Goal: Task Accomplishment & Management: Manage account settings

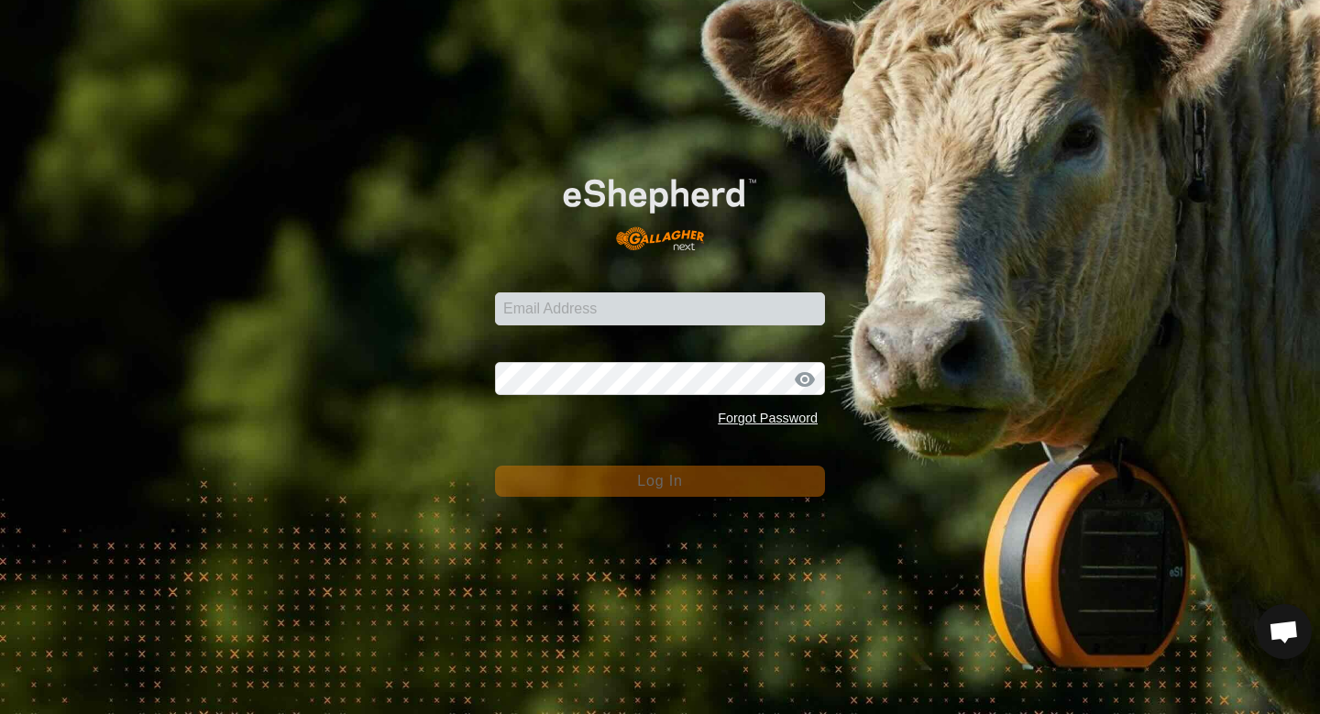
click at [574, 329] on form "Email Address Password Forgot Password Log In" at bounding box center [660, 324] width 330 height 346
click at [582, 320] on input "Email Address" at bounding box center [660, 308] width 330 height 33
click at [585, 317] on input "Email Address" at bounding box center [660, 308] width 330 height 33
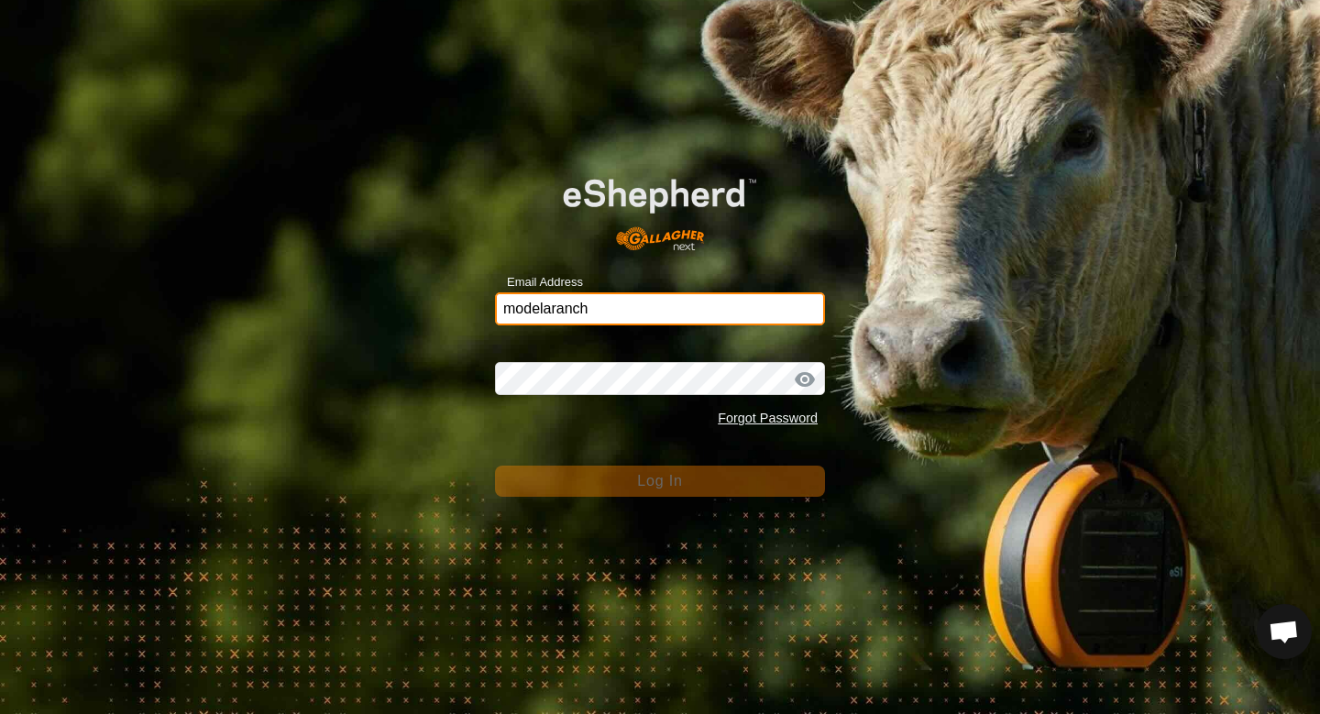
type input "[EMAIL_ADDRESS][DOMAIN_NAME]"
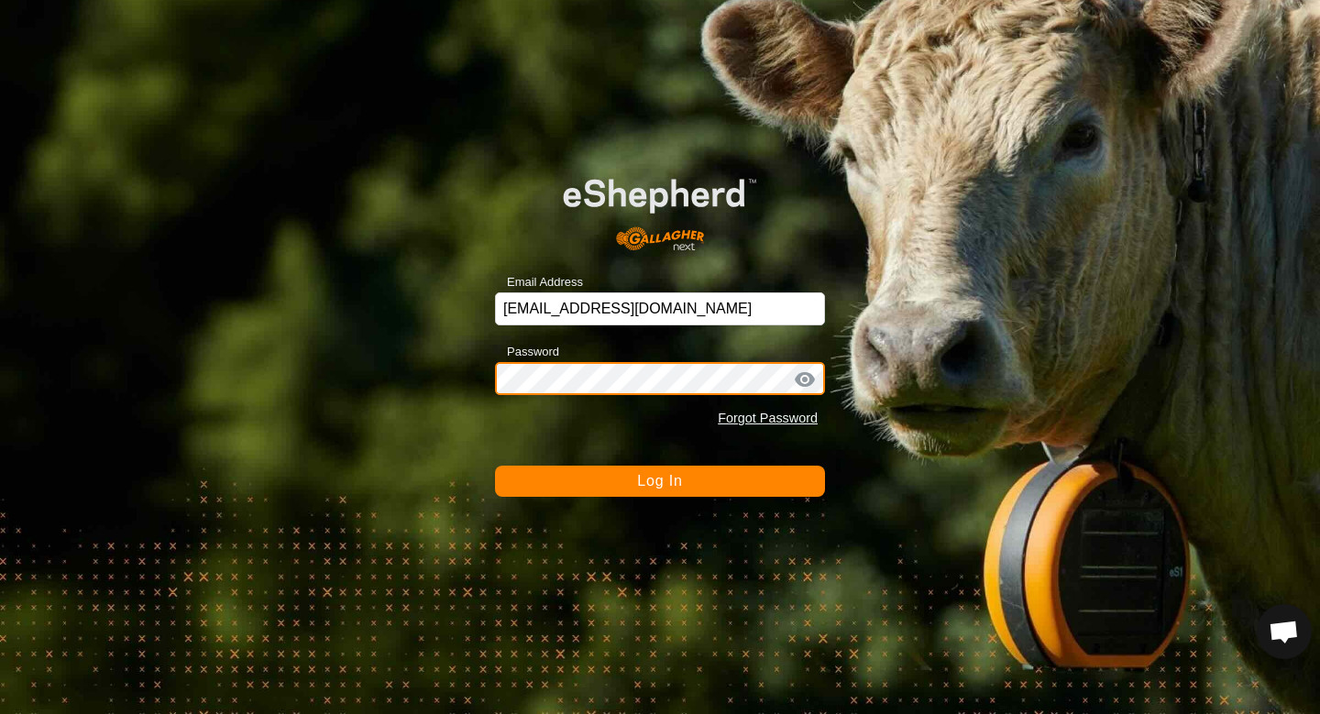
click at [495, 466] on button "Log In" at bounding box center [660, 481] width 330 height 31
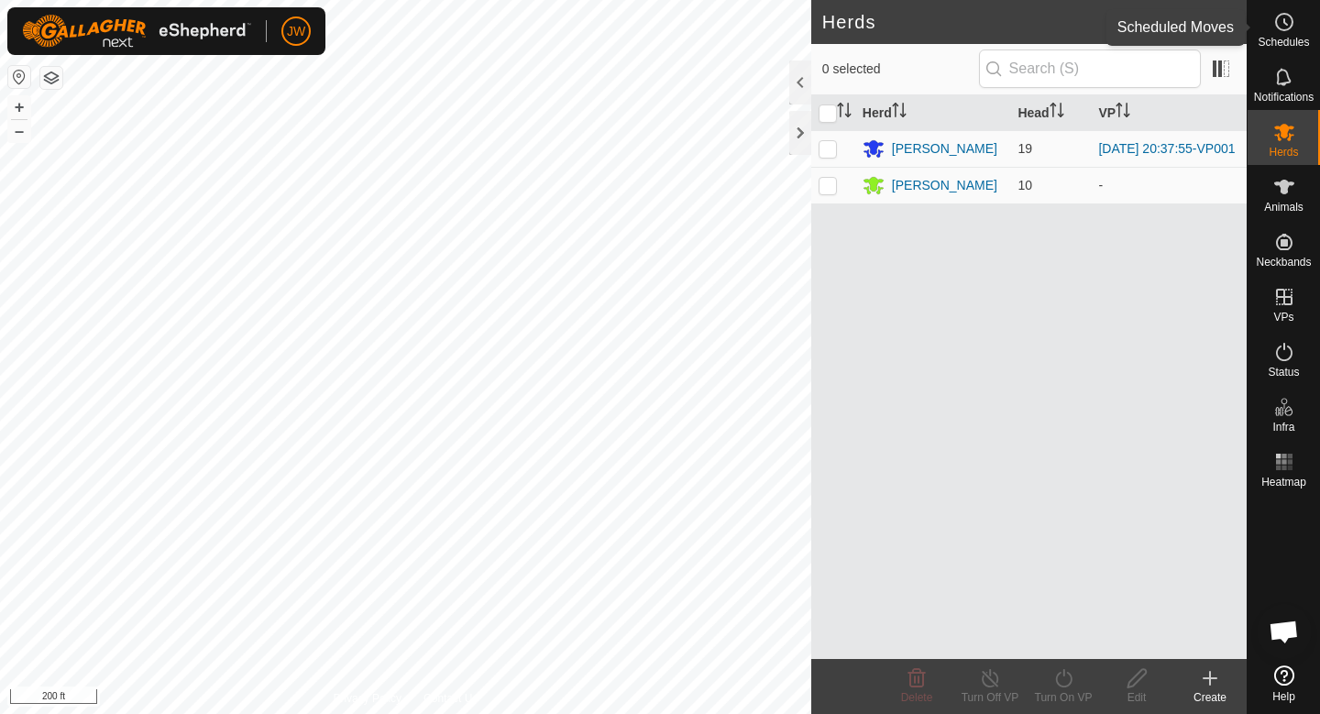
click at [1273, 13] on icon at bounding box center [1284, 22] width 22 height 22
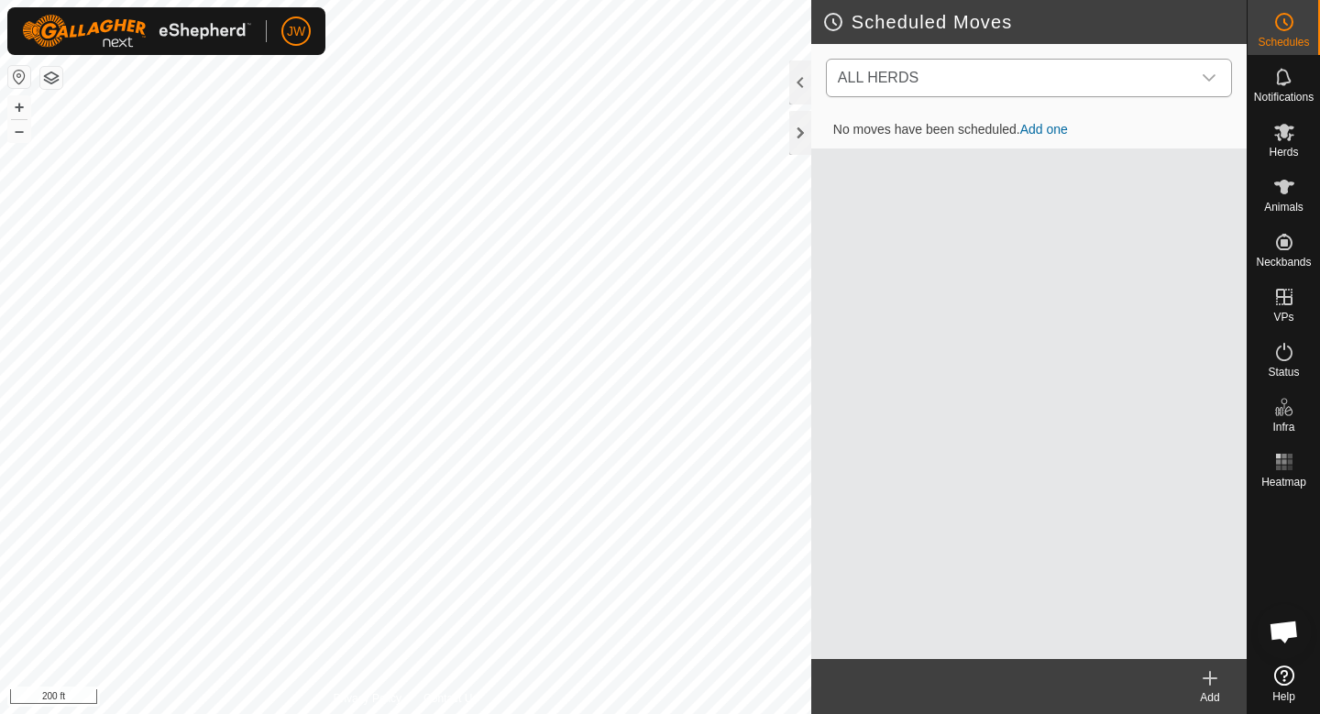
click at [930, 95] on span "ALL HERDS" at bounding box center [1010, 78] width 360 height 37
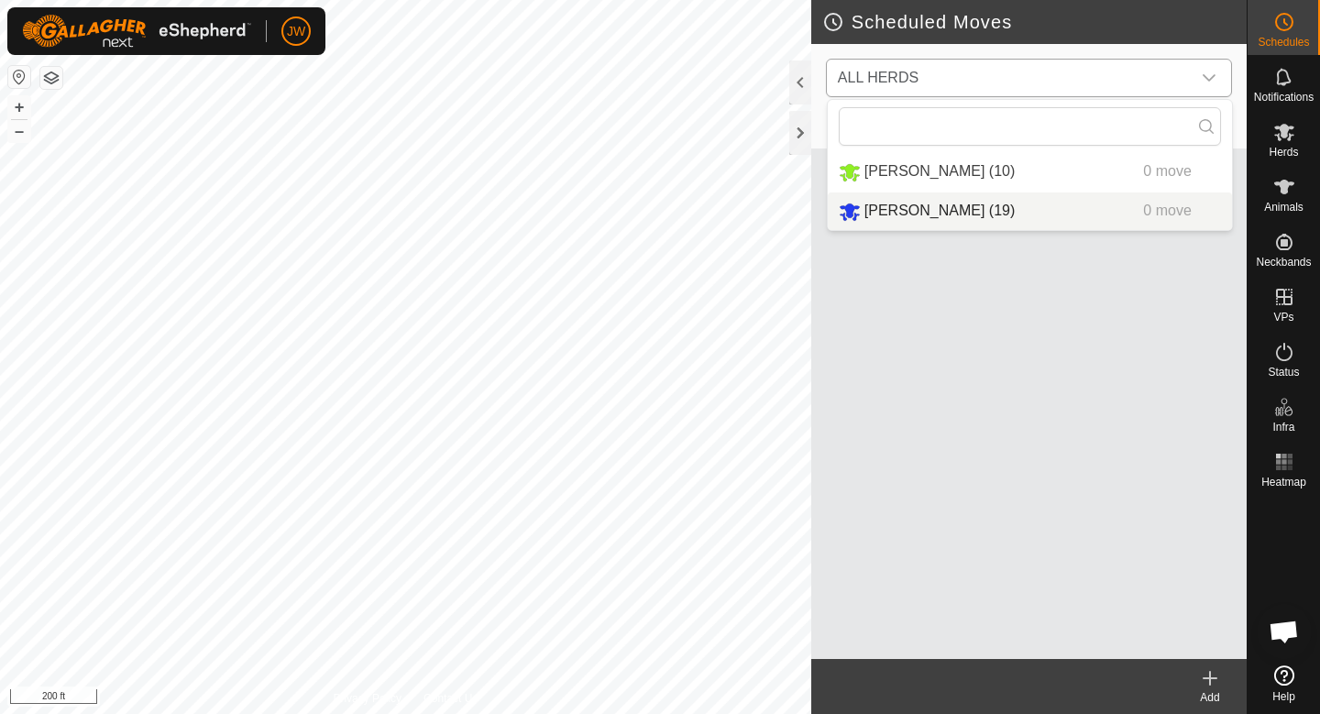
click at [899, 206] on span "[PERSON_NAME] (19)" at bounding box center [939, 211] width 150 height 16
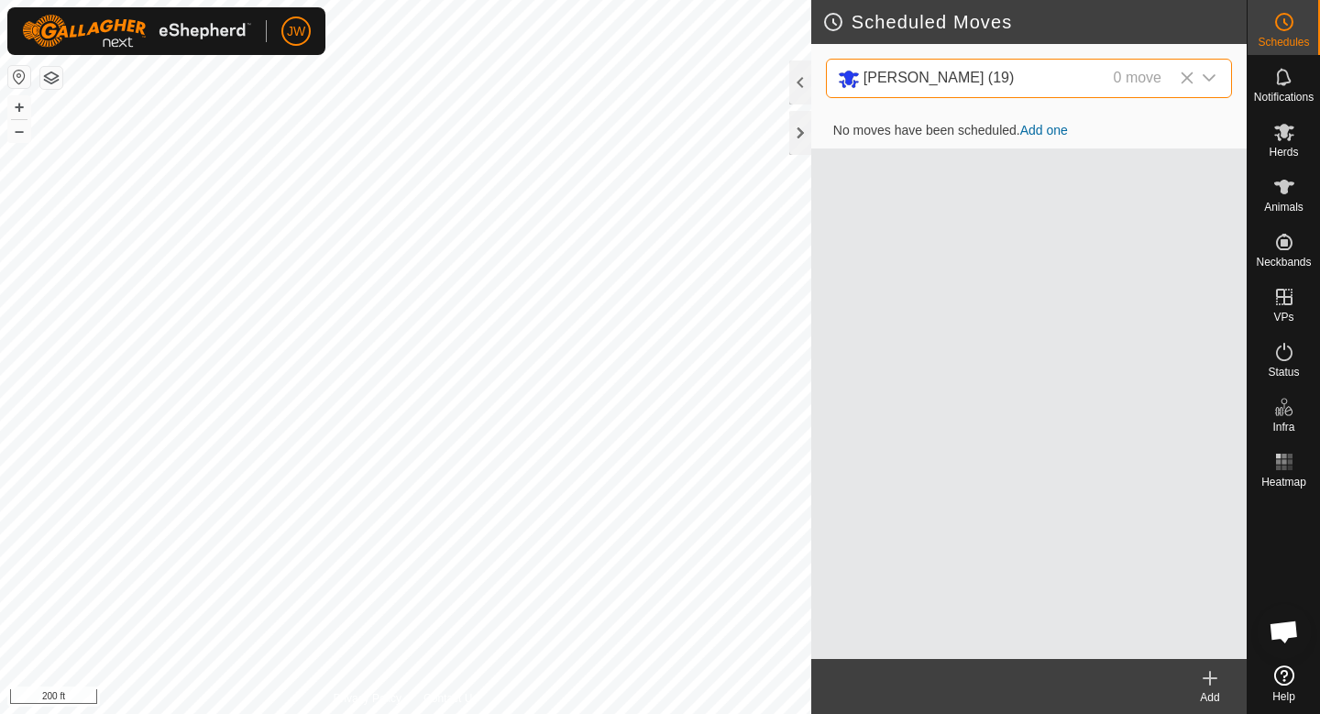
click at [1034, 129] on link "Add one" at bounding box center [1044, 130] width 48 height 15
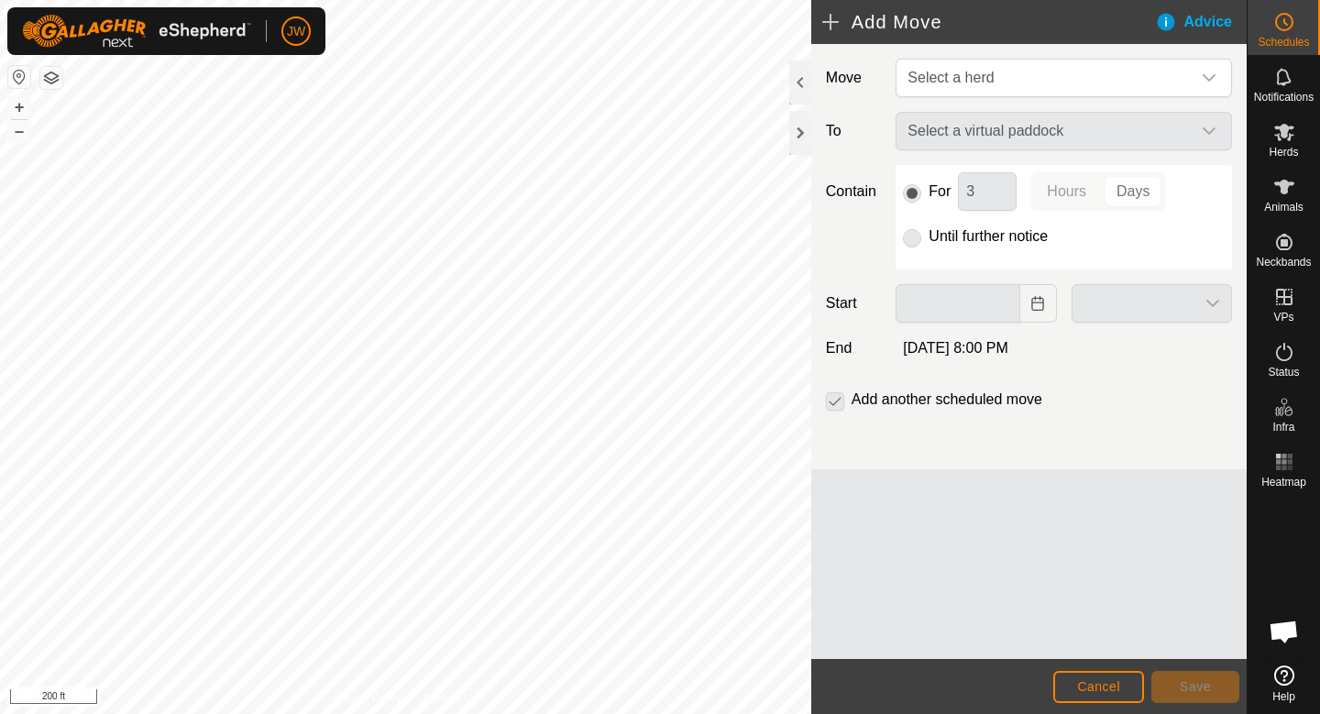
click at [973, 137] on div "Select a virtual paddock" at bounding box center [1063, 131] width 351 height 38
click at [963, 135] on div "Select a virtual paddock" at bounding box center [1063, 131] width 351 height 38
click at [946, 242] on label "Until further notice" at bounding box center [988, 236] width 119 height 15
click at [908, 237] on p-radiobutton at bounding box center [912, 236] width 18 height 22
click at [986, 87] on span "Select a herd" at bounding box center [1045, 78] width 291 height 37
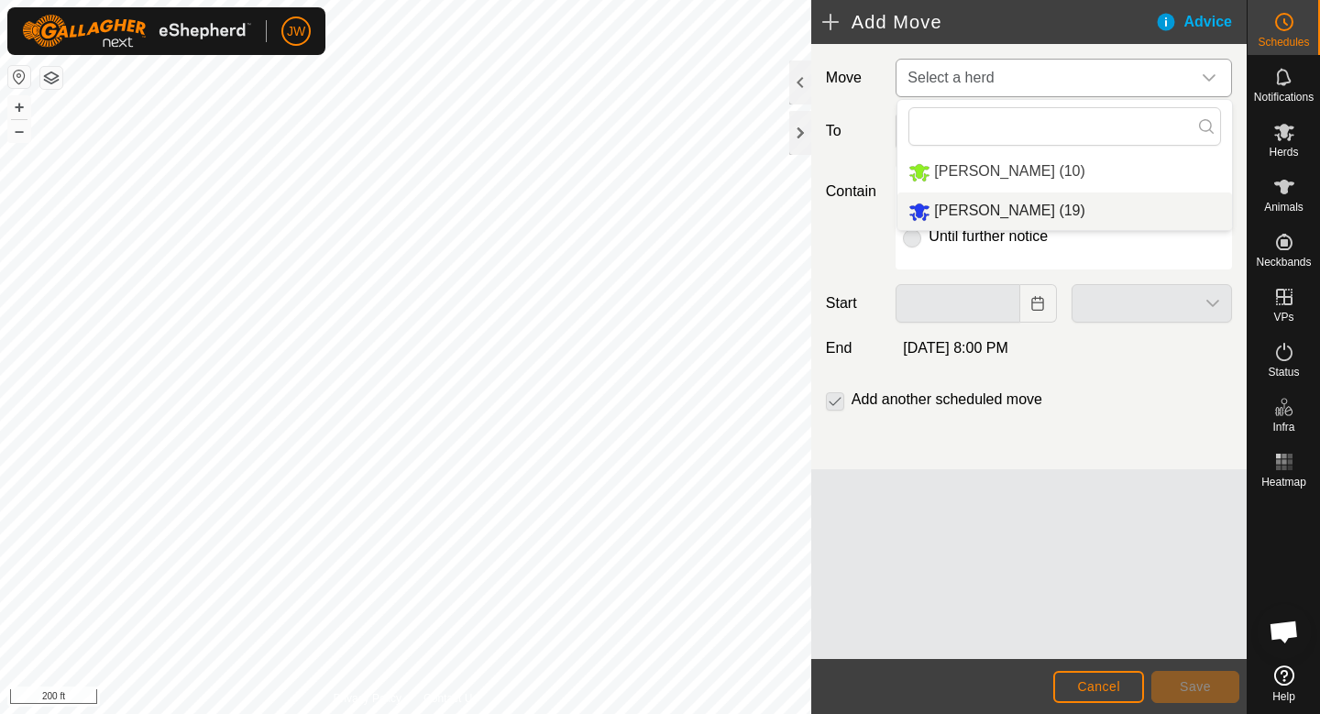
click at [942, 214] on span "[PERSON_NAME] (19)" at bounding box center [1009, 211] width 150 height 16
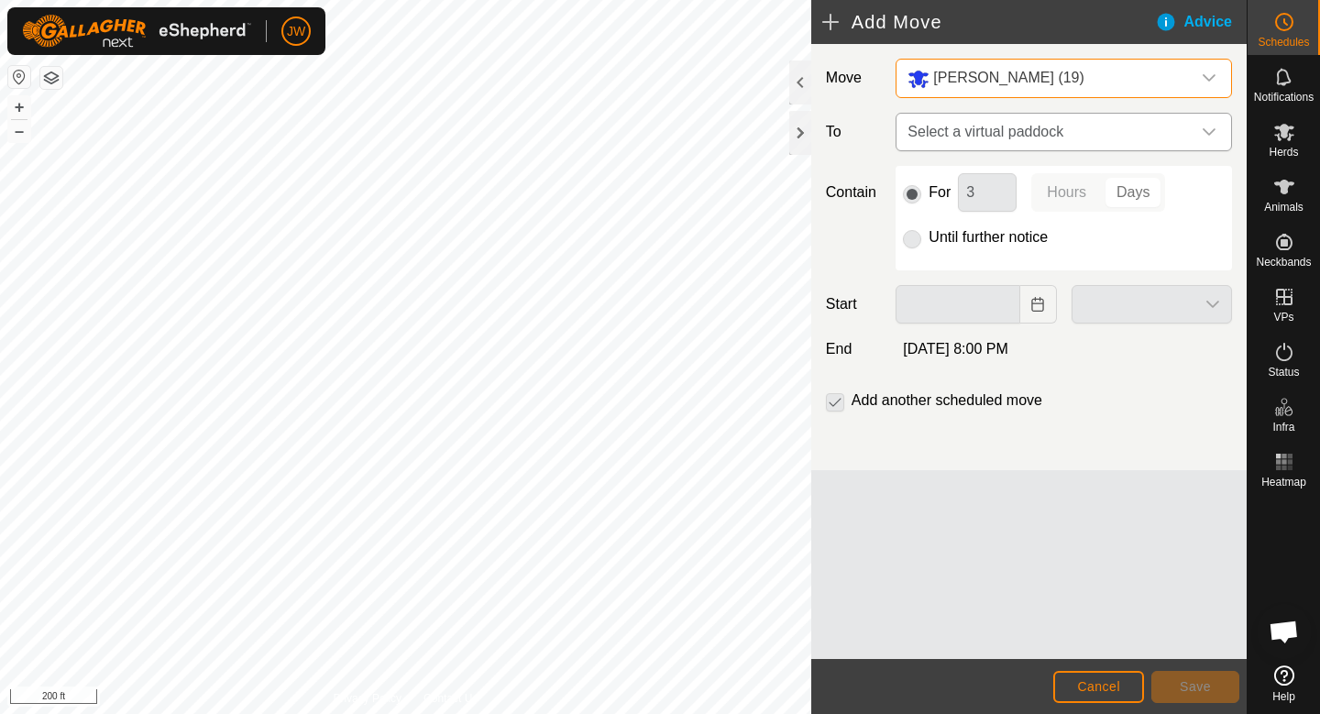
click at [992, 121] on span "Select a virtual paddock" at bounding box center [1045, 132] width 291 height 37
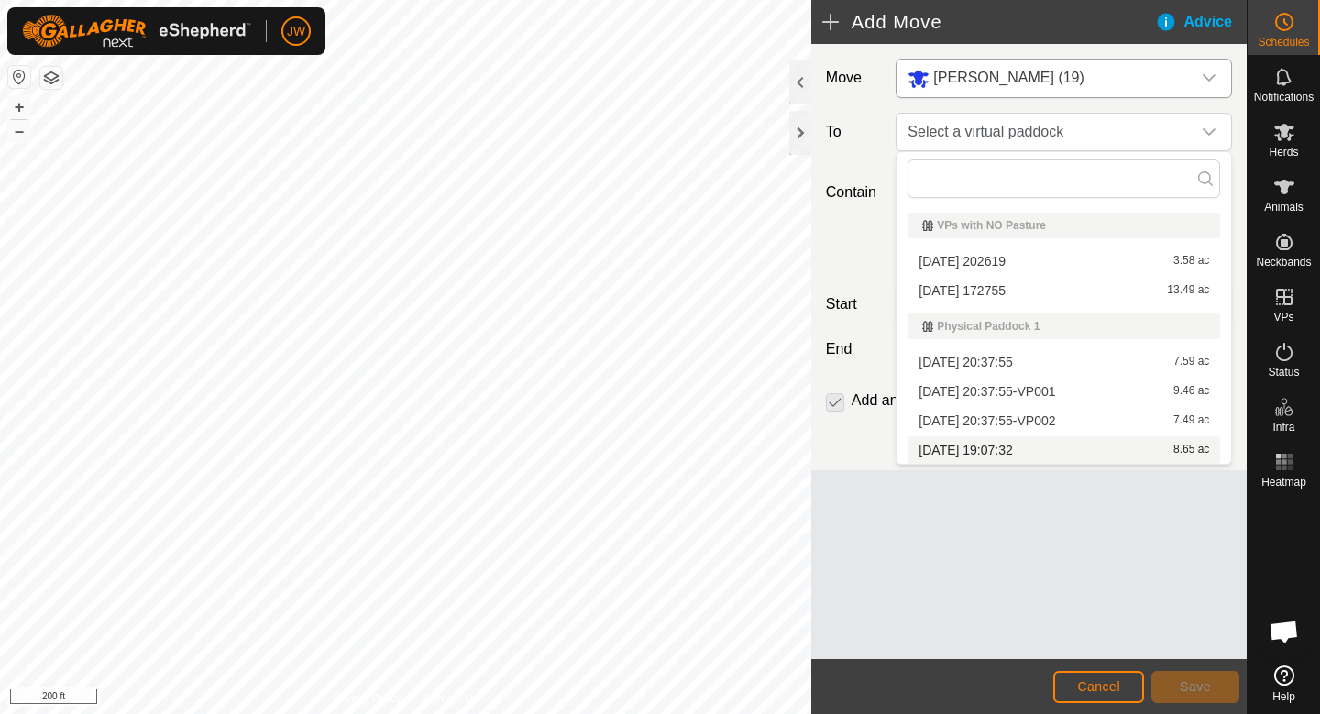
click at [959, 445] on li "[DATE] 19:07:32 8.65 ac" at bounding box center [1063, 449] width 313 height 27
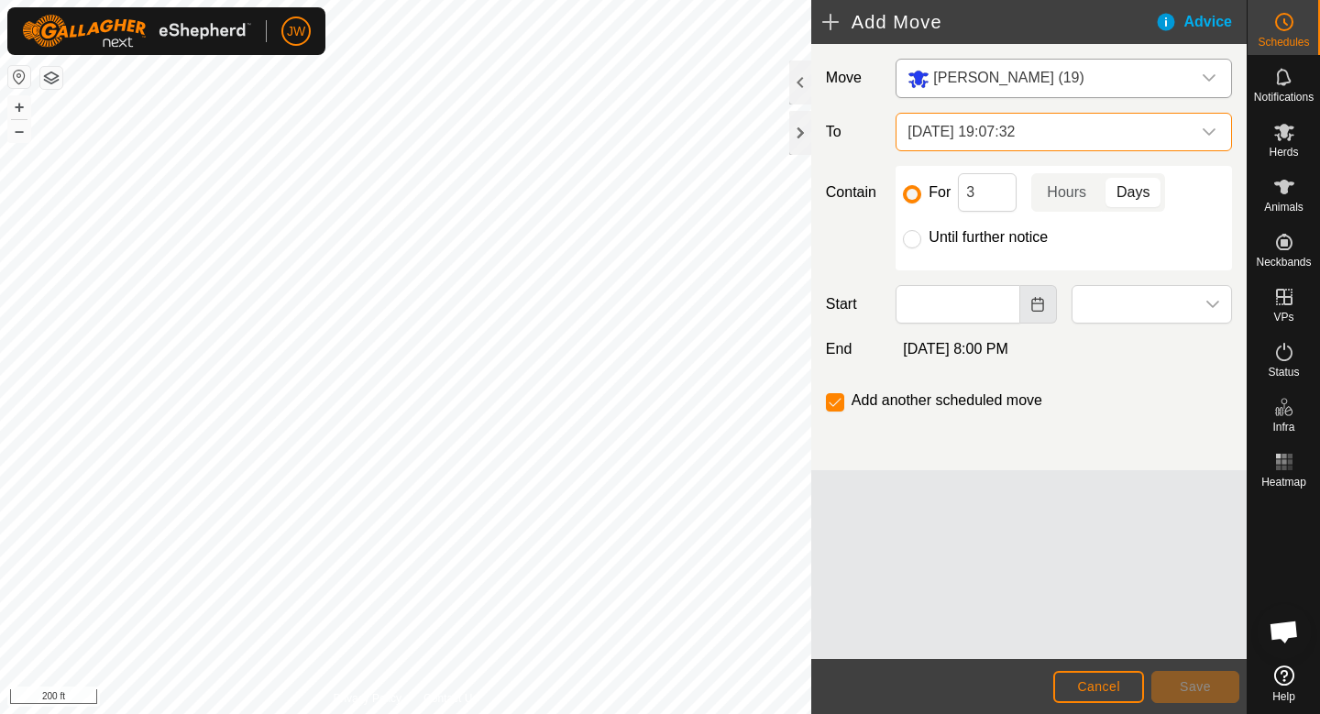
click at [1043, 302] on icon "Choose Date" at bounding box center [1037, 304] width 12 height 15
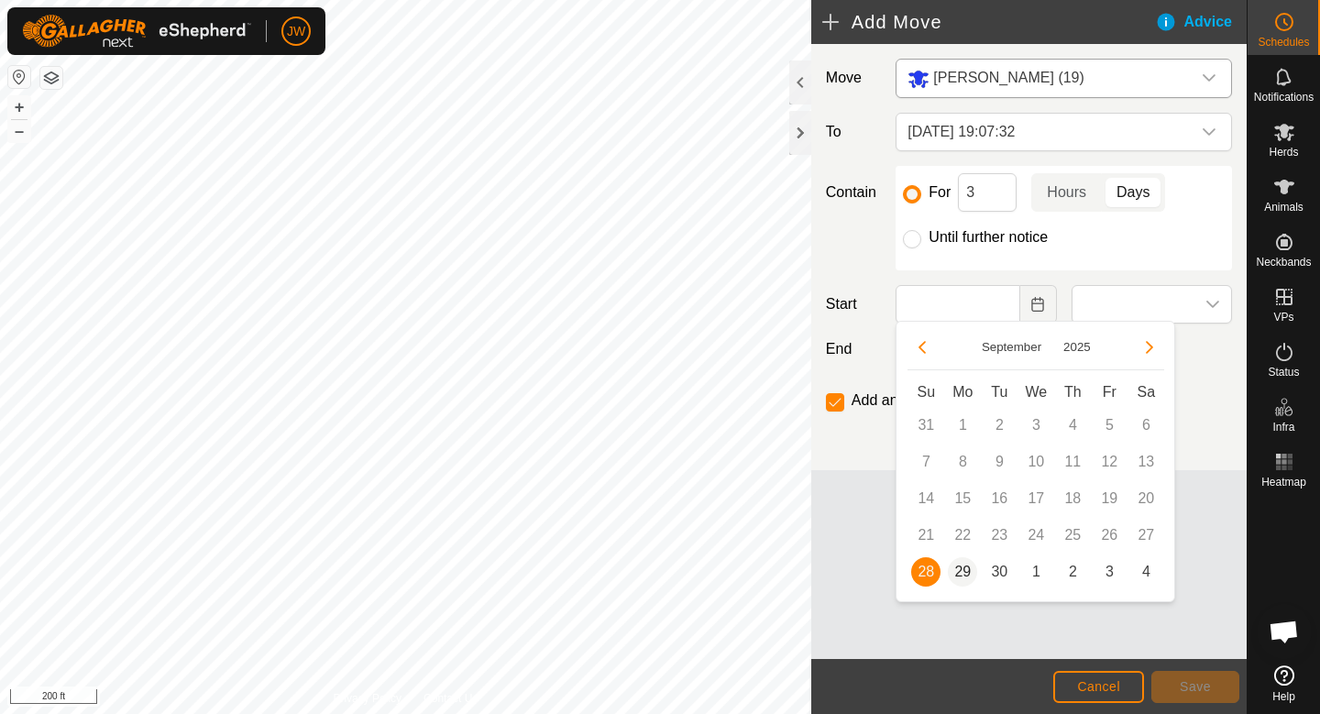
click at [957, 576] on span "29" at bounding box center [962, 571] width 29 height 29
type input "[DATE]"
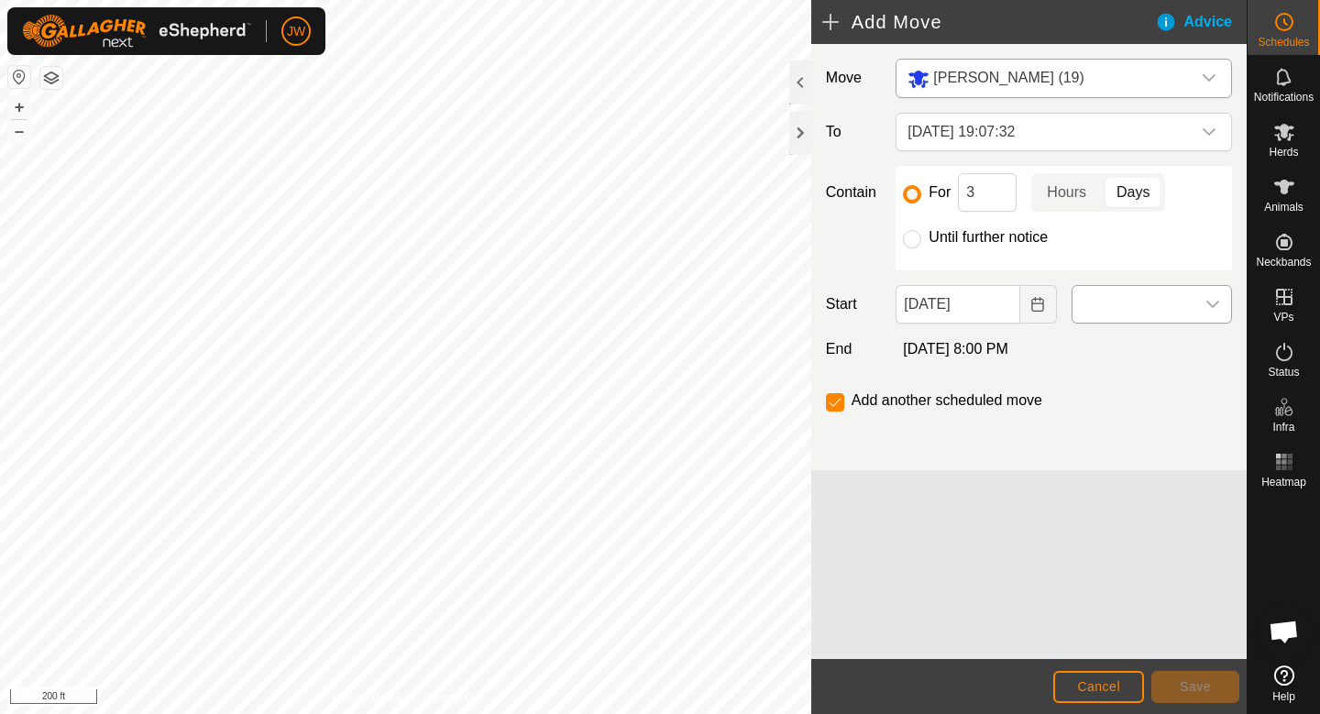
click at [1096, 301] on span at bounding box center [1133, 304] width 122 height 37
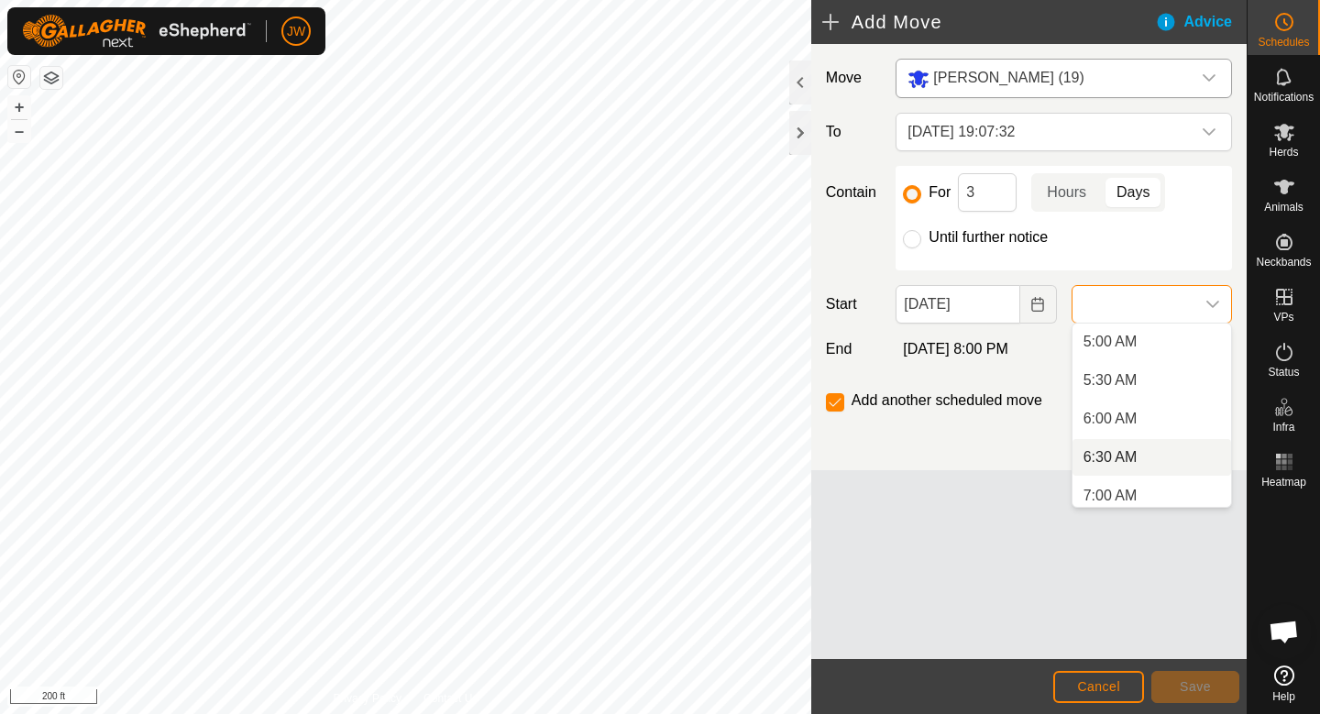
scroll to position [386, 0]
click at [1098, 416] on span "6:00 AM" at bounding box center [1110, 418] width 54 height 22
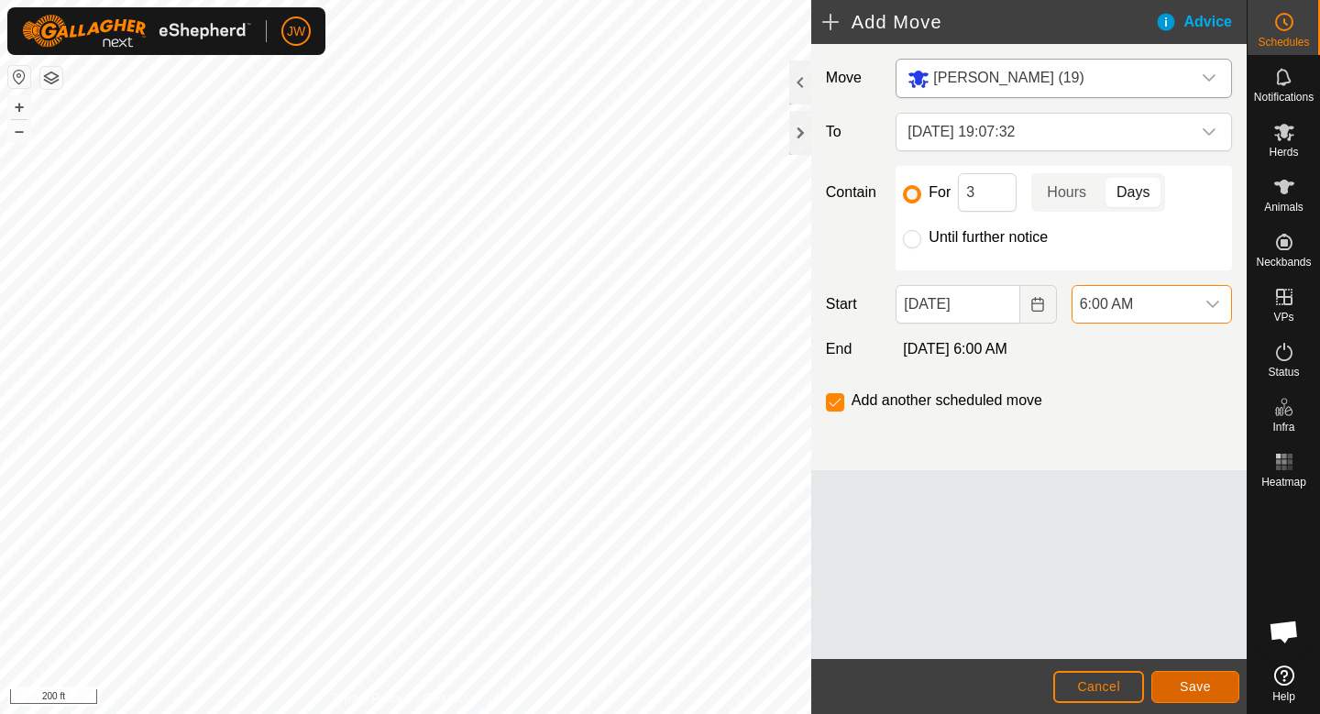
click at [1184, 685] on span "Save" at bounding box center [1195, 686] width 31 height 15
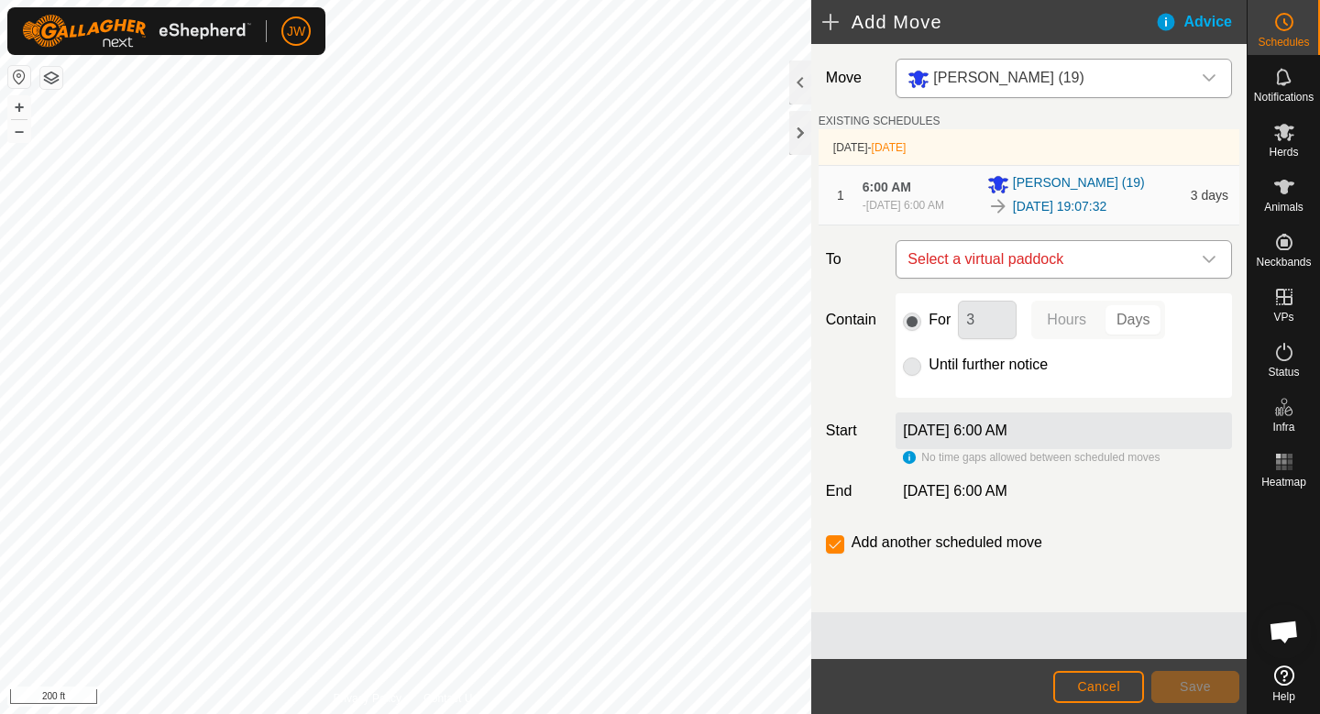
click at [1004, 262] on span "Select a virtual paddock" at bounding box center [1045, 259] width 291 height 37
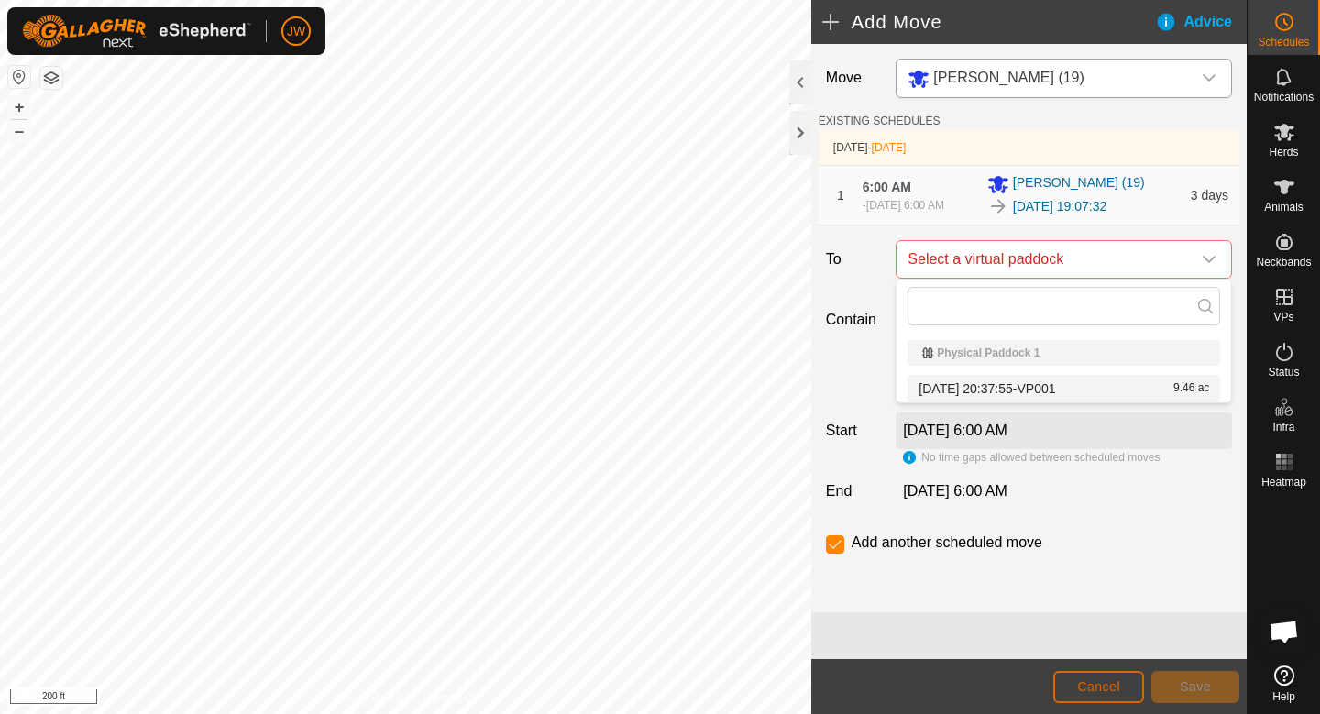
click at [1072, 676] on button "Cancel" at bounding box center [1098, 687] width 91 height 32
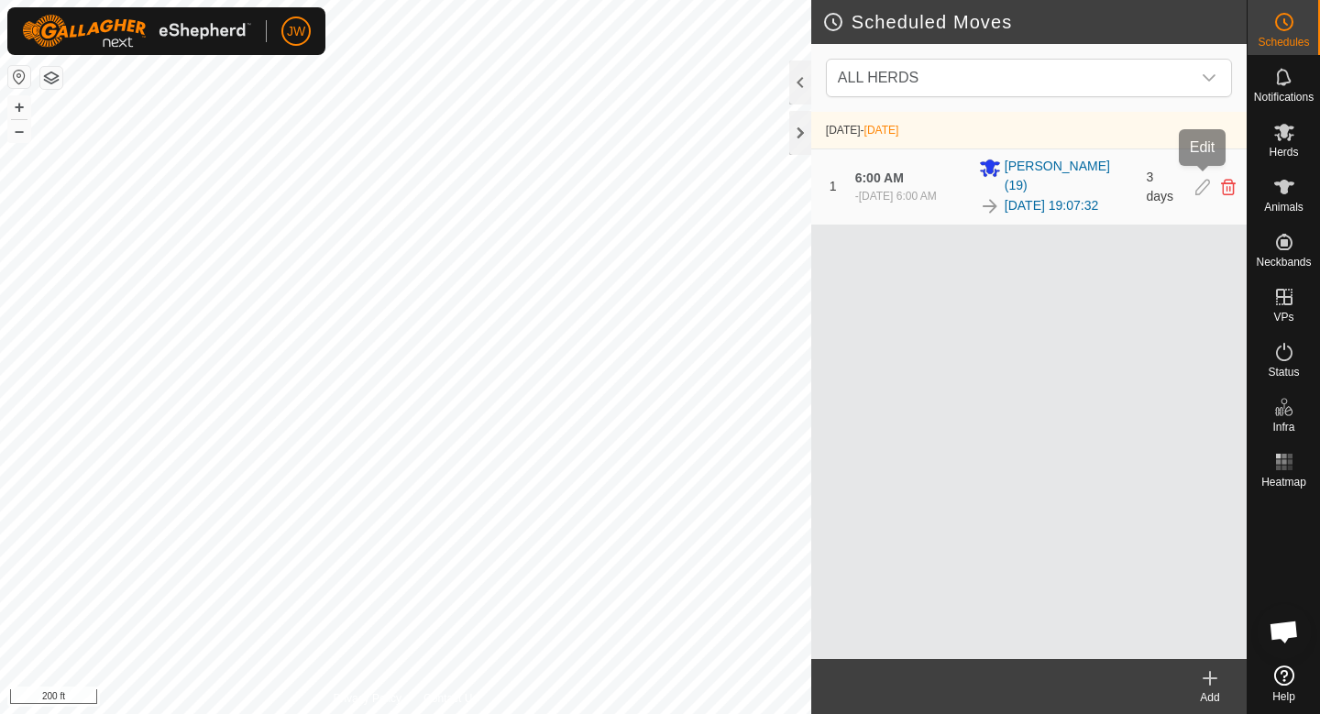
click at [1195, 185] on div "1 6:00 AM - [DATE] 6:00 AM [PERSON_NAME] [PHONE_NUMBER][DATE] 19:07:32 3 days" at bounding box center [1029, 186] width 421 height 75
click at [1199, 185] on icon at bounding box center [1202, 187] width 15 height 16
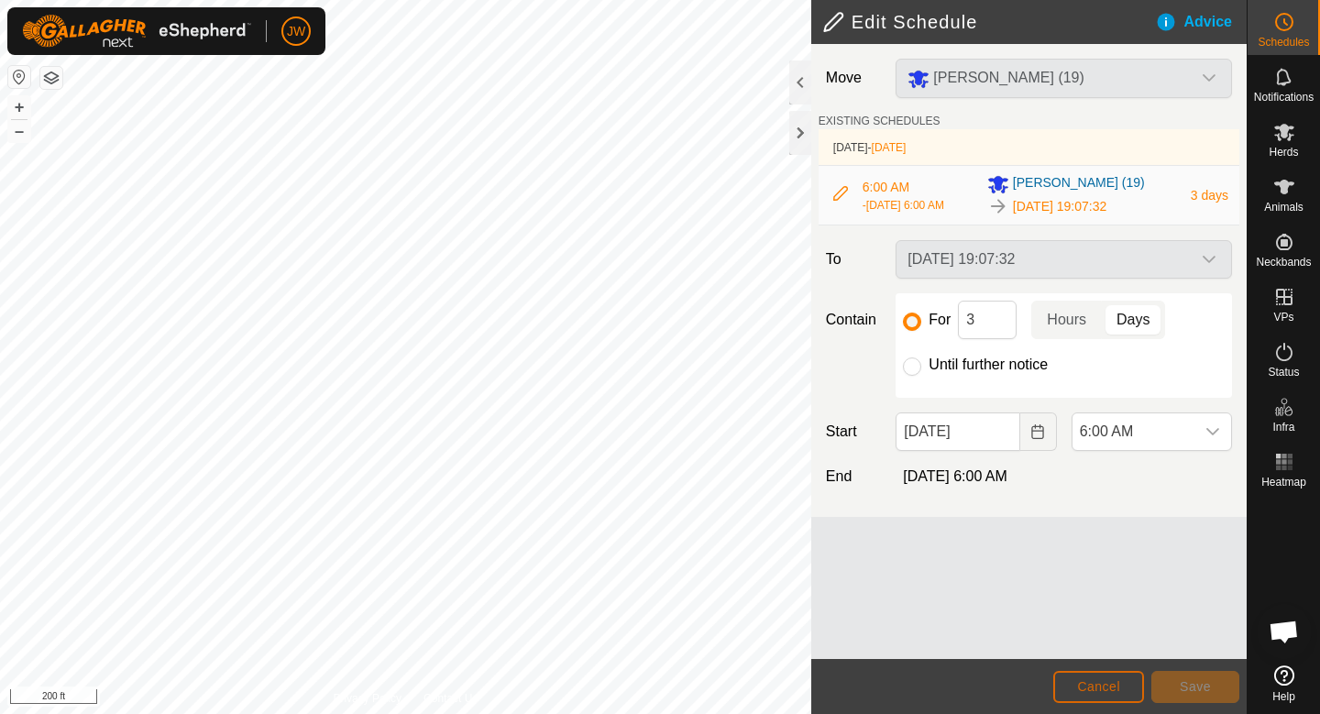
click at [1096, 691] on span "Cancel" at bounding box center [1098, 686] width 43 height 15
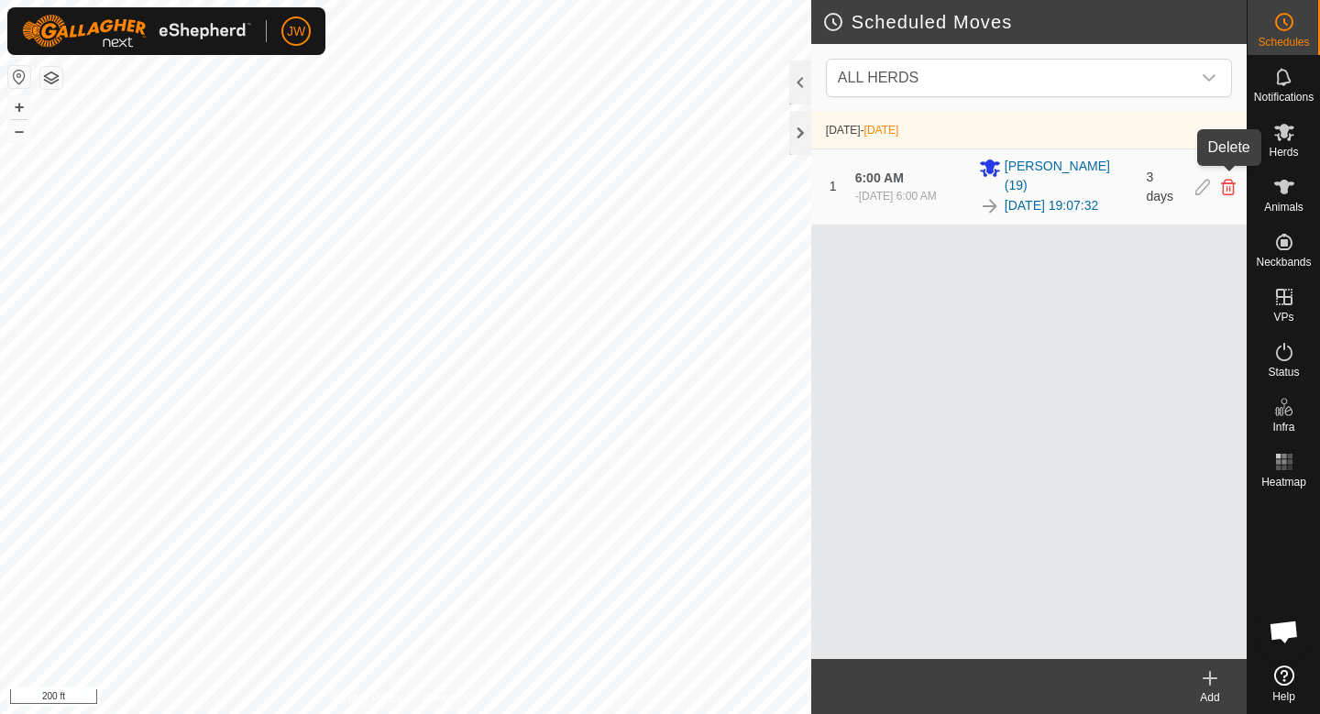
click at [1228, 179] on icon at bounding box center [1228, 187] width 15 height 16
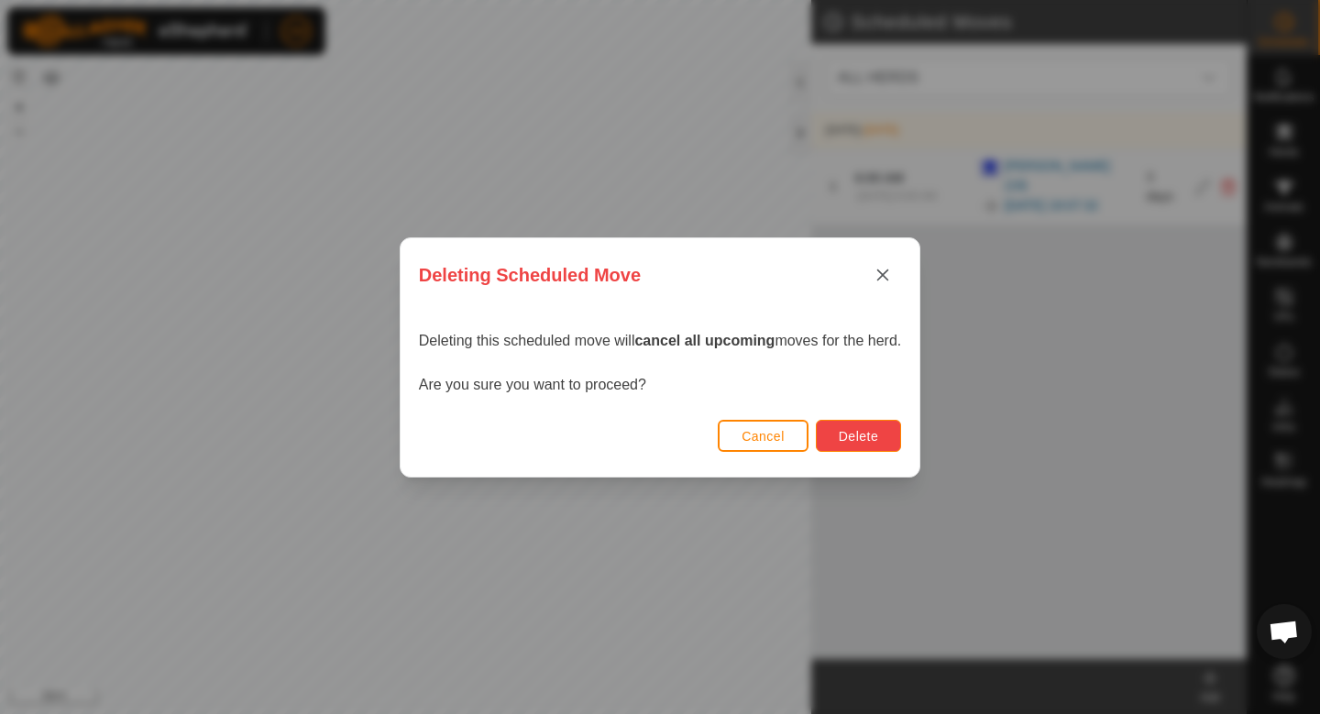
click at [862, 434] on span "Delete" at bounding box center [858, 436] width 39 height 15
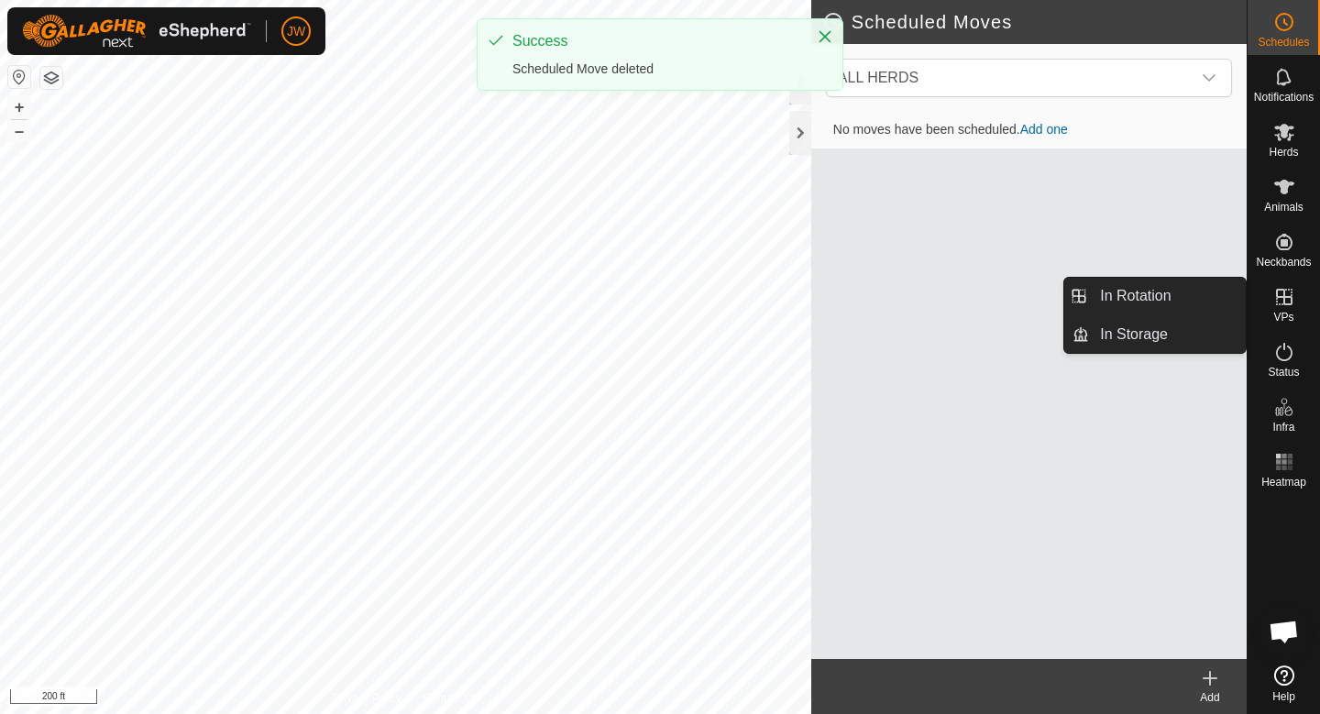
click at [1273, 291] on icon at bounding box center [1284, 297] width 22 height 22
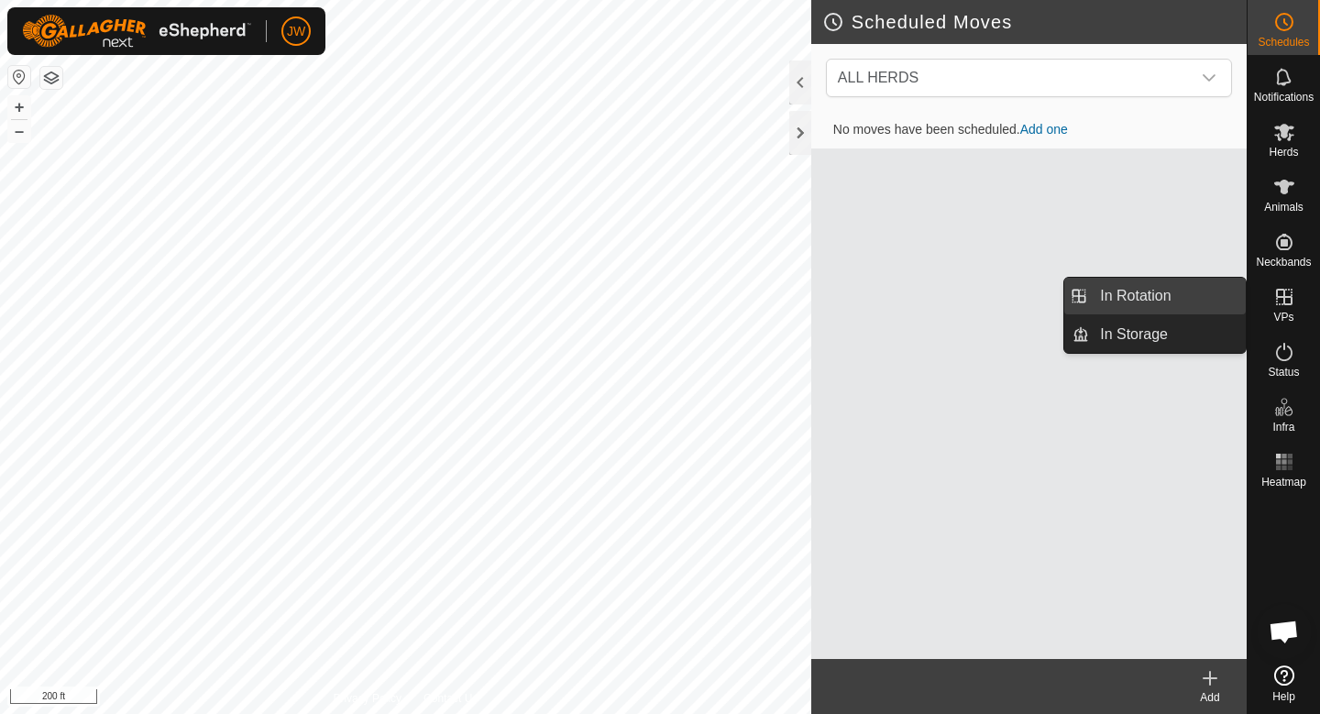
click at [1131, 312] on link "In Rotation" at bounding box center [1167, 296] width 157 height 37
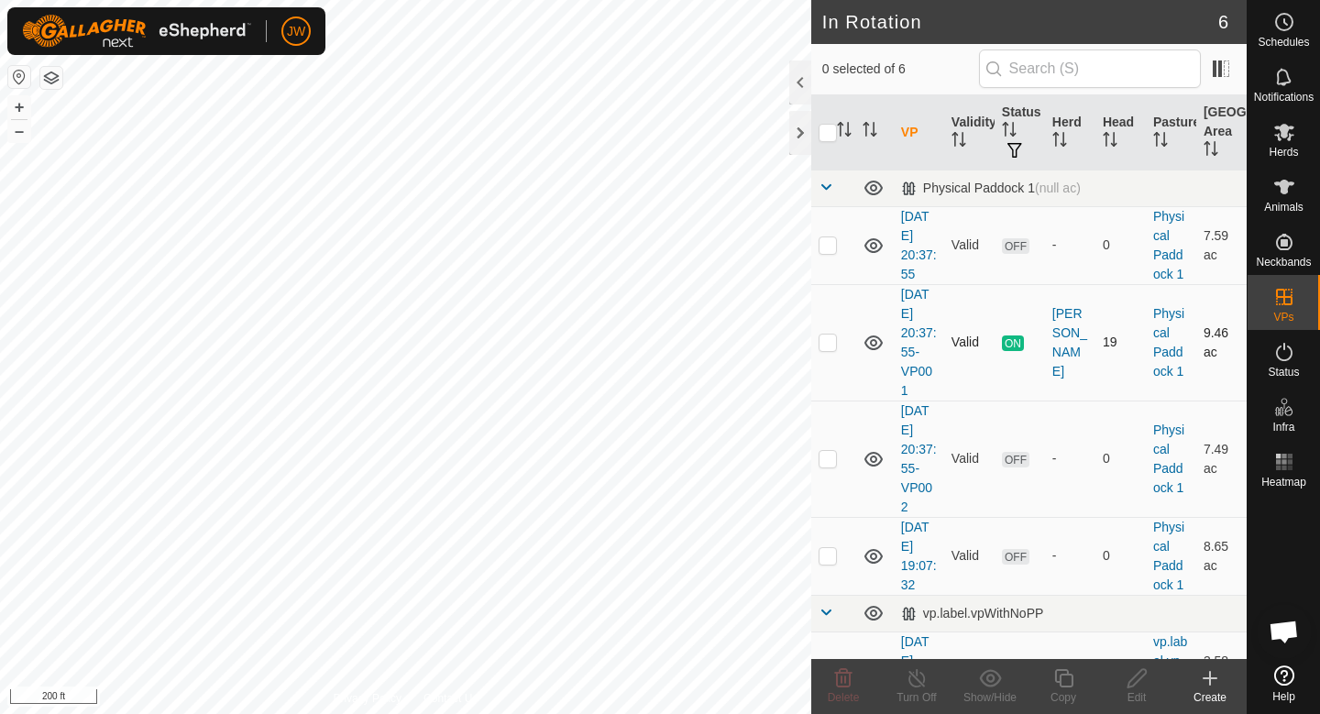
checkbox input "true"
click at [904, 412] on link "[DATE] 20:37:55-VP002" at bounding box center [919, 458] width 36 height 111
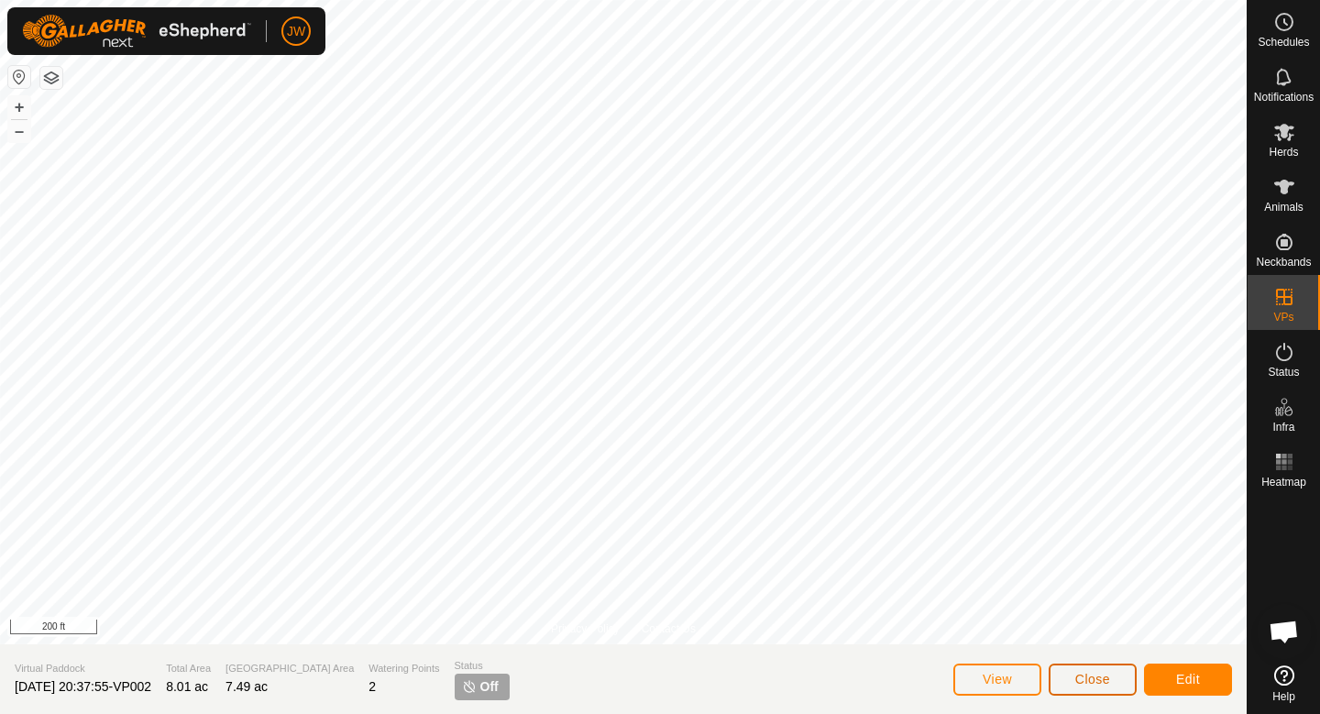
click at [1099, 687] on button "Close" at bounding box center [1093, 680] width 88 height 32
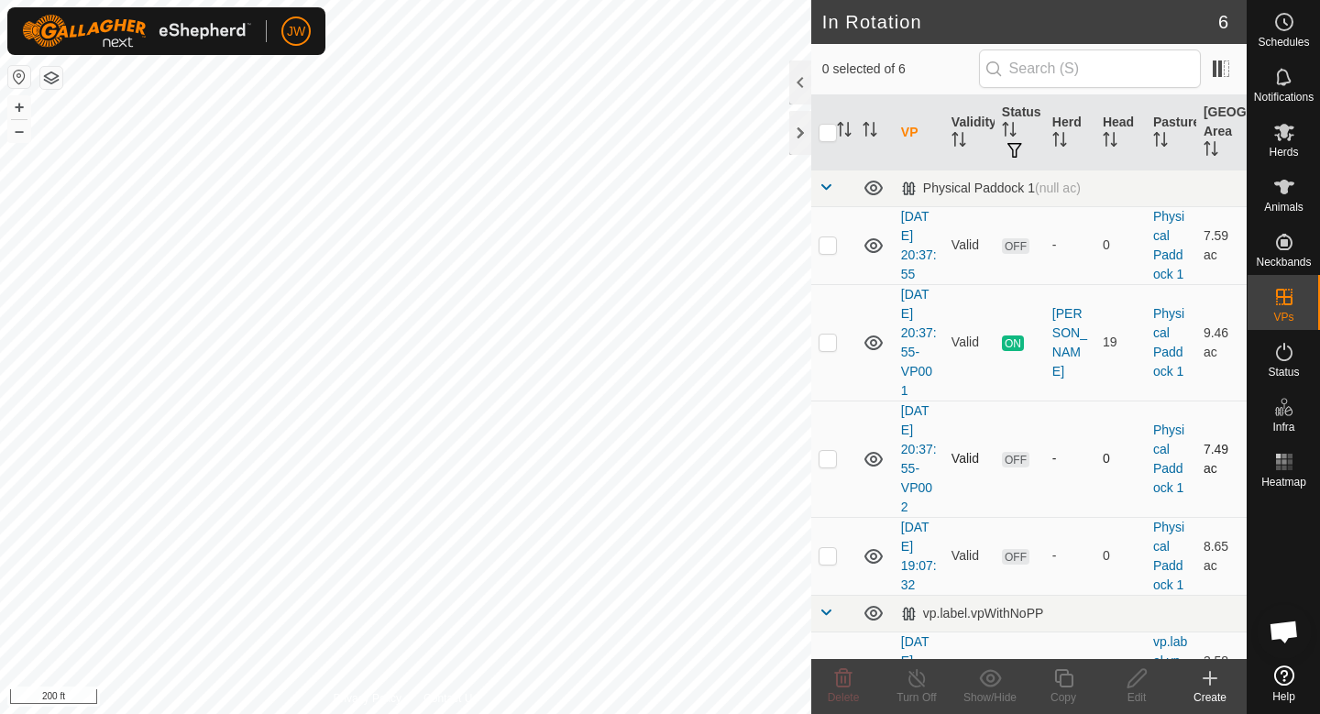
scroll to position [126, 0]
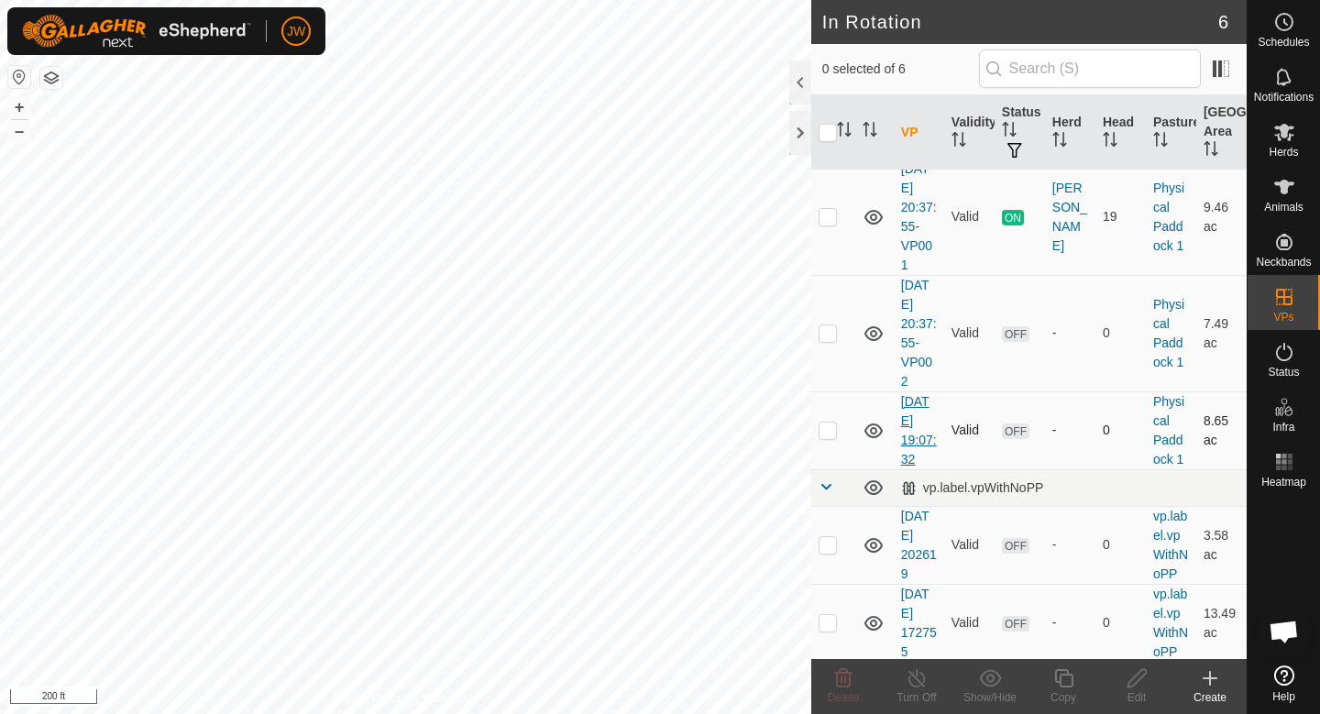
click at [913, 433] on link "[DATE] 19:07:32" at bounding box center [919, 430] width 36 height 72
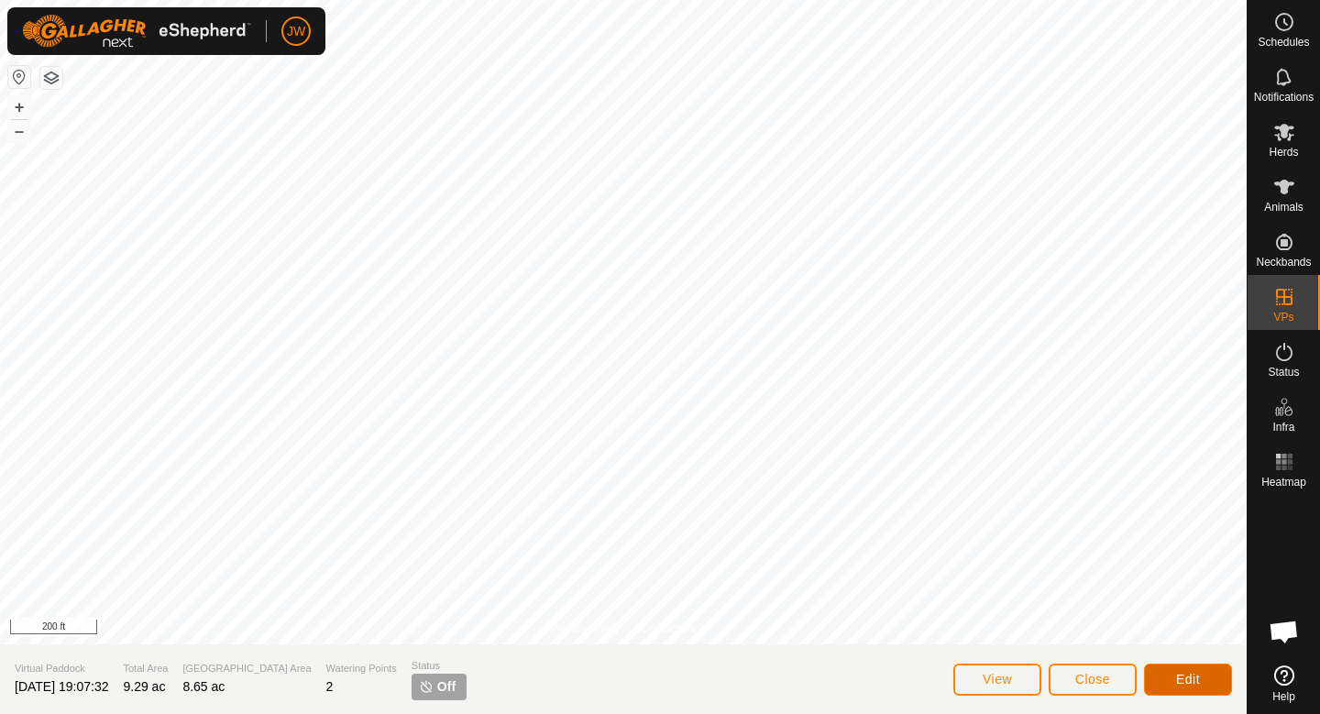
click at [1209, 688] on button "Edit" at bounding box center [1188, 680] width 88 height 32
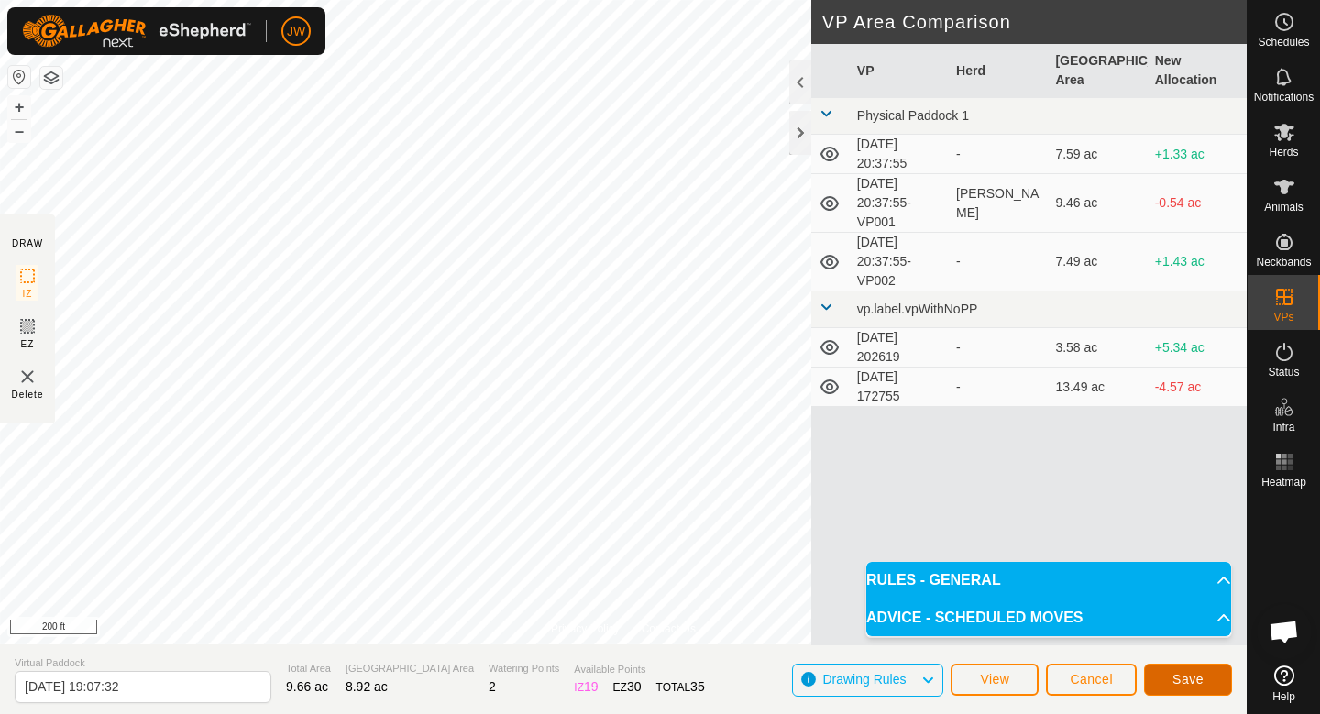
click at [1176, 675] on span "Save" at bounding box center [1187, 679] width 31 height 15
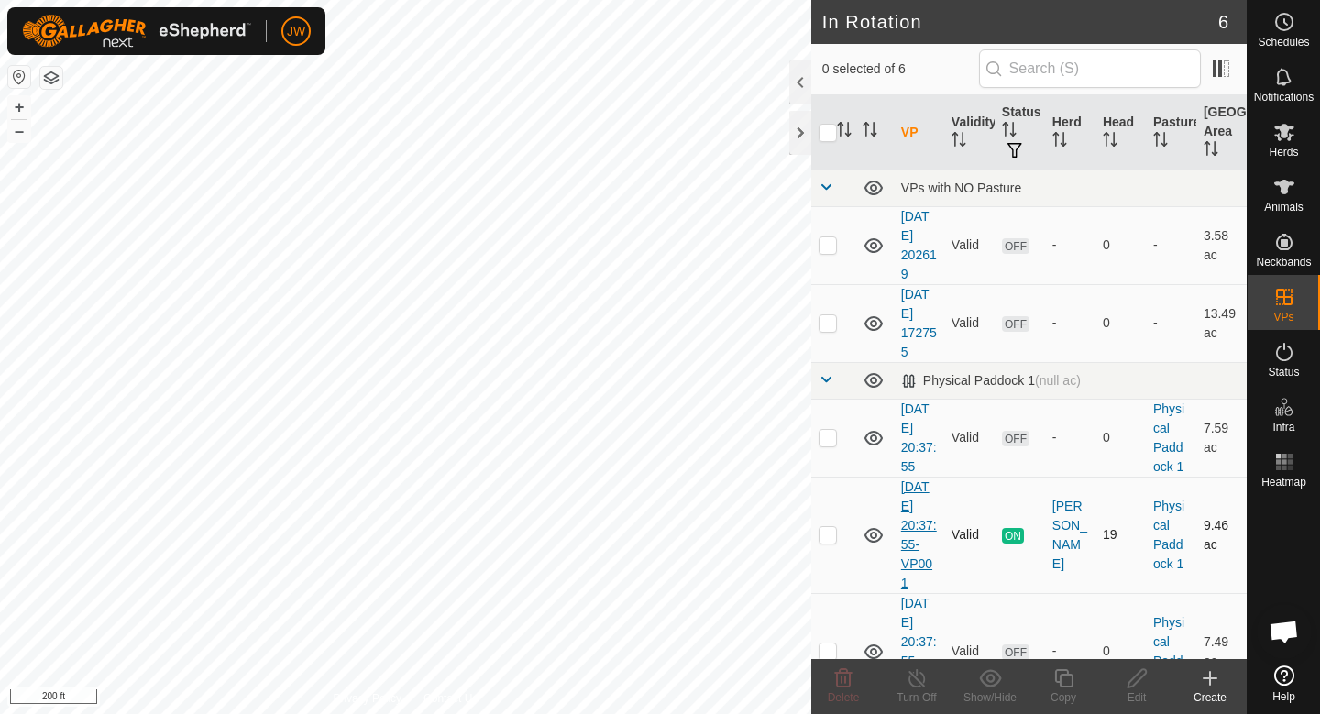
scroll to position [126, 0]
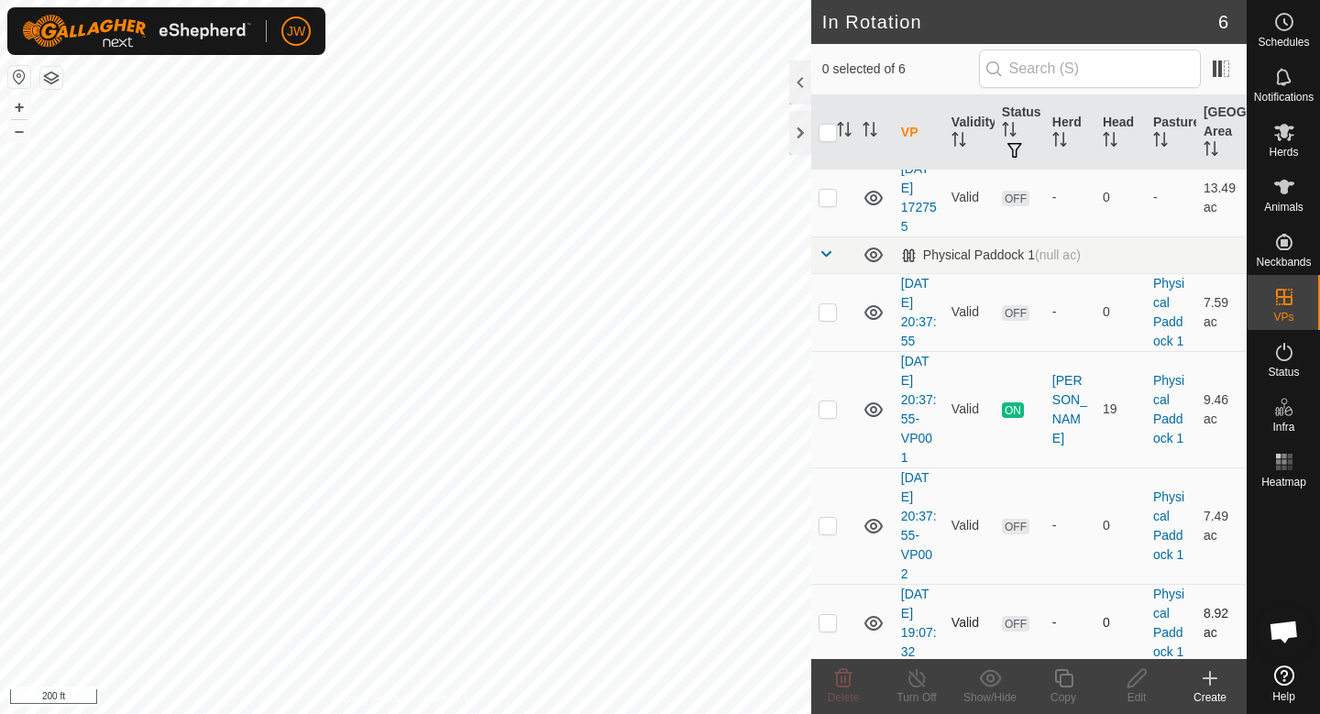
click at [830, 626] on p-checkbox at bounding box center [828, 622] width 18 height 15
checkbox input "true"
click at [838, 532] on td at bounding box center [833, 525] width 44 height 116
checkbox input "true"
click at [832, 618] on p-checkbox at bounding box center [828, 622] width 18 height 15
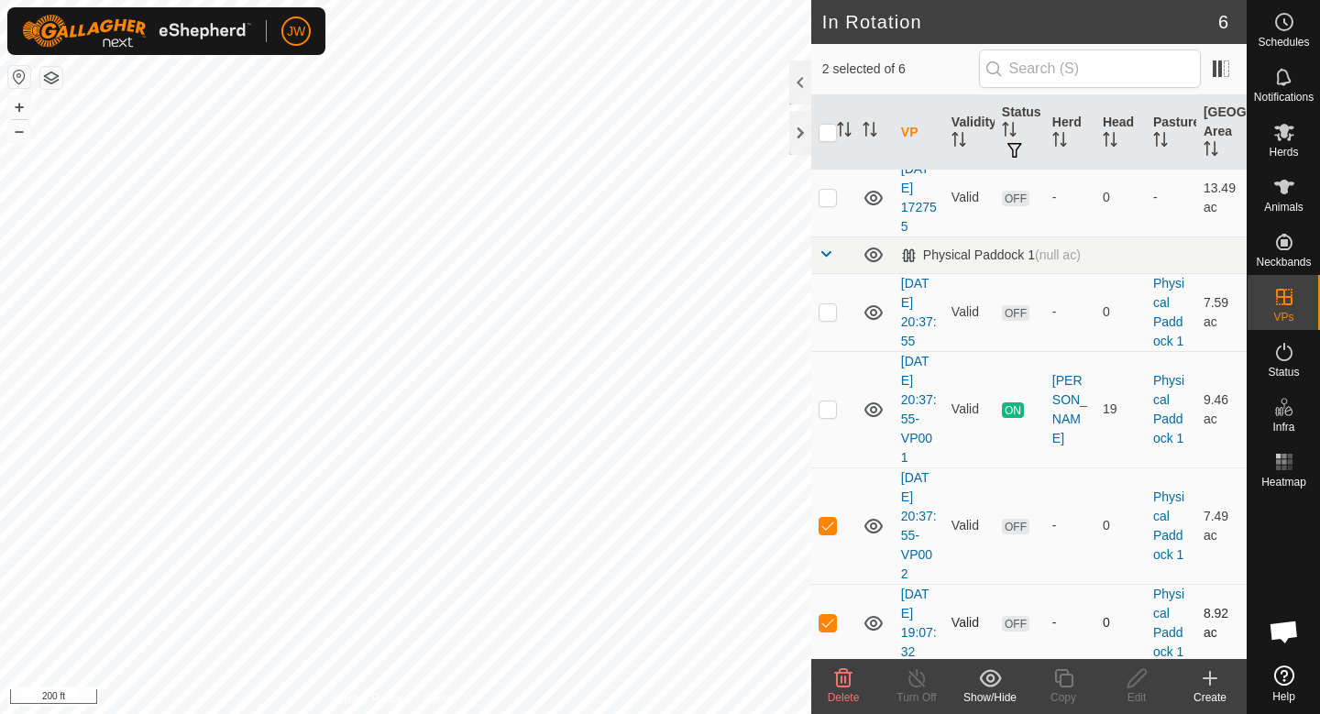
checkbox input "false"
click at [1130, 682] on icon at bounding box center [1137, 678] width 23 height 22
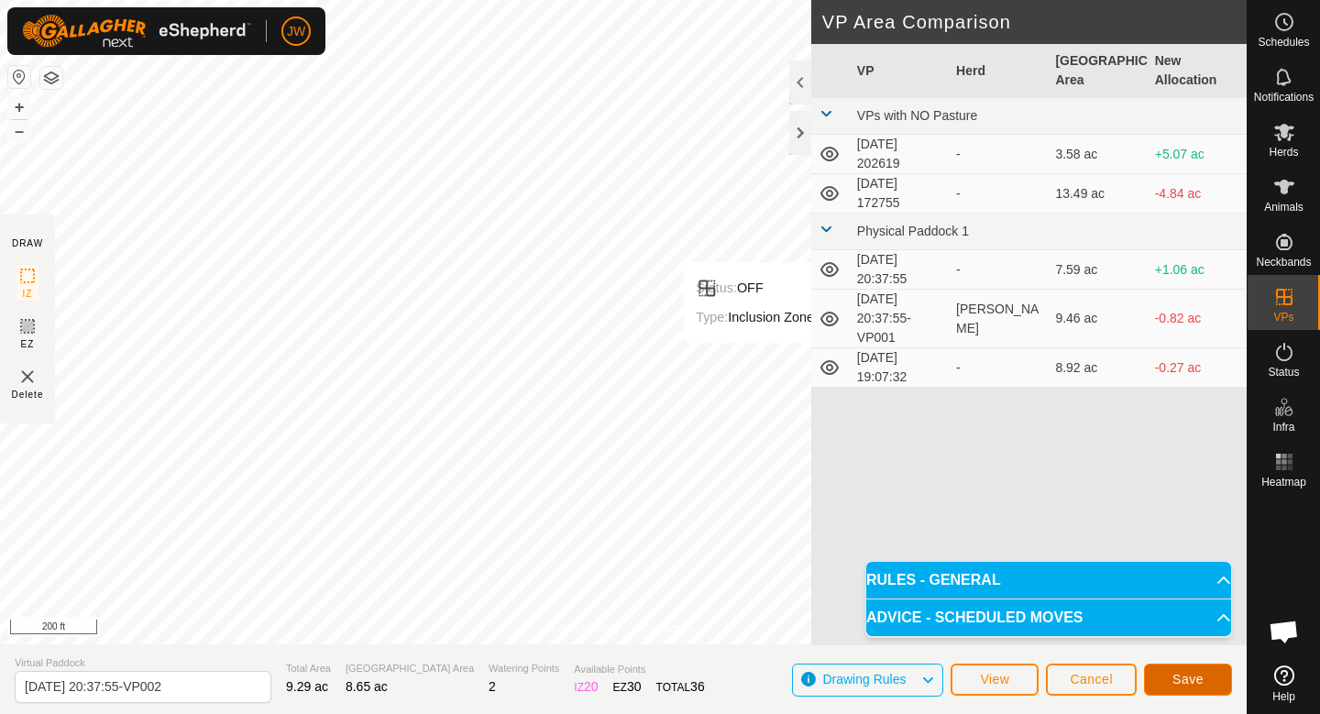
click at [1186, 678] on span "Save" at bounding box center [1187, 679] width 31 height 15
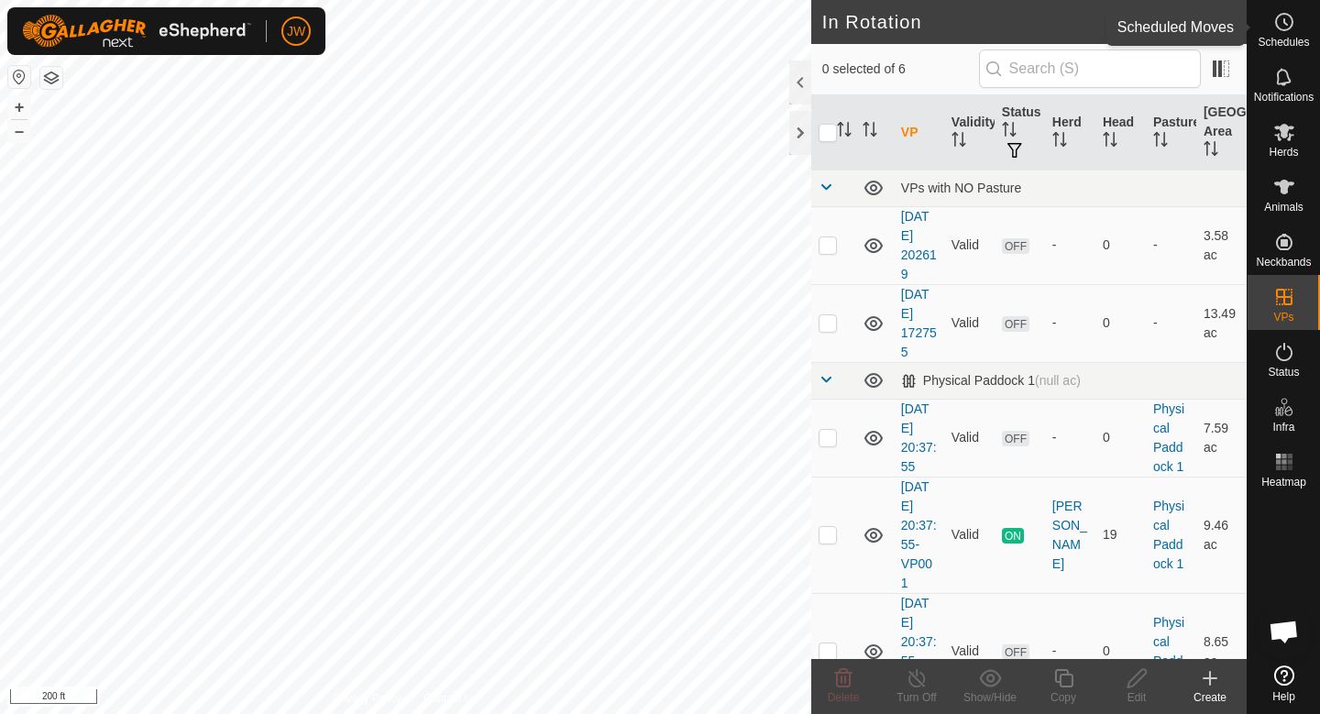
click at [1288, 38] on span "Schedules" at bounding box center [1283, 42] width 51 height 11
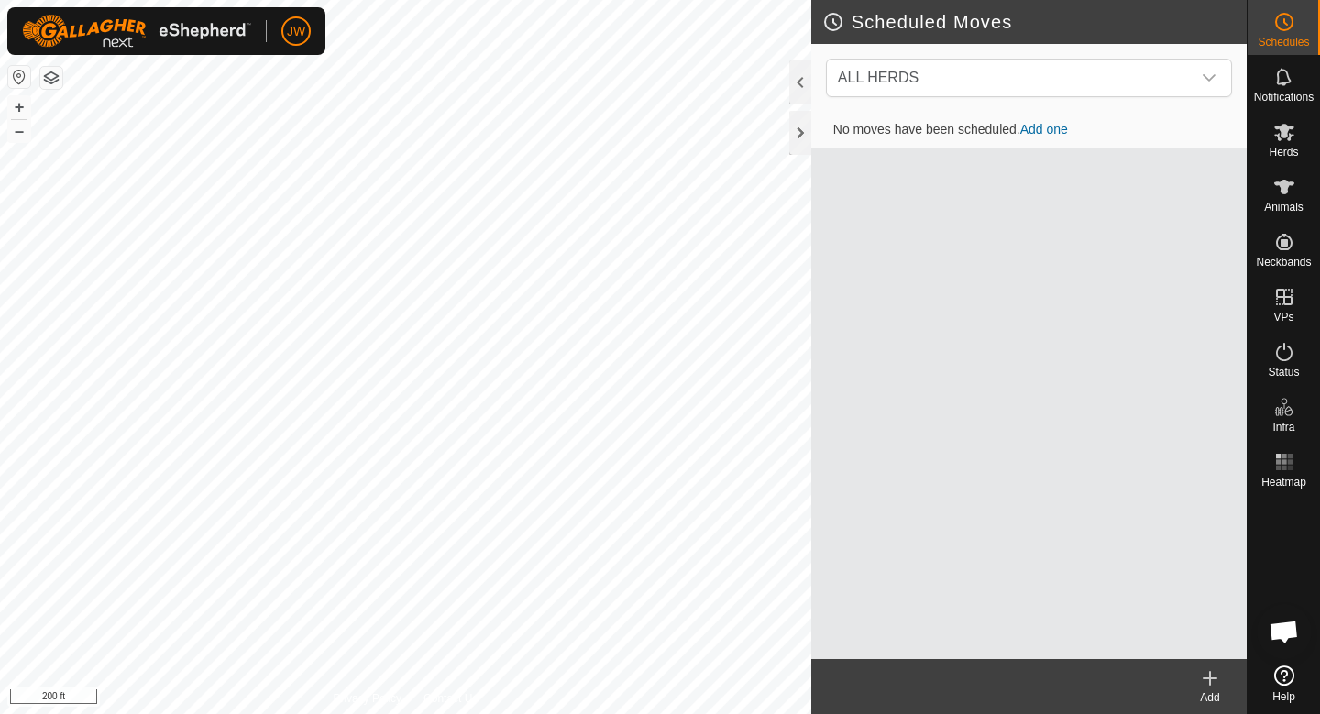
click at [1048, 127] on link "Add one" at bounding box center [1044, 129] width 48 height 15
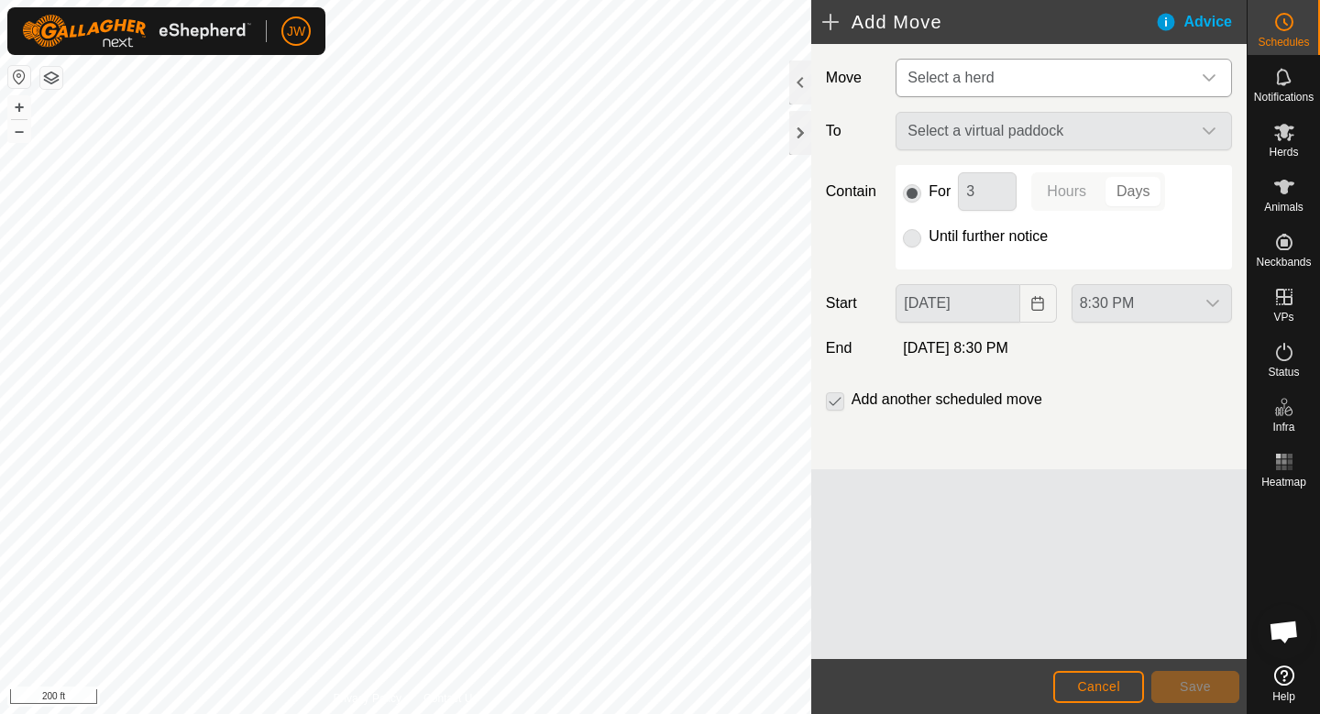
click at [997, 72] on span "Select a herd" at bounding box center [1045, 78] width 291 height 37
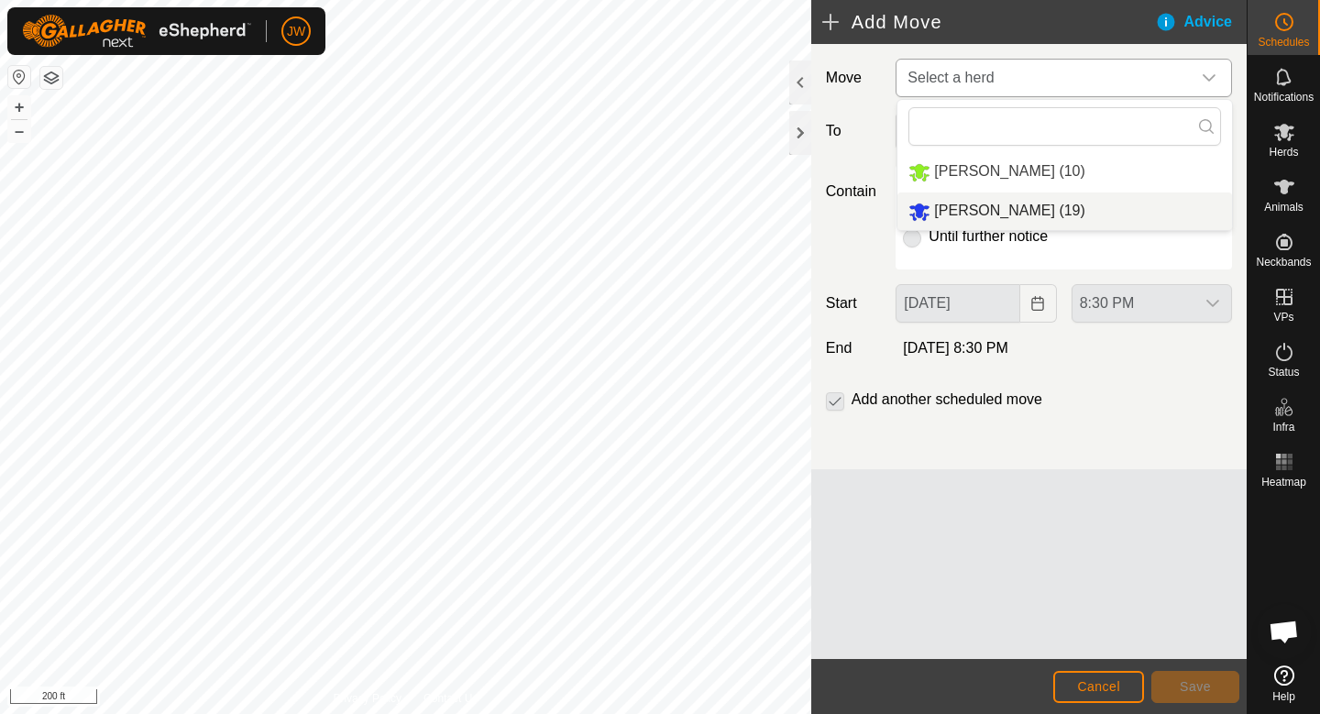
click at [962, 210] on span "[PERSON_NAME] (19)" at bounding box center [1009, 211] width 150 height 16
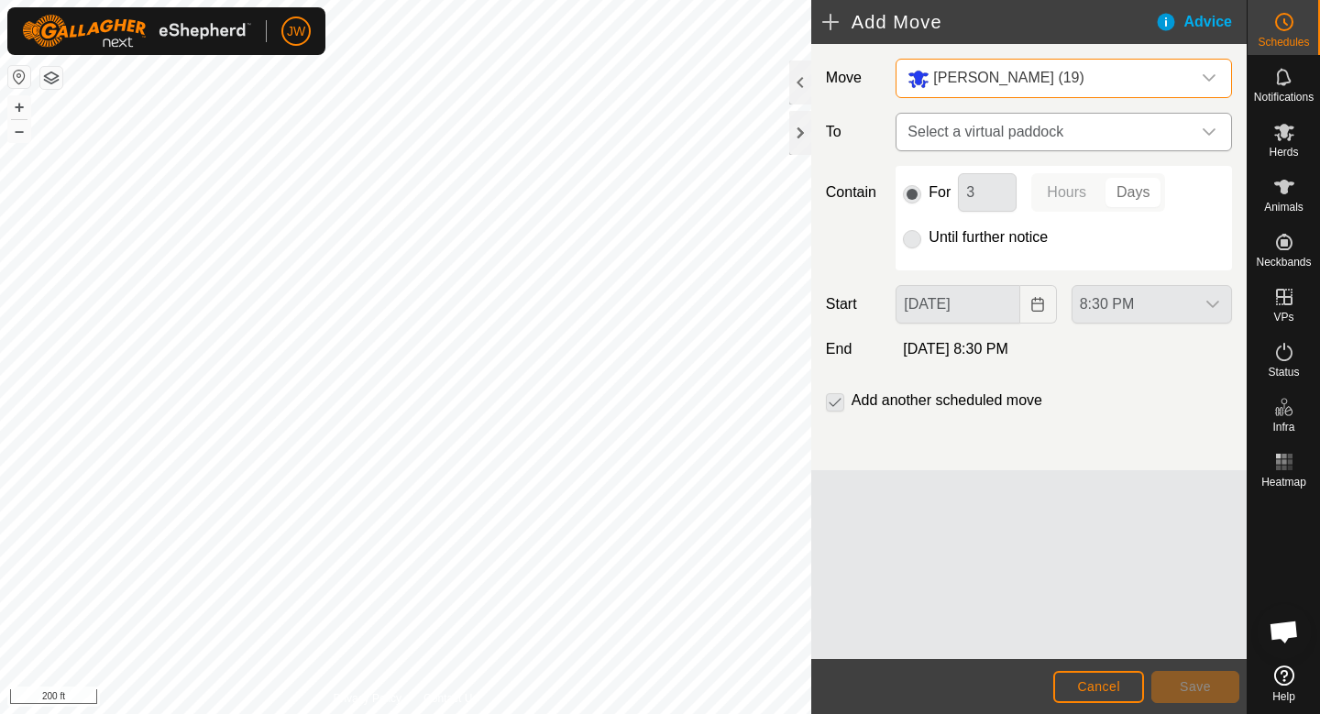
click at [986, 120] on span "Select a virtual paddock" at bounding box center [1045, 132] width 291 height 37
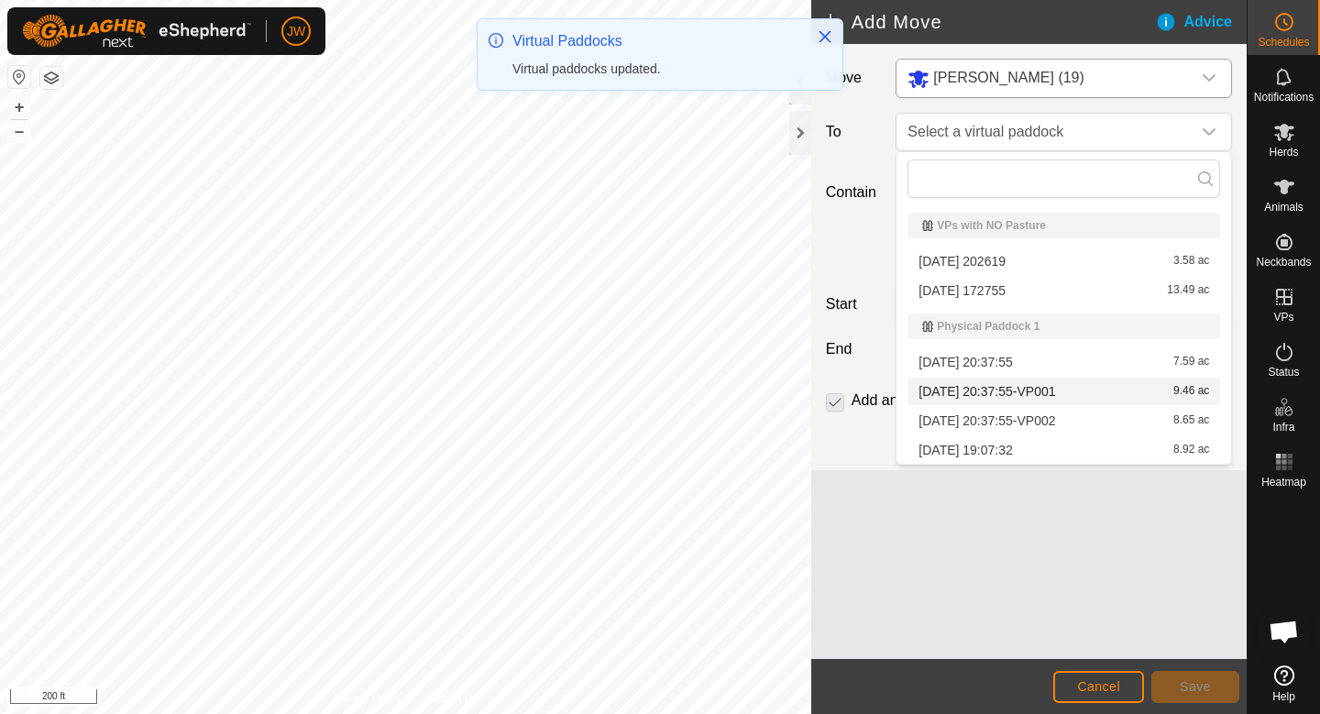
click at [986, 394] on li "[DATE] 20:37:55-VP001 9.46 ac" at bounding box center [1063, 391] width 313 height 27
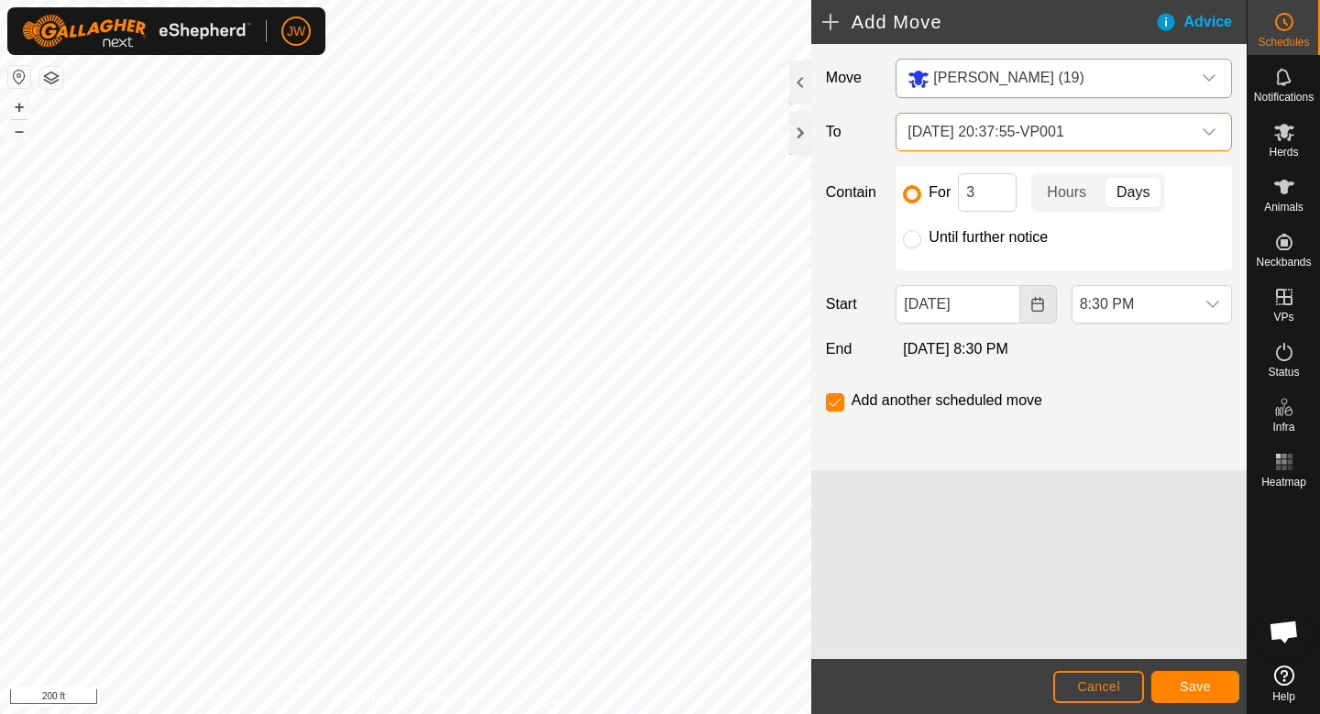
click at [1044, 304] on icon "Choose Date" at bounding box center [1037, 304] width 15 height 15
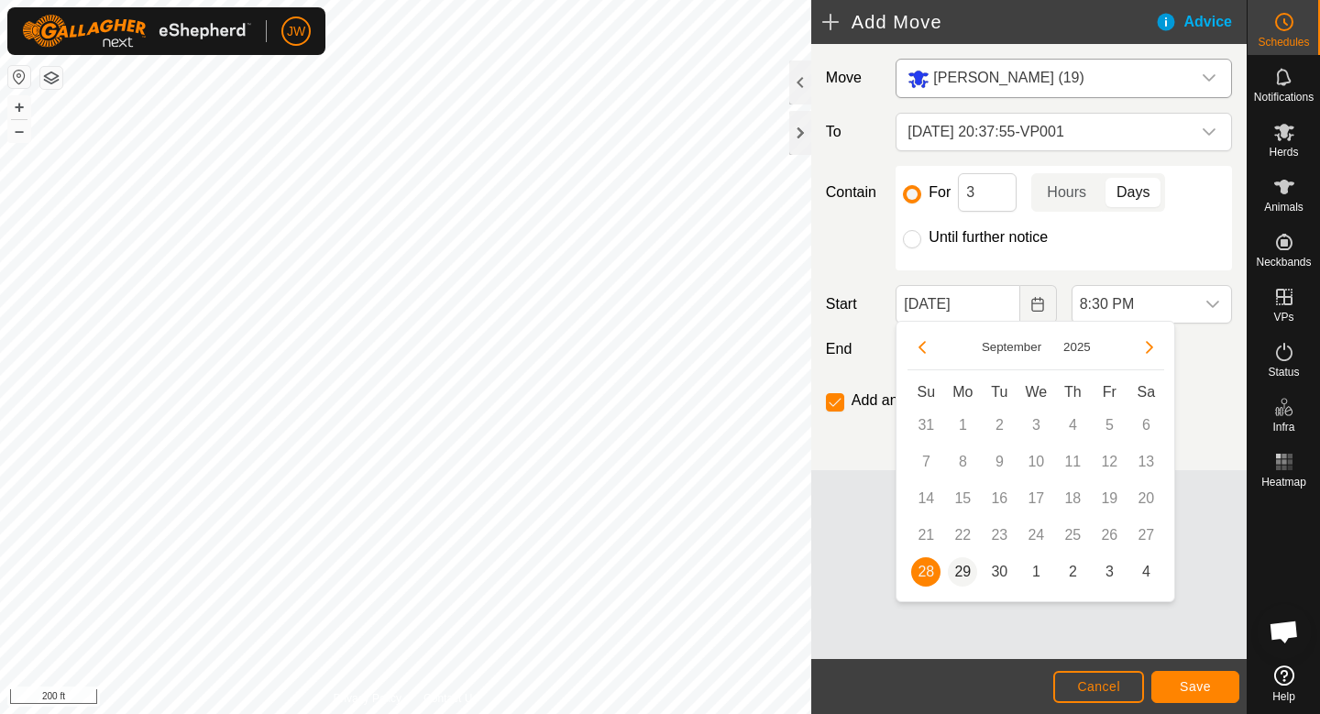
click at [961, 569] on span "29" at bounding box center [962, 571] width 29 height 29
type input "[DATE]"
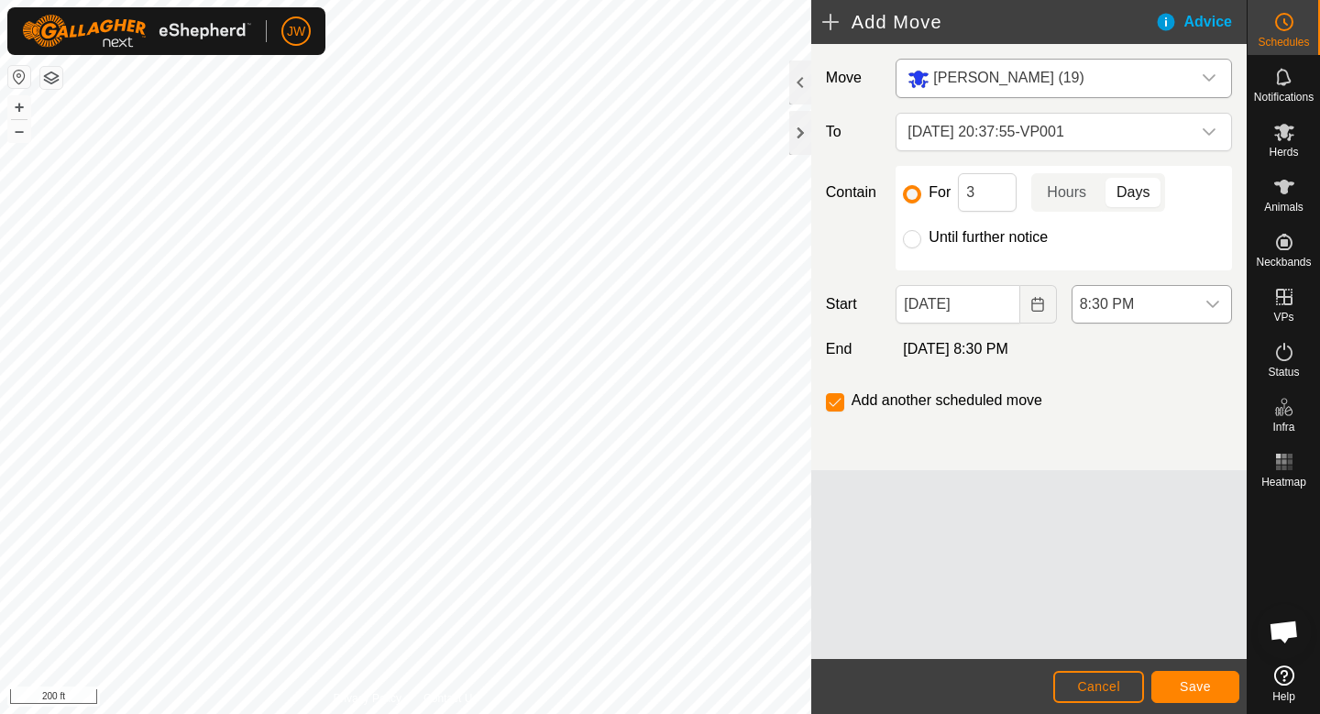
click at [1136, 313] on span "8:30 PM" at bounding box center [1133, 304] width 122 height 37
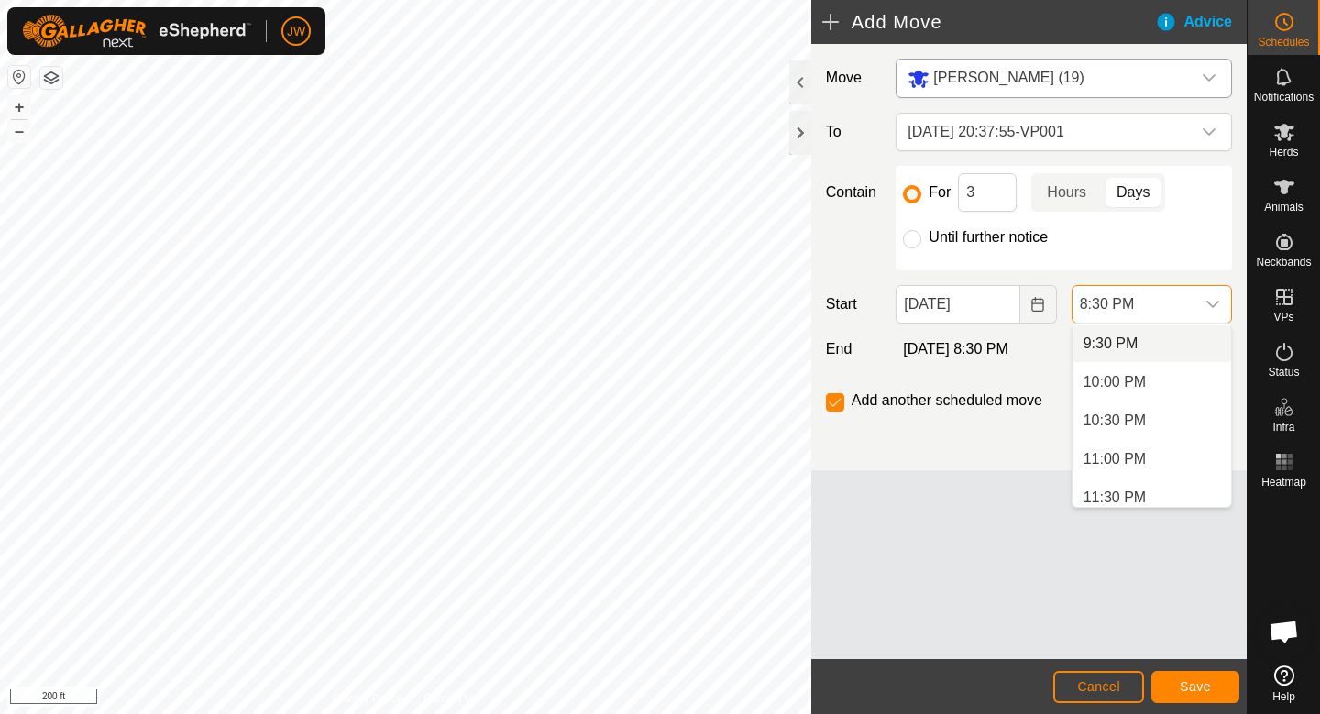
scroll to position [1661, 0]
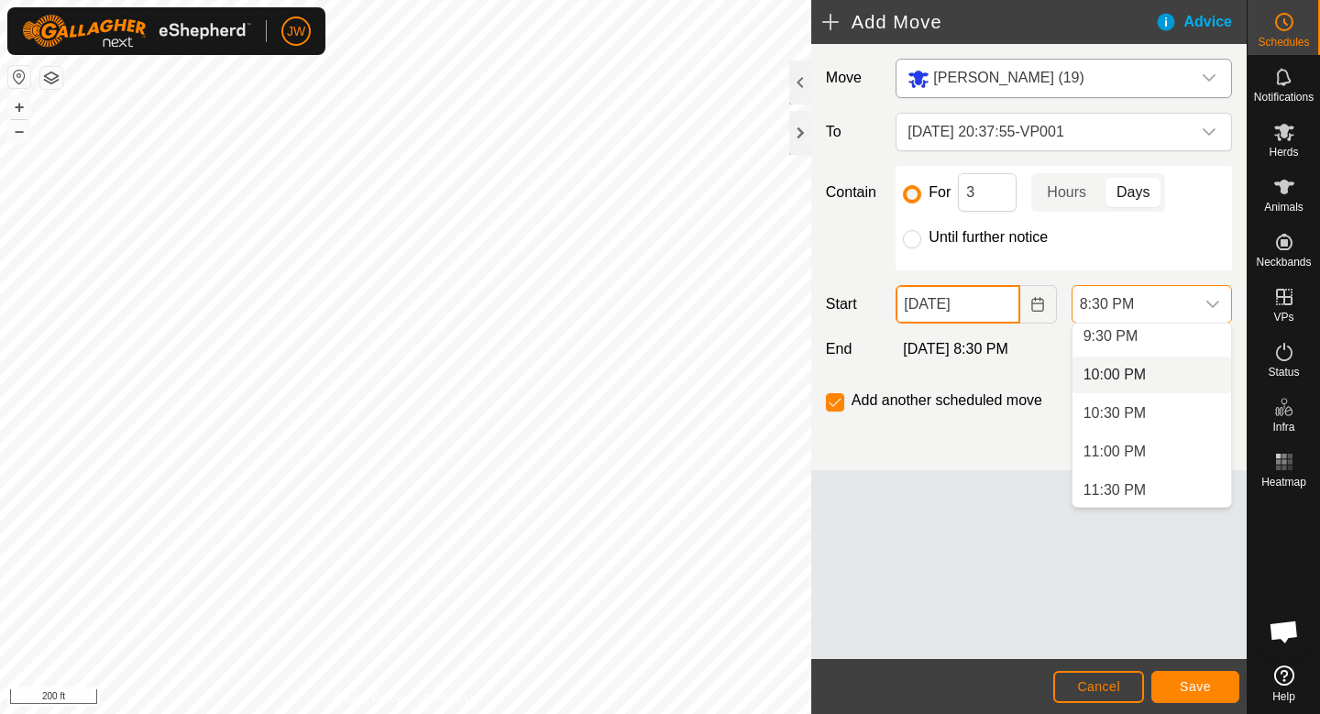
click at [971, 301] on input "[DATE]" at bounding box center [958, 304] width 124 height 38
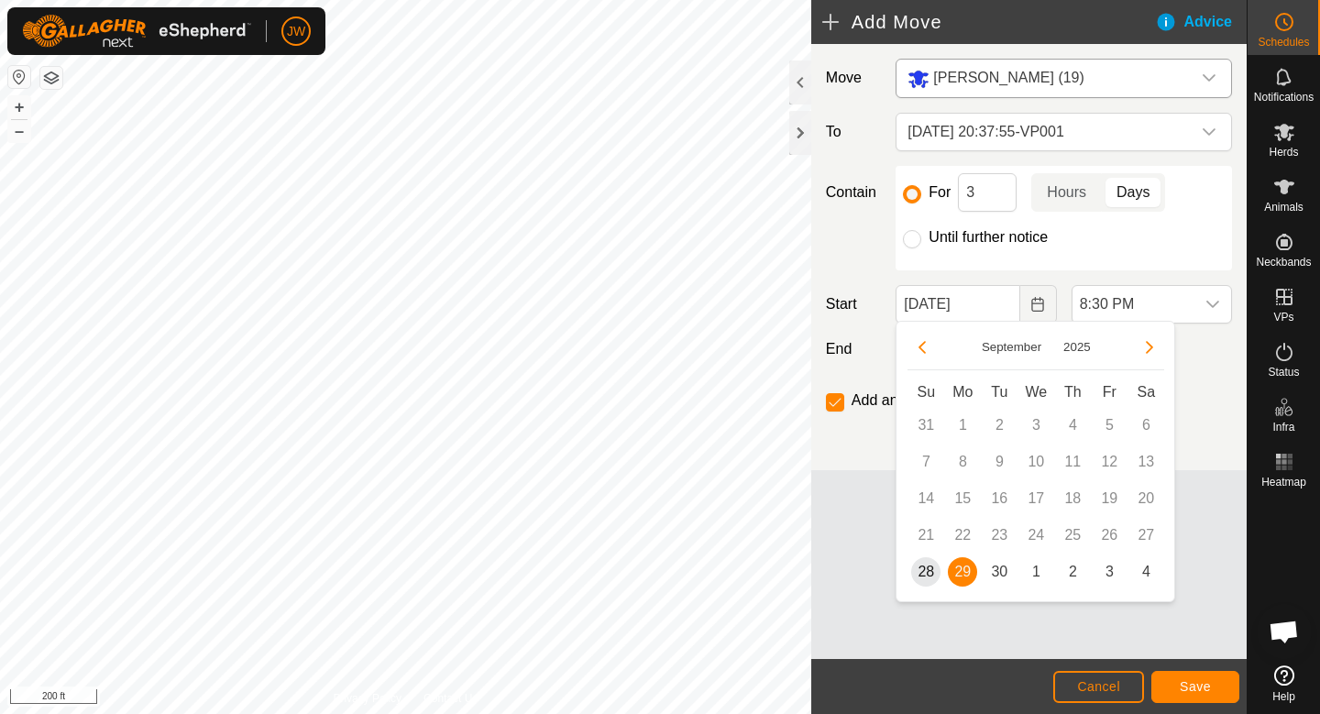
click at [957, 584] on span "29" at bounding box center [962, 571] width 29 height 29
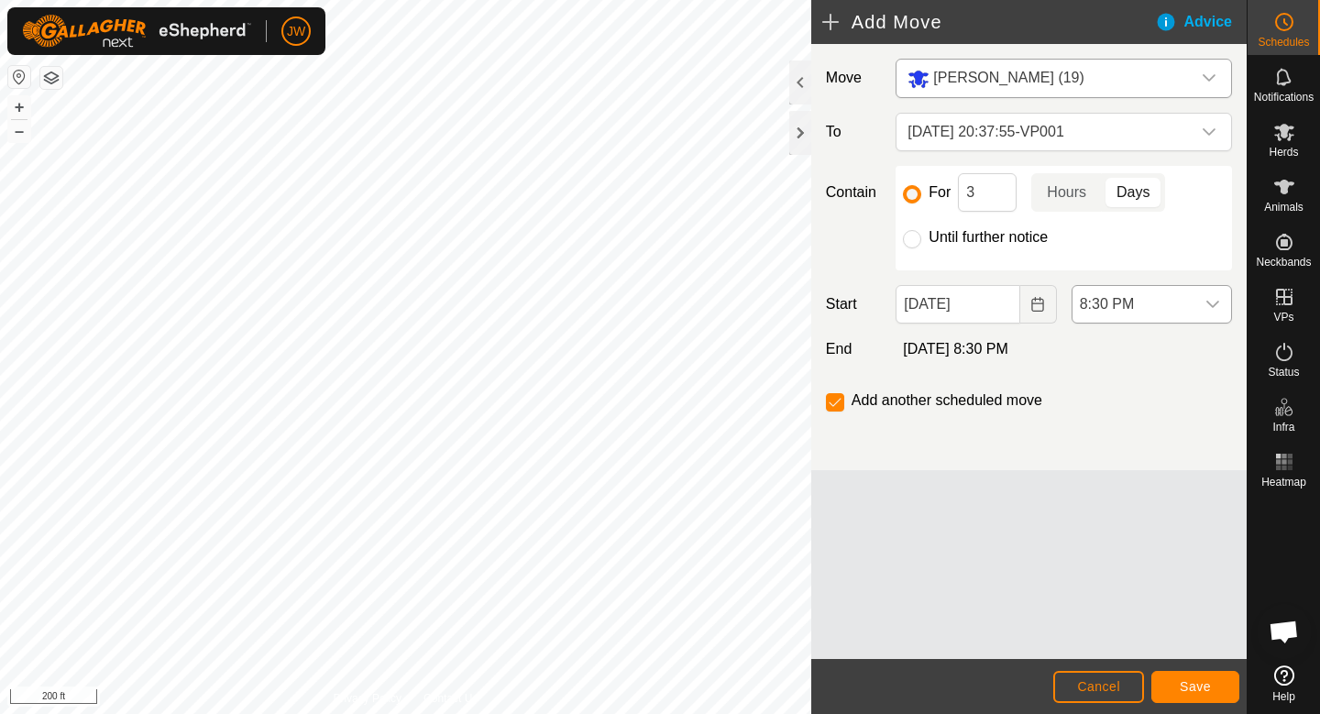
click at [1135, 316] on span "8:30 PM" at bounding box center [1133, 304] width 122 height 37
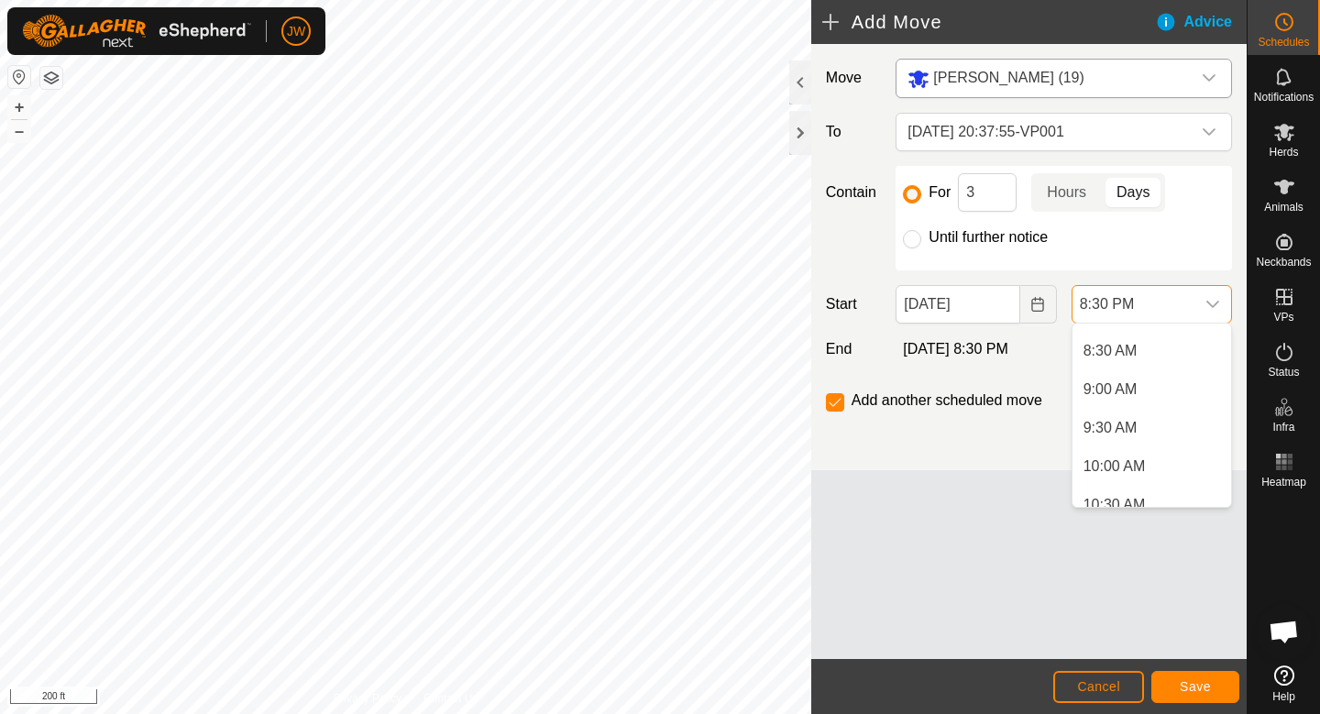
scroll to position [0, 0]
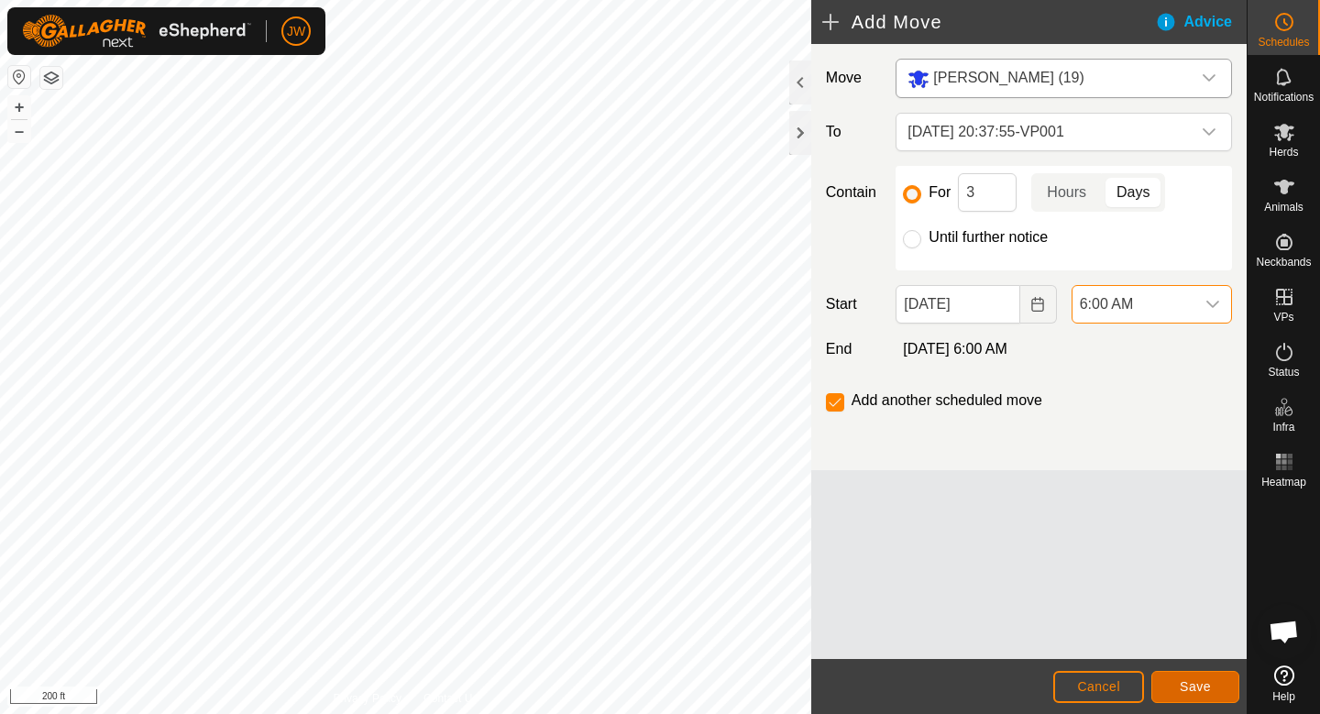
click at [1160, 676] on button "Save" at bounding box center [1195, 687] width 88 height 32
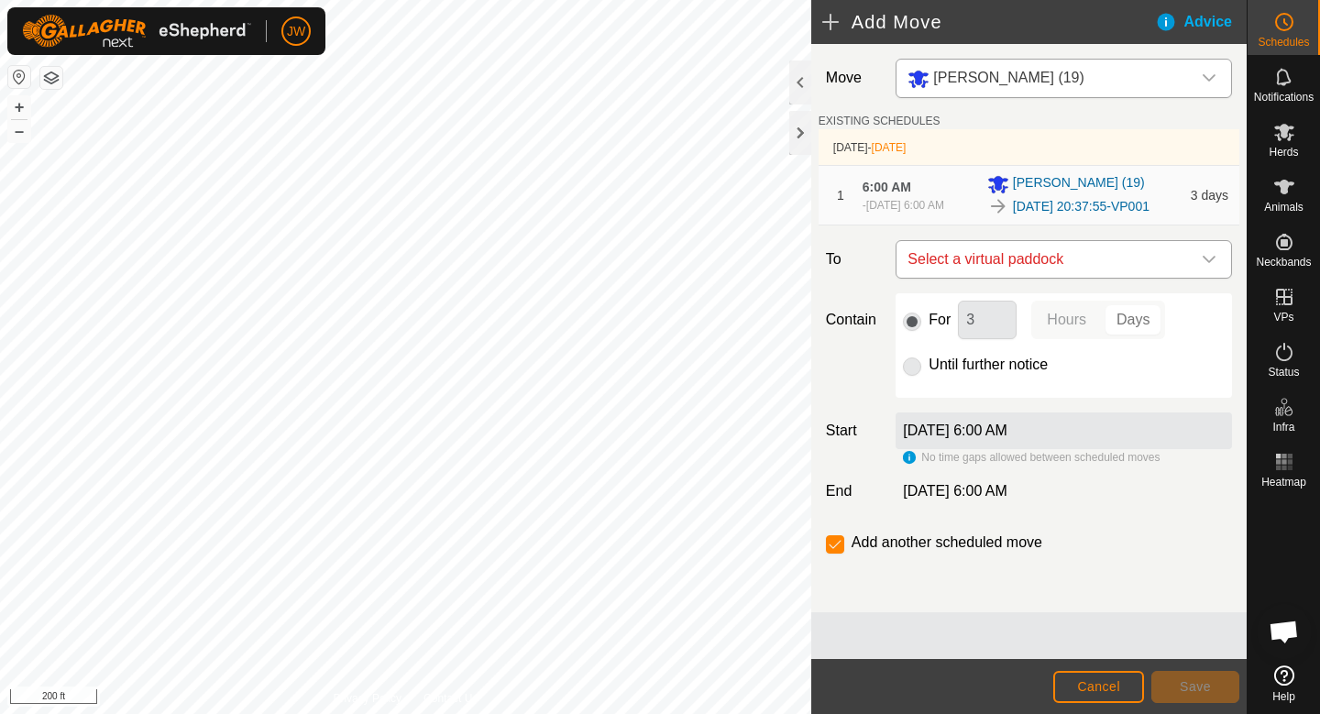
click at [1004, 269] on span "Select a virtual paddock" at bounding box center [1045, 259] width 291 height 37
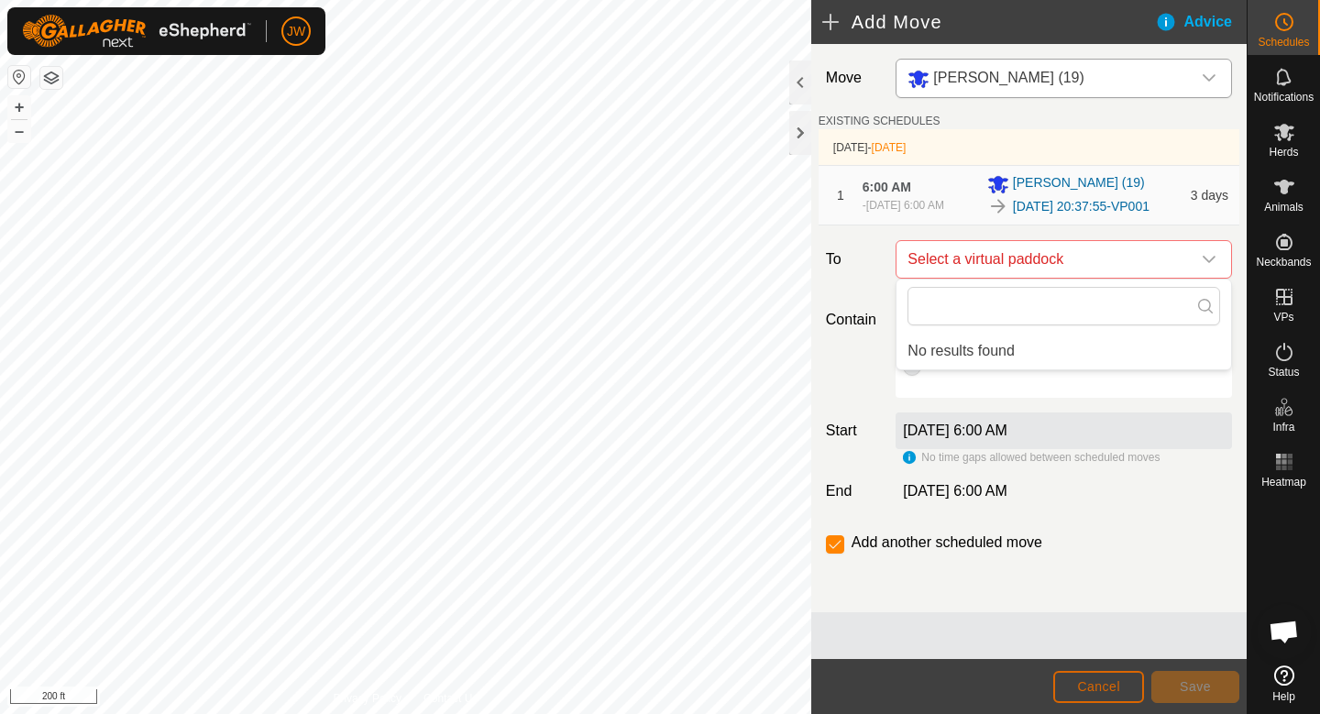
click at [1088, 687] on span "Cancel" at bounding box center [1098, 686] width 43 height 15
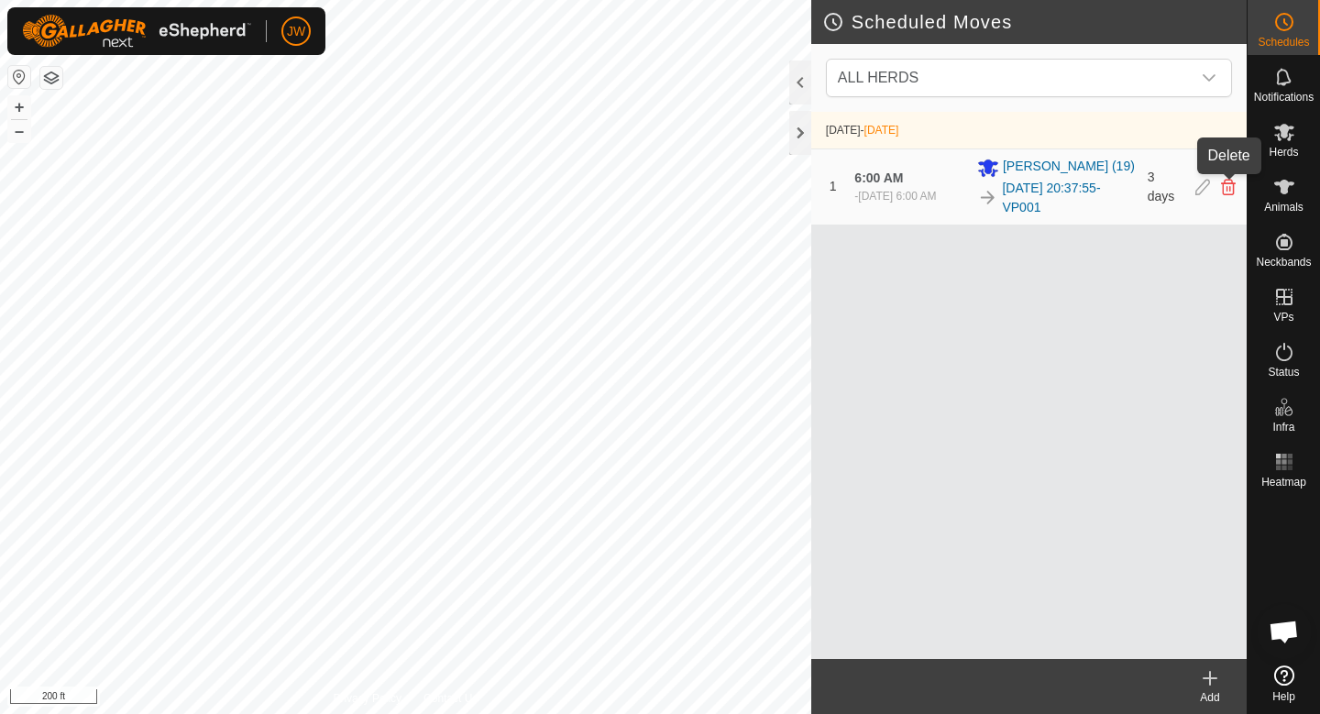
click at [1234, 183] on icon at bounding box center [1228, 187] width 15 height 16
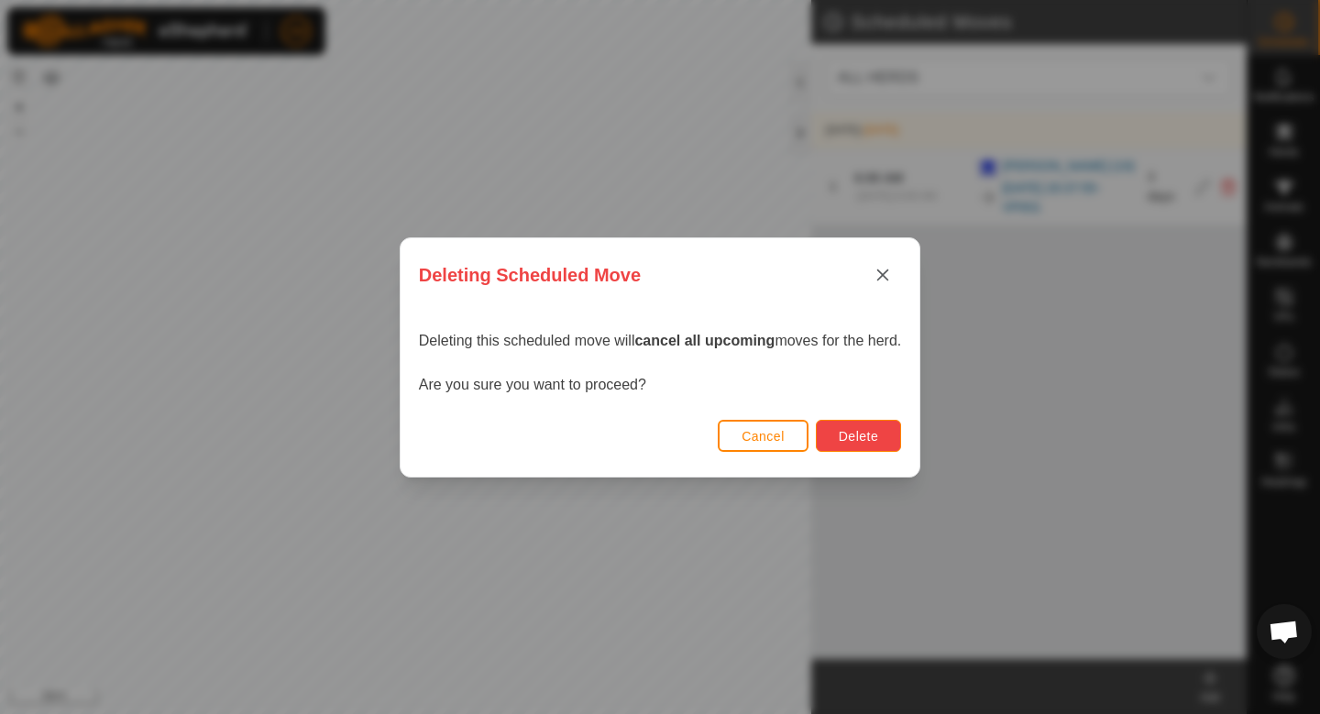
click at [872, 429] on span "Delete" at bounding box center [858, 436] width 39 height 15
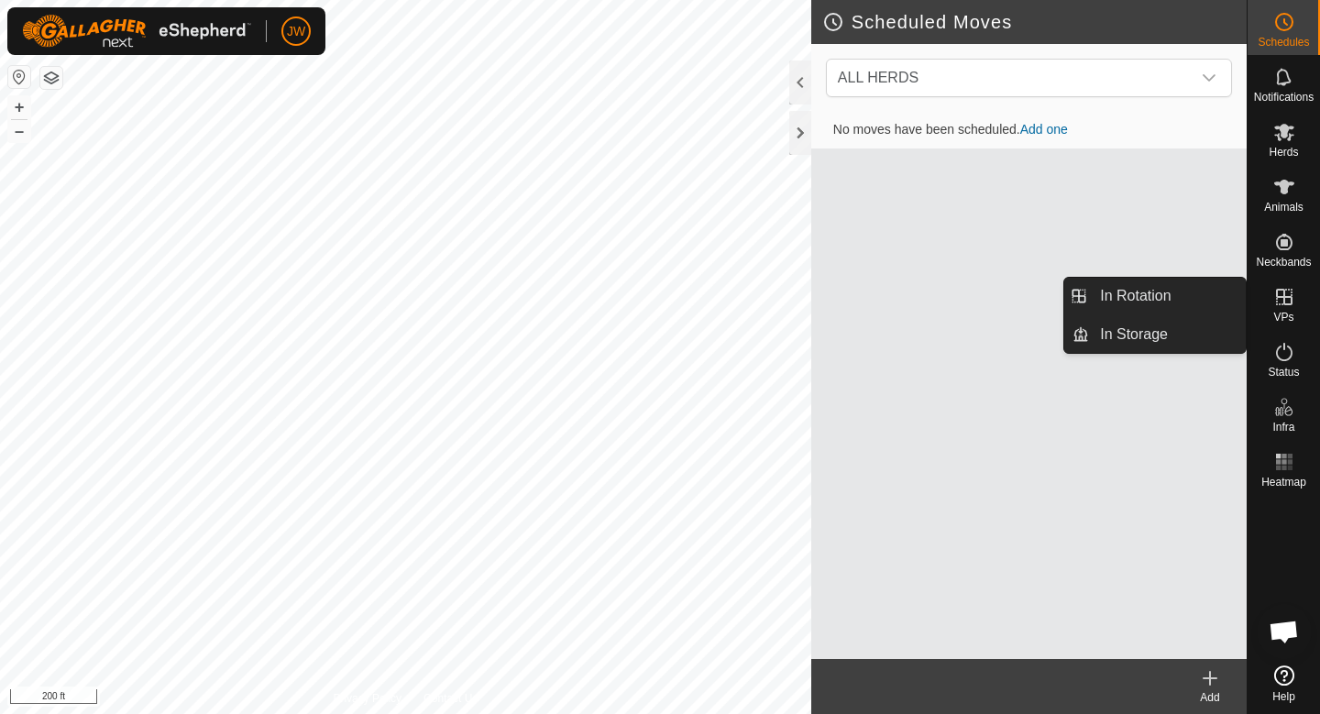
click at [1273, 307] on icon at bounding box center [1284, 297] width 22 height 22
click at [1119, 306] on link "In Rotation" at bounding box center [1167, 296] width 157 height 37
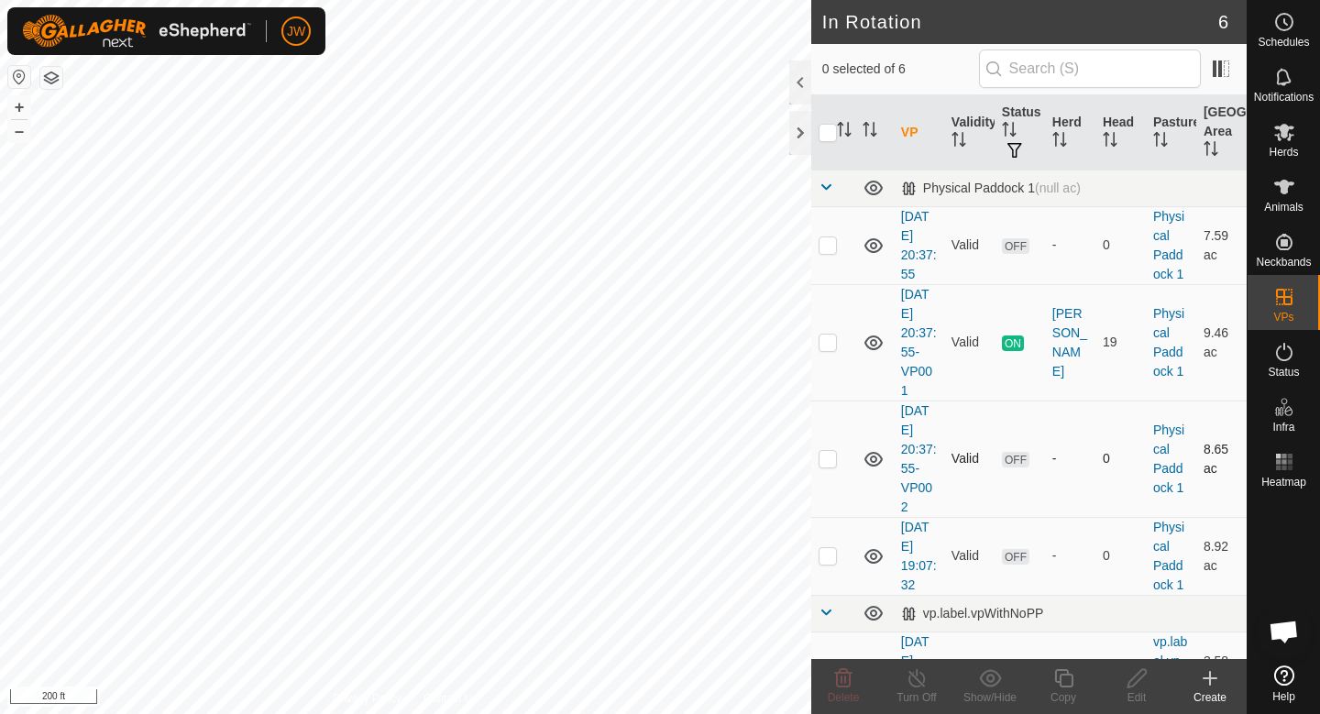
scroll to position [126, 0]
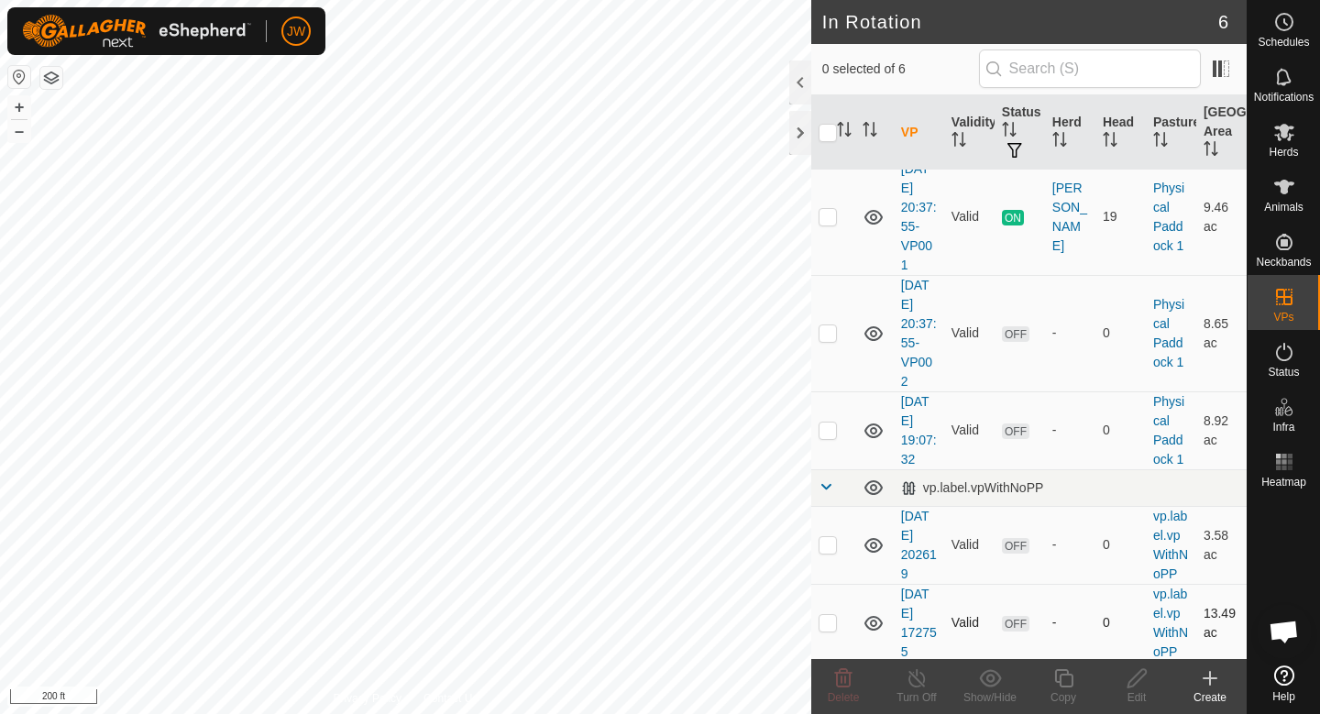
click at [830, 629] on td at bounding box center [833, 623] width 44 height 78
click at [830, 626] on p-checkbox at bounding box center [828, 622] width 18 height 15
checkbox input "false"
click at [831, 427] on p-checkbox at bounding box center [828, 430] width 18 height 15
click at [838, 686] on icon at bounding box center [843, 678] width 17 height 18
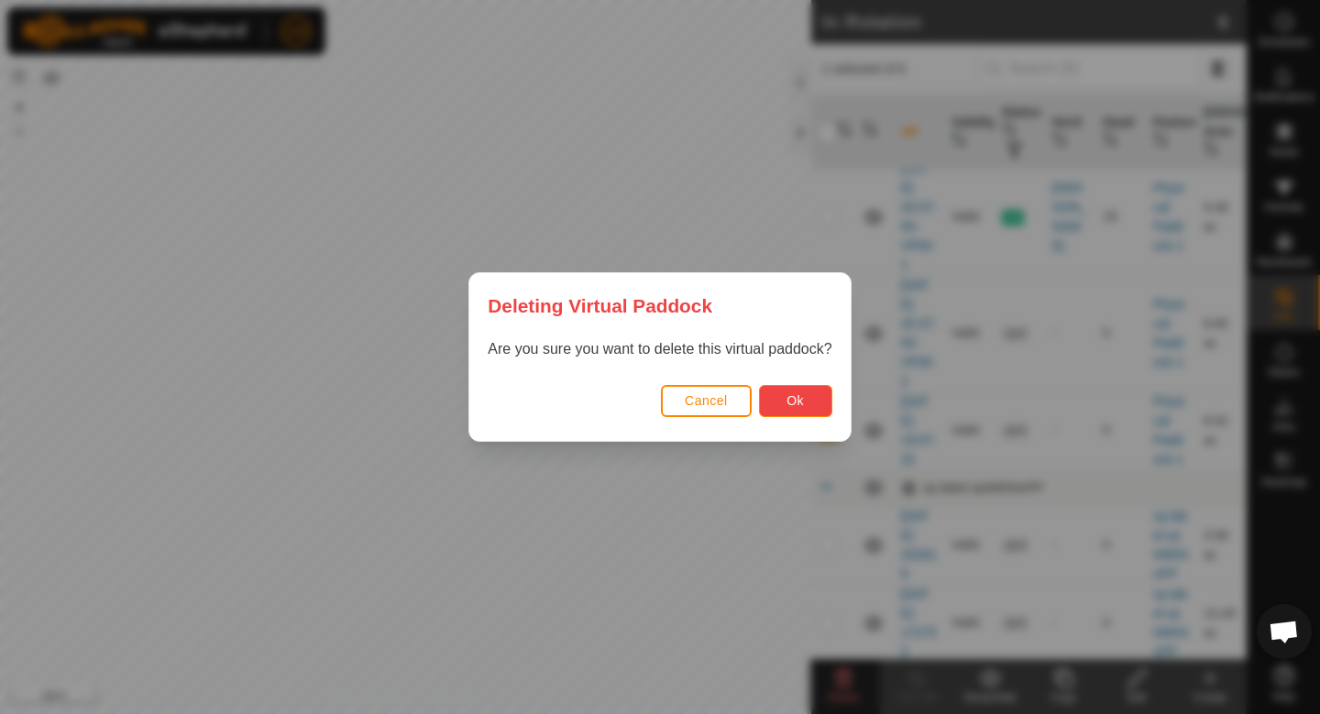
click at [817, 402] on button "Ok" at bounding box center [795, 401] width 73 height 32
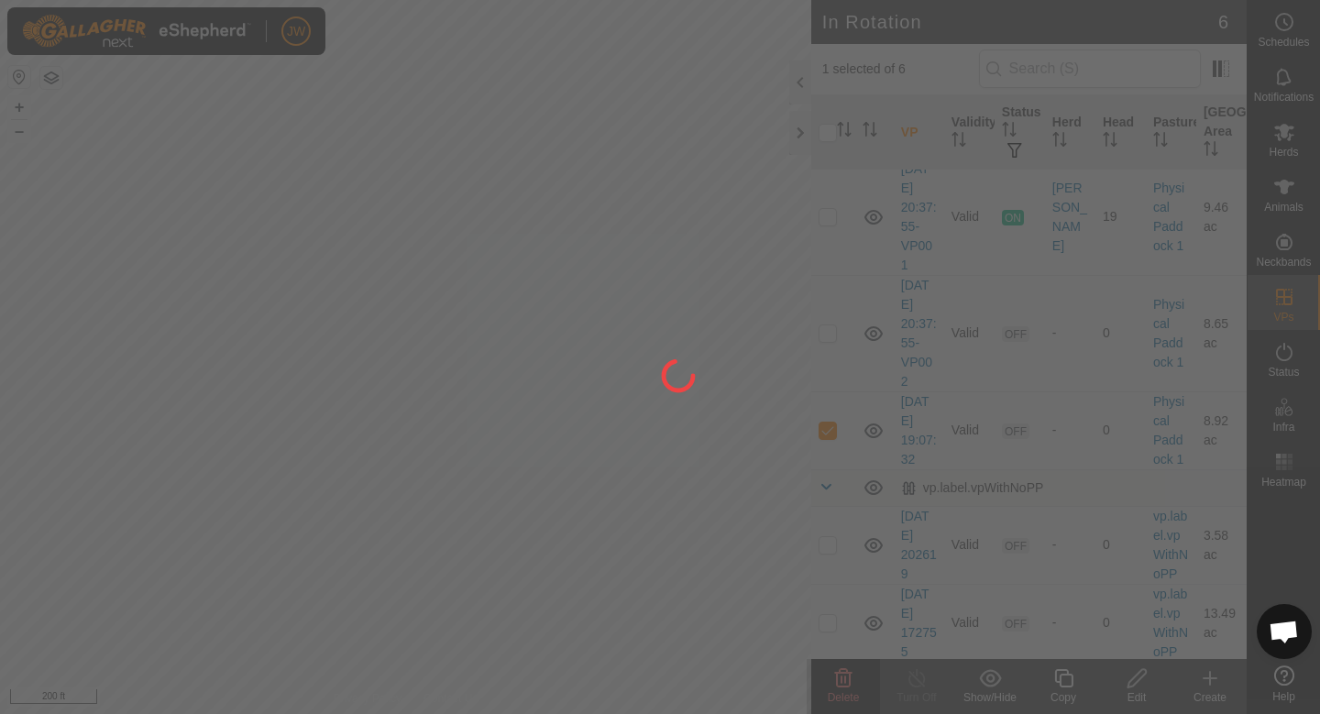
checkbox input "false"
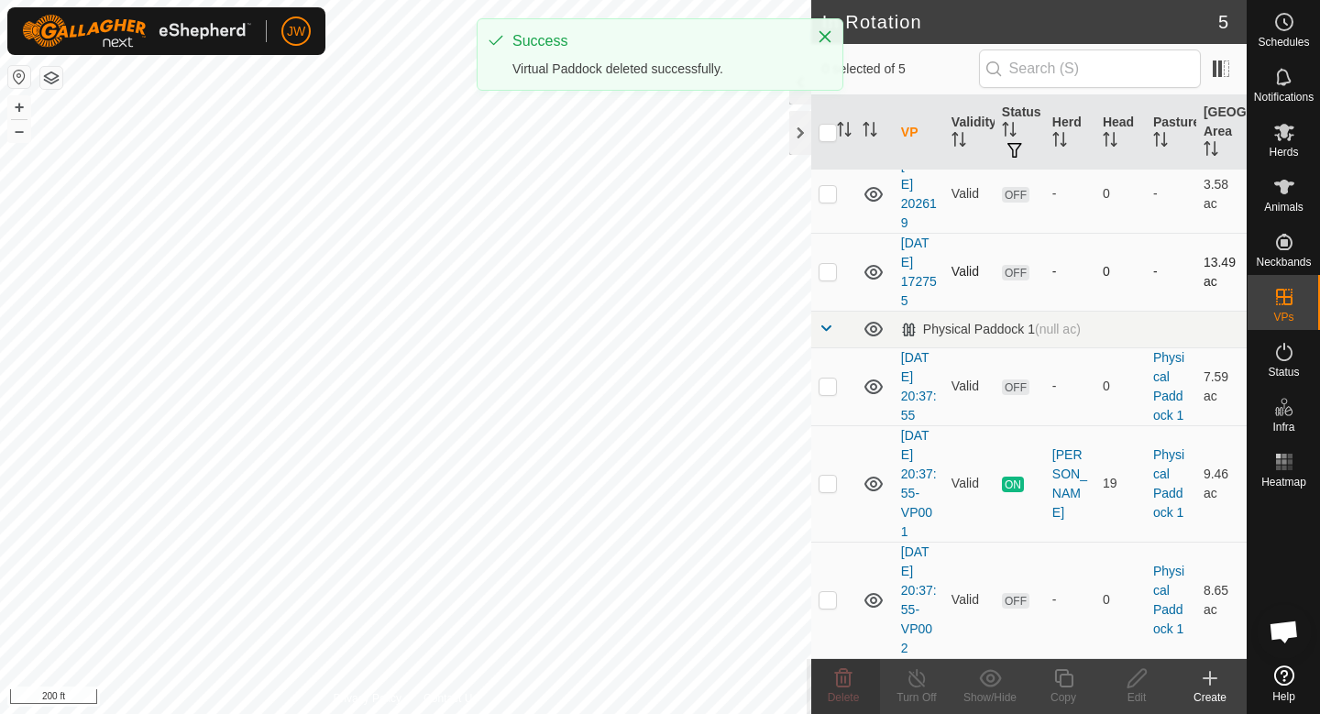
scroll to position [0, 0]
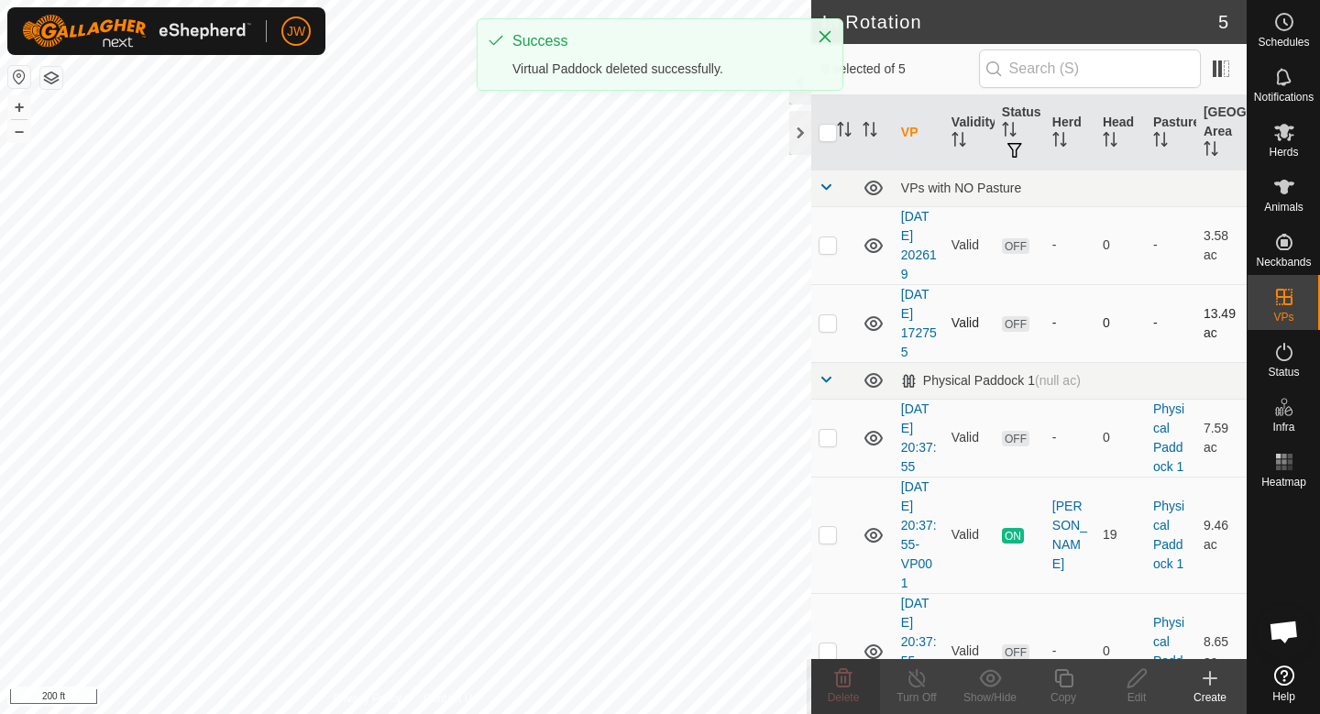
click at [826, 320] on p-checkbox at bounding box center [828, 322] width 18 height 15
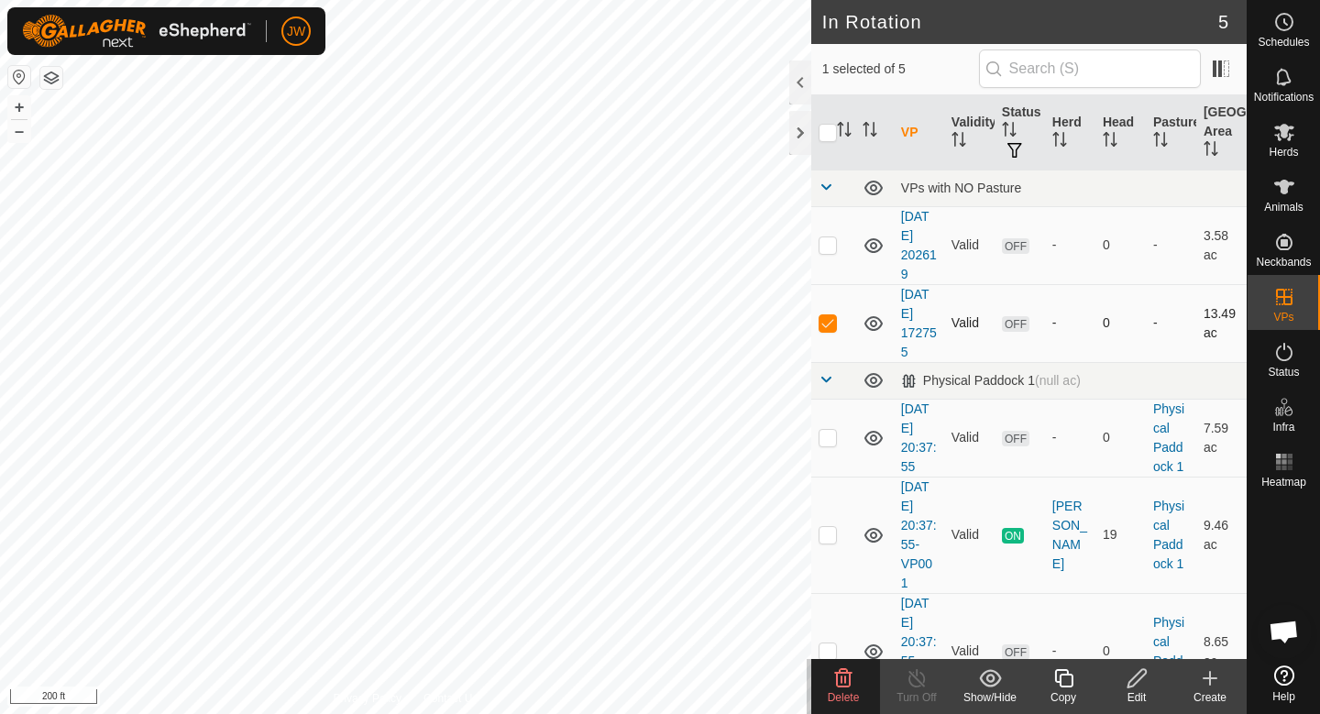
click at [826, 320] on p-checkbox at bounding box center [828, 322] width 18 height 15
checkbox input "false"
click at [829, 237] on p-checkbox at bounding box center [828, 244] width 18 height 15
checkbox input "true"
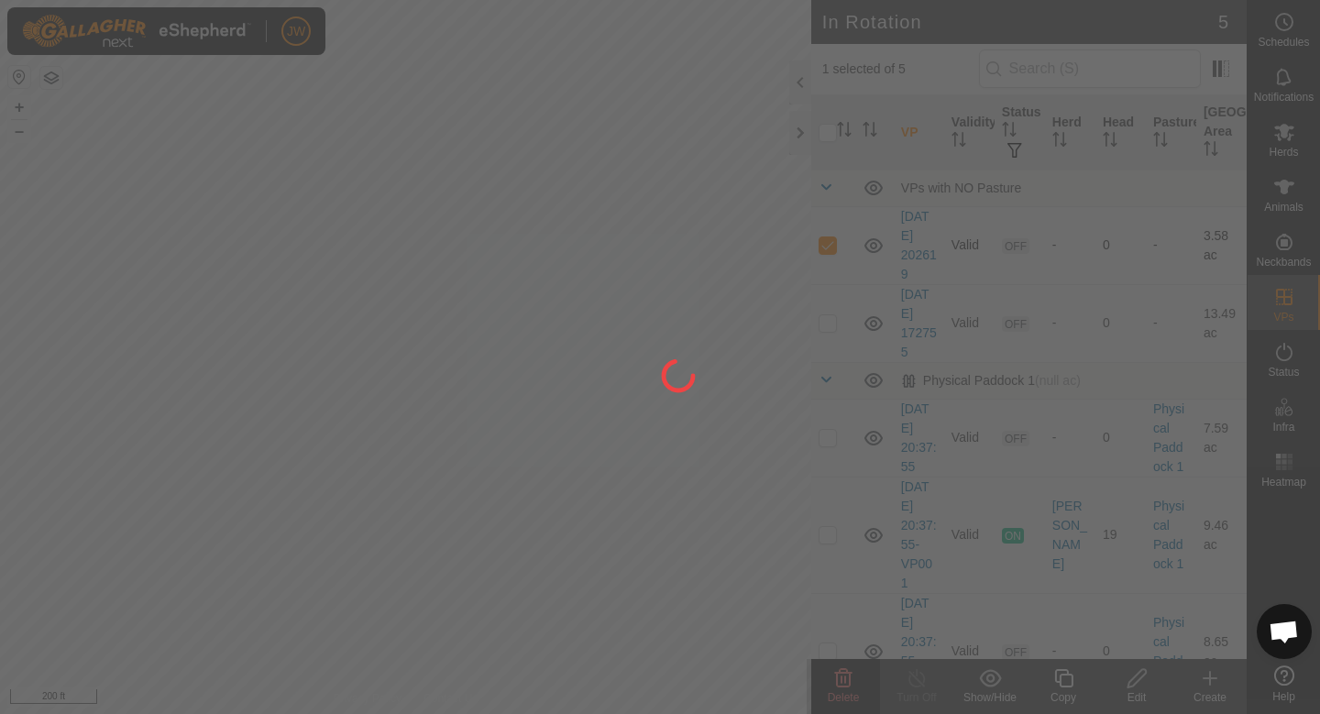
click at [829, 236] on div at bounding box center [660, 357] width 1320 height 714
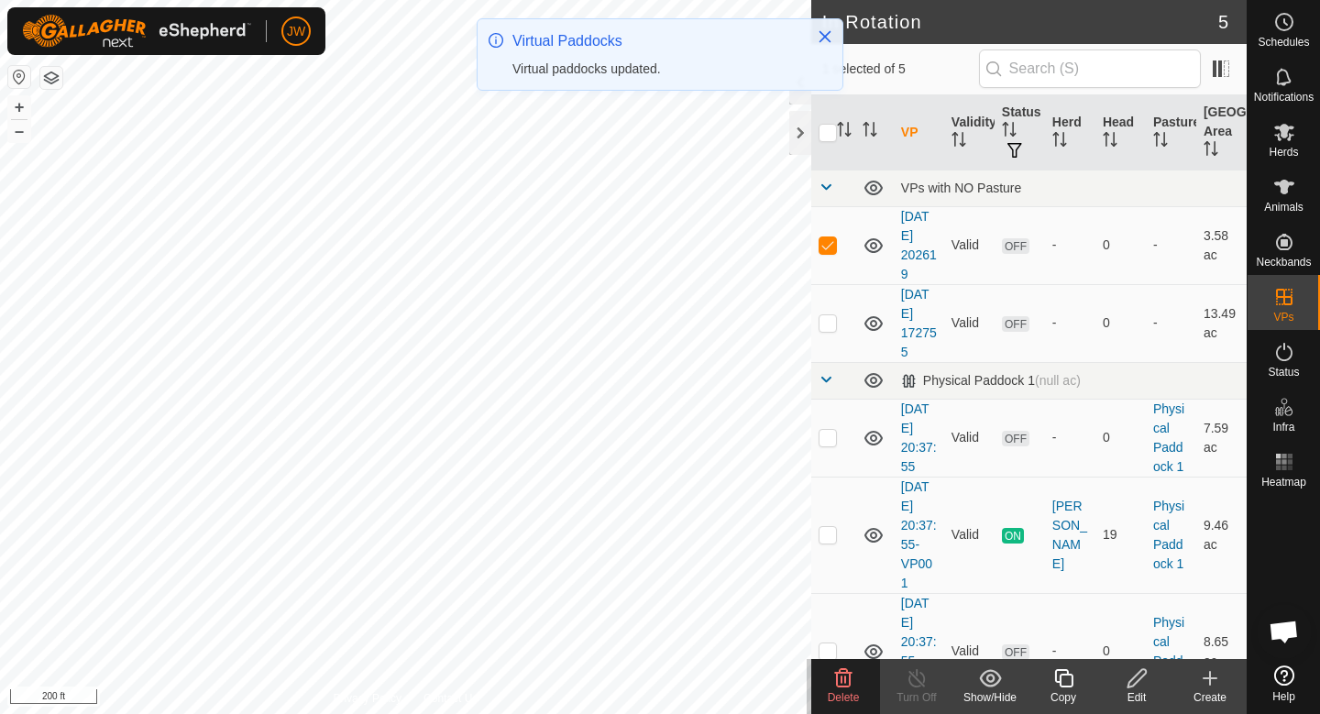
click at [829, 237] on p-checkbox at bounding box center [828, 244] width 18 height 15
checkbox input "false"
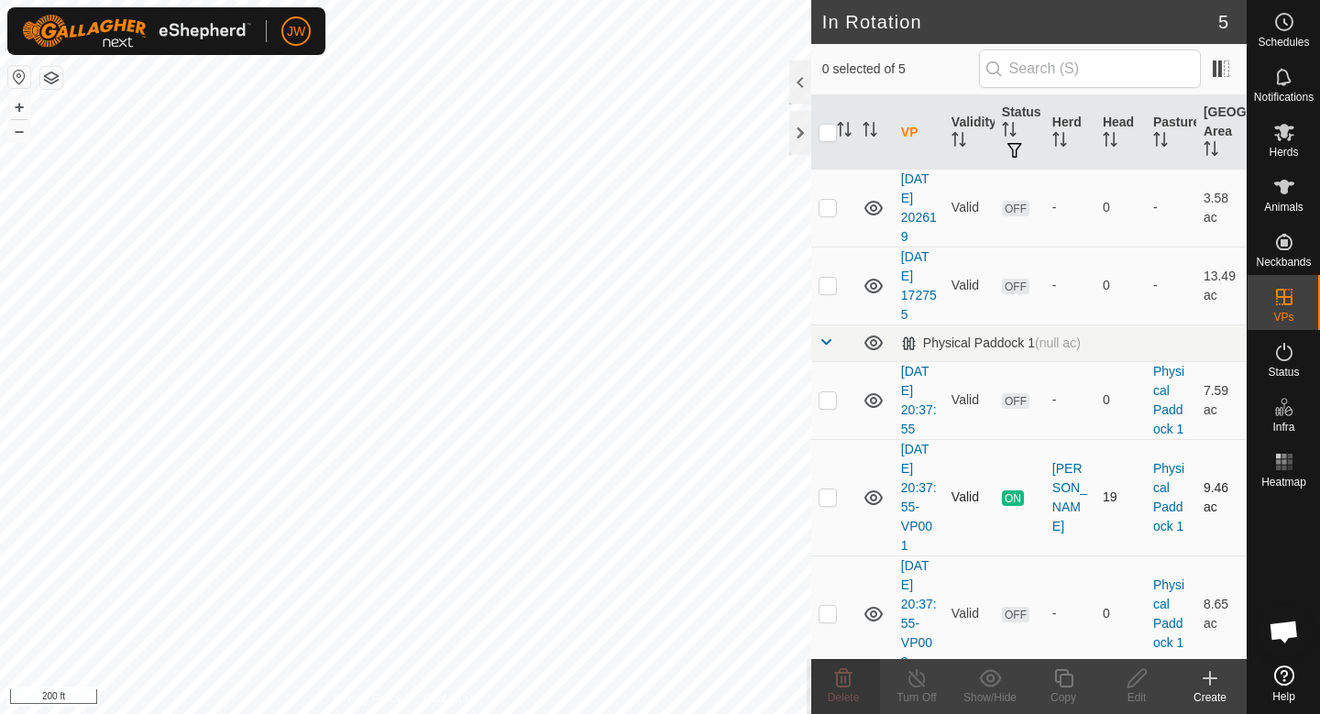
scroll to position [37, 0]
click at [827, 616] on p-checkbox at bounding box center [828, 614] width 18 height 15
checkbox input "false"
click at [829, 506] on td at bounding box center [833, 498] width 44 height 116
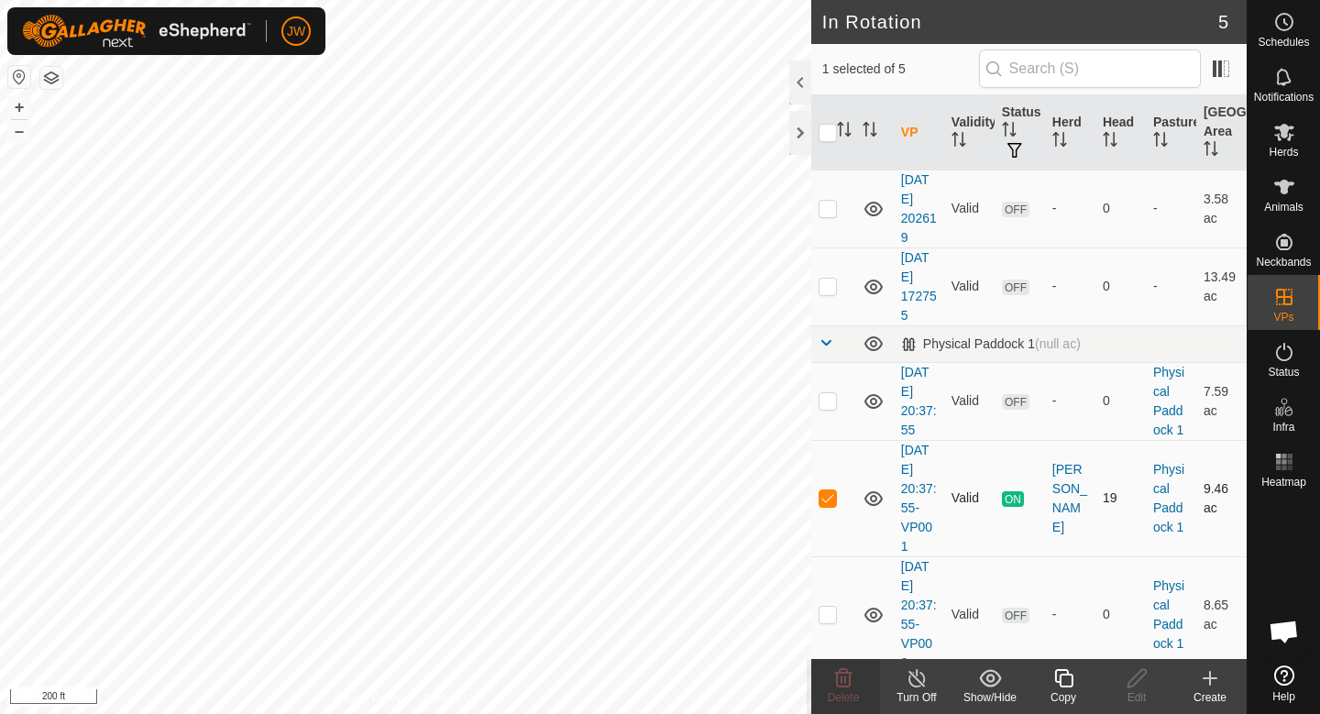
click at [829, 506] on td at bounding box center [833, 498] width 44 height 116
checkbox input "false"
click at [828, 397] on p-checkbox at bounding box center [828, 400] width 18 height 15
click at [851, 694] on span "Delete" at bounding box center [844, 697] width 32 height 13
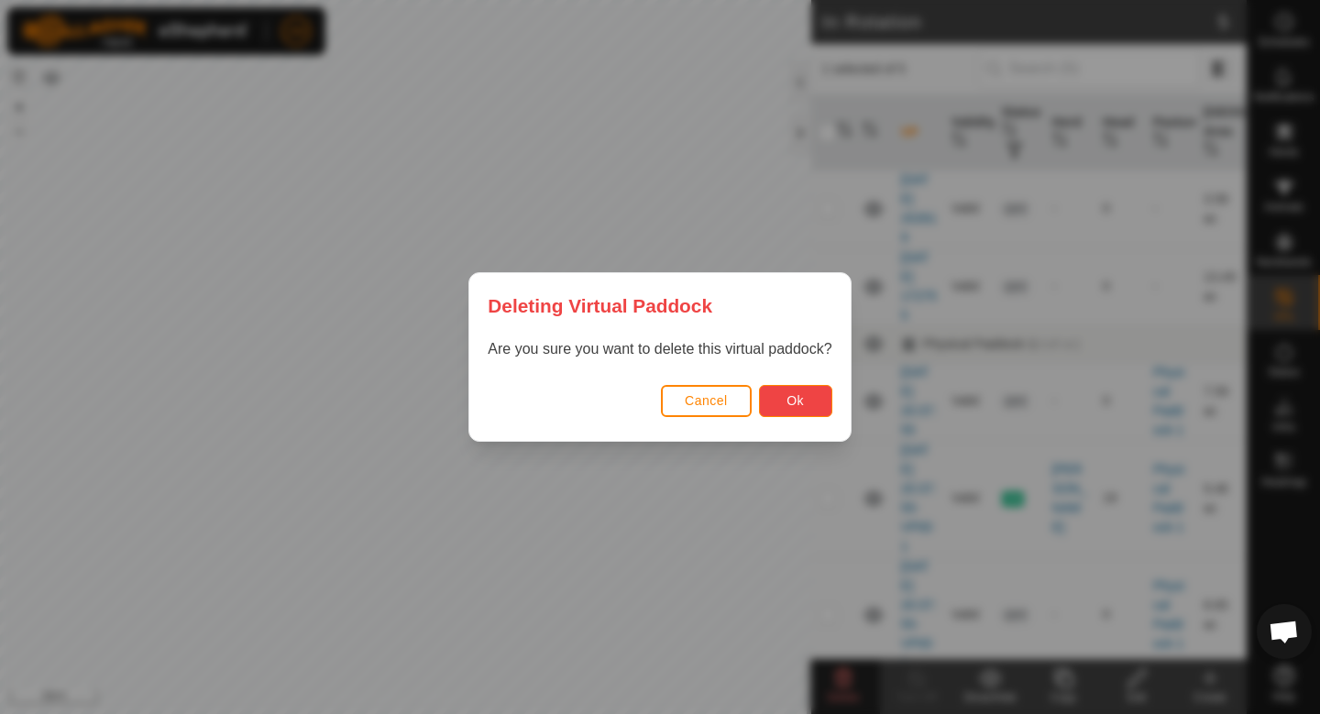
click at [793, 399] on span "Ok" at bounding box center [794, 400] width 17 height 15
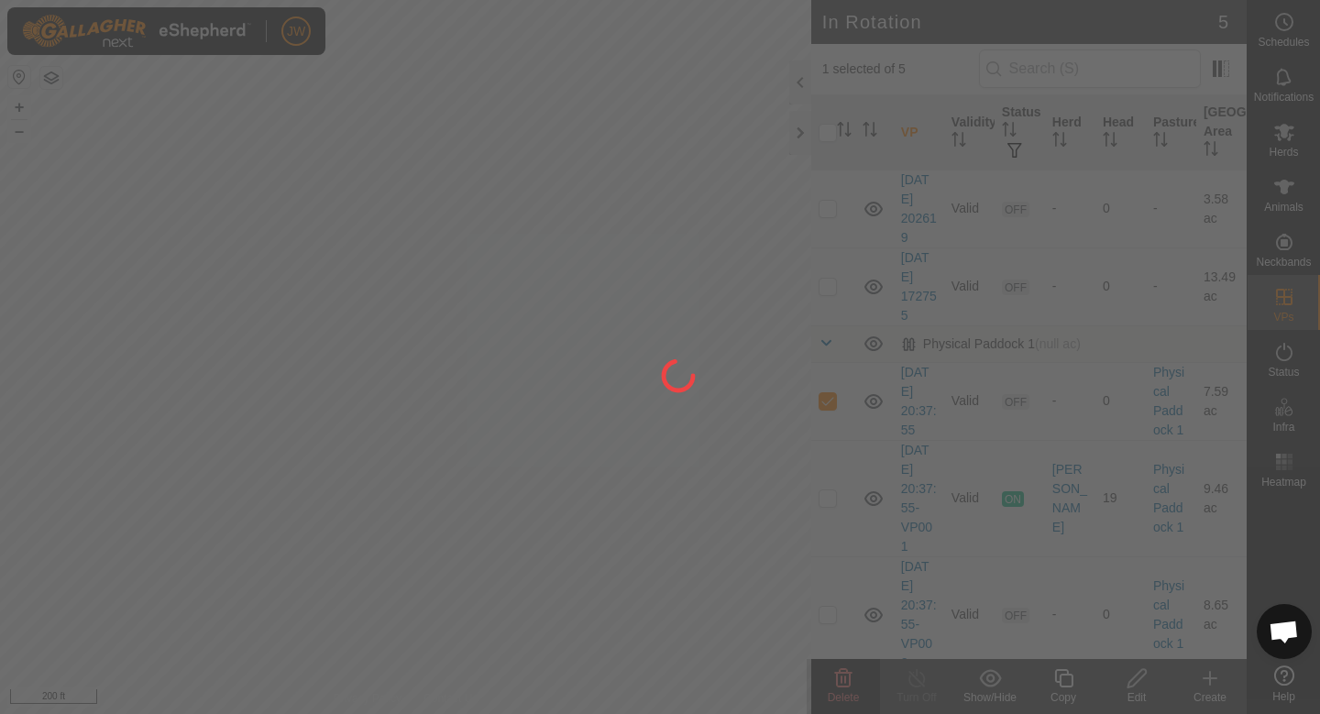
checkbox input "false"
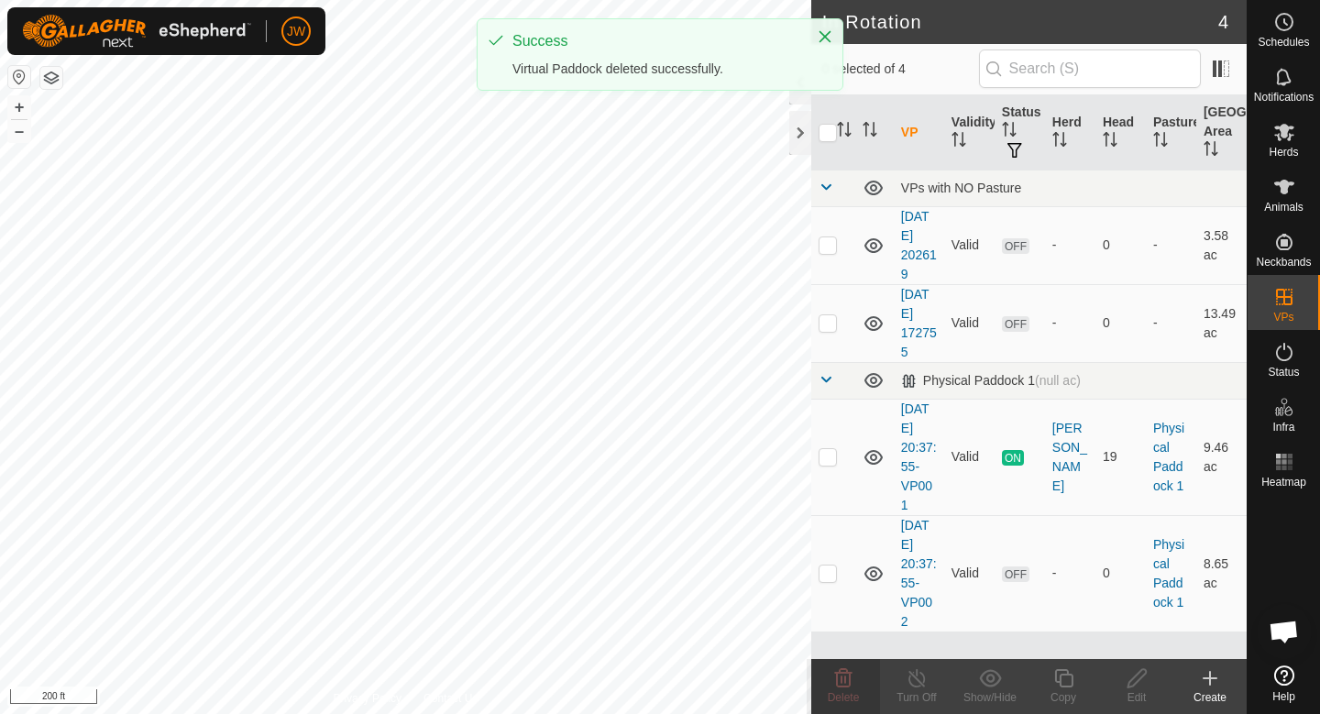
scroll to position [0, 0]
click at [832, 459] on p-checkbox at bounding box center [828, 456] width 18 height 15
checkbox input "true"
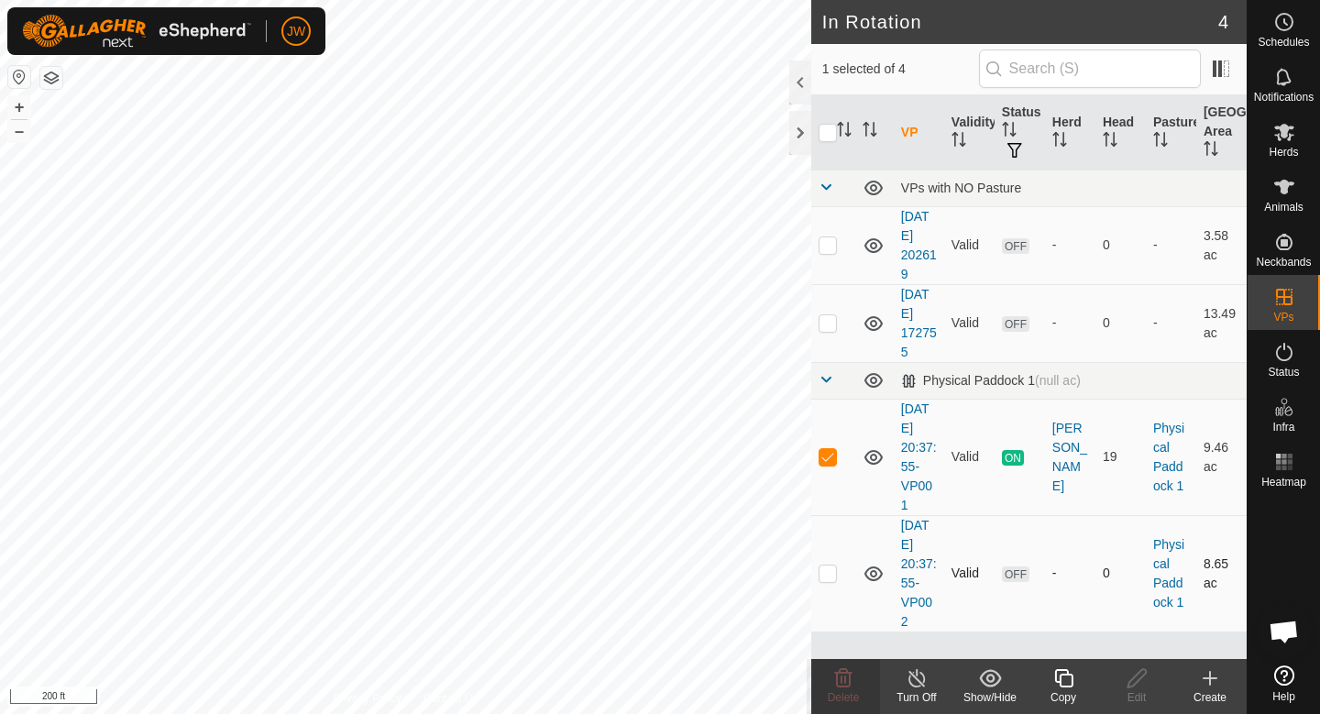
click at [833, 566] on p-checkbox at bounding box center [828, 573] width 18 height 15
checkbox input "true"
click at [823, 463] on td at bounding box center [833, 457] width 44 height 116
checkbox input "false"
click at [849, 689] on div "Delete" at bounding box center [843, 697] width 73 height 16
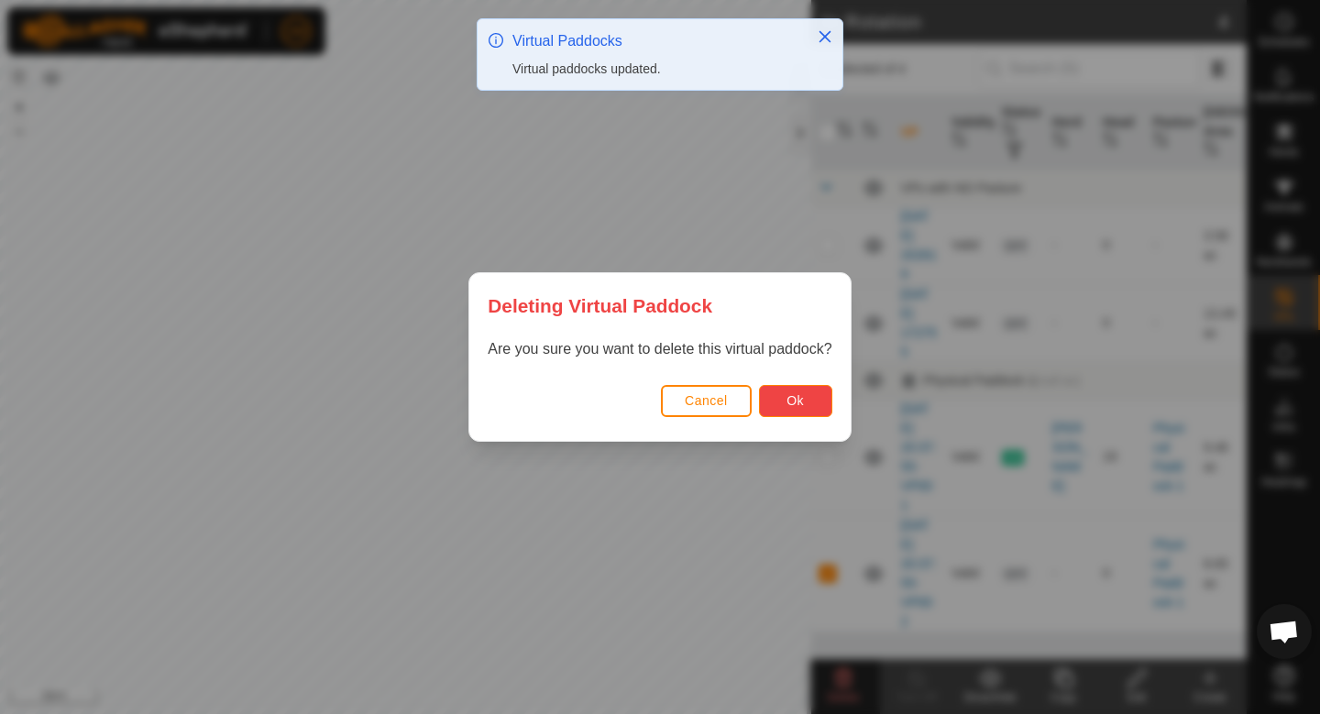
click at [813, 397] on button "Ok" at bounding box center [795, 401] width 73 height 32
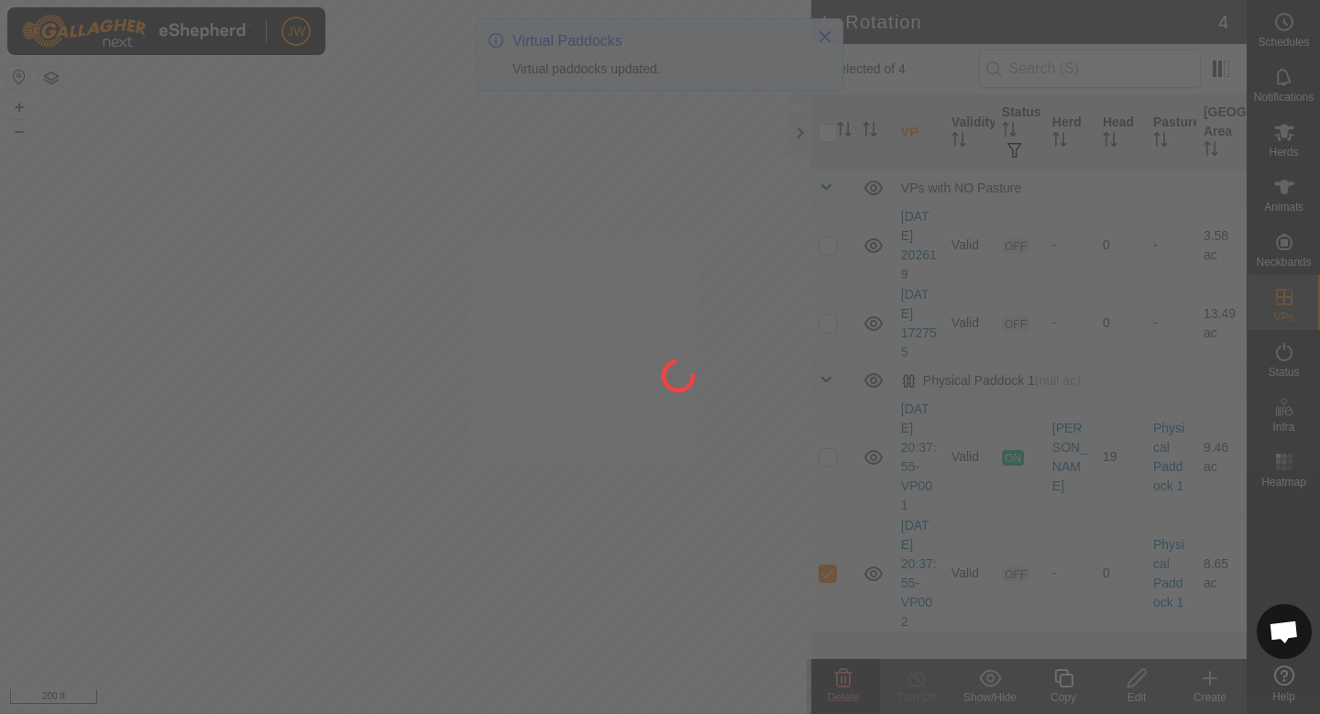
checkbox input "false"
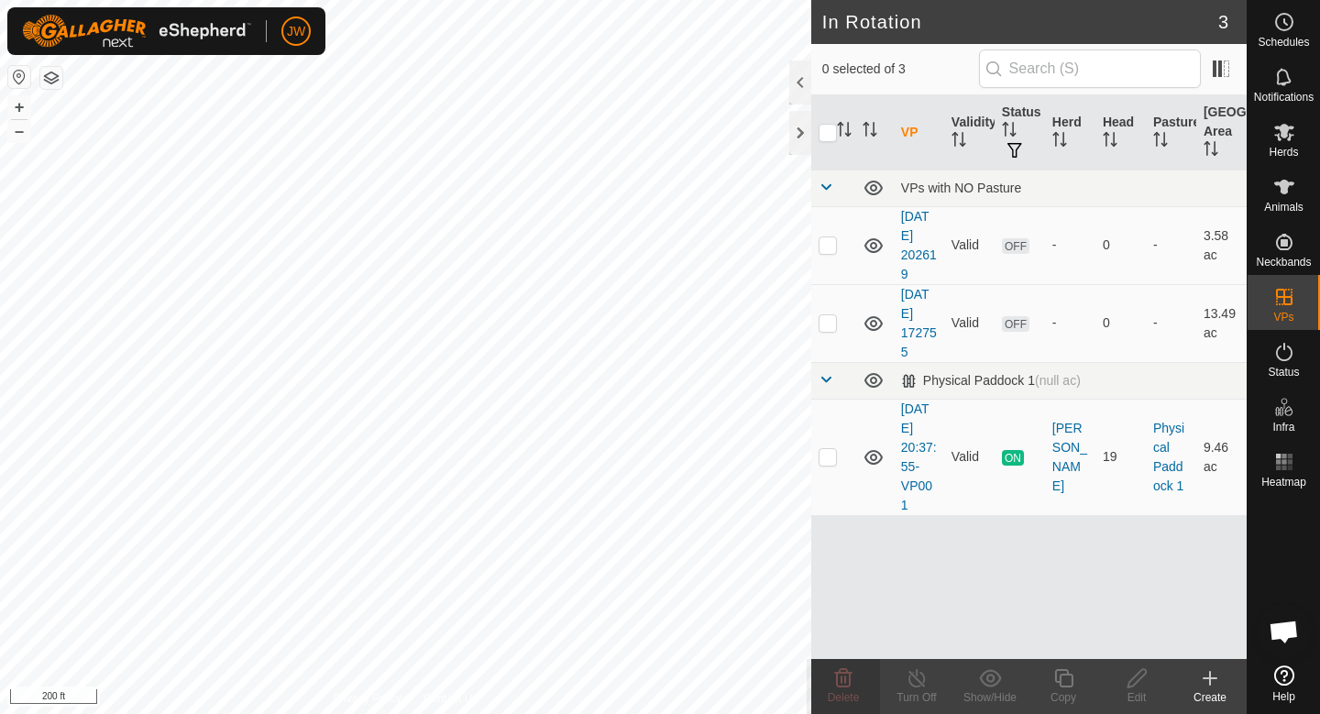
click at [1218, 672] on icon at bounding box center [1210, 678] width 22 height 22
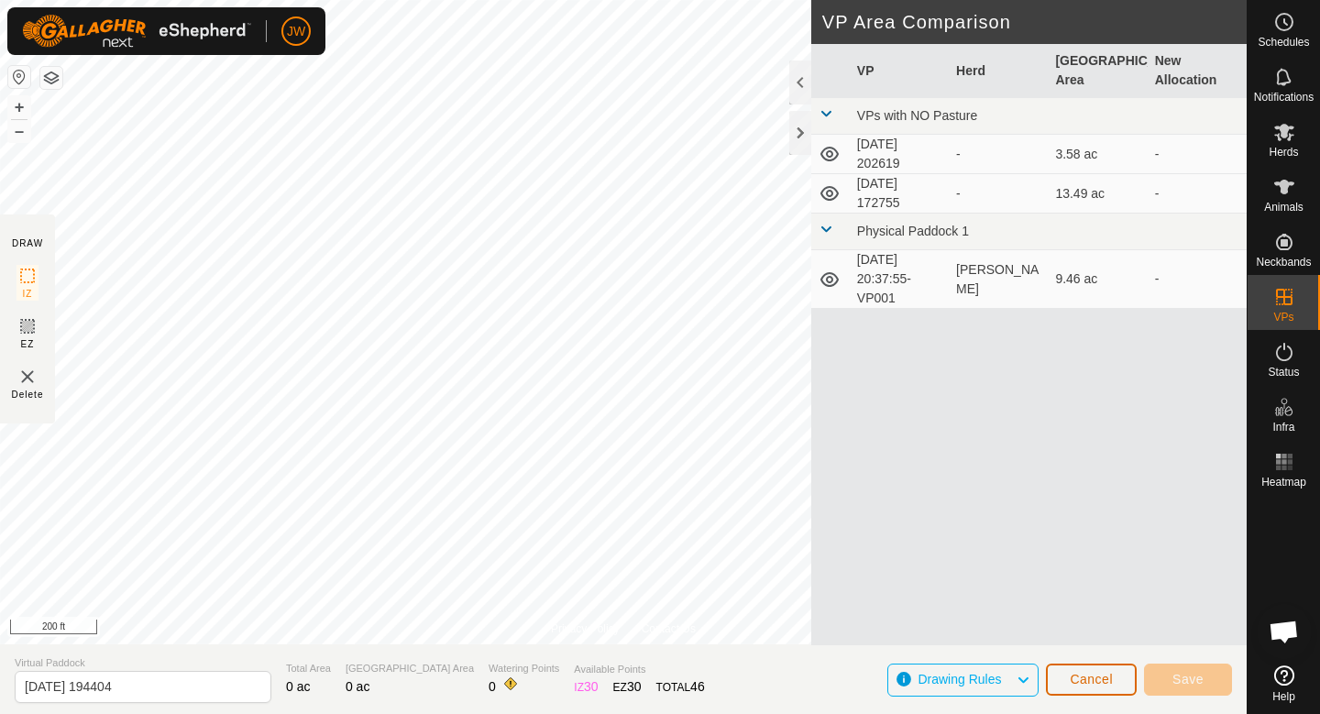
click at [1082, 678] on span "Cancel" at bounding box center [1091, 679] width 43 height 15
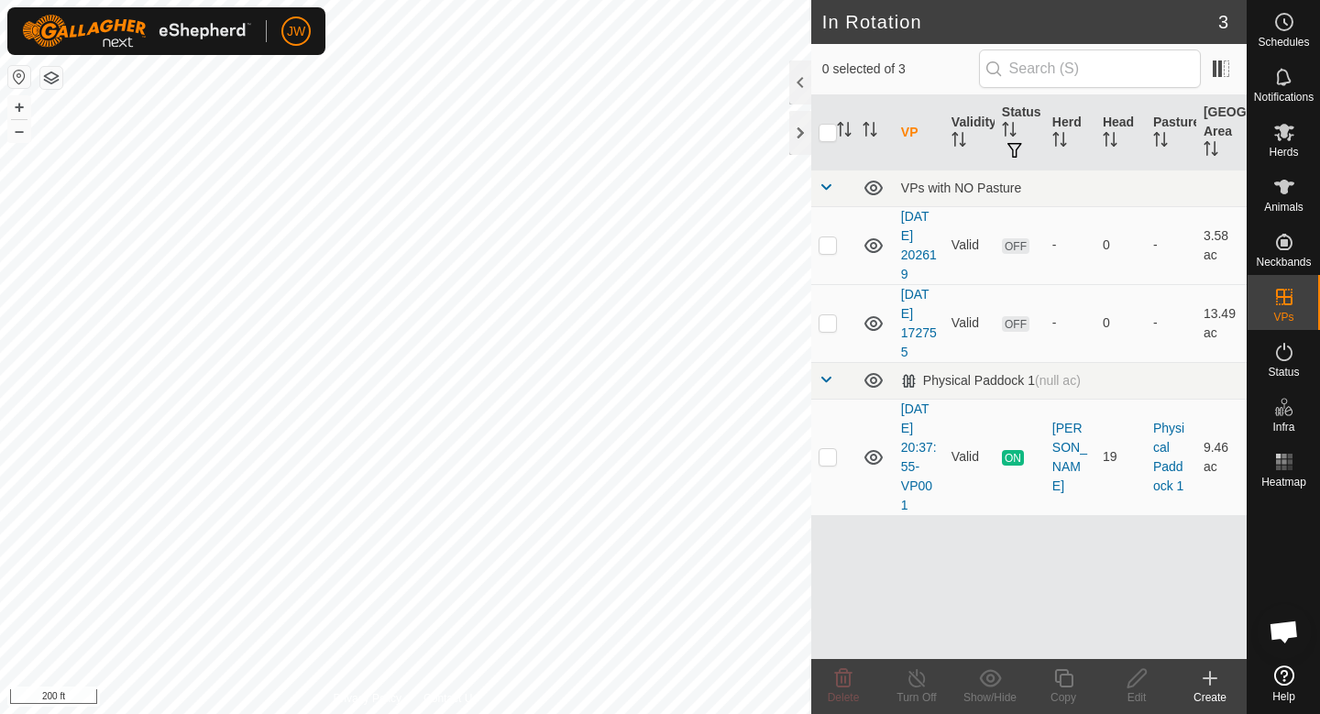
checkbox input "true"
click at [1073, 686] on icon at bounding box center [1063, 678] width 23 height 22
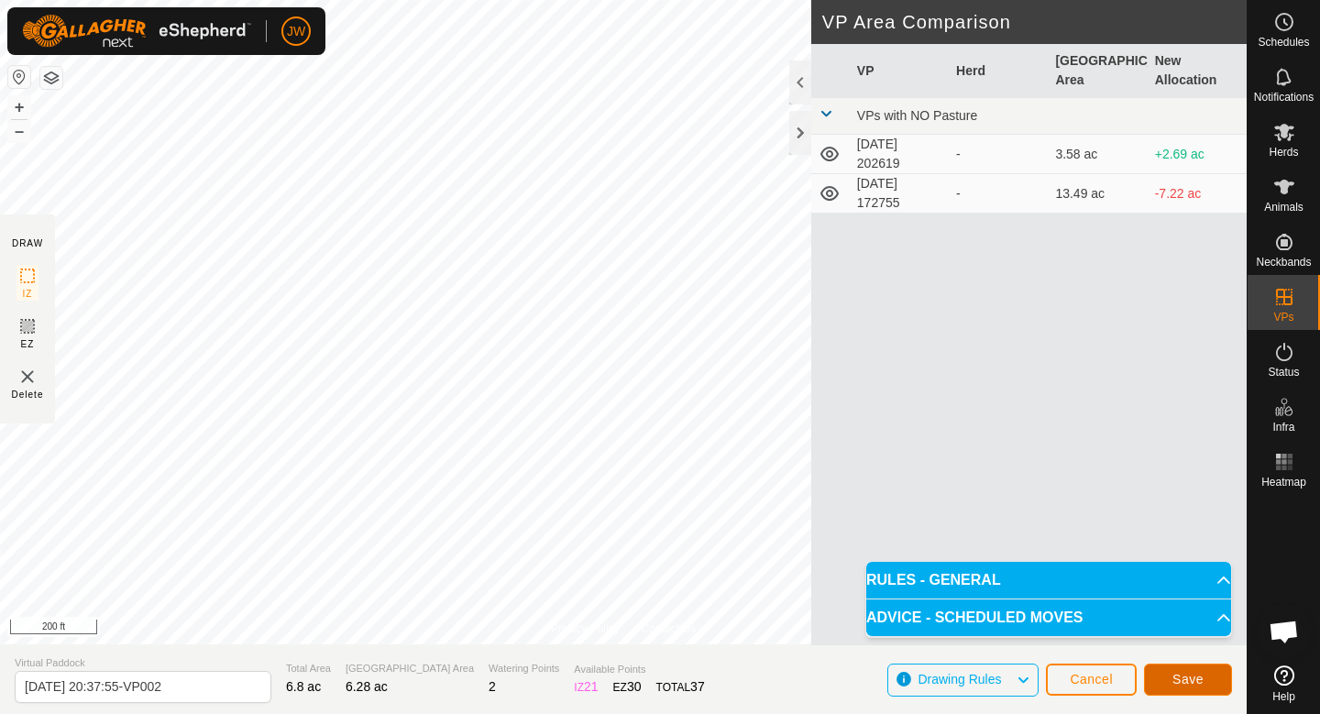
click at [1167, 685] on button "Save" at bounding box center [1188, 680] width 88 height 32
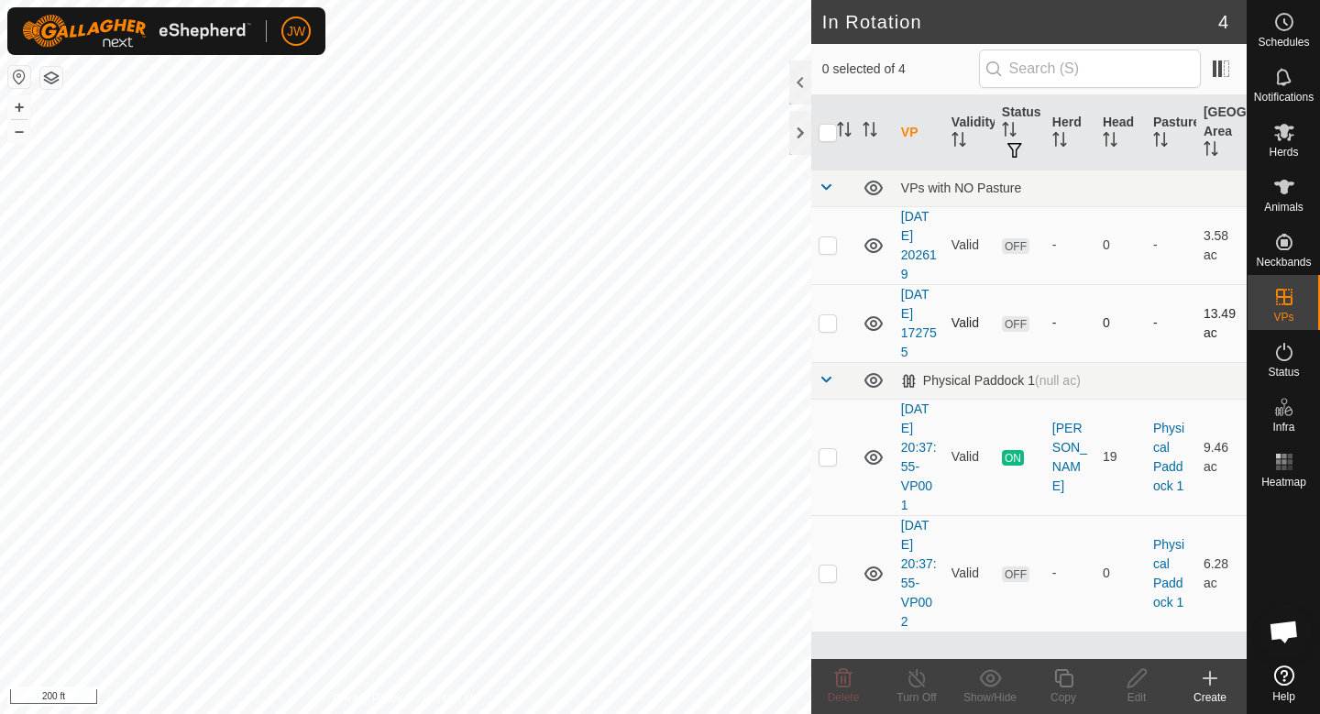
click at [867, 294] on td at bounding box center [874, 323] width 38 height 78
click at [912, 308] on link "[DATE] 172755" at bounding box center [919, 323] width 36 height 72
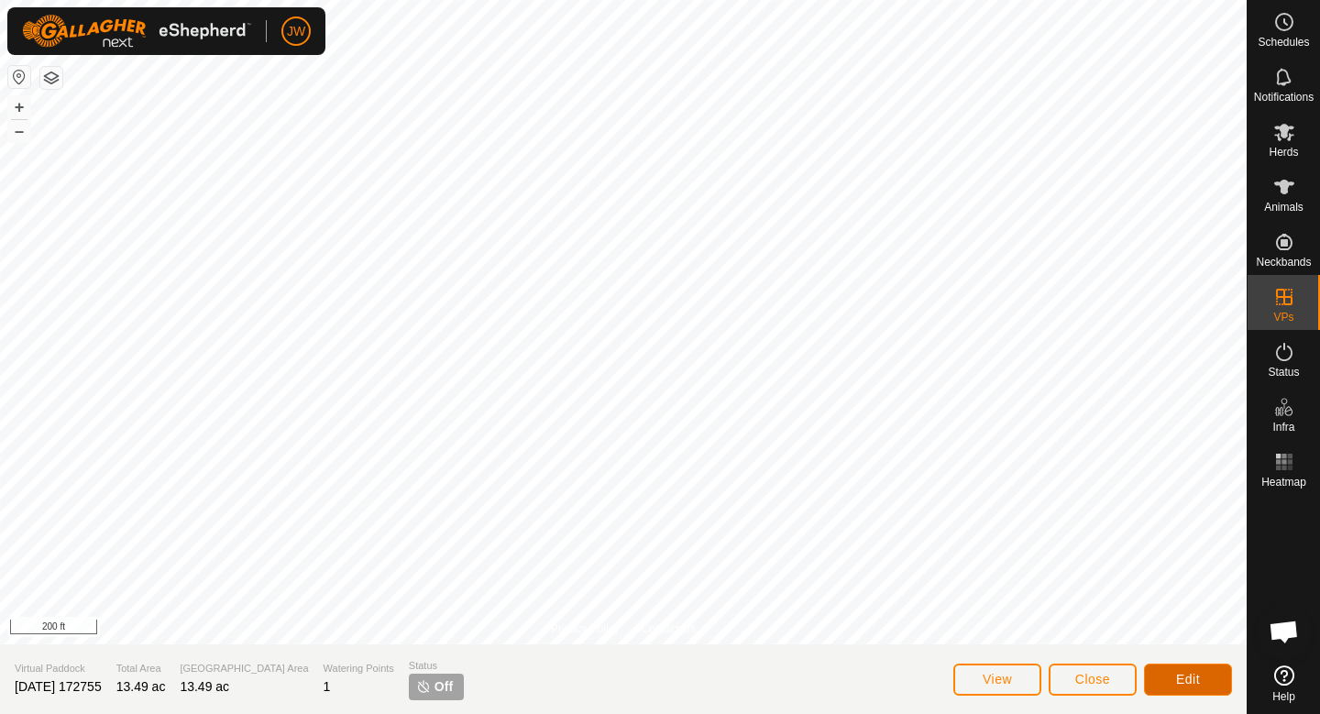
click at [1193, 672] on span "Edit" at bounding box center [1188, 679] width 24 height 15
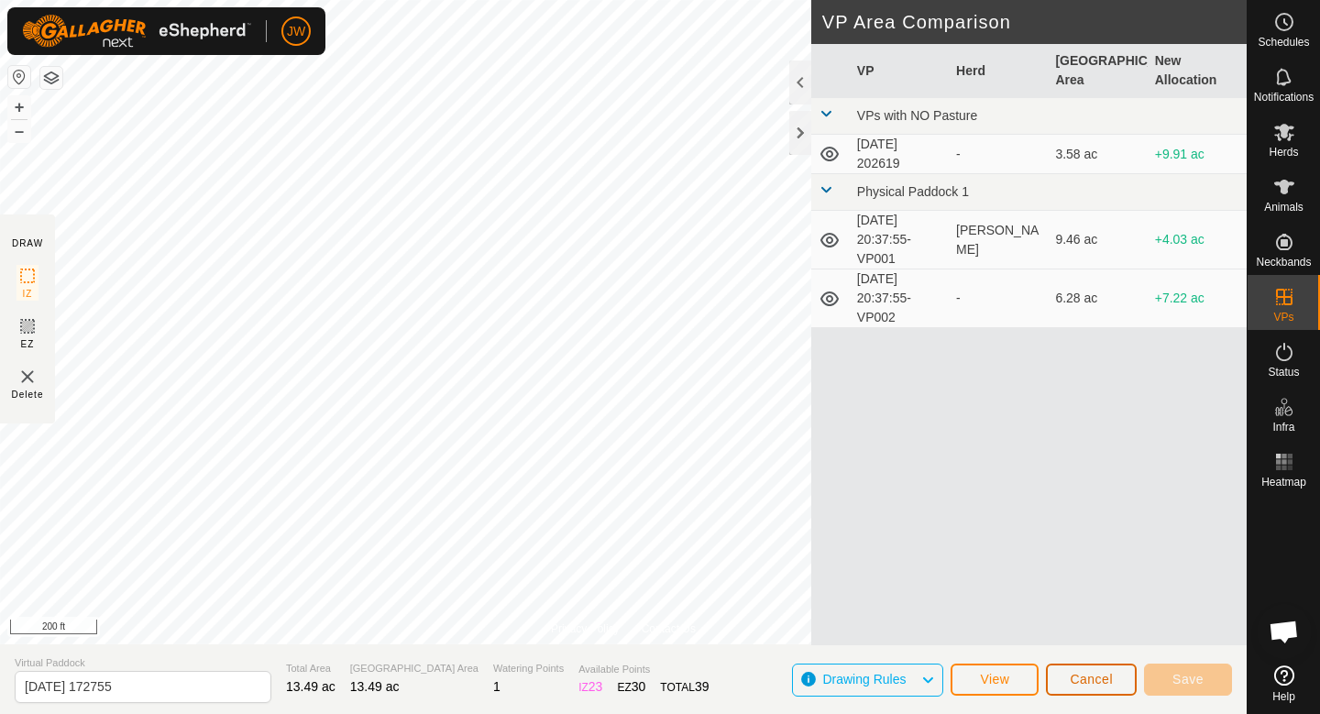
click at [1061, 682] on button "Cancel" at bounding box center [1091, 680] width 91 height 32
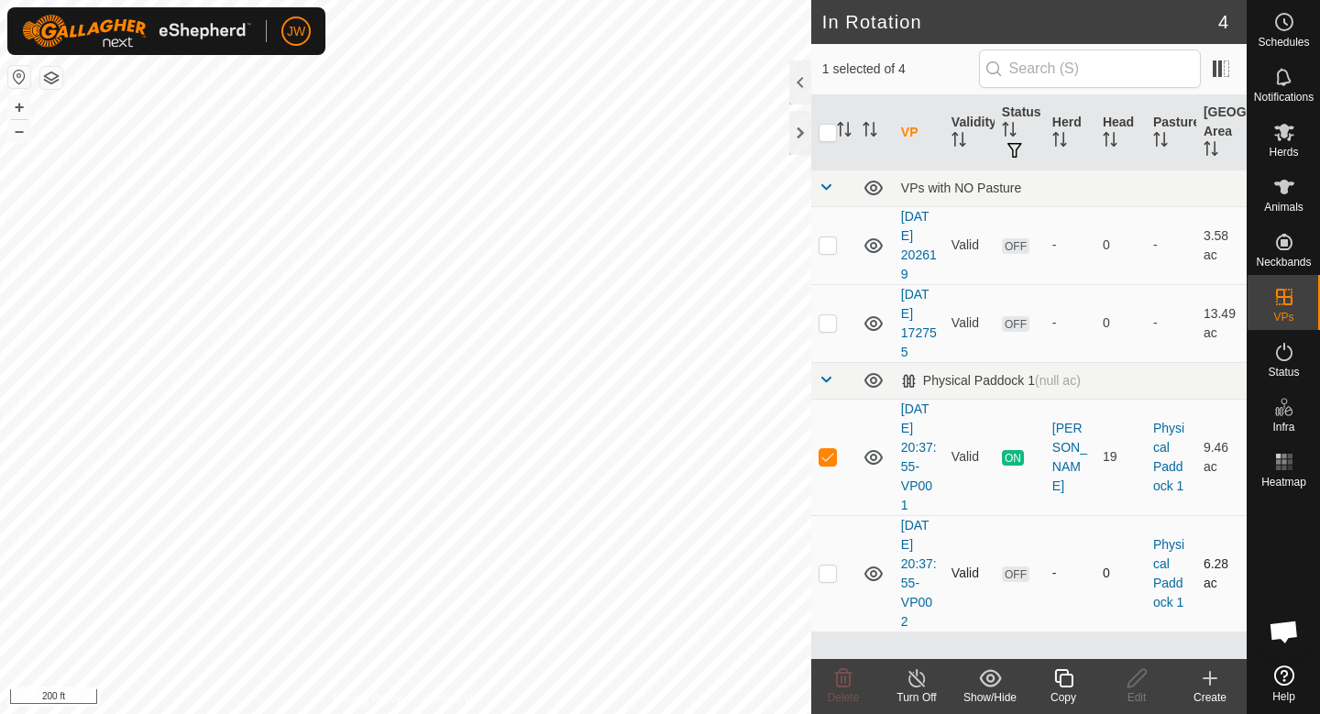
checkbox input "false"
checkbox input "true"
click at [1139, 687] on icon at bounding box center [1137, 678] width 23 height 22
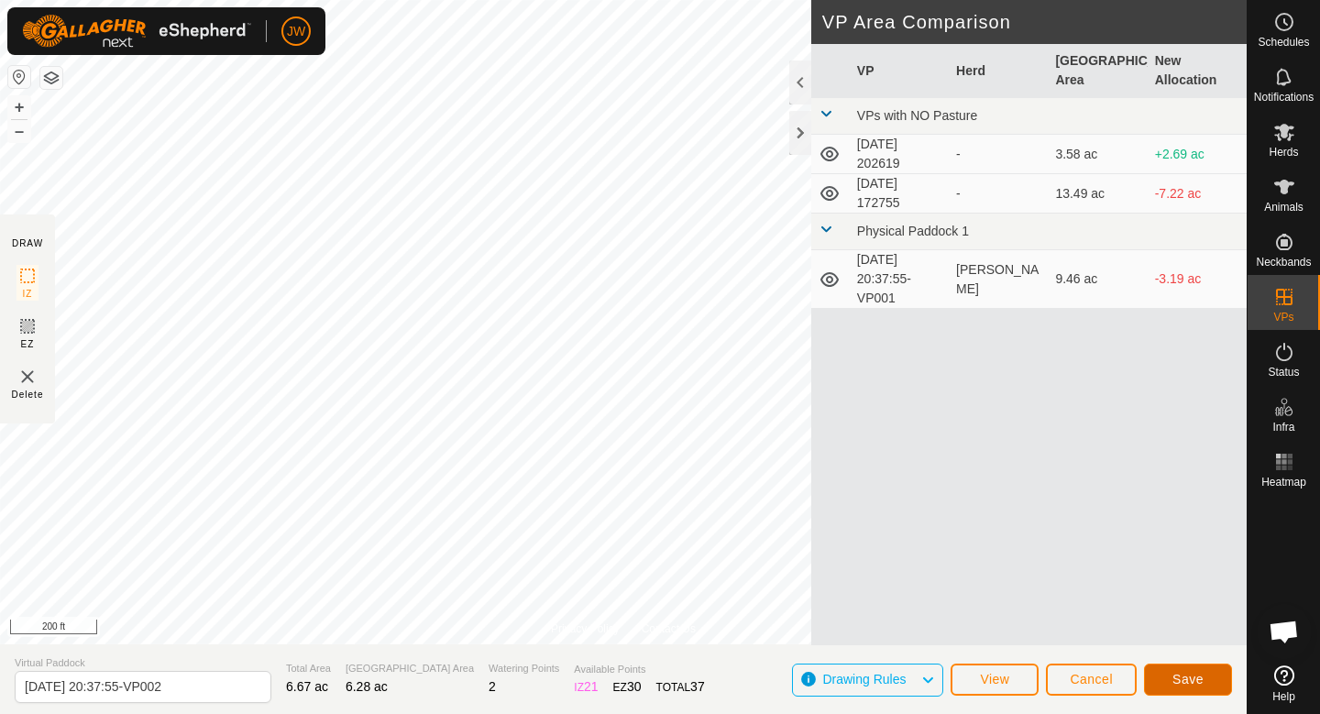
click at [1214, 679] on button "Save" at bounding box center [1188, 680] width 88 height 32
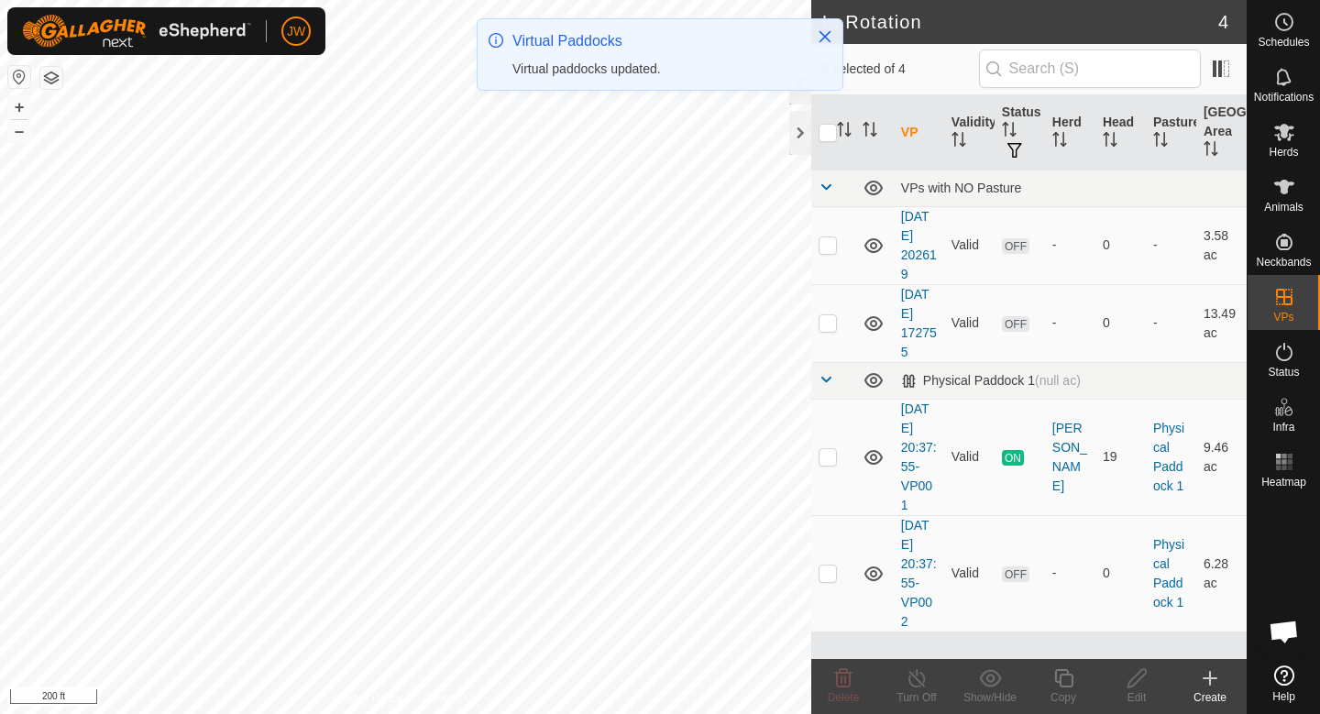
checkbox input "true"
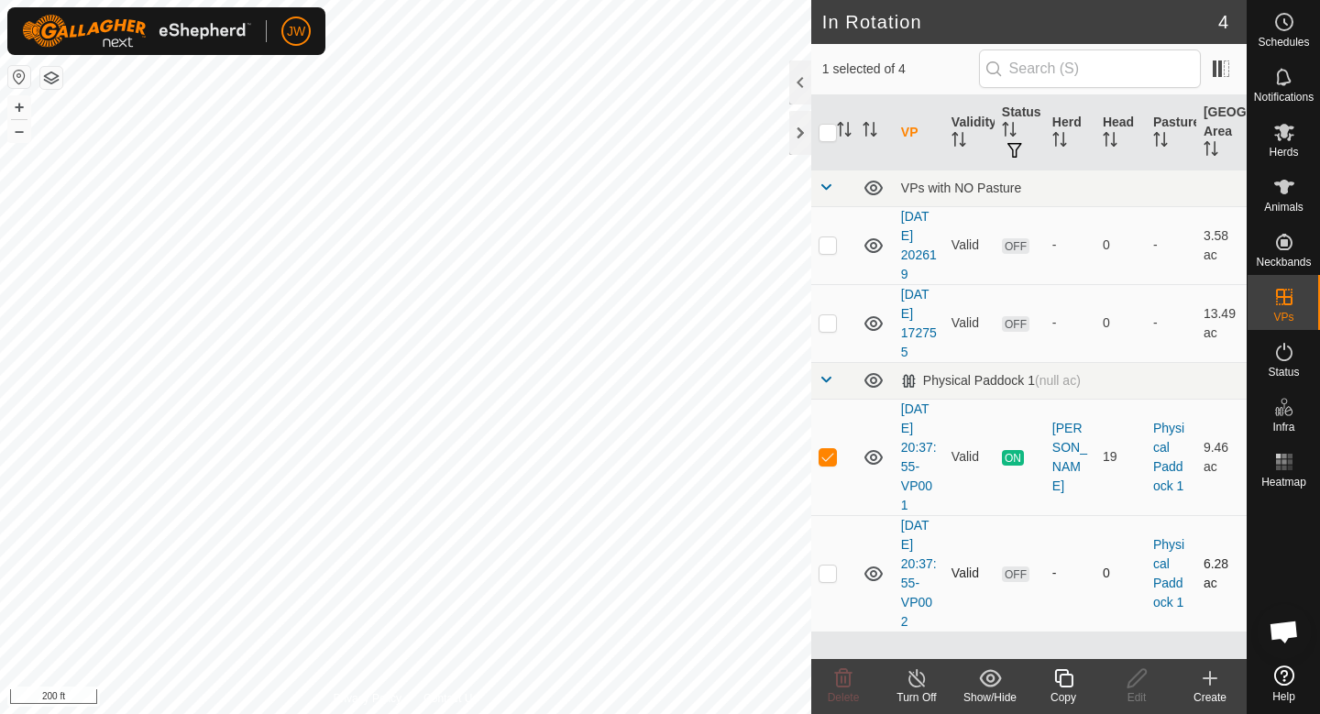
click at [828, 573] on p-checkbox at bounding box center [828, 573] width 18 height 15
checkbox input "true"
click at [829, 462] on p-checkbox at bounding box center [828, 456] width 18 height 15
checkbox input "false"
click at [1131, 687] on icon at bounding box center [1136, 678] width 18 height 18
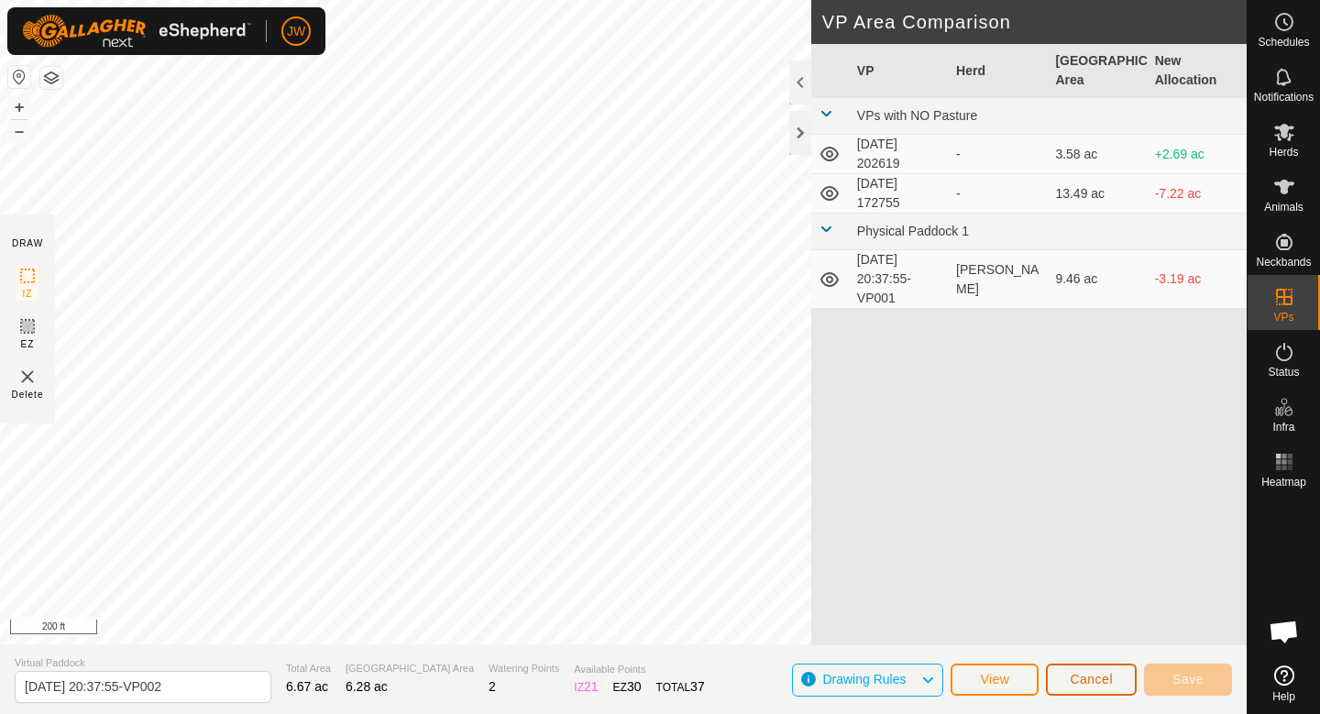
click at [1092, 681] on span "Cancel" at bounding box center [1091, 679] width 43 height 15
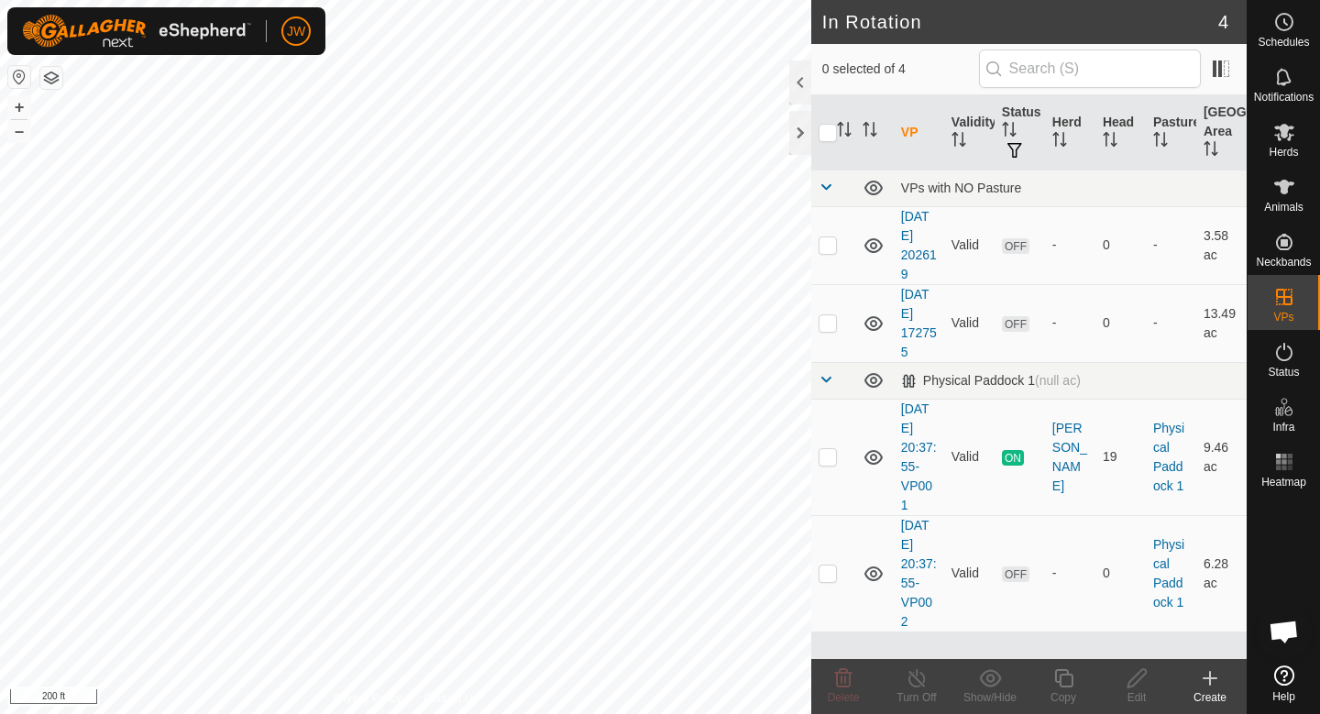
checkbox input "true"
click at [825, 574] on p-checkbox at bounding box center [828, 573] width 18 height 15
checkbox input "true"
click at [832, 461] on p-checkbox at bounding box center [828, 456] width 18 height 15
checkbox input "false"
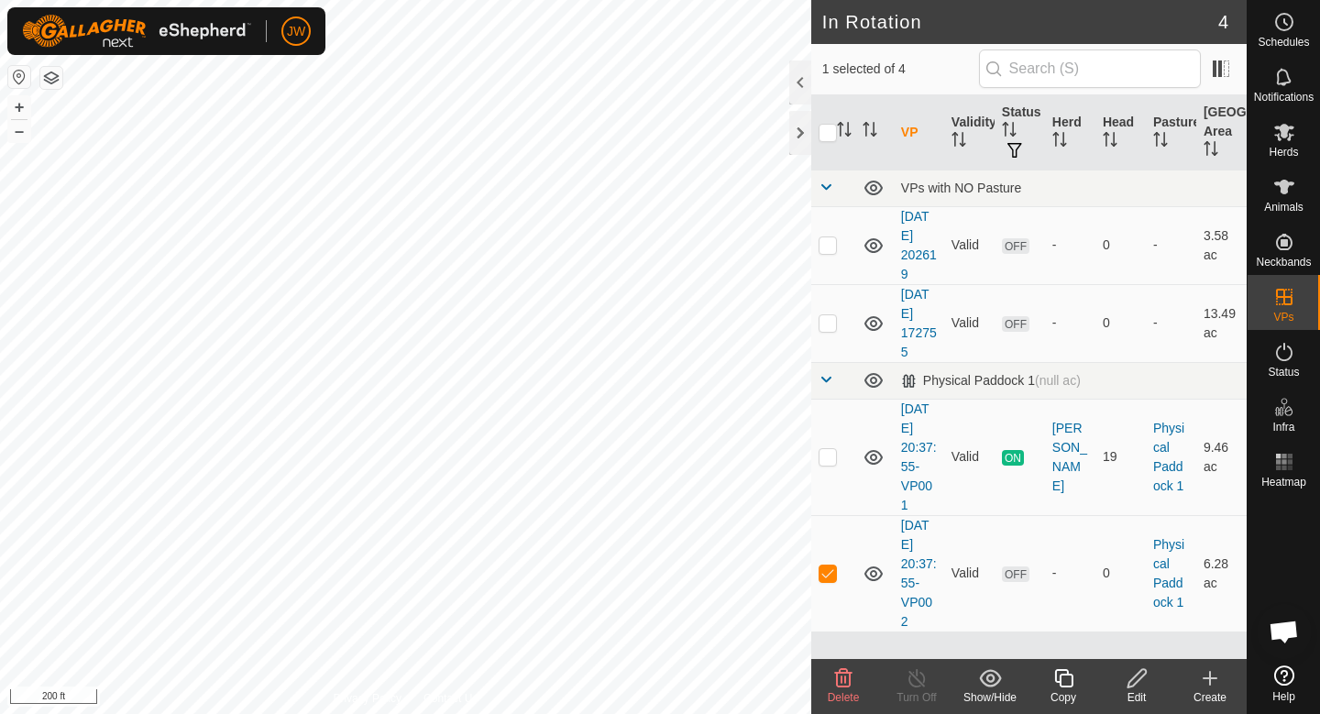
click at [1052, 689] on div "Copy" at bounding box center [1063, 697] width 73 height 16
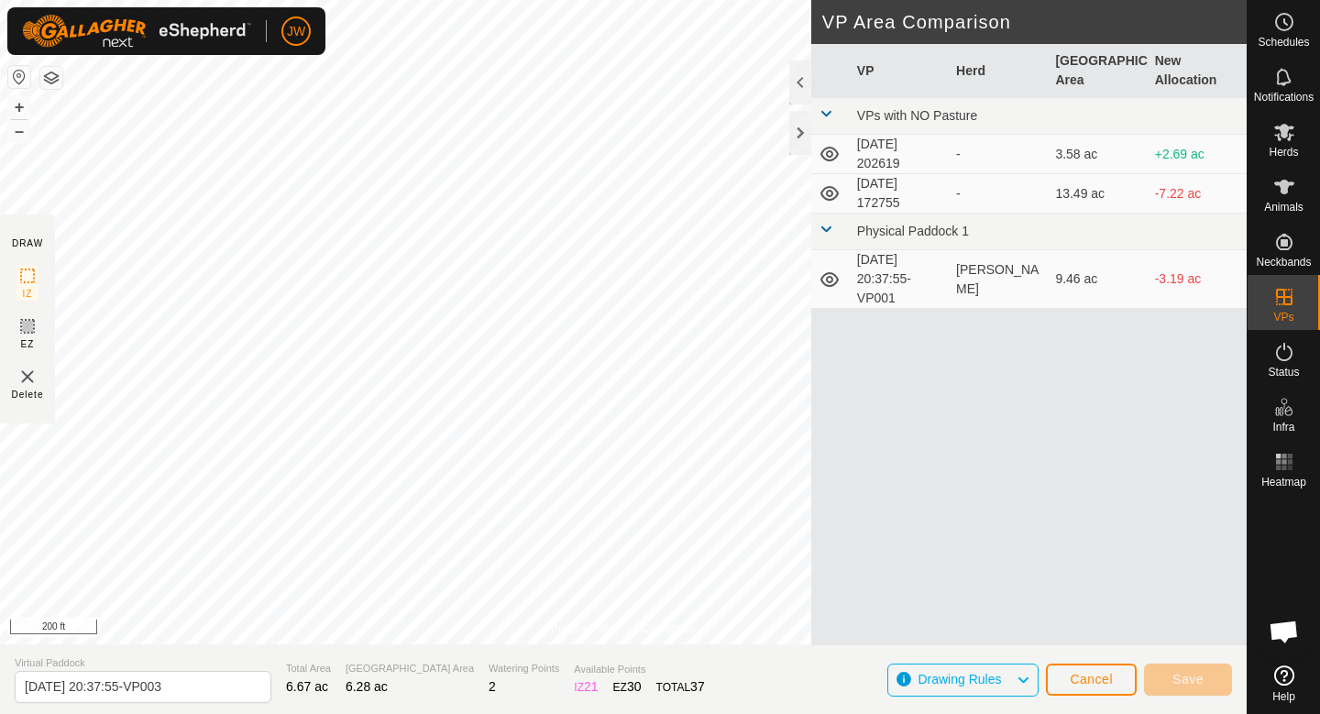
click at [987, 681] on span "Drawing Rules" at bounding box center [959, 679] width 83 height 15
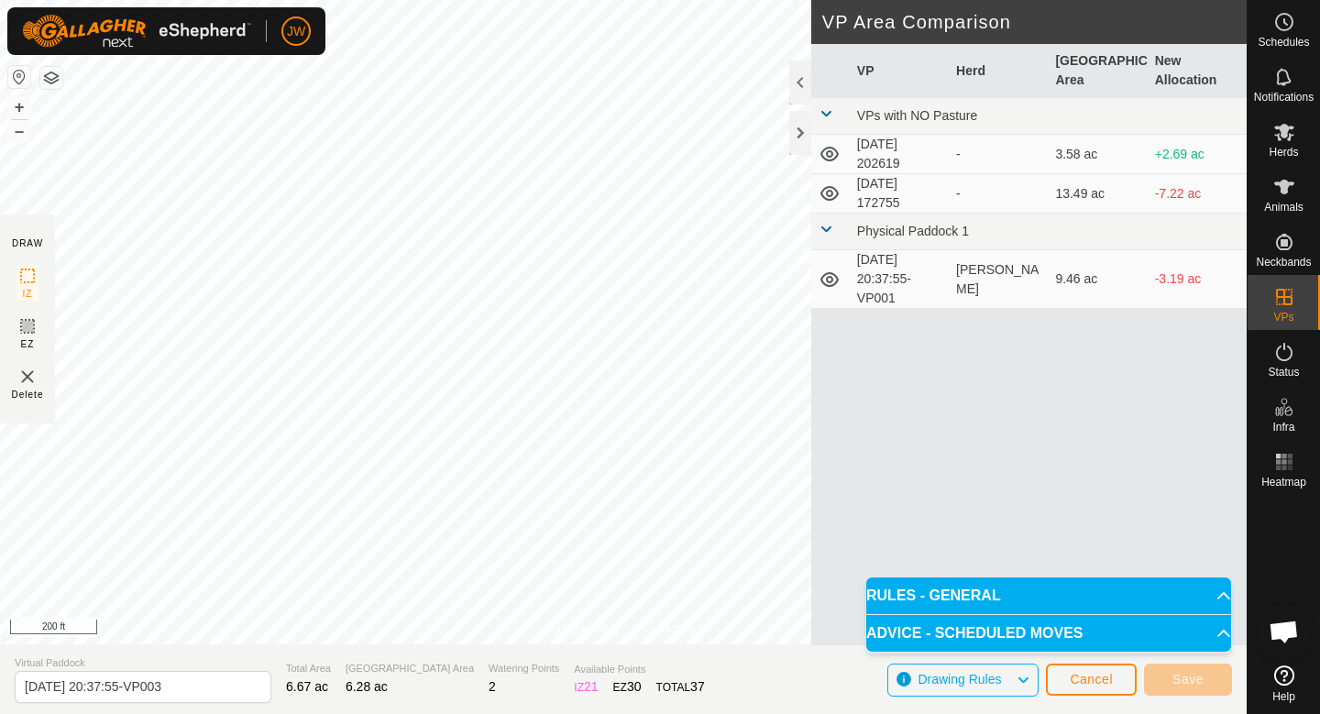
click at [1031, 634] on span "ADVICE - SCHEDULED MOVES" at bounding box center [974, 633] width 216 height 15
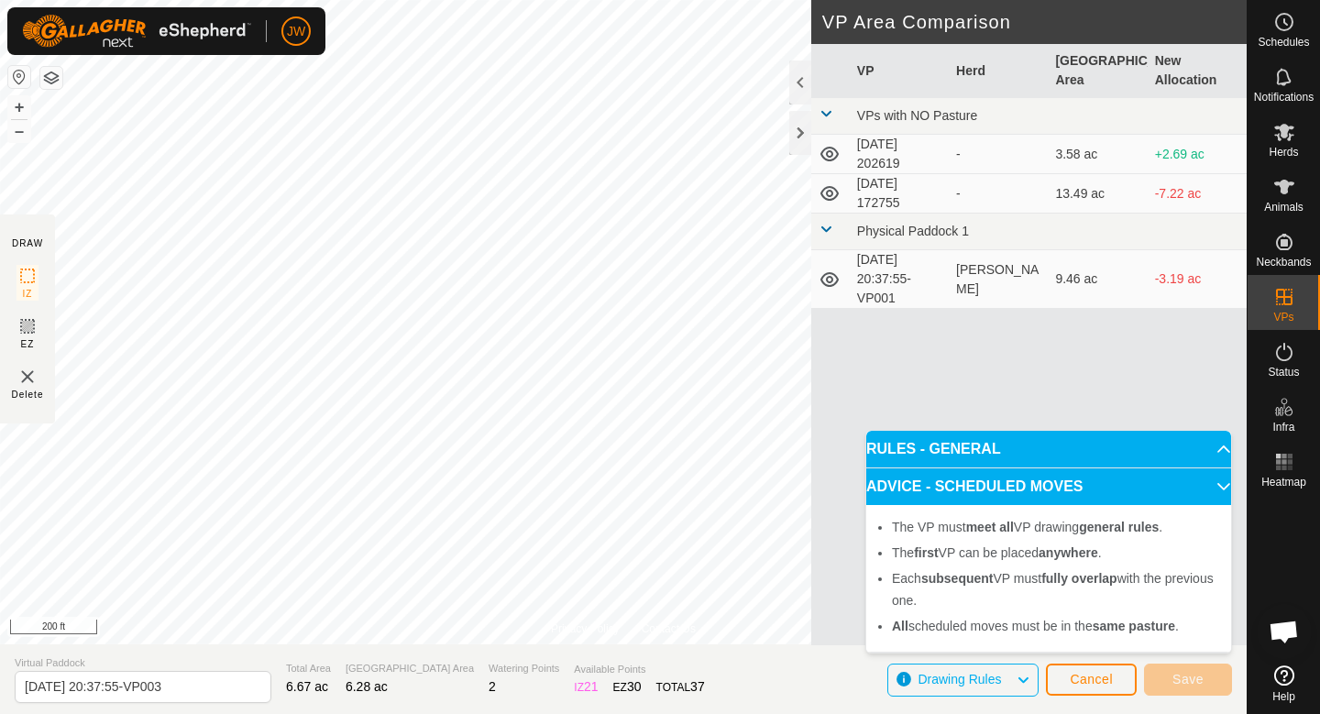
click at [1094, 455] on p-accordion-header "RULES - GENERAL" at bounding box center [1048, 449] width 365 height 37
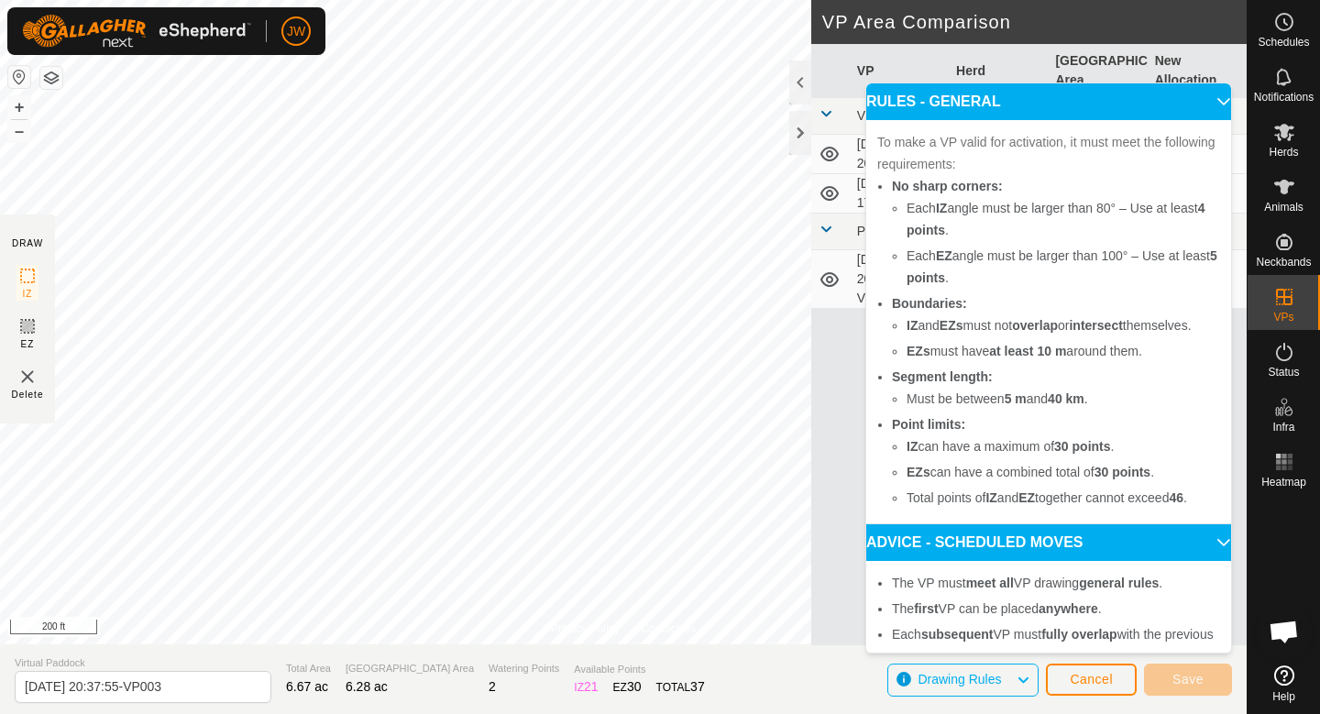
click at [1038, 92] on p-accordion-header "RULES - GENERAL" at bounding box center [1048, 101] width 365 height 37
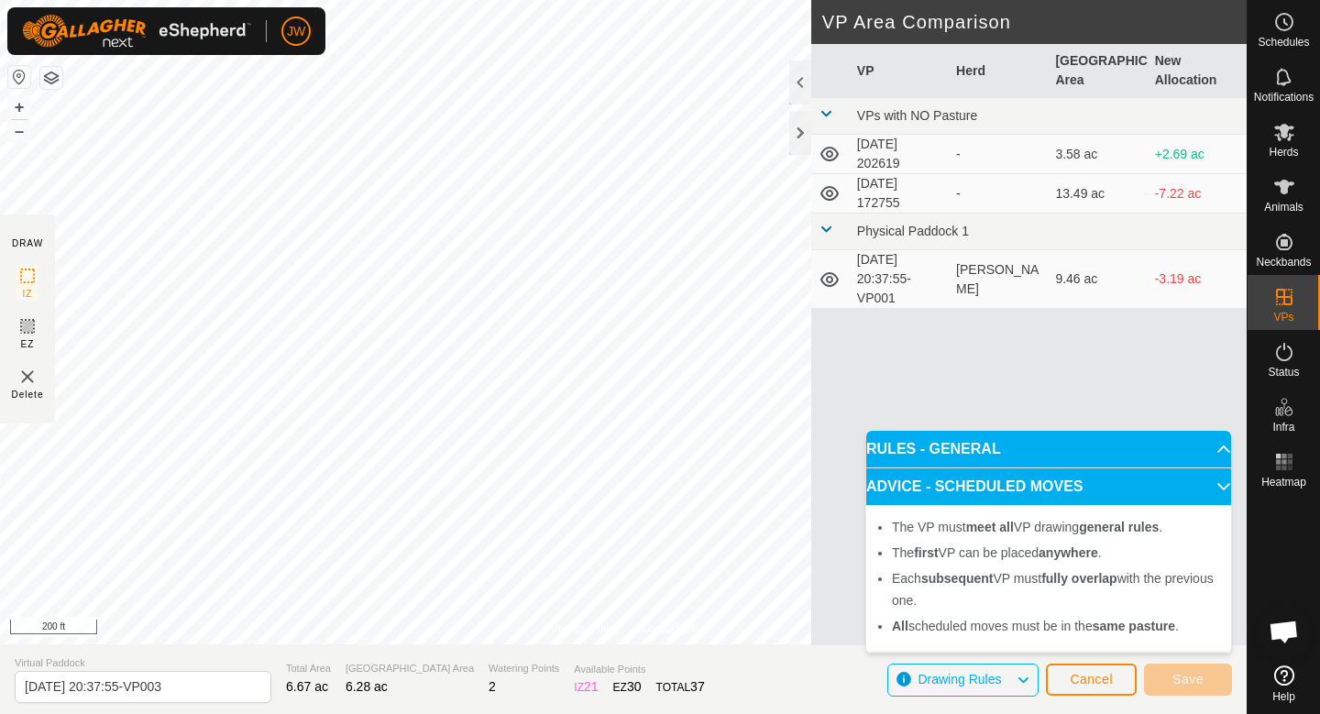
click at [1092, 500] on p-accordion-header "ADVICE - SCHEDULED MOVES" at bounding box center [1048, 486] width 365 height 37
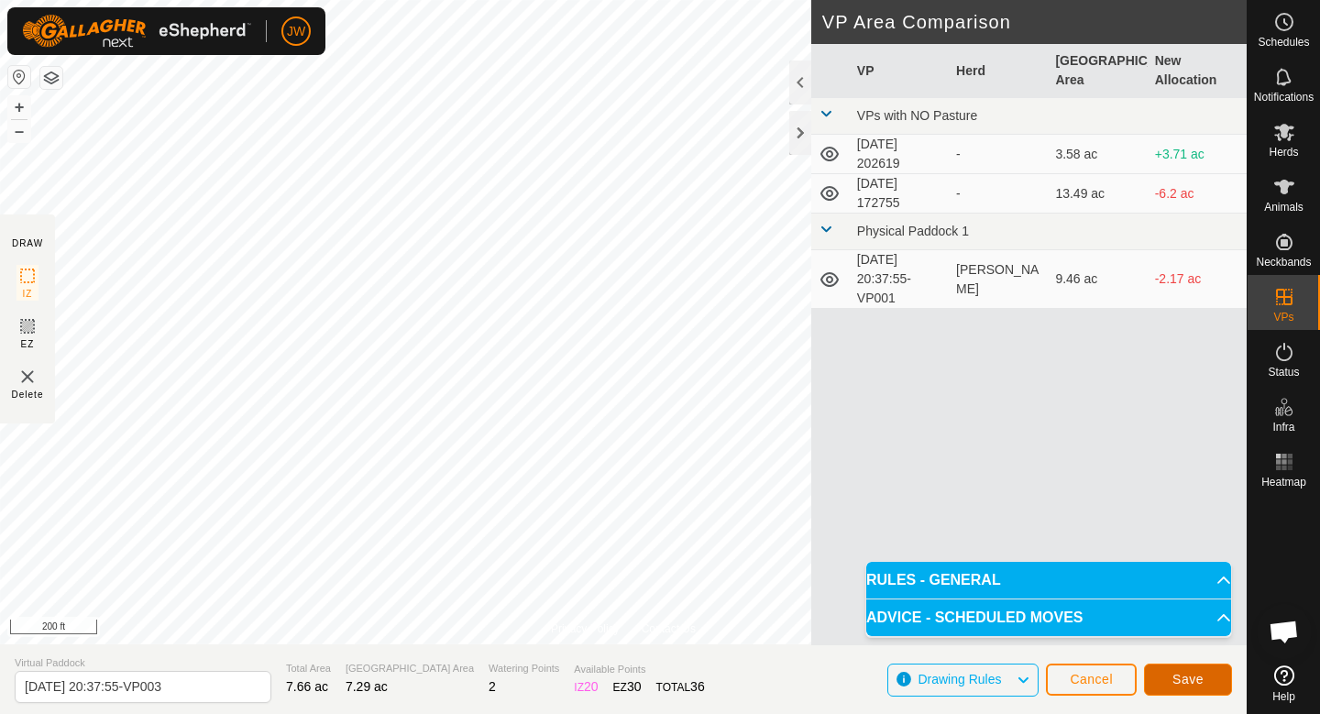
click at [1178, 679] on span "Save" at bounding box center [1187, 679] width 31 height 15
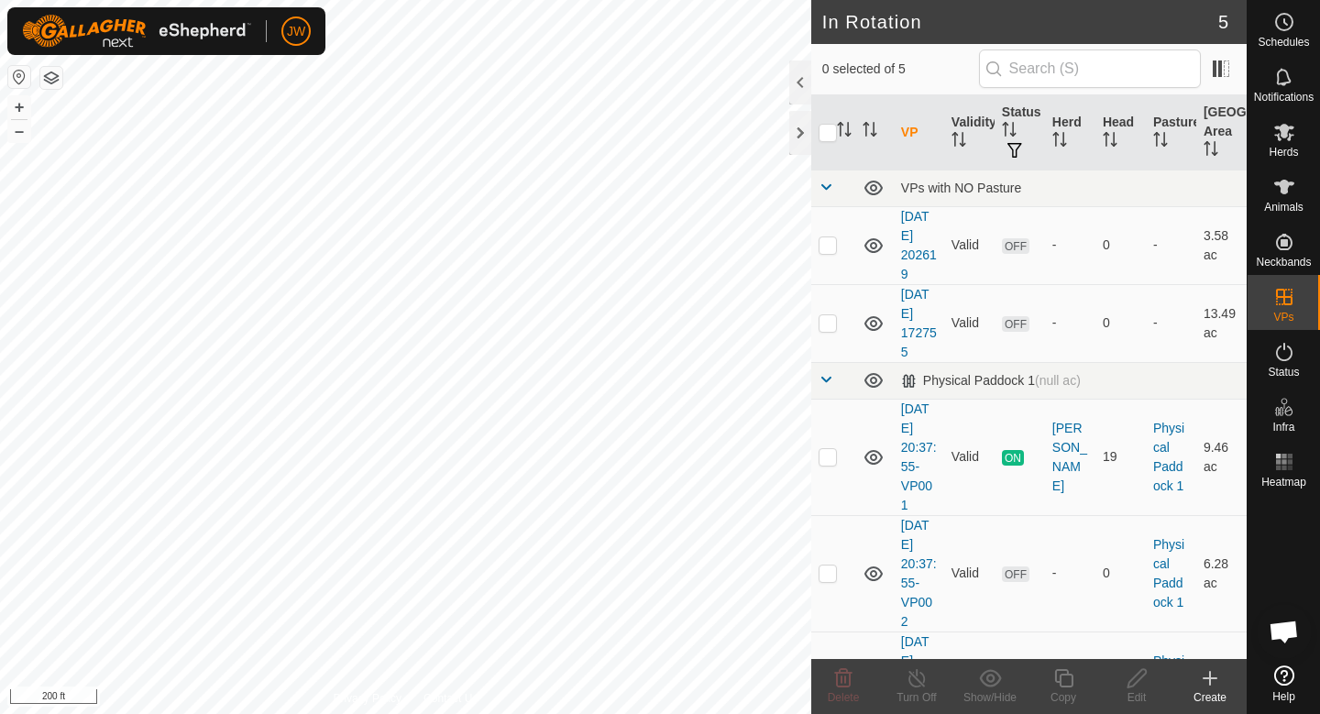
checkbox input "true"
click at [1065, 697] on div "Copy" at bounding box center [1063, 697] width 73 height 16
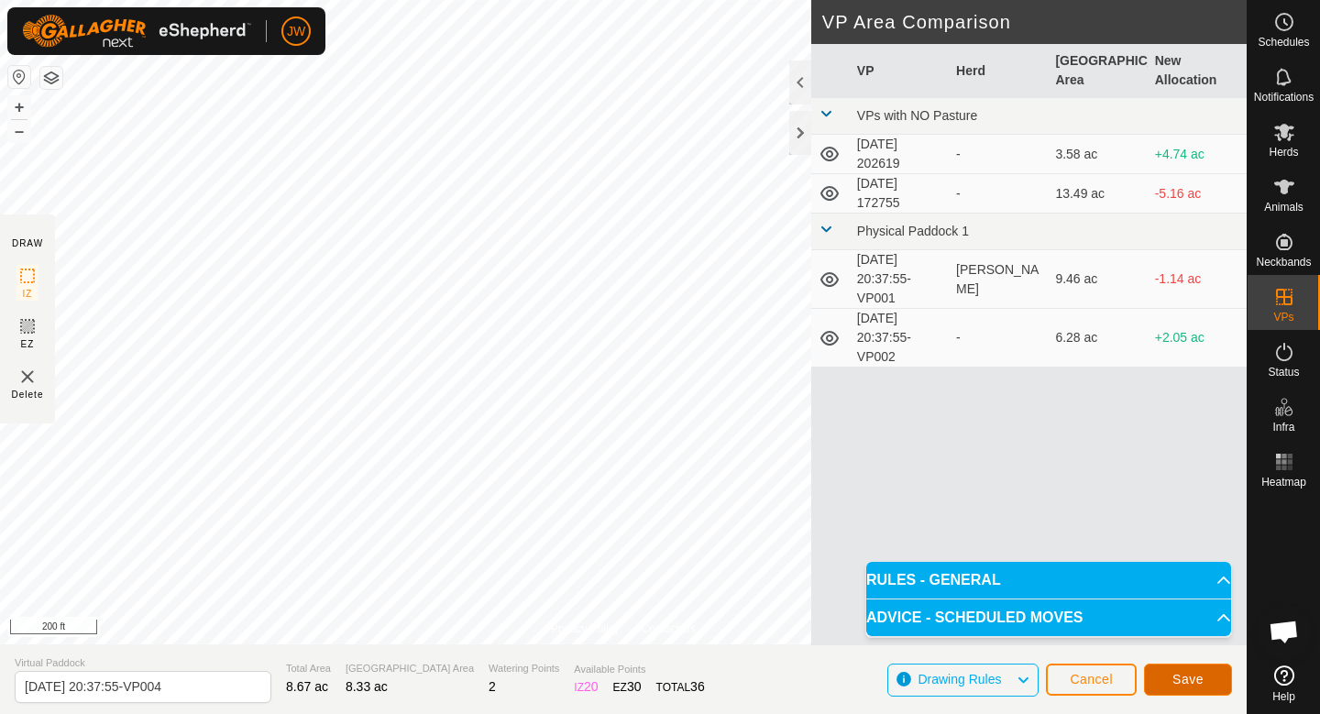
click at [1176, 680] on span "Save" at bounding box center [1187, 679] width 31 height 15
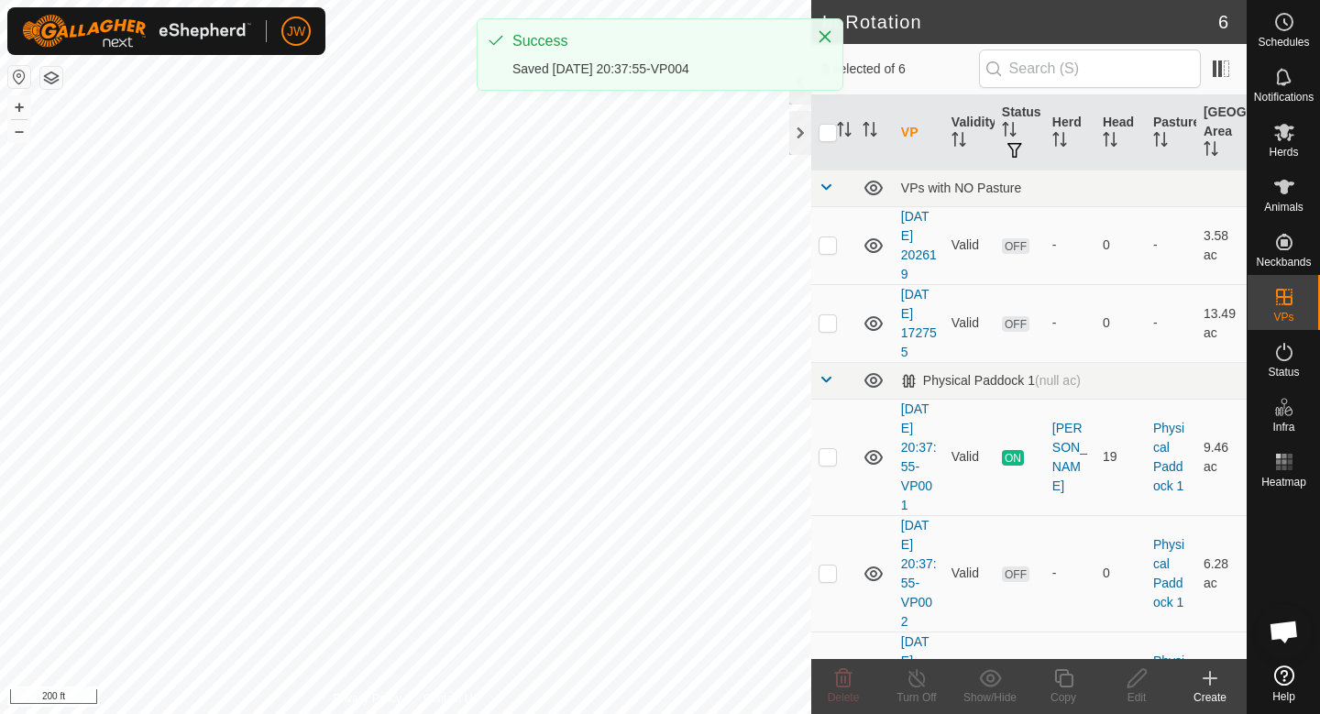
checkbox input "true"
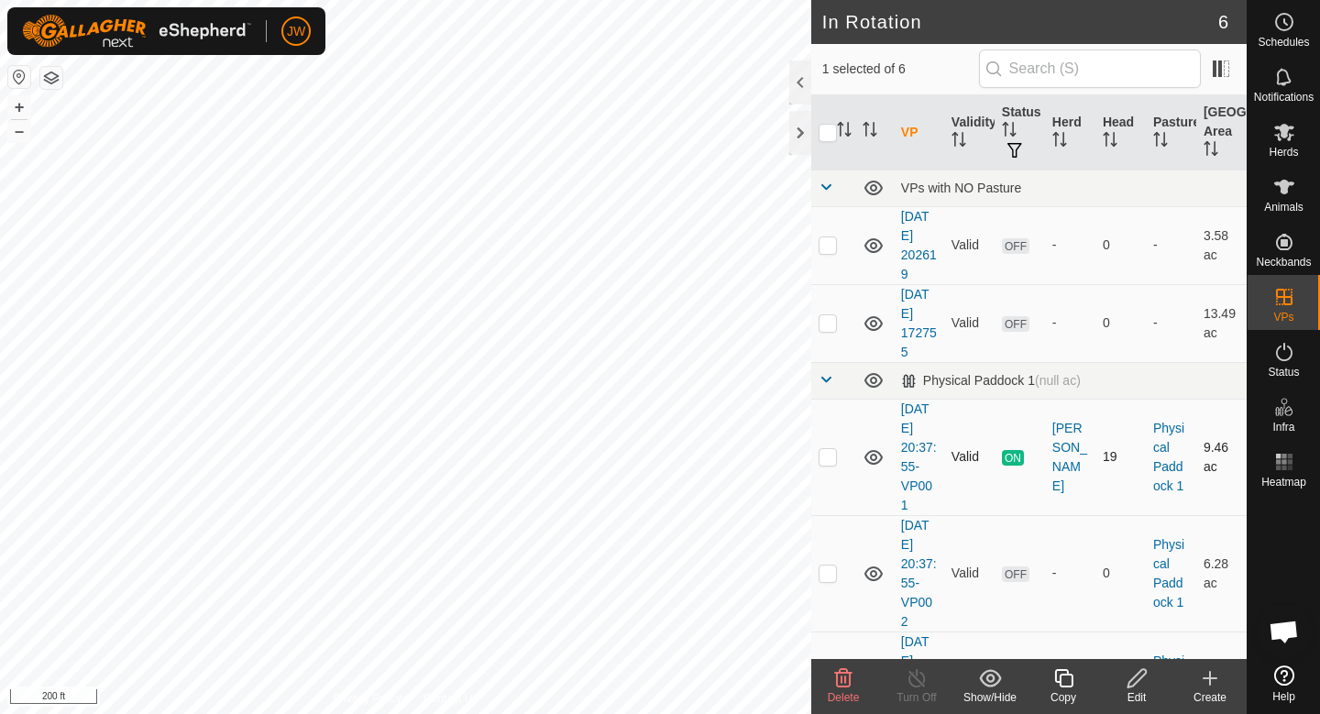
scroll to position [203, 0]
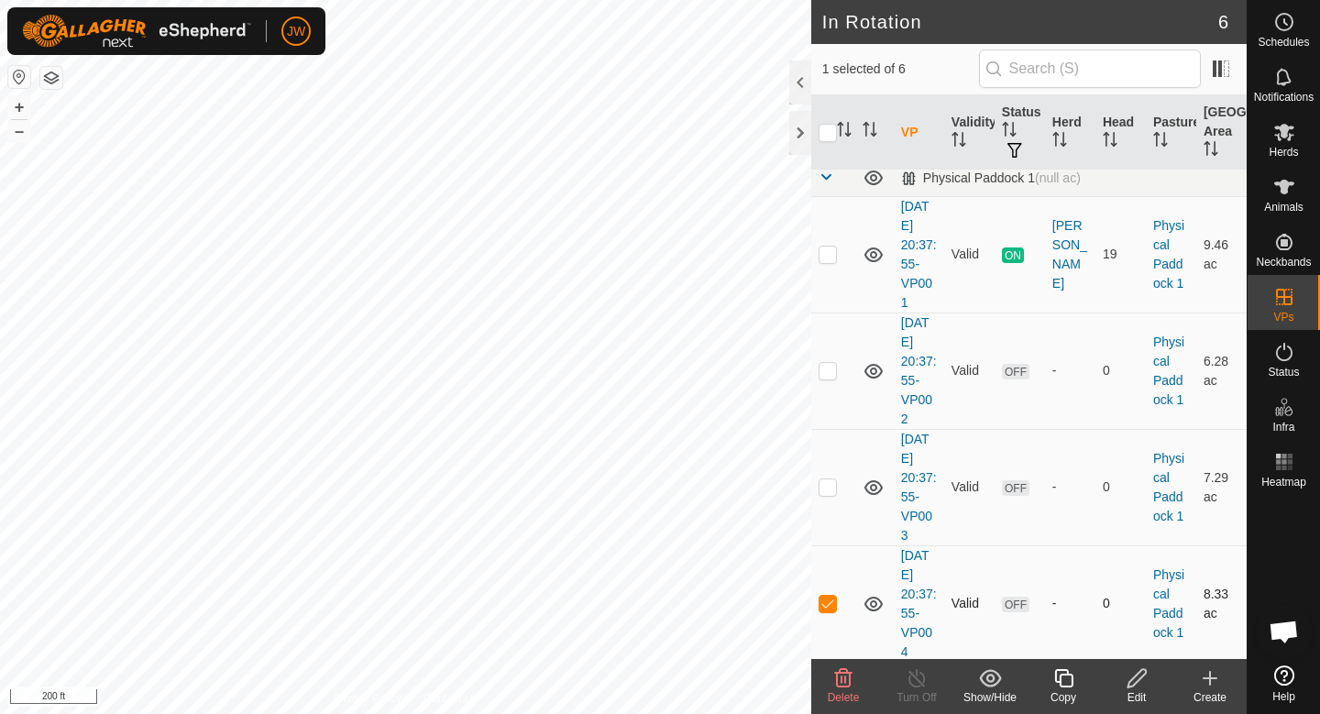
click at [830, 606] on p-checkbox at bounding box center [828, 603] width 18 height 15
checkbox input "false"
click at [835, 492] on td at bounding box center [833, 487] width 44 height 116
checkbox input "false"
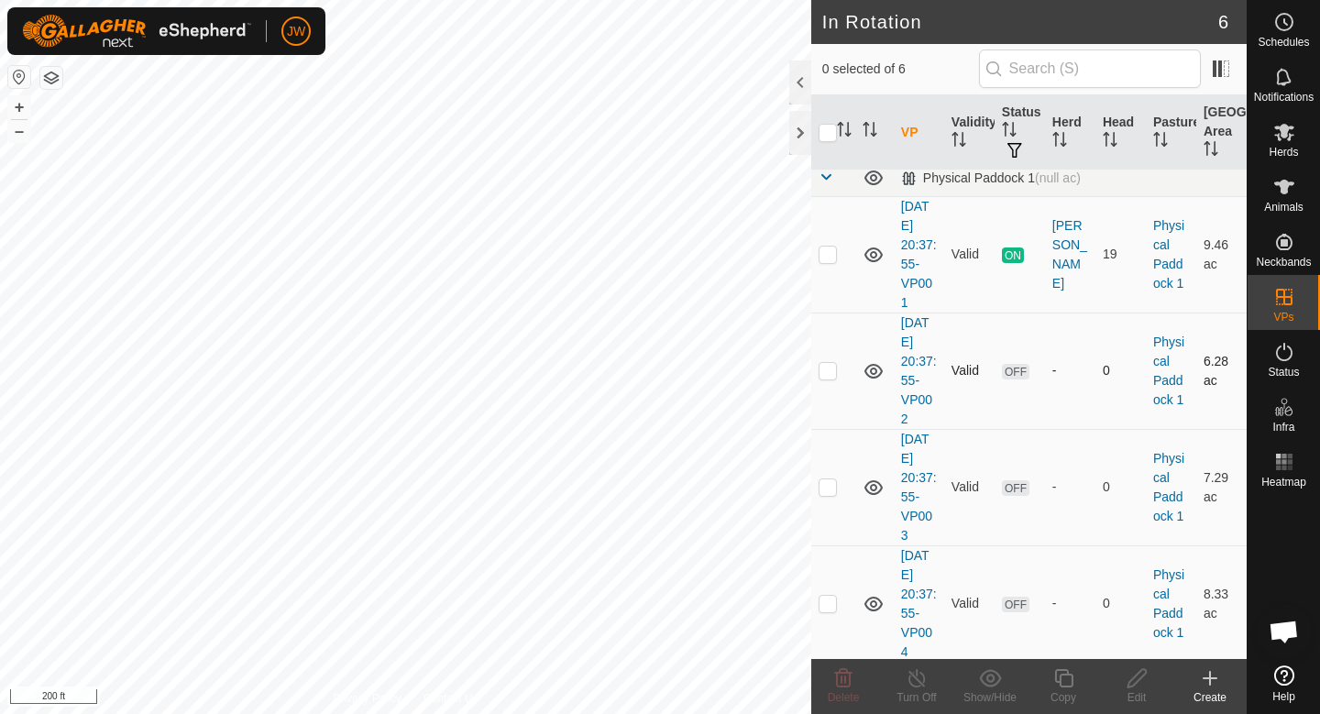
click at [831, 373] on p-checkbox at bounding box center [828, 370] width 18 height 15
checkbox input "false"
click at [831, 261] on td at bounding box center [833, 254] width 44 height 116
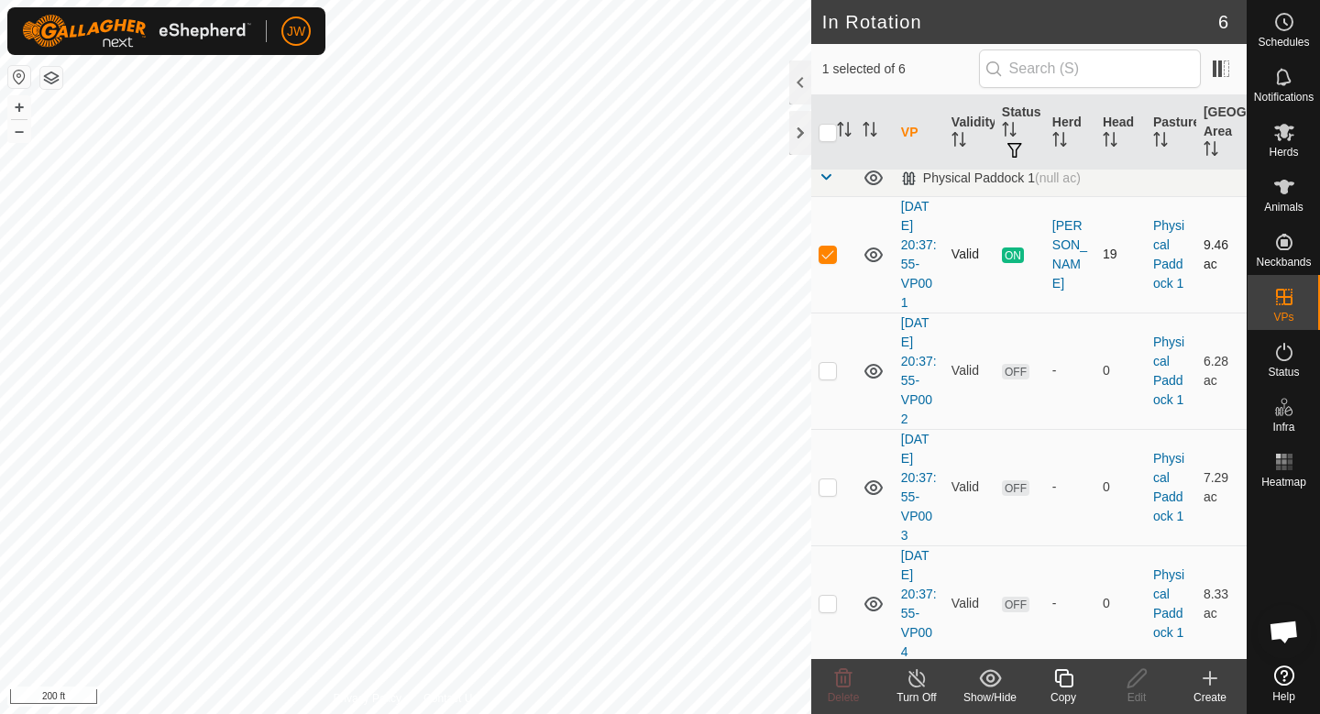
checkbox input "false"
click at [836, 608] on p-checkbox at bounding box center [828, 603] width 18 height 15
click at [817, 606] on td at bounding box center [833, 603] width 44 height 116
checkbox input "true"
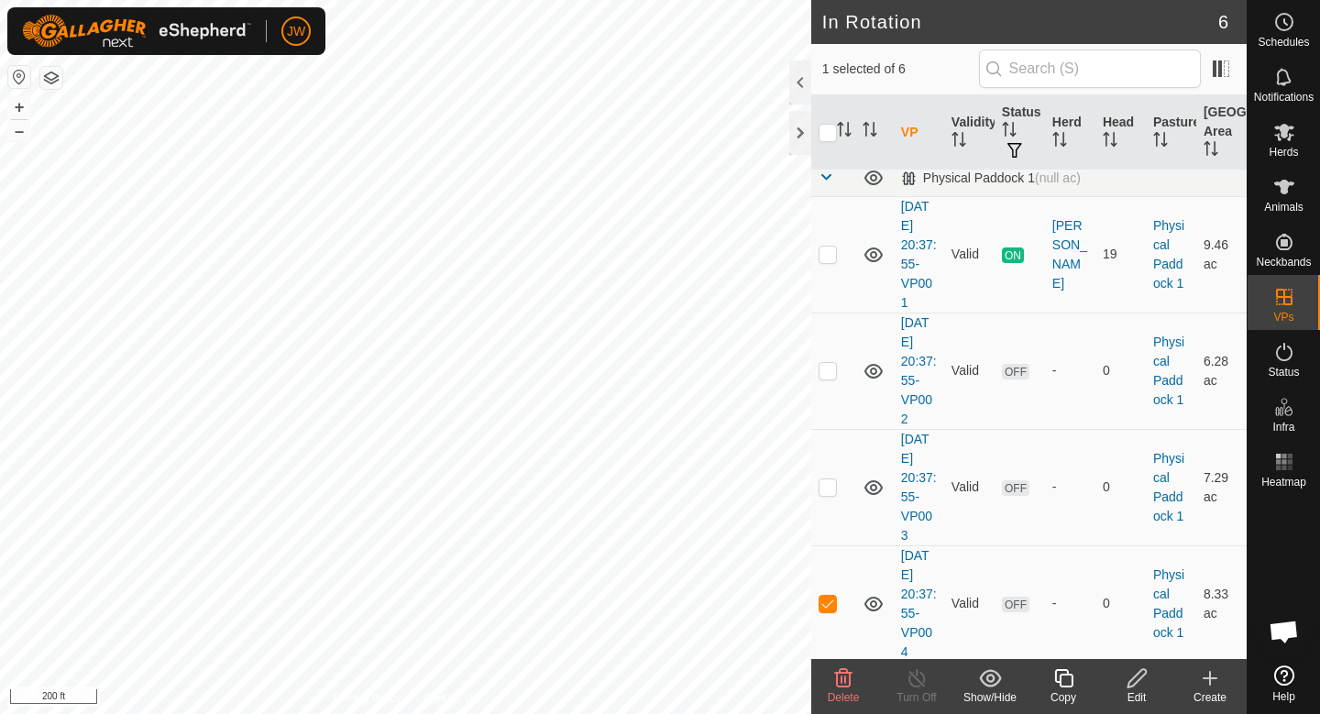
click at [1061, 698] on div "Copy" at bounding box center [1063, 697] width 73 height 16
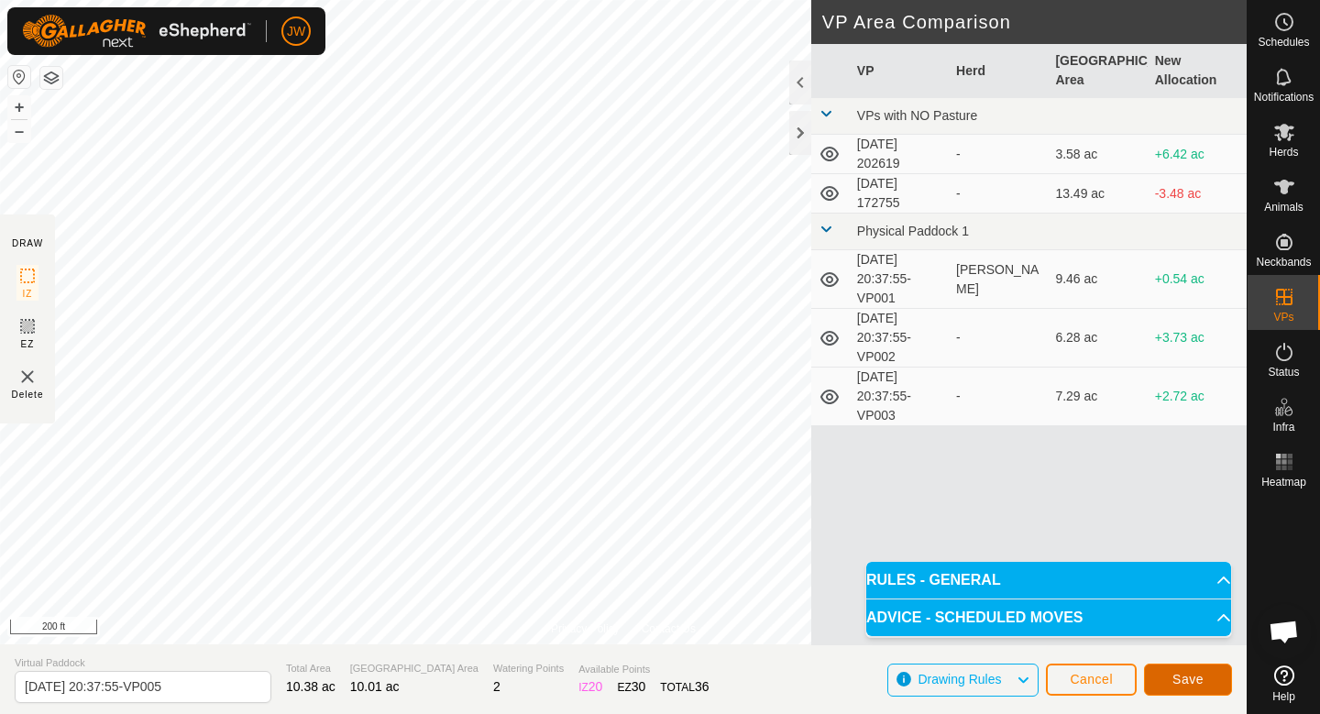
click at [1173, 684] on span "Save" at bounding box center [1187, 679] width 31 height 15
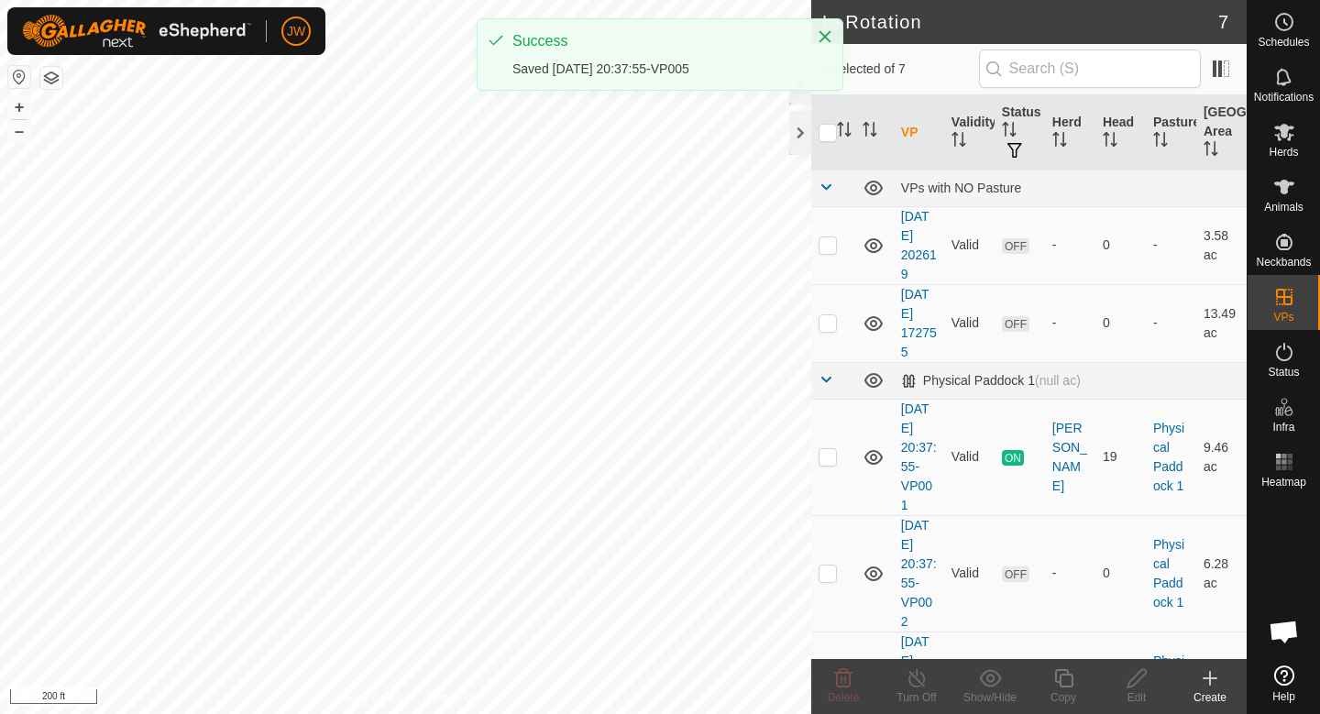
checkbox input "true"
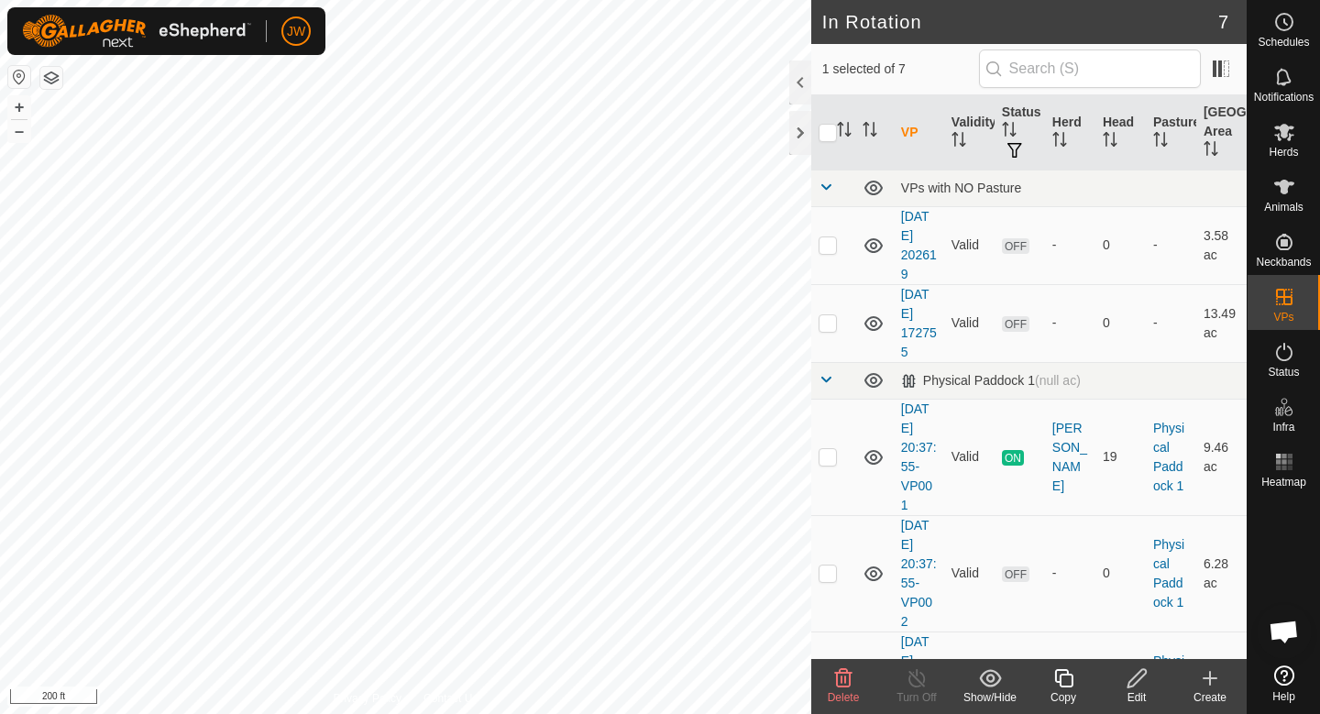
click at [1072, 687] on icon at bounding box center [1063, 678] width 23 height 22
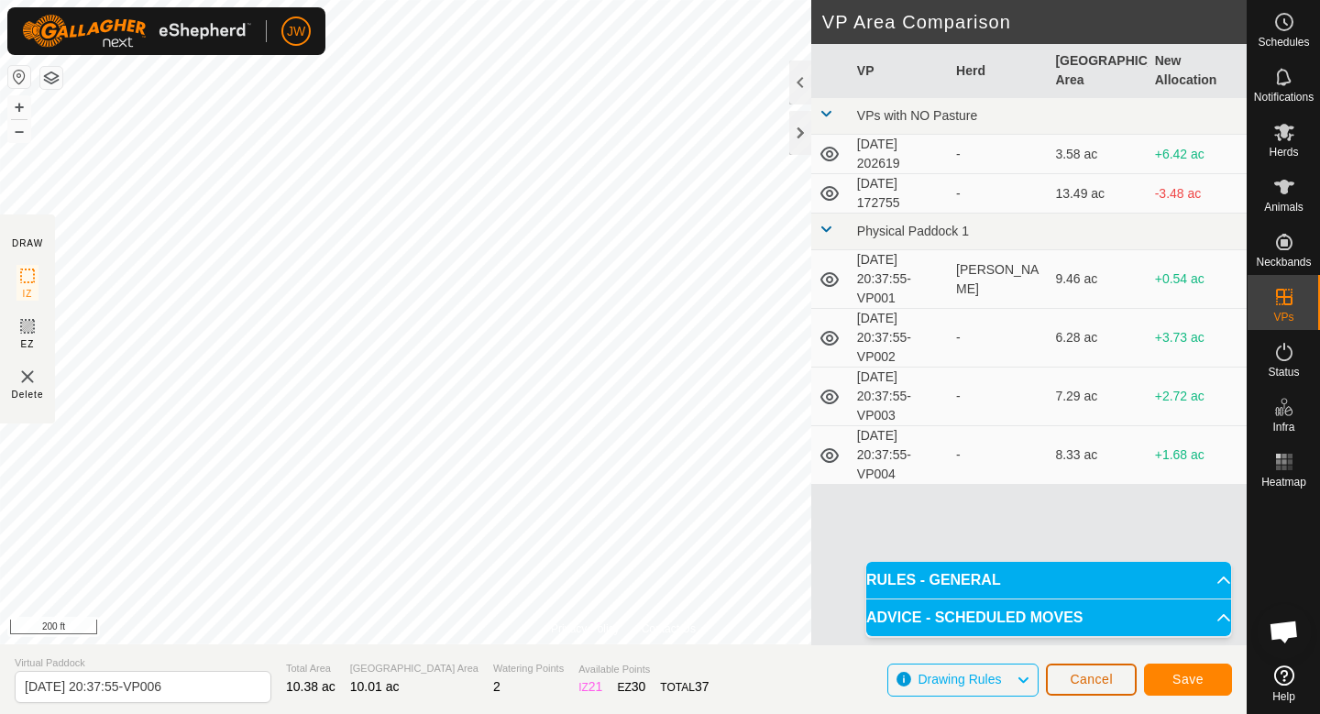
click at [1101, 675] on span "Cancel" at bounding box center [1091, 679] width 43 height 15
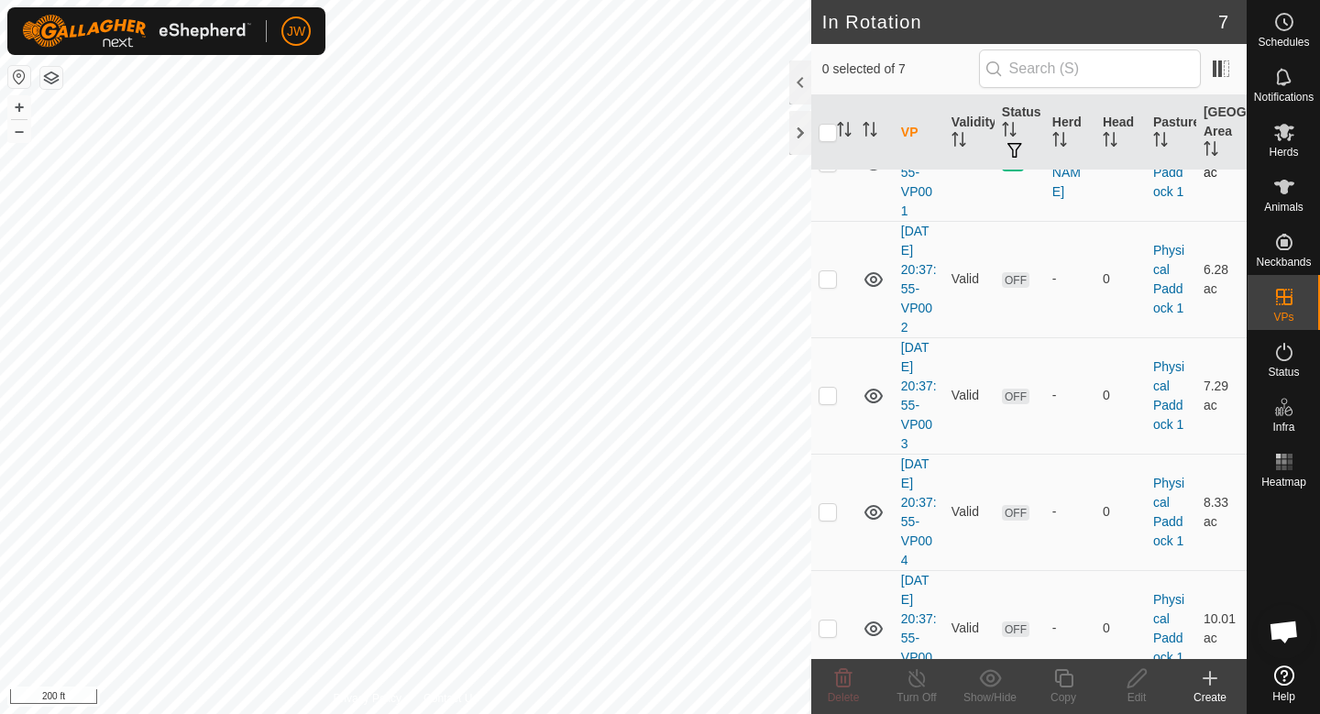
scroll to position [286, 0]
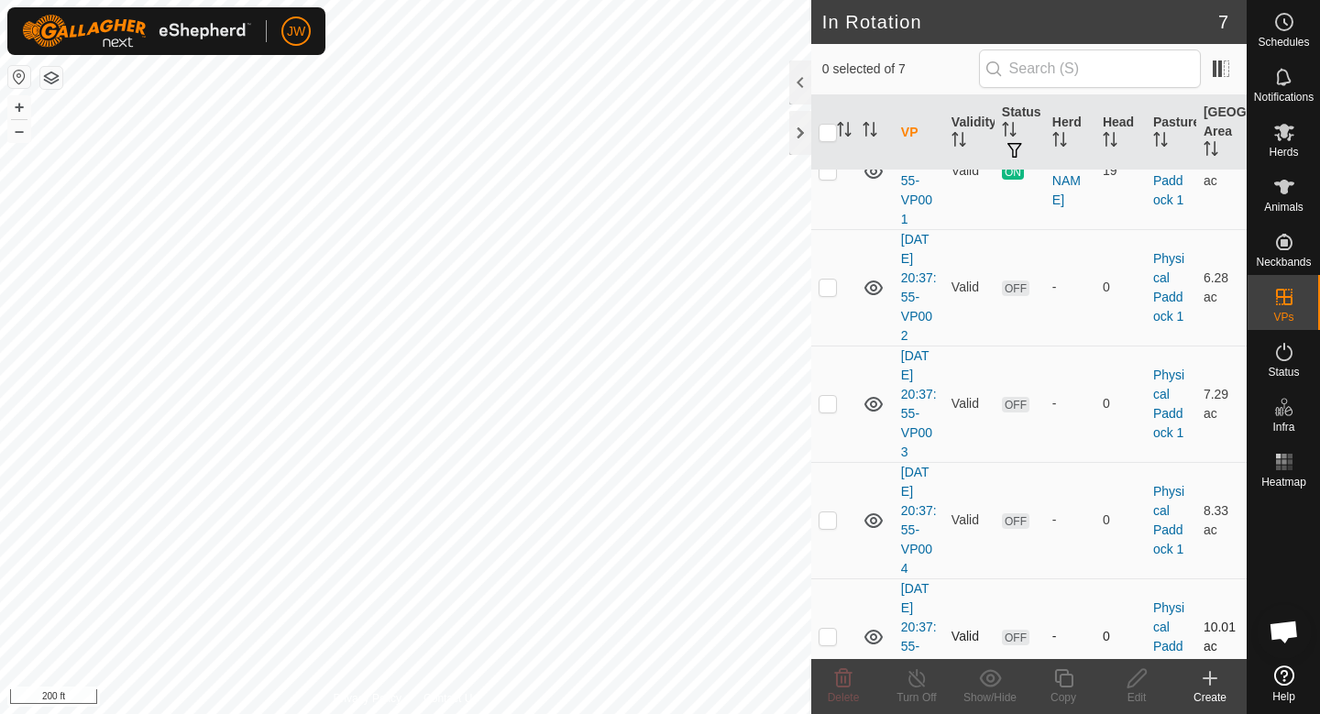
click at [841, 632] on td at bounding box center [833, 636] width 44 height 116
checkbox input "false"
click at [825, 512] on p-checkbox at bounding box center [828, 519] width 18 height 15
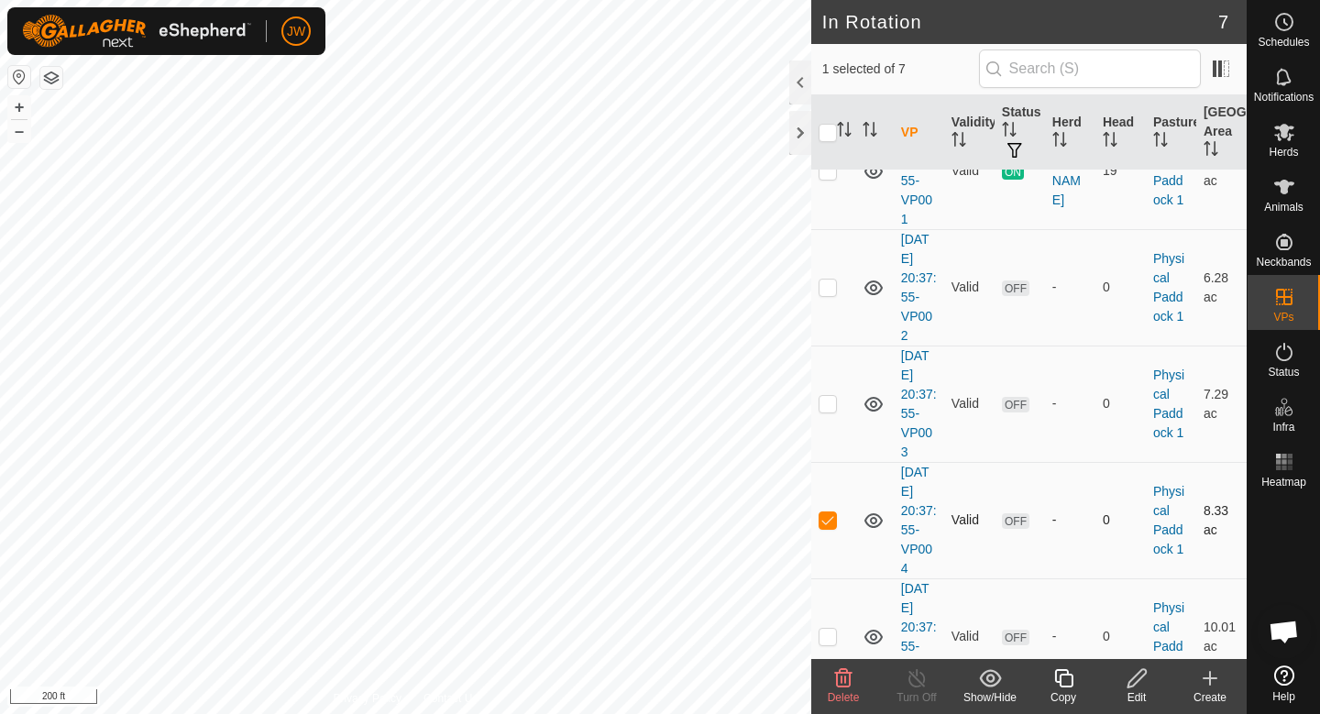
checkbox input "false"
click at [826, 400] on p-checkbox at bounding box center [828, 403] width 18 height 15
checkbox input "false"
click at [831, 286] on p-checkbox at bounding box center [828, 287] width 18 height 15
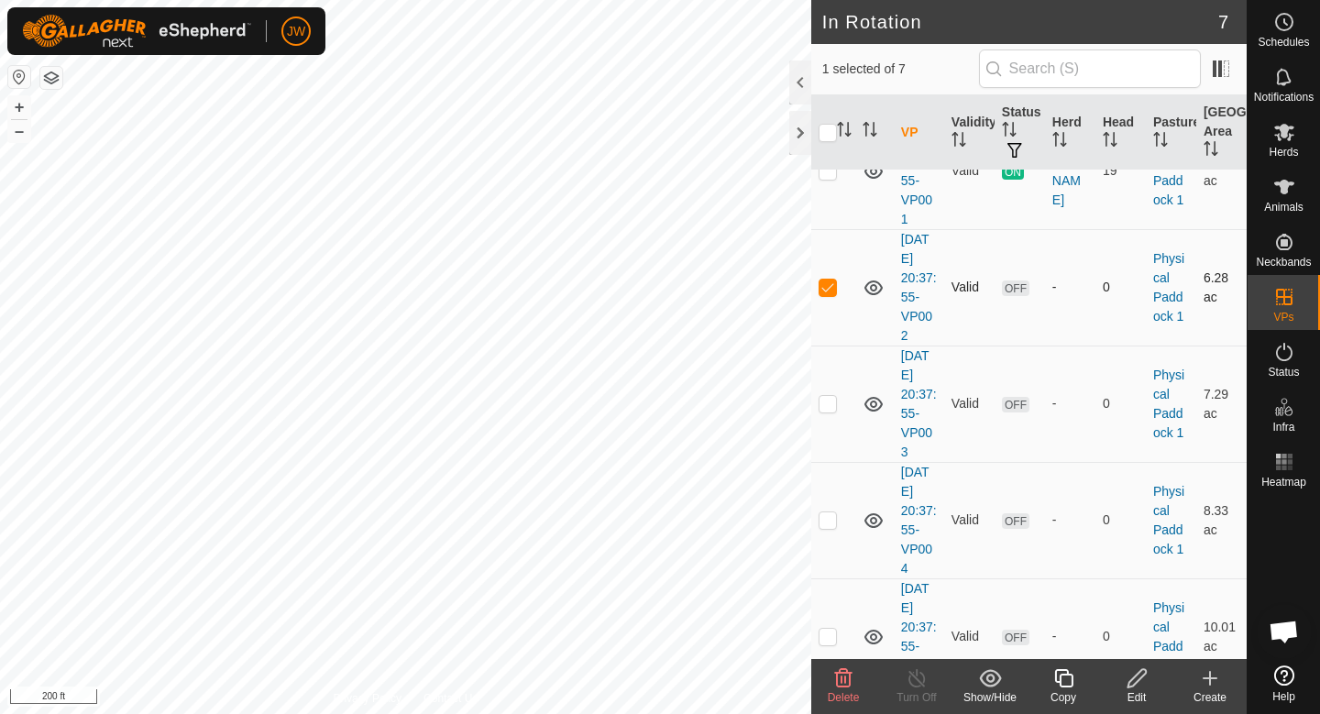
click at [831, 286] on p-checkbox at bounding box center [828, 287] width 18 height 15
click at [832, 288] on p-checkbox at bounding box center [828, 287] width 18 height 15
checkbox input "false"
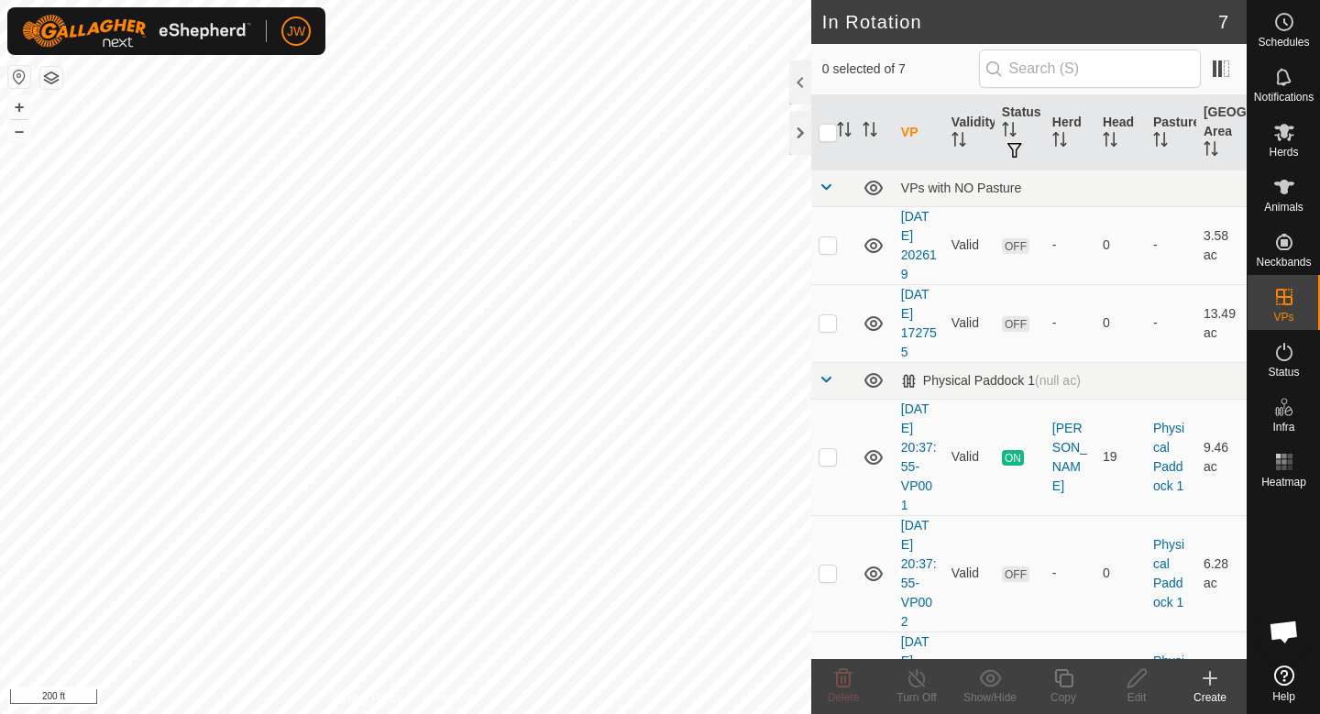
scroll to position [319, 0]
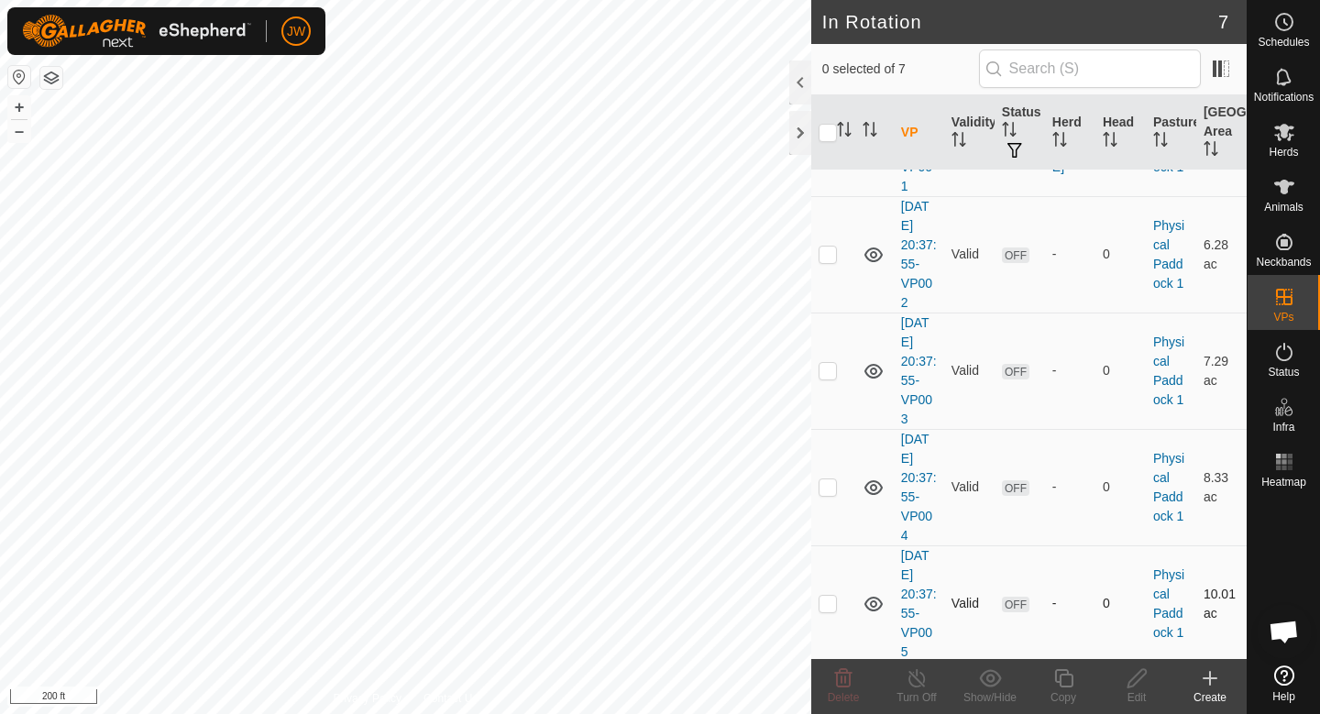
click at [828, 611] on td at bounding box center [833, 603] width 44 height 116
checkbox input "true"
click at [1057, 700] on div "Copy" at bounding box center [1063, 697] width 73 height 16
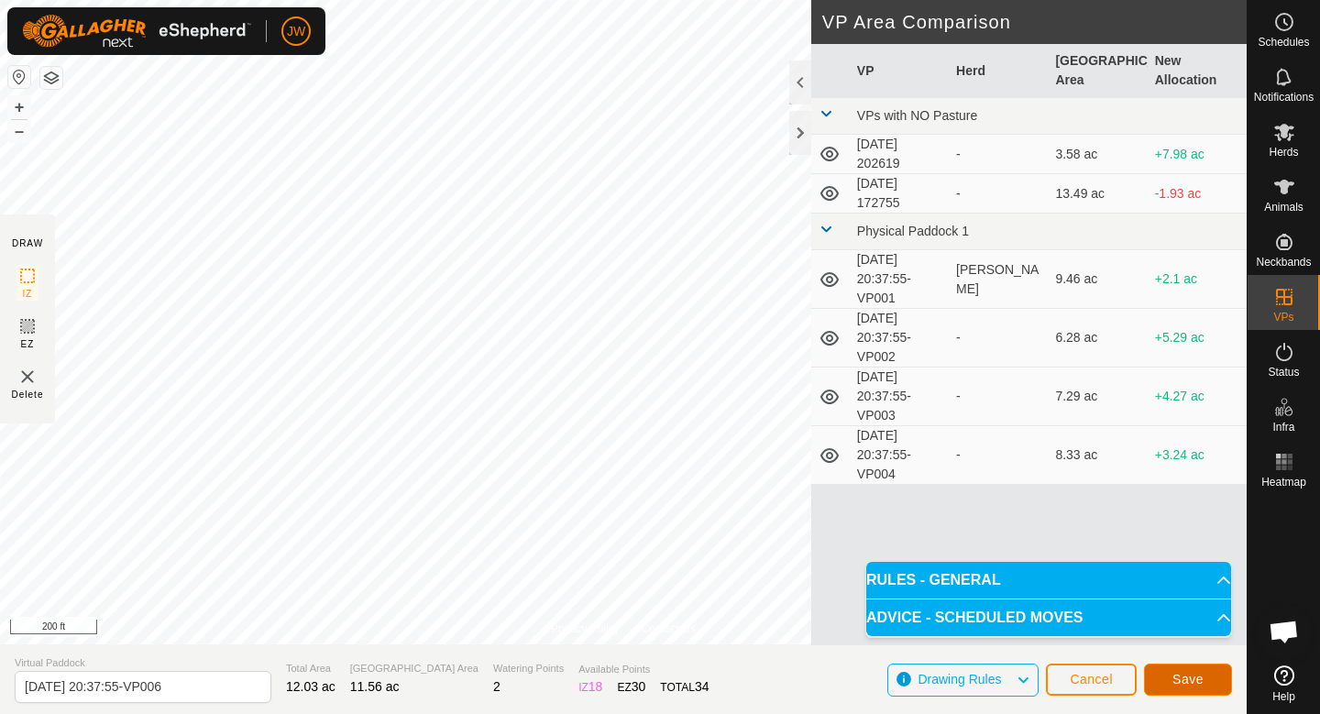
click at [1190, 686] on span "Save" at bounding box center [1187, 679] width 31 height 15
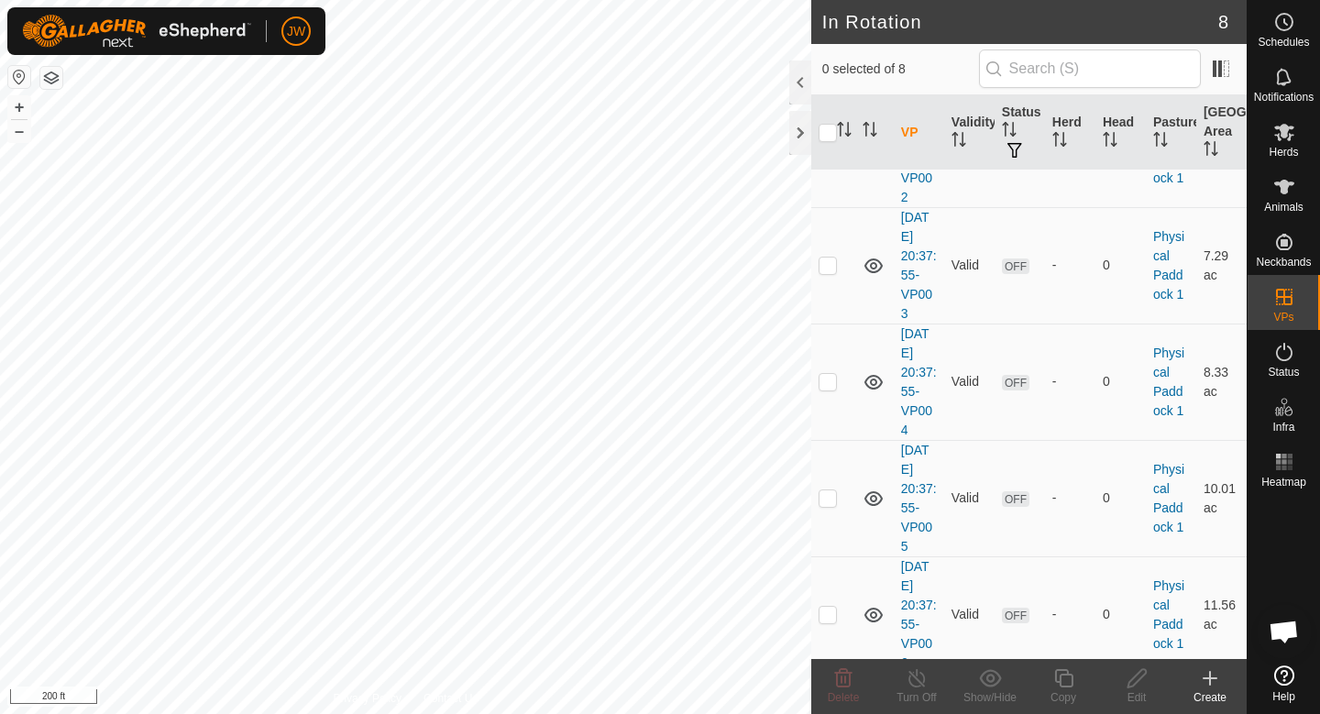
scroll to position [434, 0]
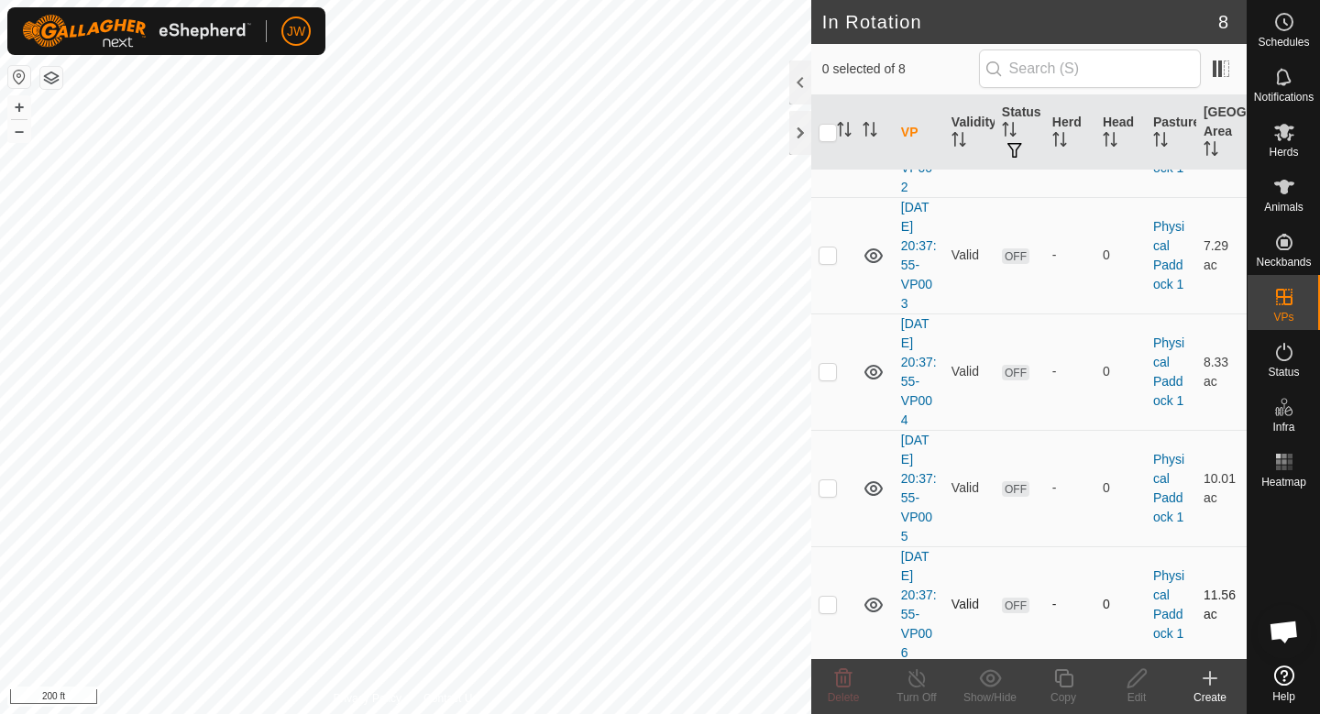
click at [832, 600] on p-checkbox at bounding box center [828, 604] width 18 height 15
checkbox input "true"
click at [830, 486] on p-checkbox at bounding box center [828, 487] width 18 height 15
checkbox input "true"
click at [824, 359] on td at bounding box center [833, 371] width 44 height 116
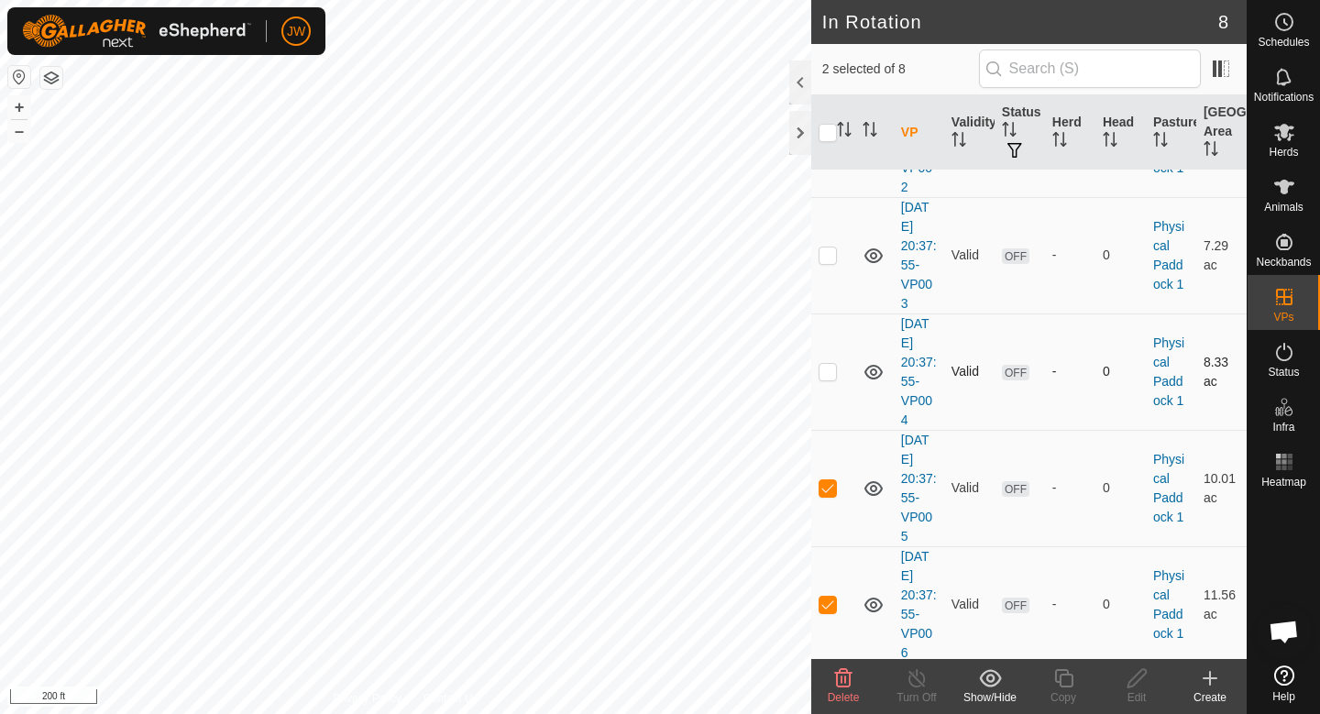
checkbox input "true"
click at [830, 243] on td at bounding box center [833, 255] width 44 height 116
click at [843, 676] on icon at bounding box center [843, 678] width 22 height 22
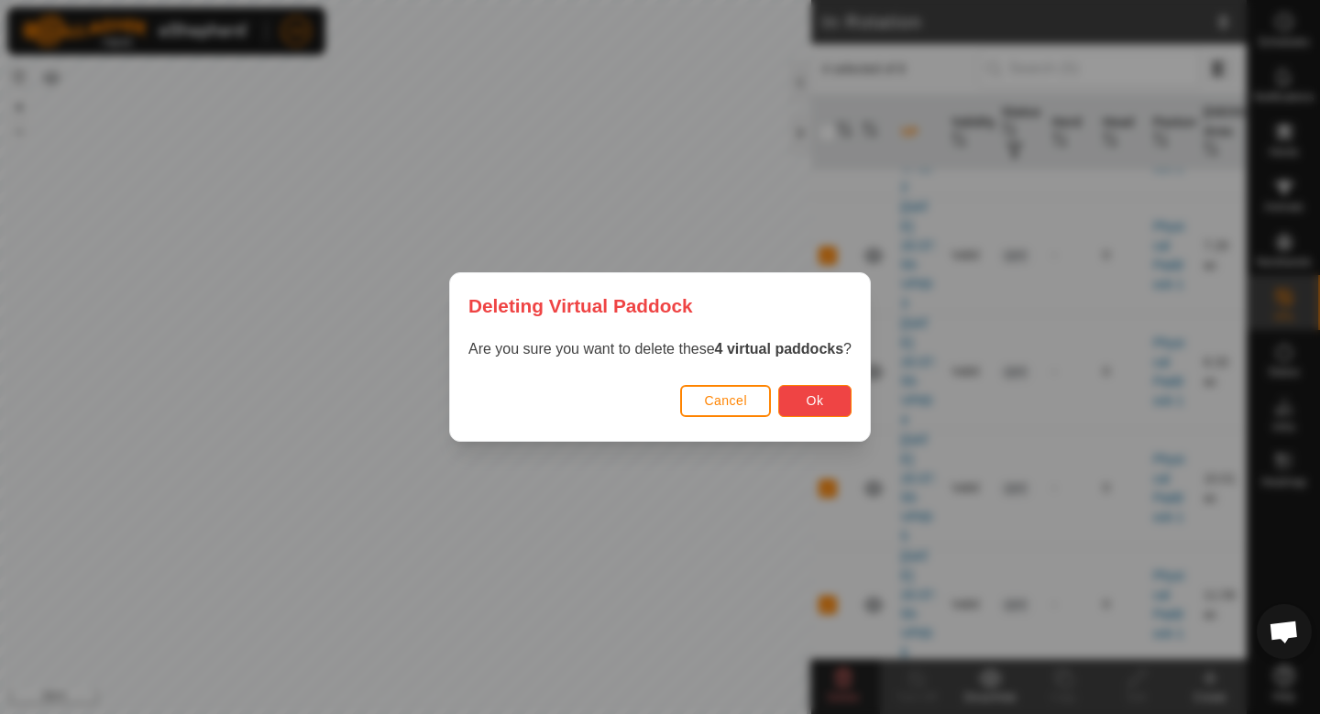
click at [837, 405] on button "Ok" at bounding box center [814, 401] width 73 height 32
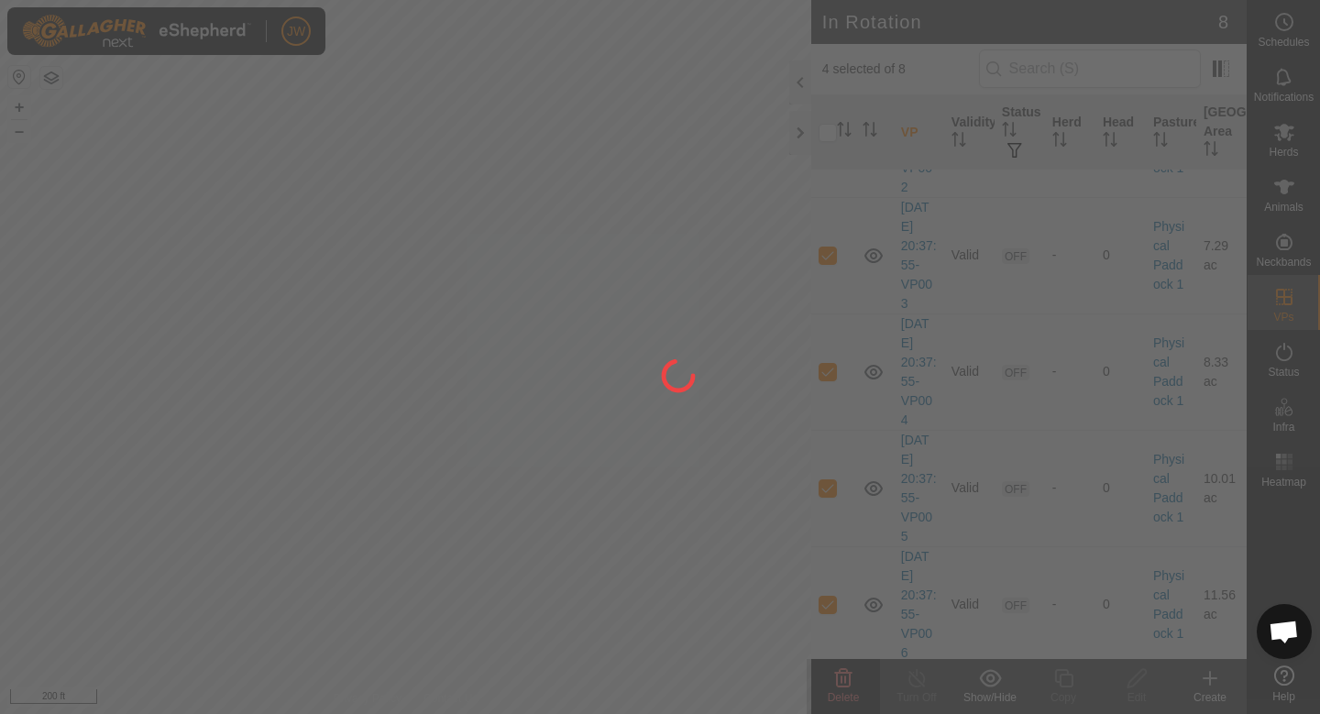
checkbox input "false"
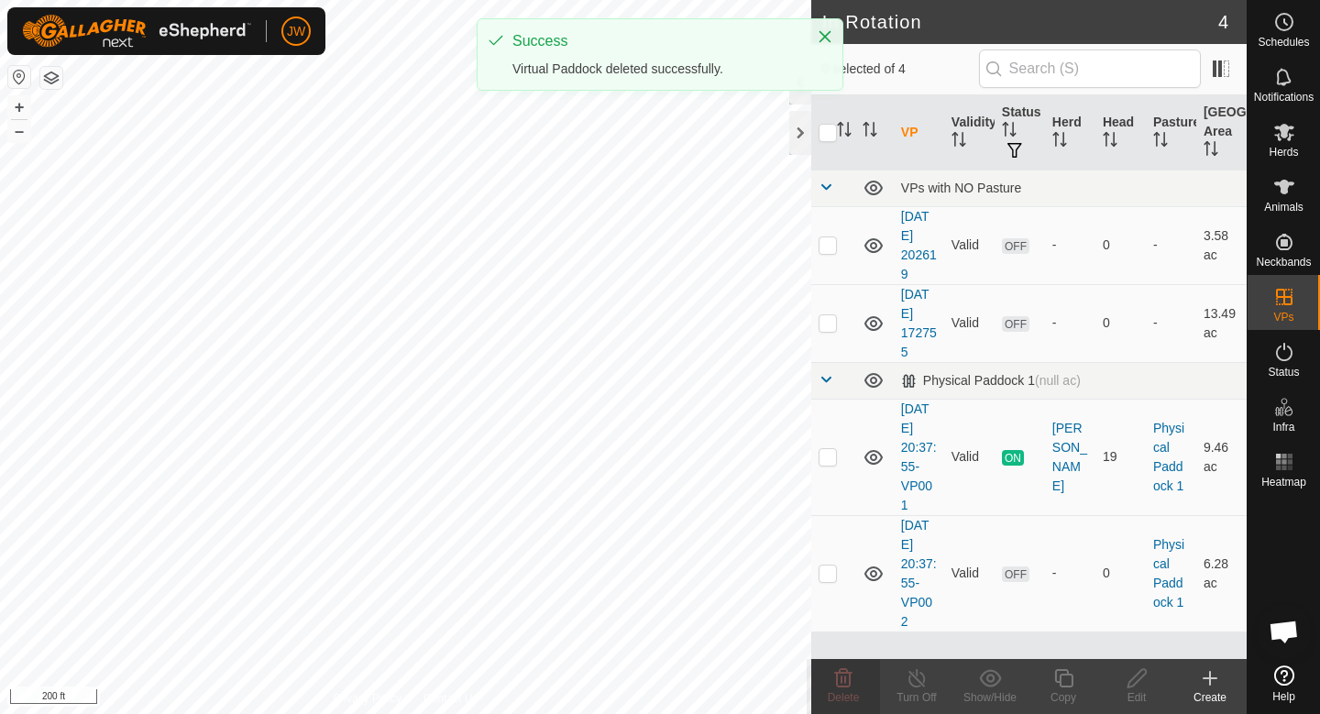
scroll to position [0, 0]
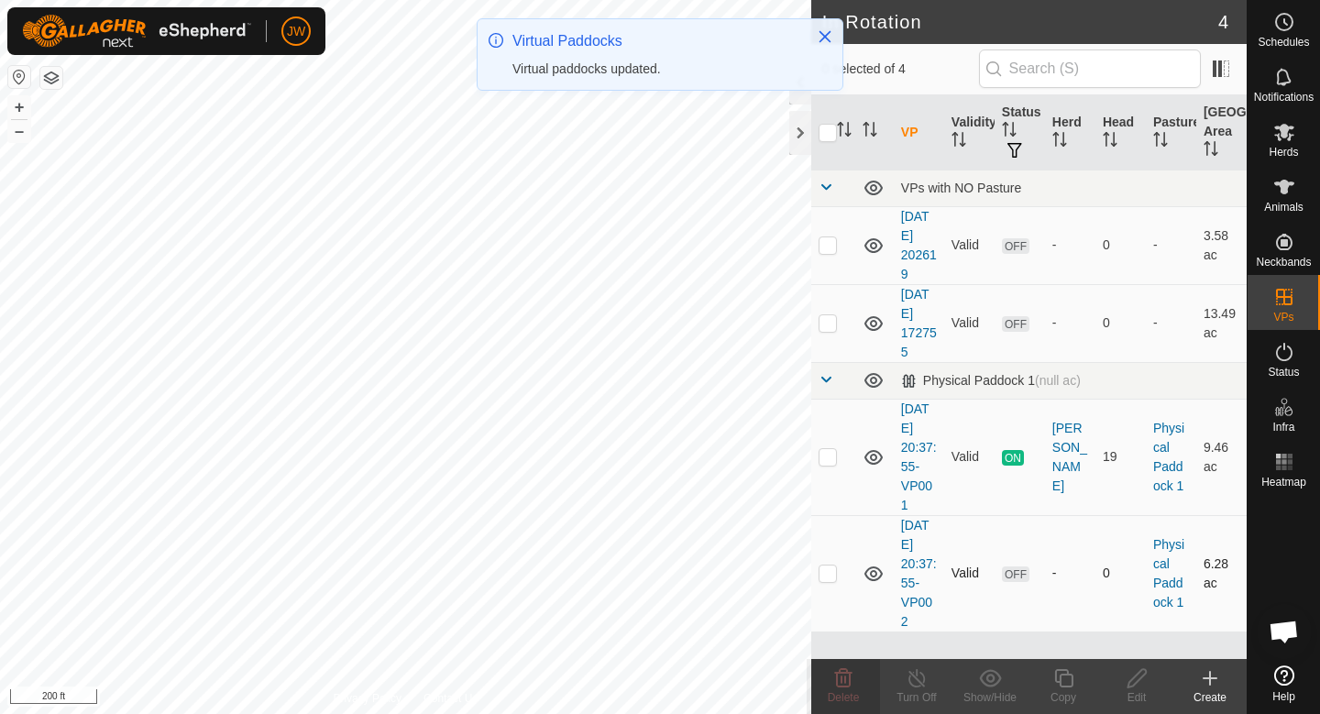
click at [826, 577] on p-checkbox at bounding box center [828, 573] width 18 height 15
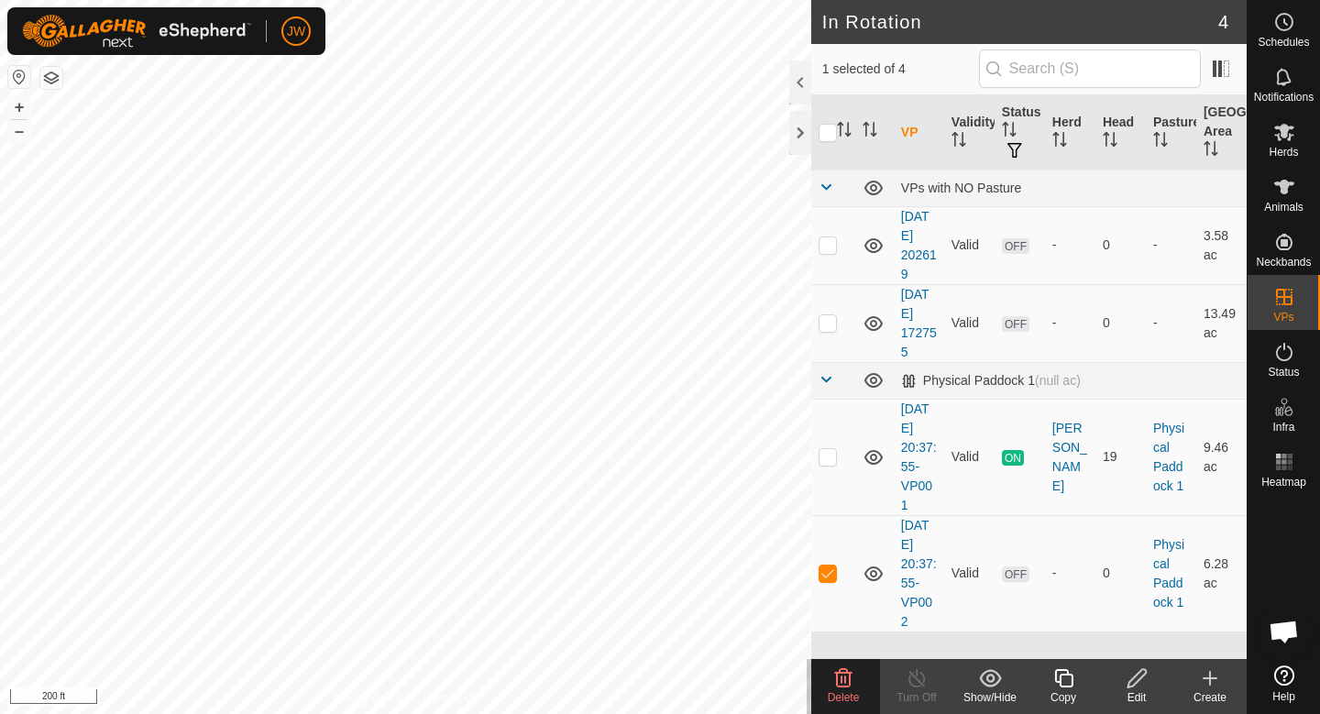
click at [848, 679] on icon at bounding box center [843, 678] width 22 height 22
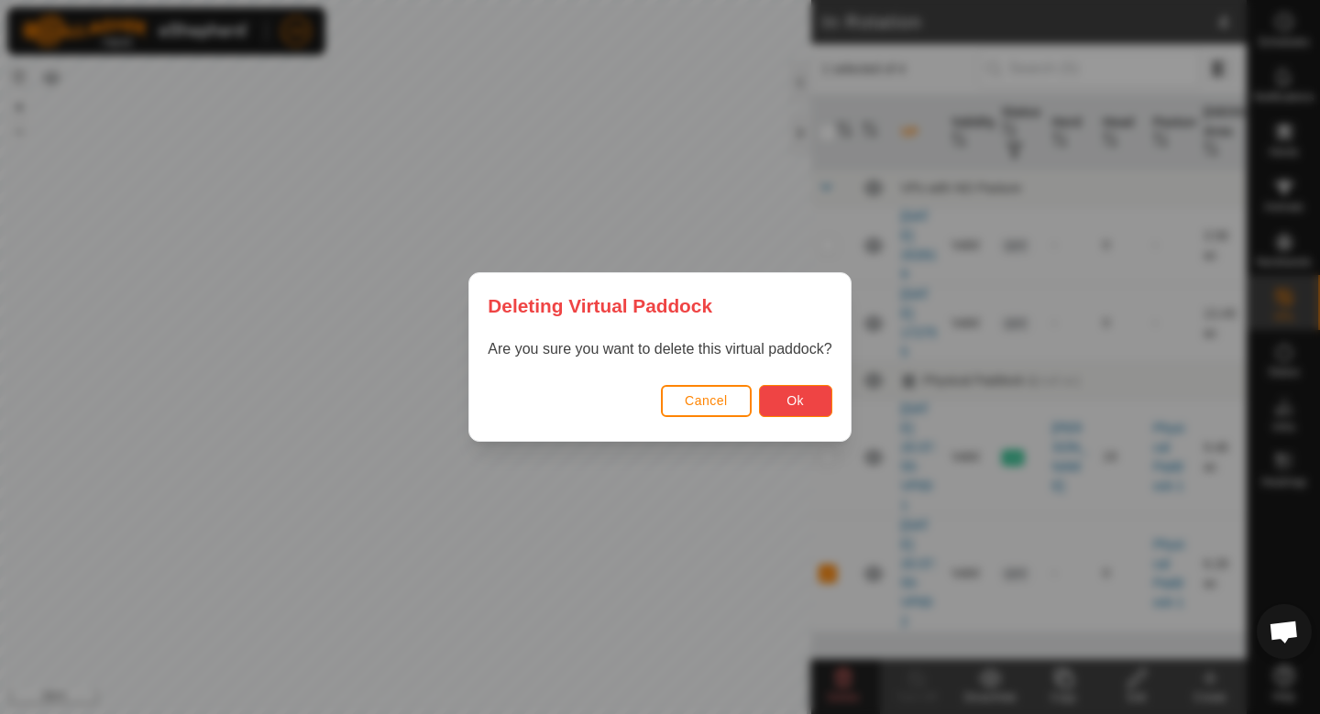
click at [819, 400] on button "Ok" at bounding box center [795, 401] width 73 height 32
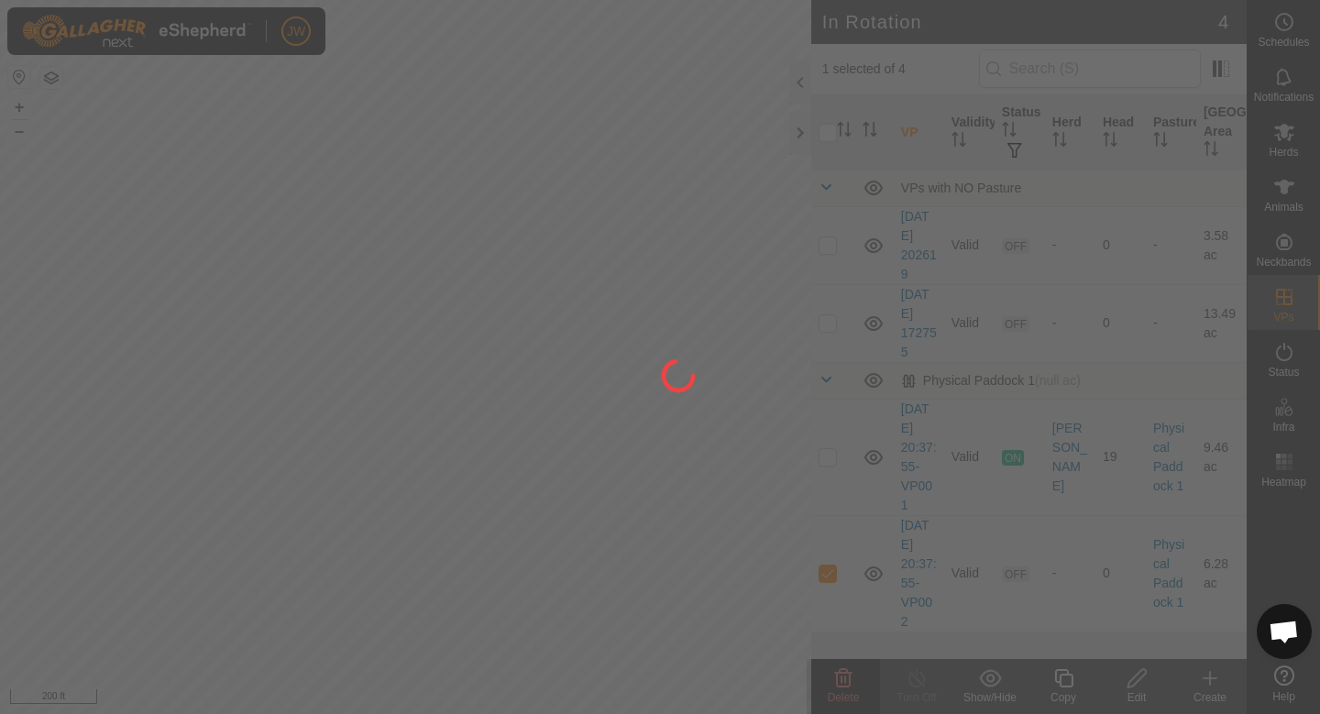
checkbox input "false"
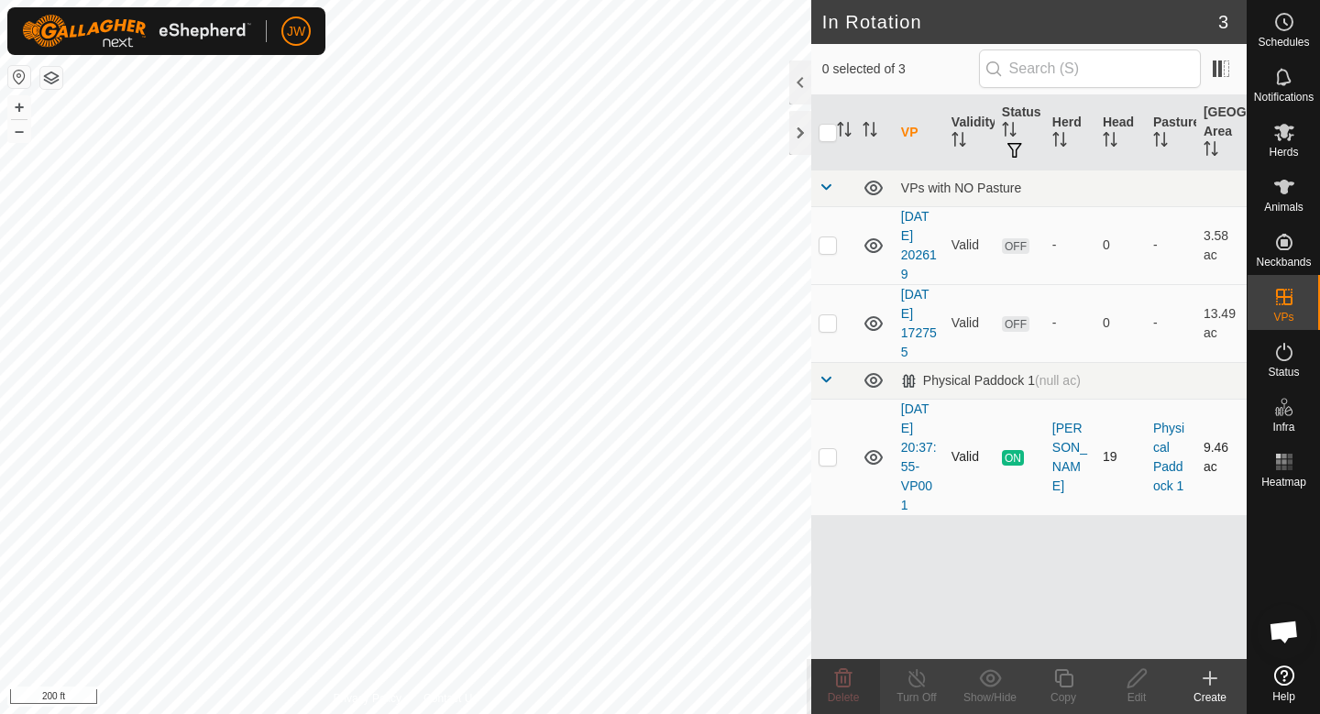
click at [833, 455] on p-checkbox at bounding box center [828, 456] width 18 height 15
checkbox input "true"
click at [1063, 686] on icon at bounding box center [1063, 678] width 18 height 18
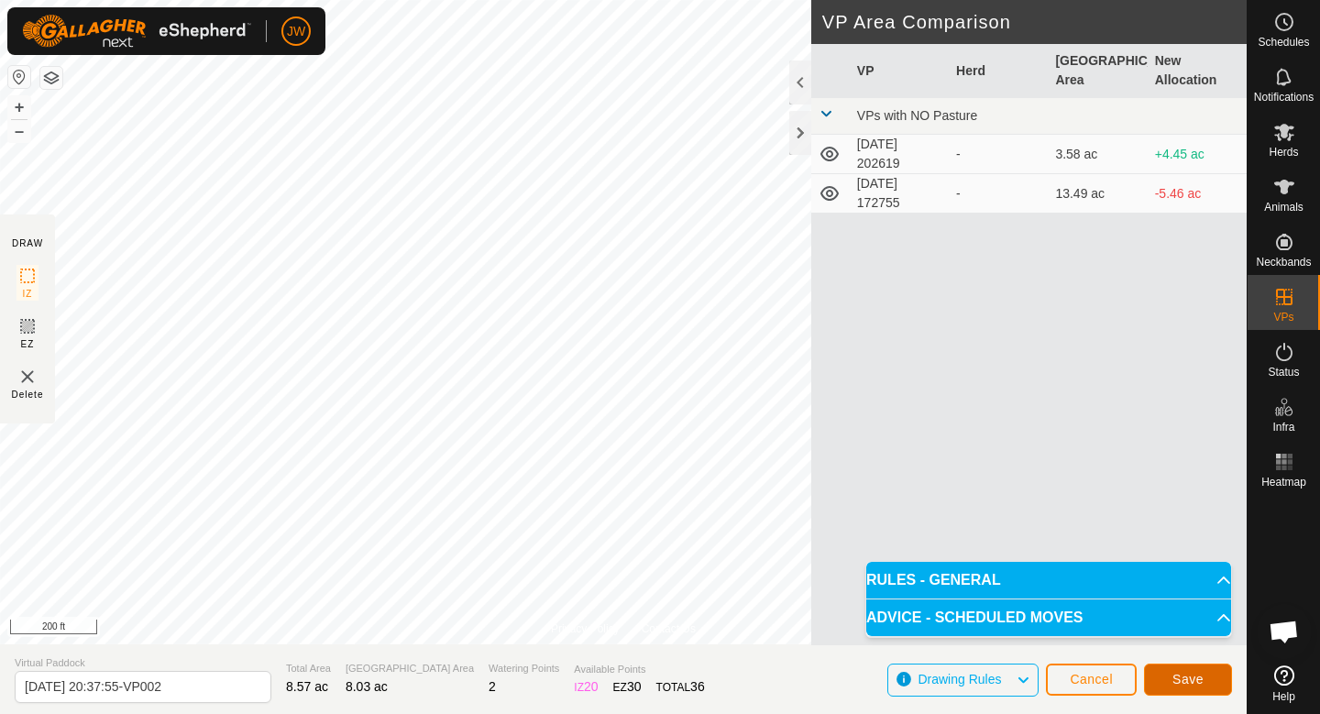
click at [1175, 674] on span "Save" at bounding box center [1187, 679] width 31 height 15
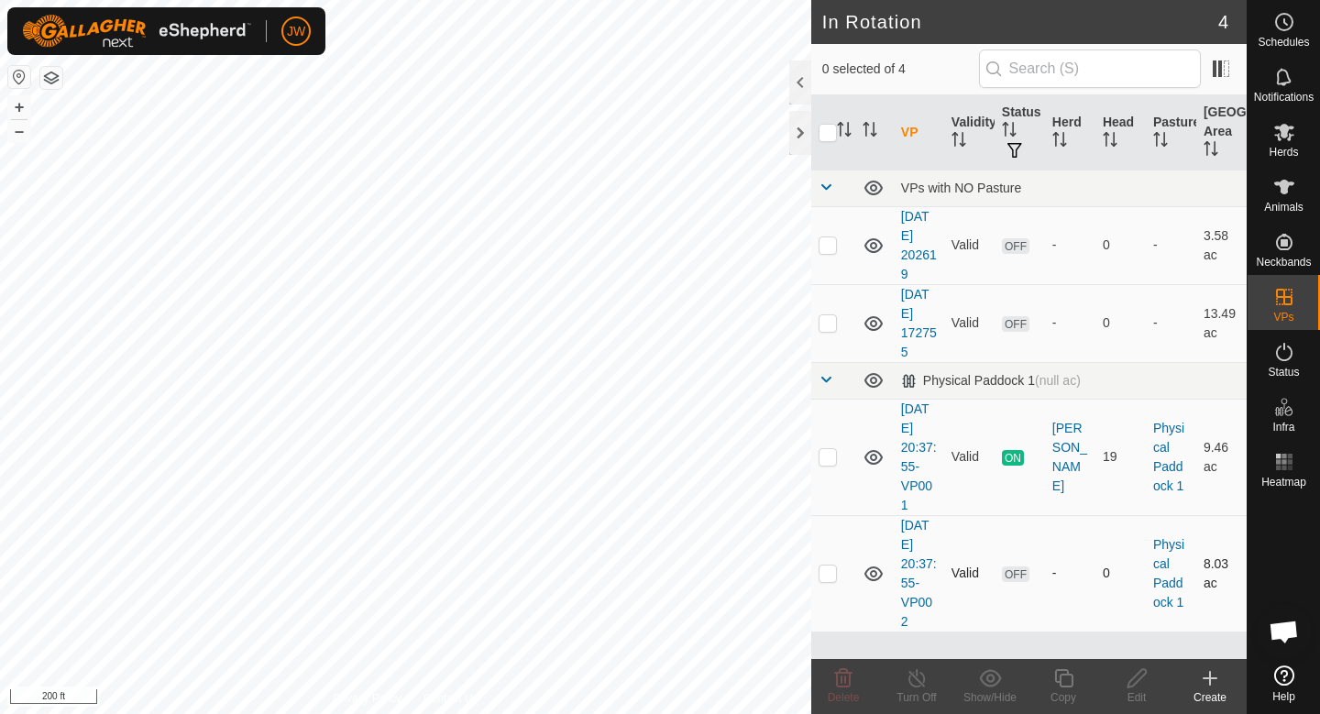
click at [831, 577] on p-checkbox at bounding box center [828, 573] width 18 height 15
checkbox input "true"
click at [1075, 687] on copy-svg-icon at bounding box center [1063, 678] width 73 height 22
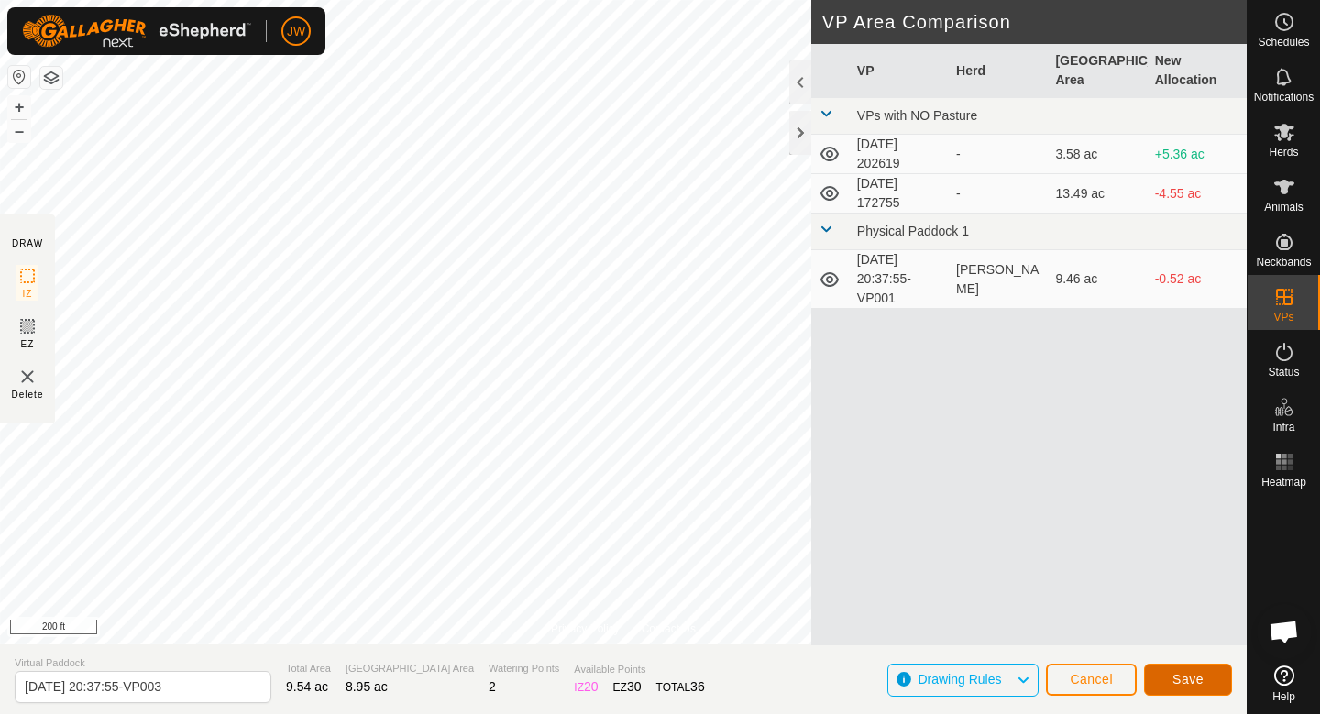
click at [1174, 672] on span "Save" at bounding box center [1187, 679] width 31 height 15
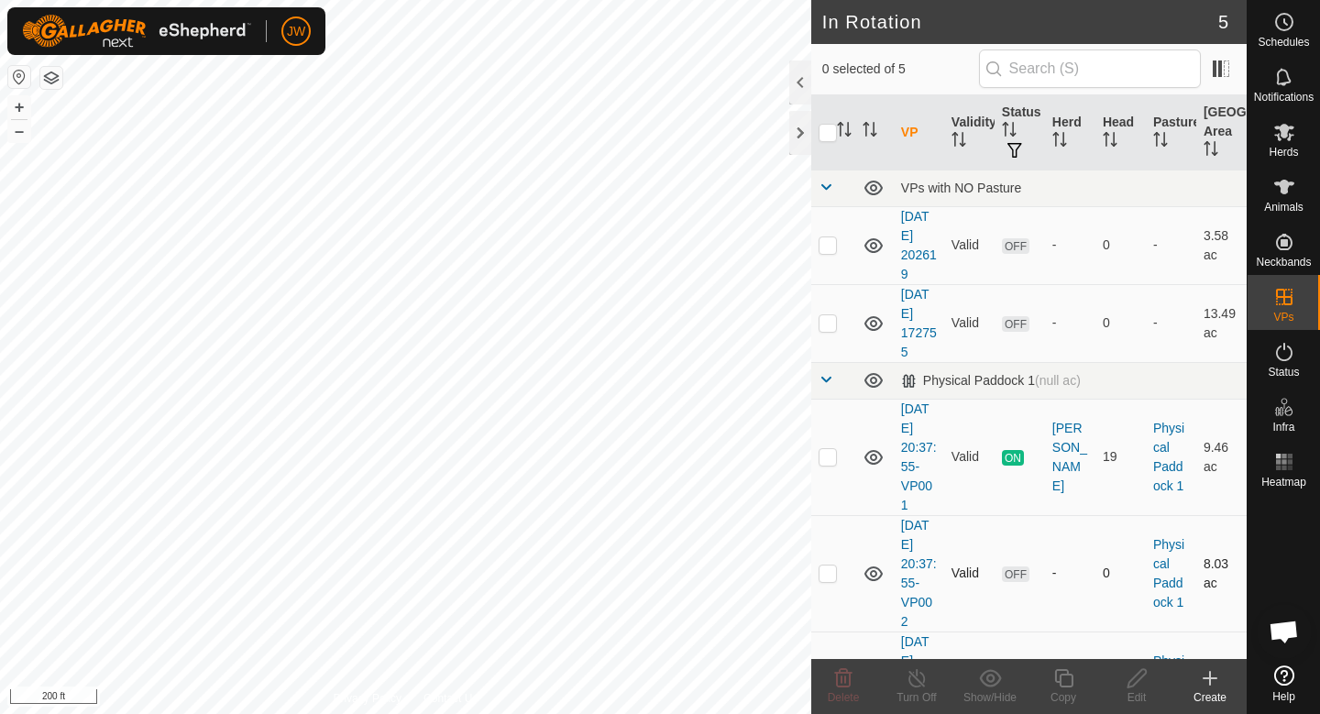
click at [821, 583] on td at bounding box center [833, 573] width 44 height 116
checkbox input "true"
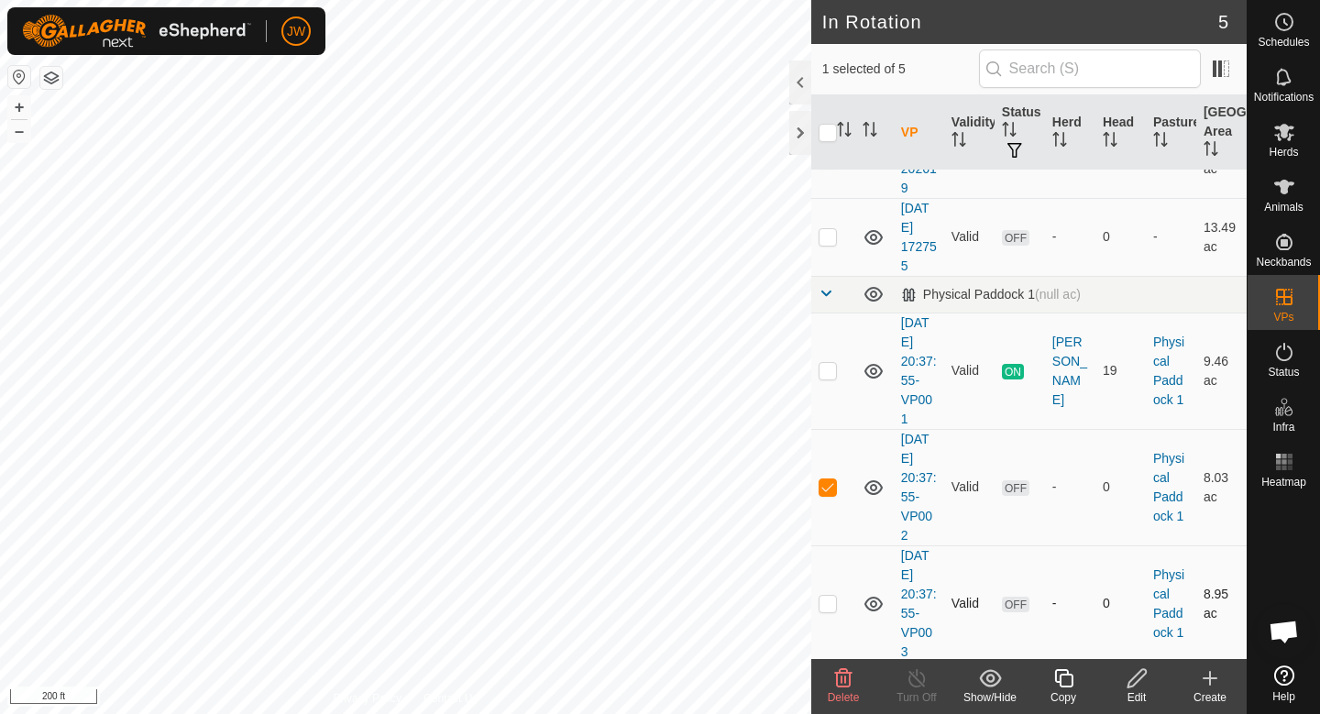
click at [822, 599] on p-checkbox at bounding box center [828, 603] width 18 height 15
checkbox input "true"
click at [828, 482] on p-checkbox at bounding box center [828, 486] width 18 height 15
checkbox input "false"
click at [1068, 695] on div "Copy" at bounding box center [1063, 697] width 73 height 16
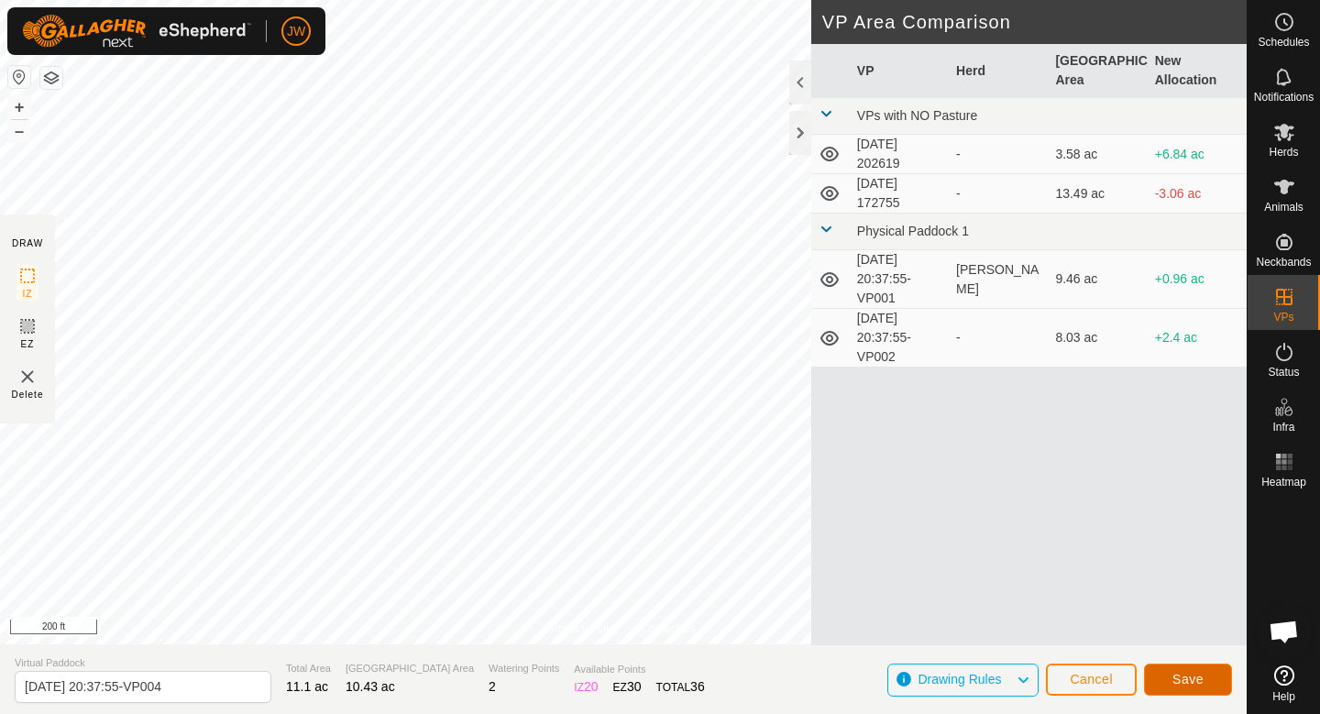
click at [1182, 673] on span "Save" at bounding box center [1187, 679] width 31 height 15
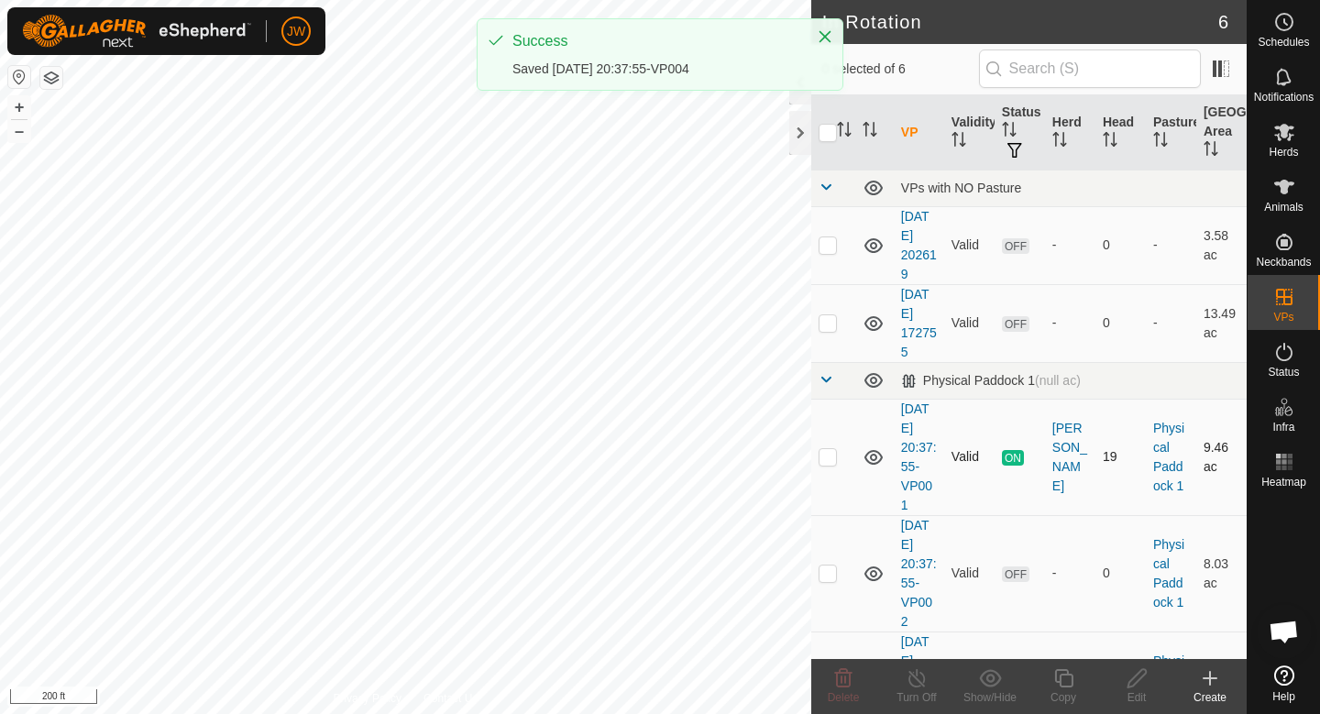
scroll to position [203, 0]
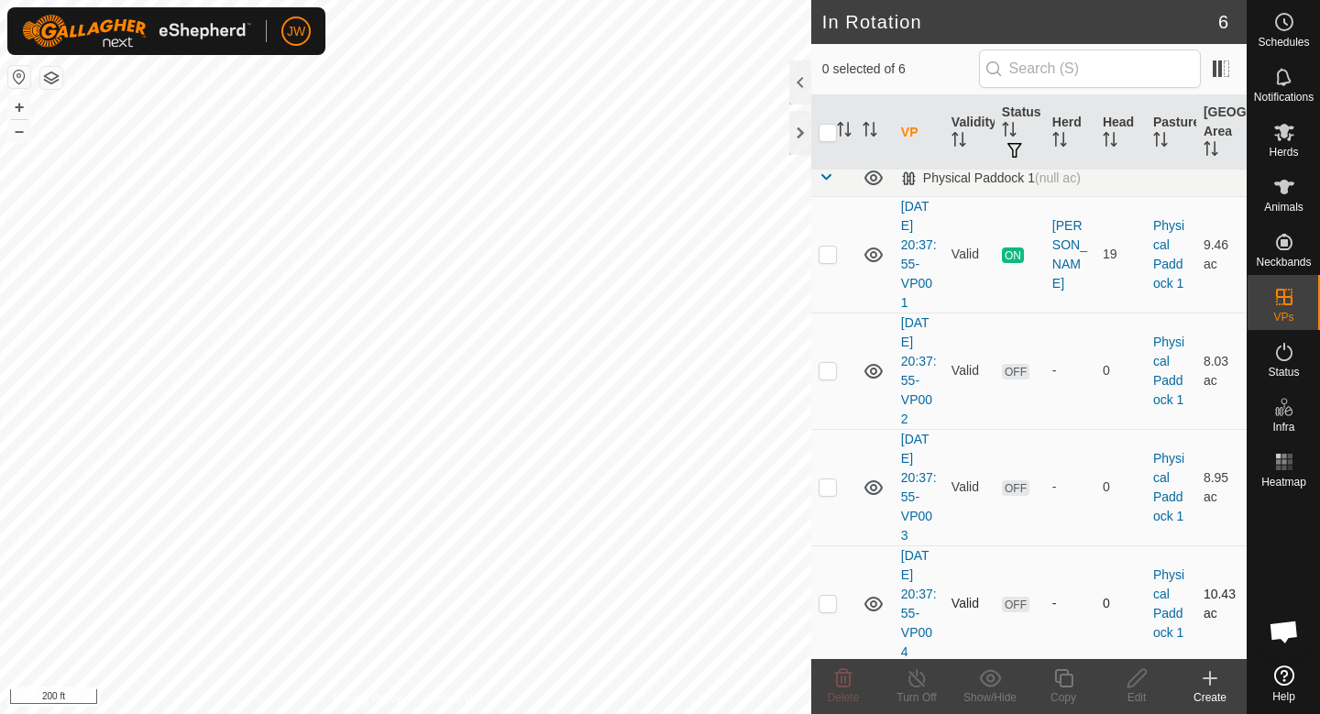
click at [833, 604] on p-checkbox at bounding box center [828, 603] width 18 height 15
checkbox input "true"
click at [1078, 689] on div "Copy" at bounding box center [1063, 697] width 73 height 16
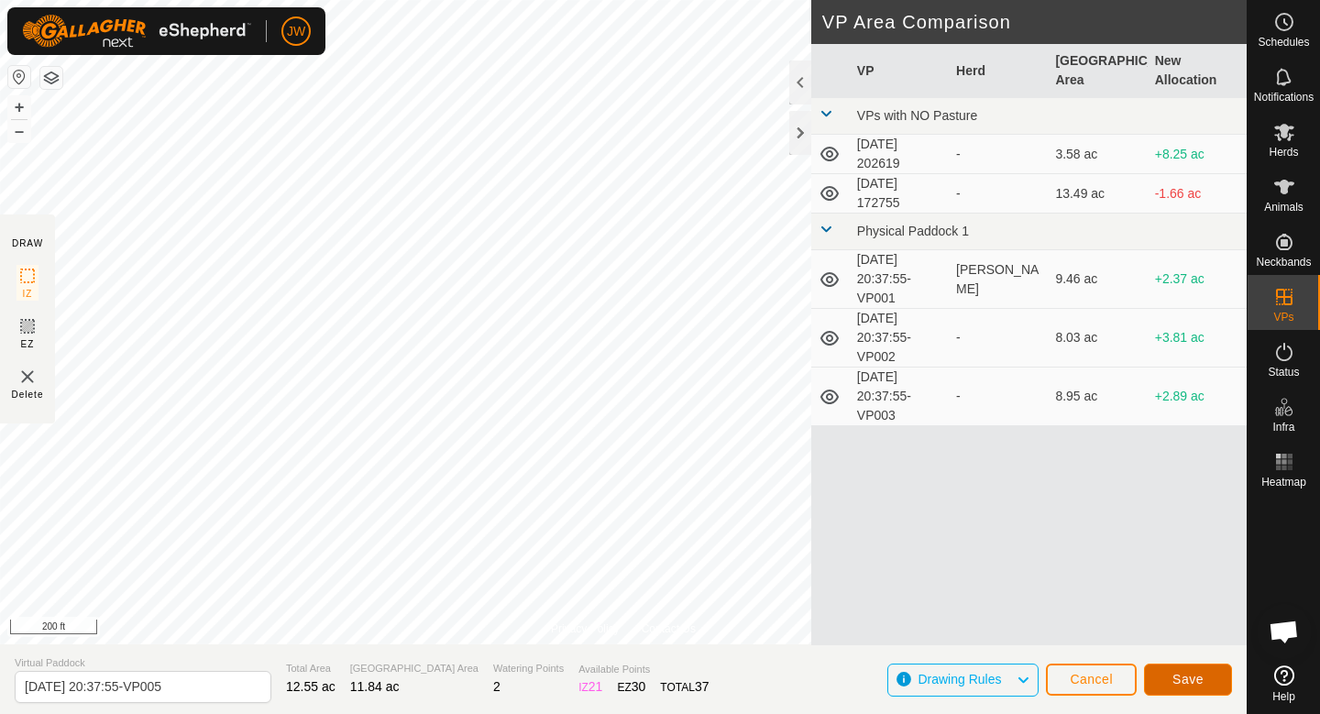
click at [1164, 673] on button "Save" at bounding box center [1188, 680] width 88 height 32
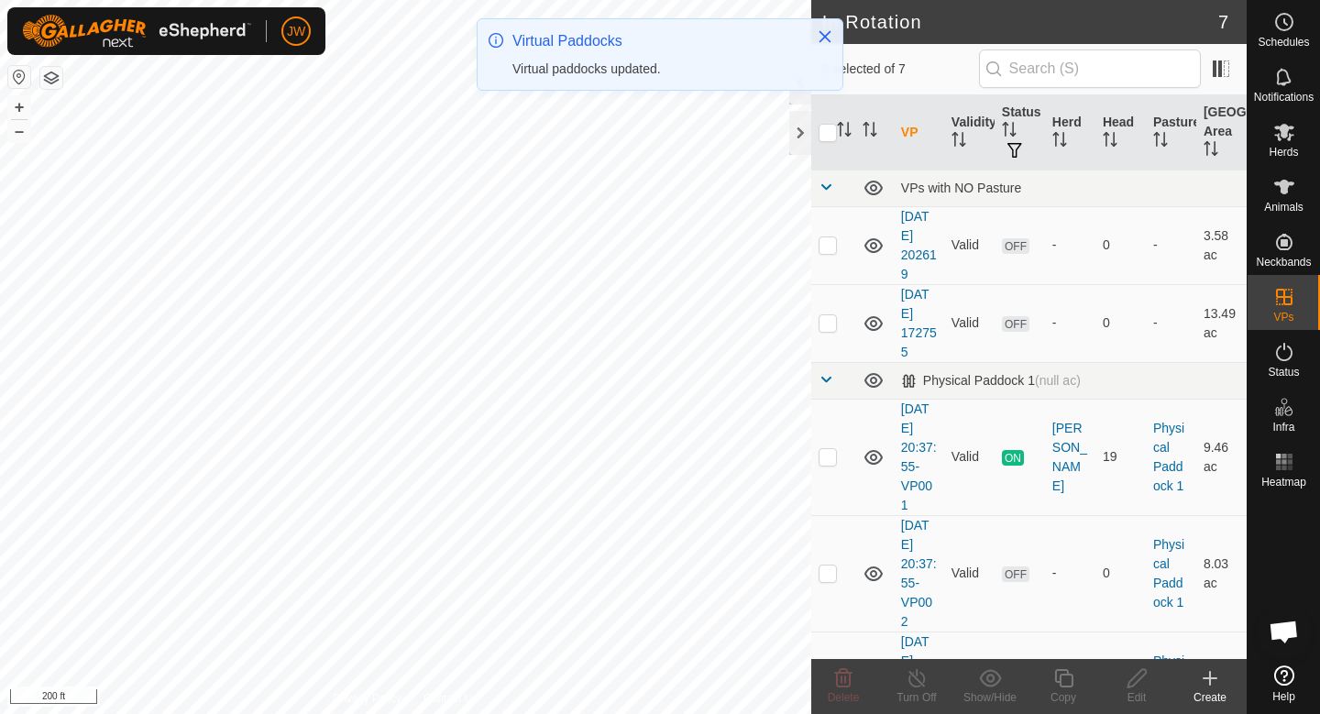
scroll to position [319, 0]
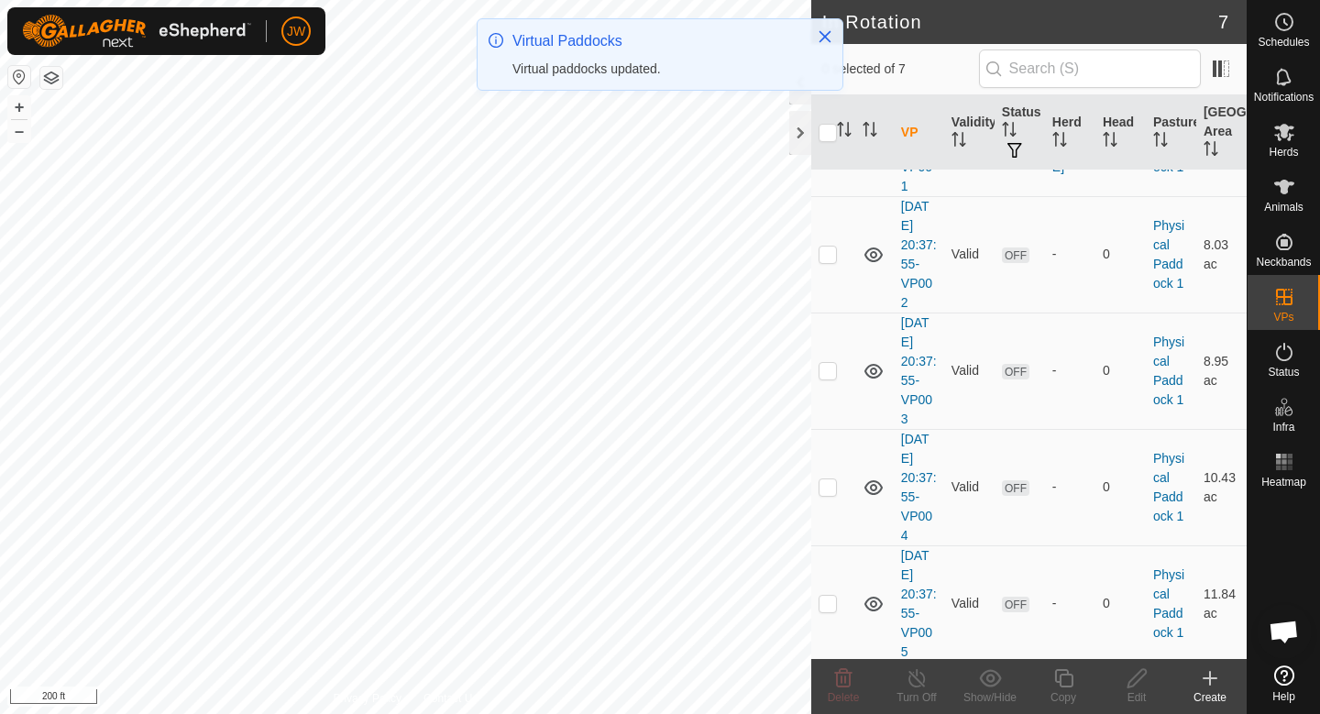
click at [973, 438] on td "Valid" at bounding box center [969, 487] width 50 height 116
click at [833, 599] on p-checkbox at bounding box center [828, 603] width 18 height 15
checkbox input "true"
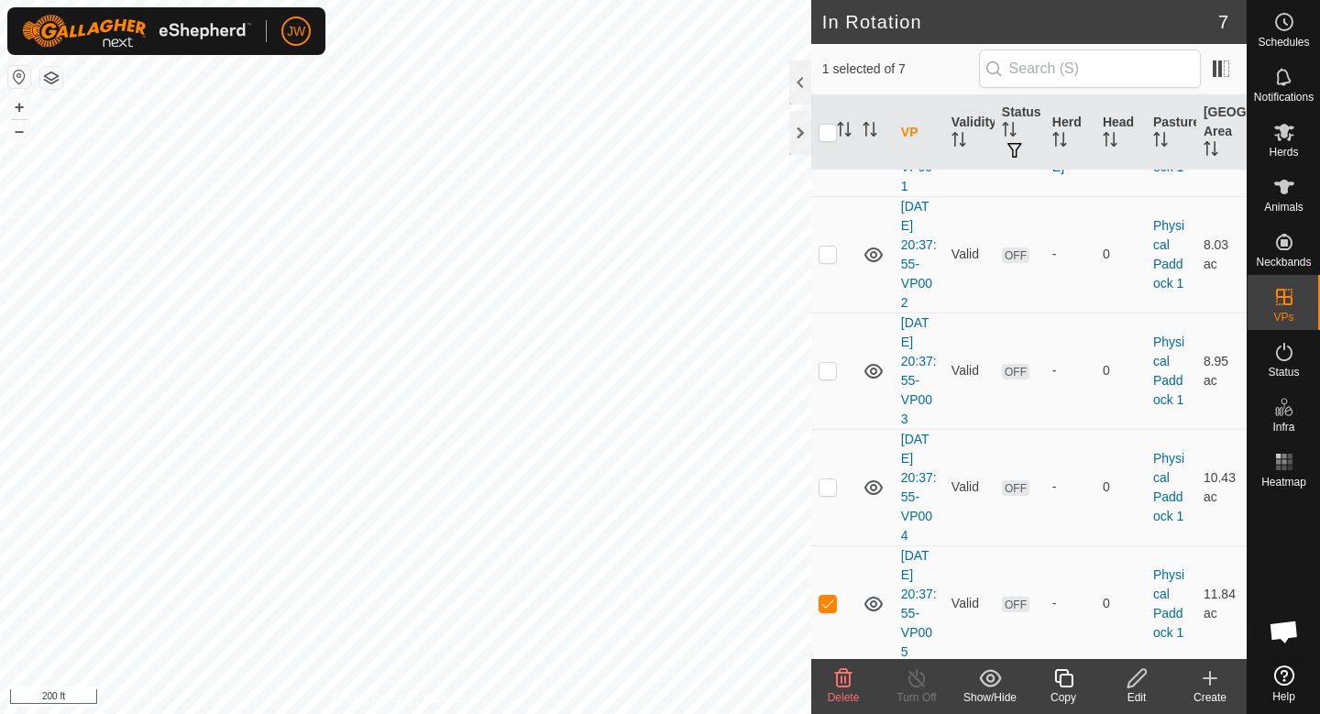
click at [1051, 696] on div "Copy" at bounding box center [1063, 697] width 73 height 16
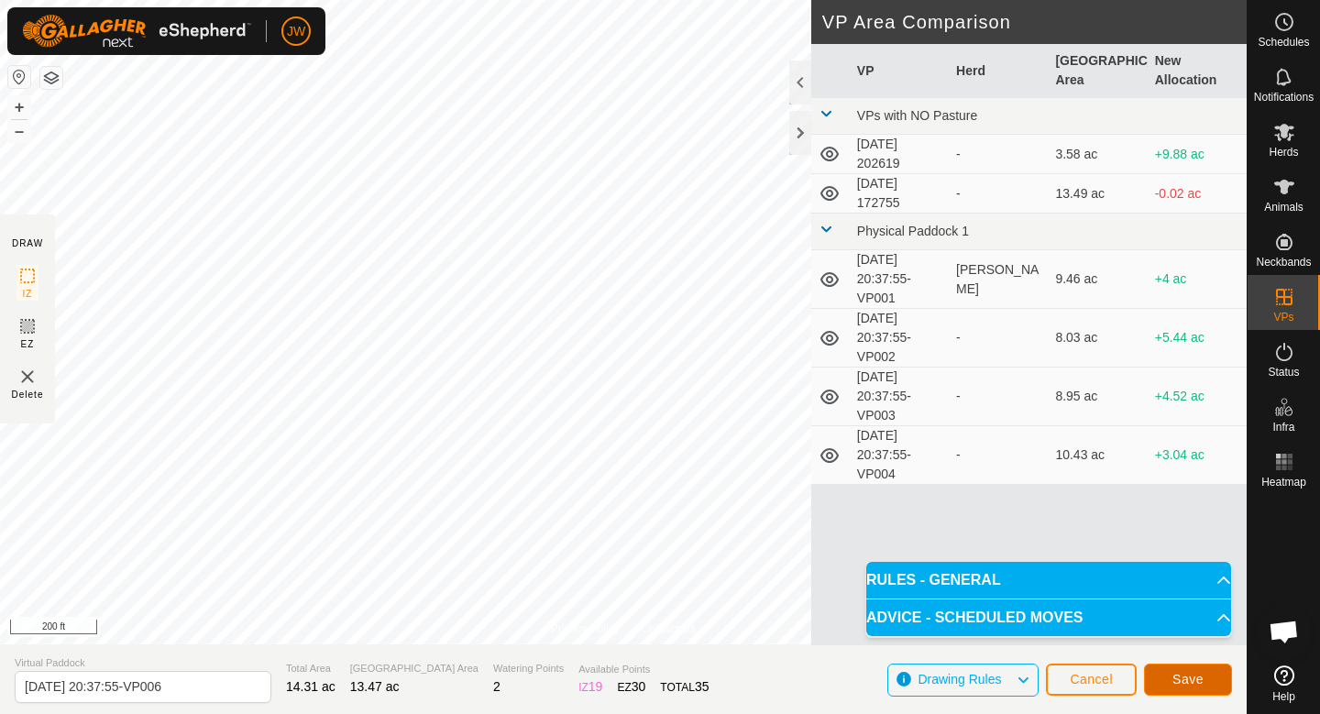
click at [1190, 678] on span "Save" at bounding box center [1187, 679] width 31 height 15
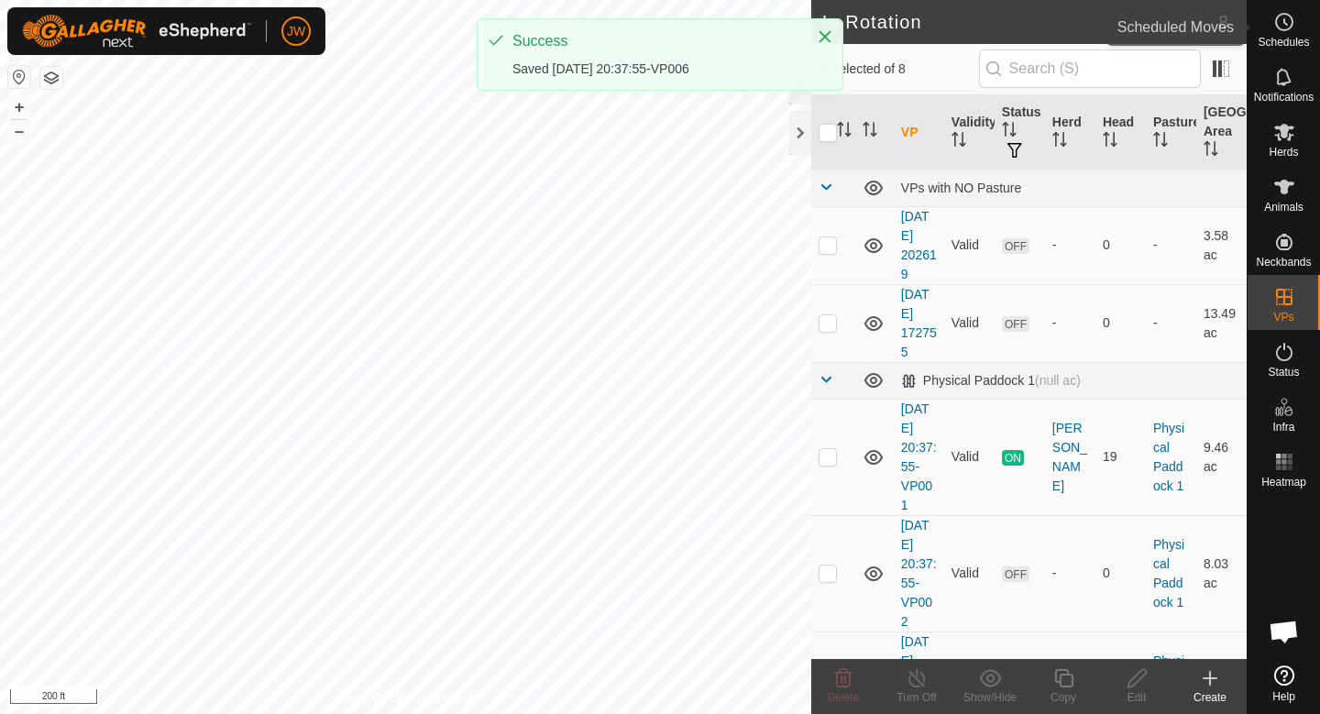
click at [1279, 45] on span "Schedules" at bounding box center [1283, 42] width 51 height 11
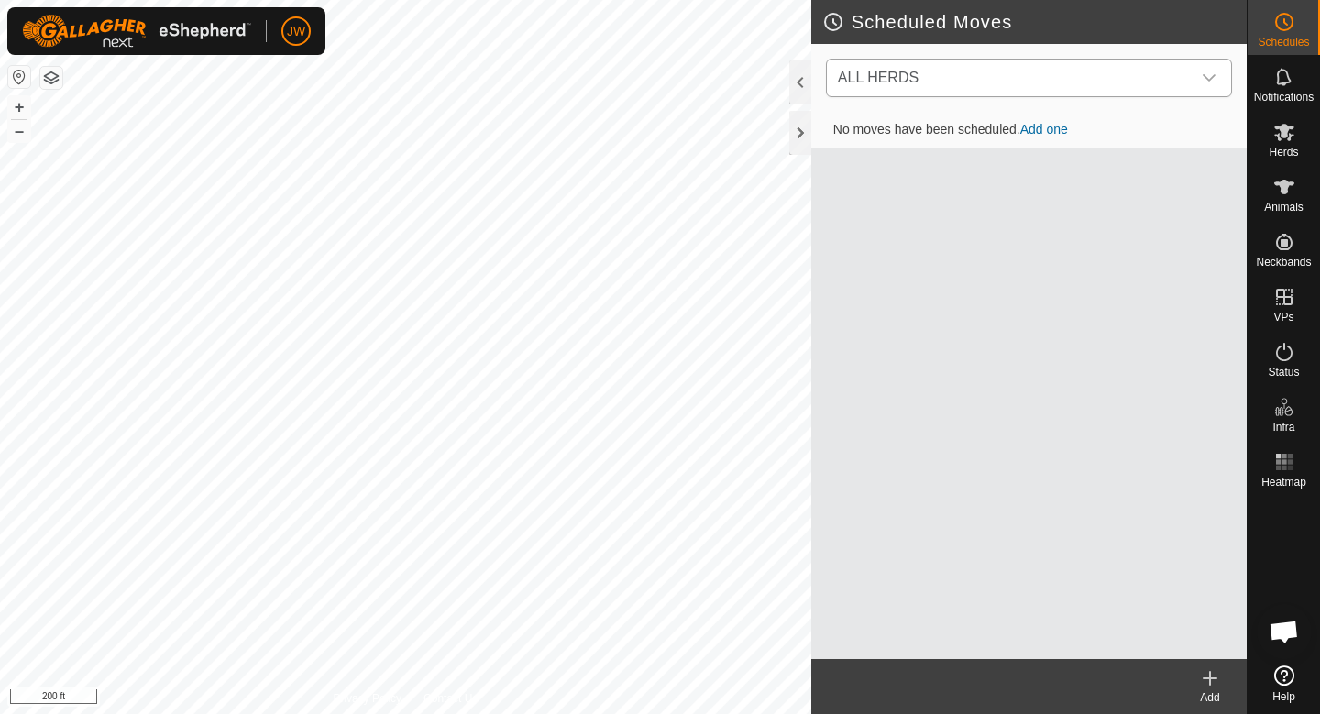
click at [1006, 77] on span "ALL HERDS" at bounding box center [1010, 78] width 360 height 37
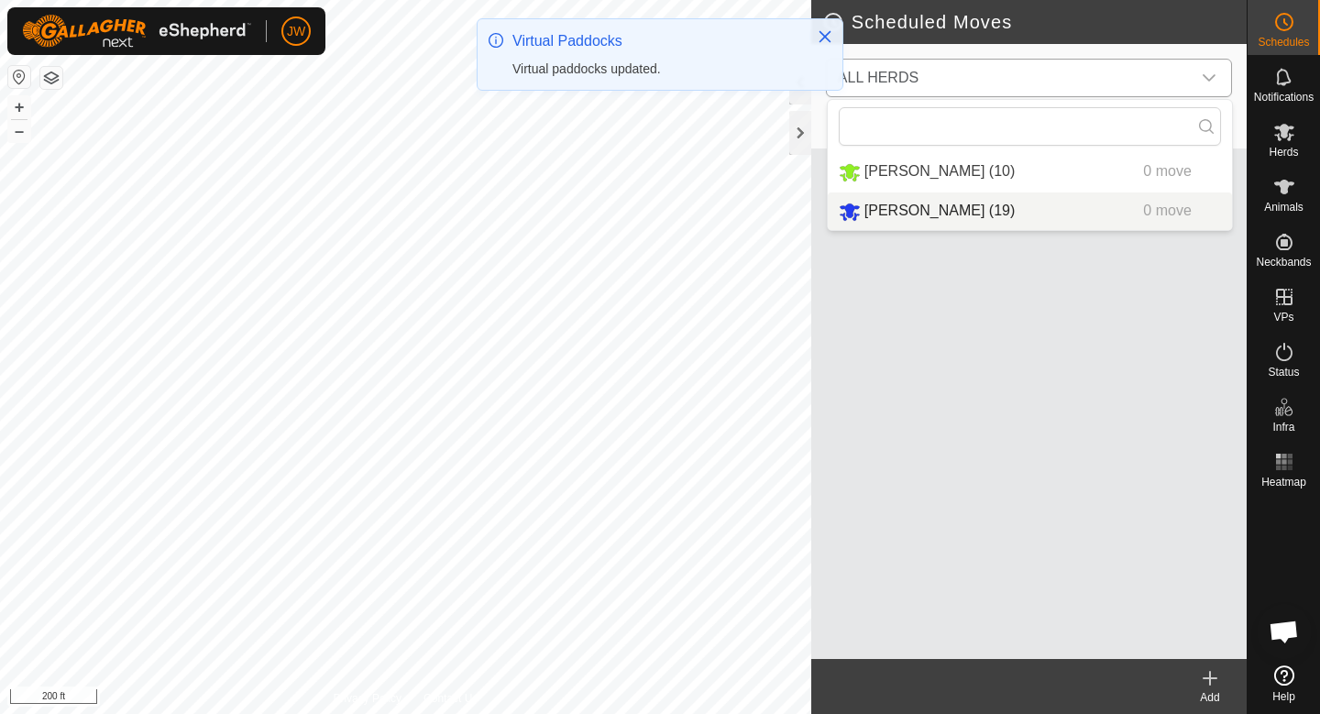
click at [914, 211] on span "[PERSON_NAME] (19)" at bounding box center [939, 211] width 150 height 16
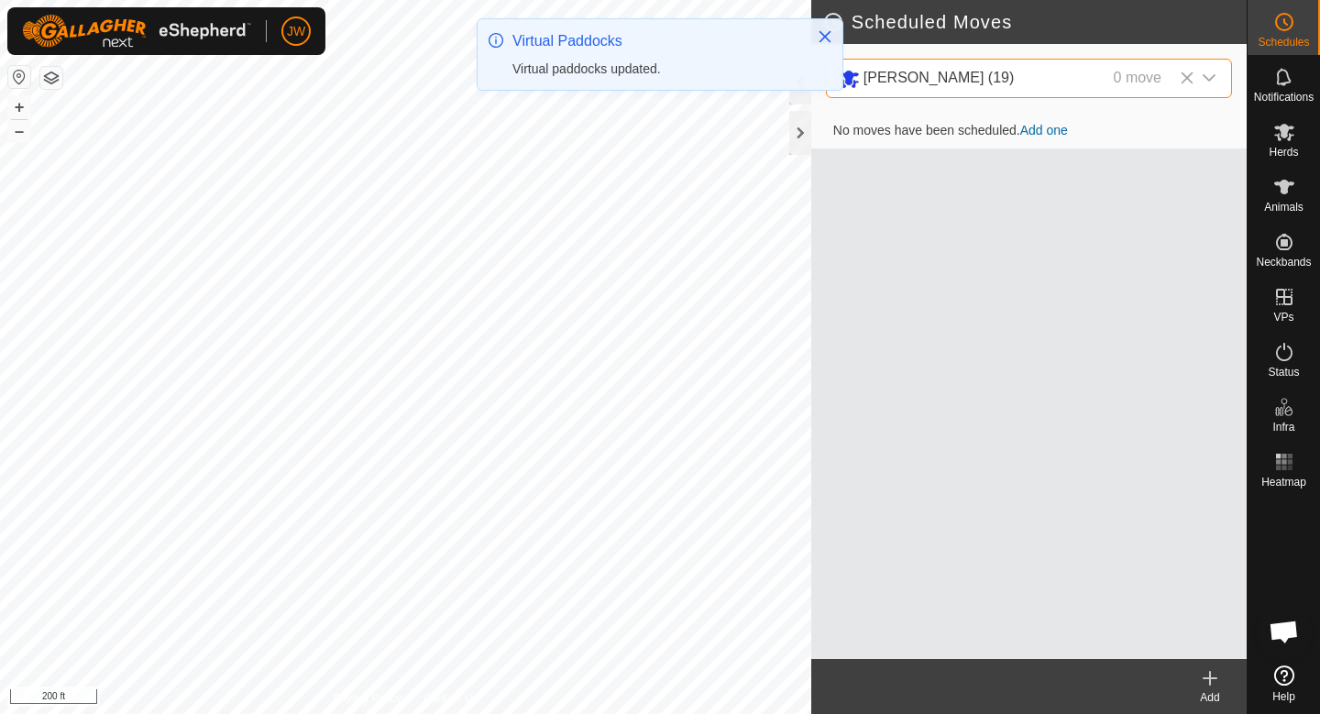
click at [1038, 135] on link "Add one" at bounding box center [1044, 130] width 48 height 15
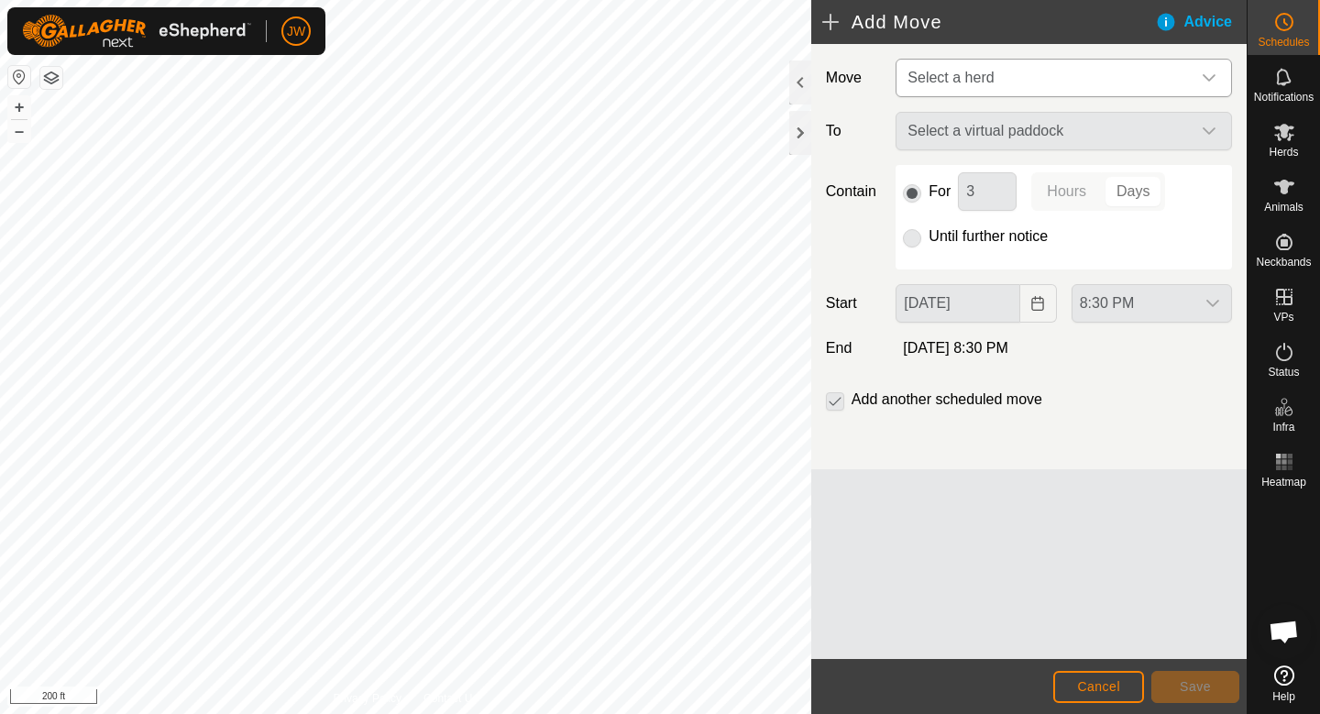
click at [999, 86] on span "Select a herd" at bounding box center [1045, 78] width 291 height 37
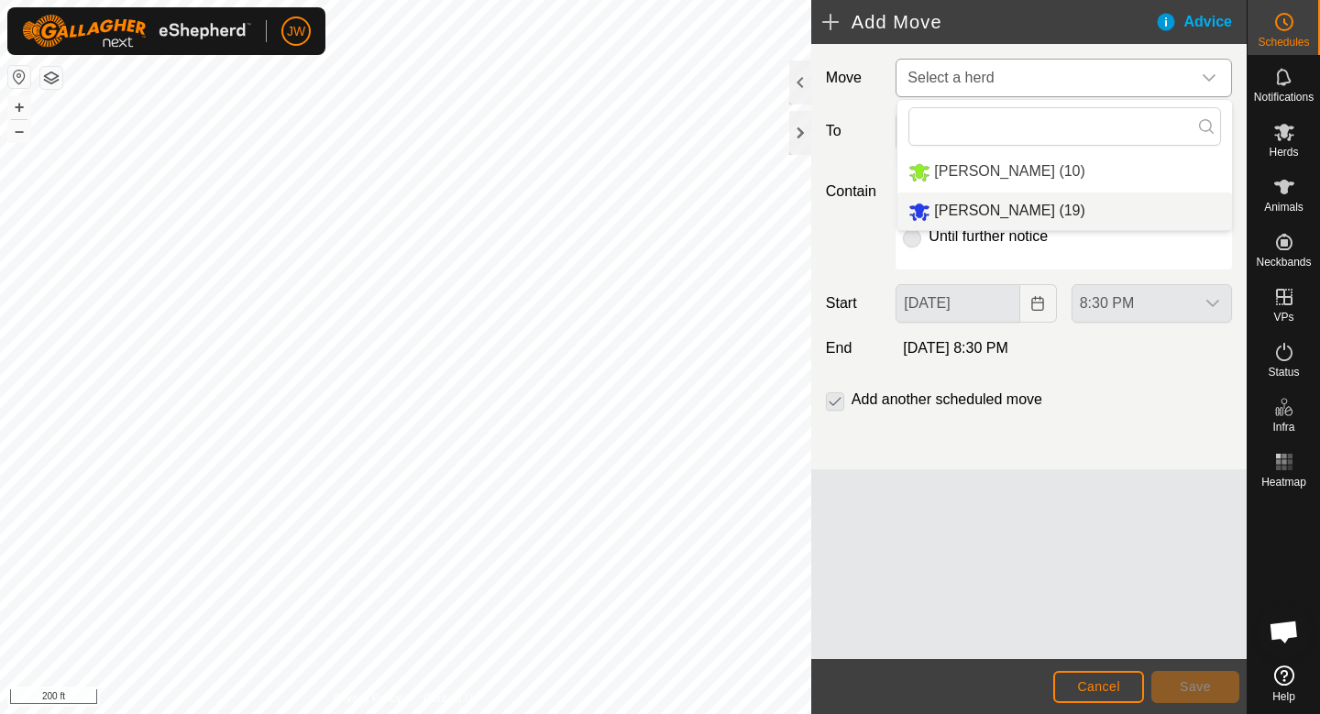
click at [975, 205] on span "[PERSON_NAME] (19)" at bounding box center [1009, 211] width 150 height 16
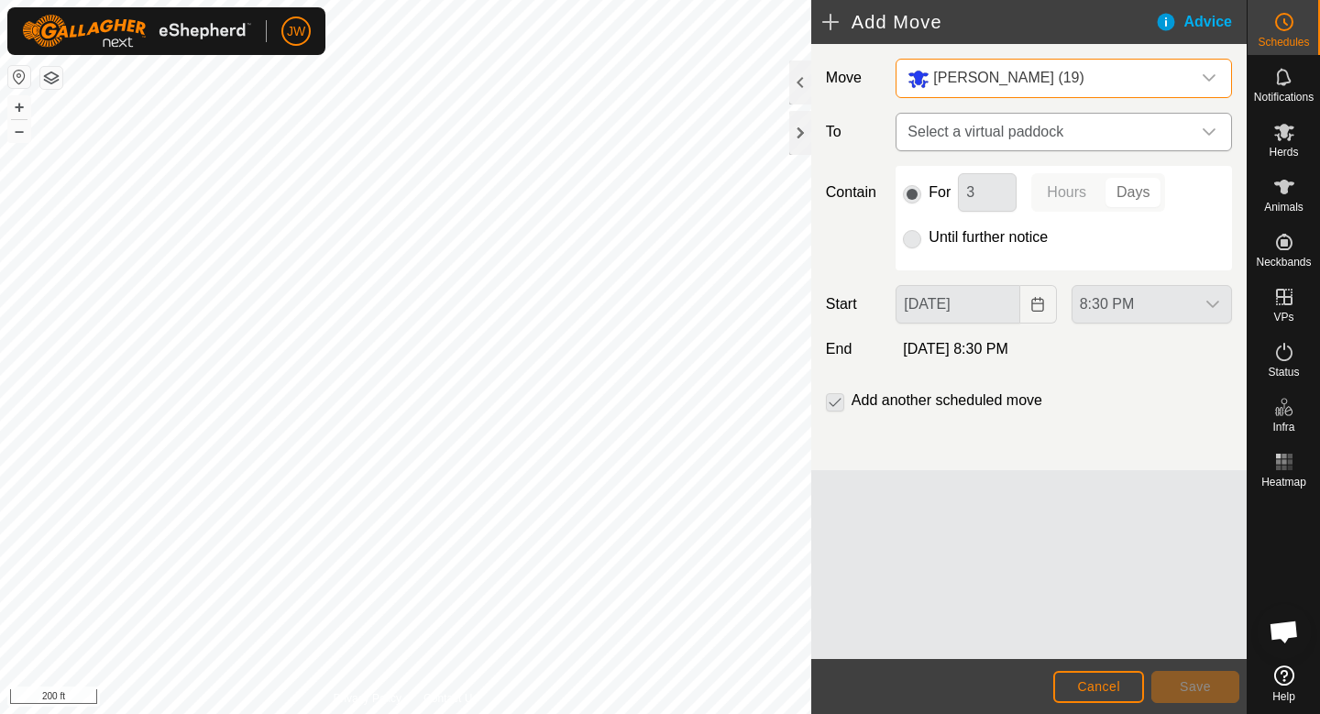
click at [1009, 137] on span "Select a virtual paddock" at bounding box center [1045, 132] width 291 height 37
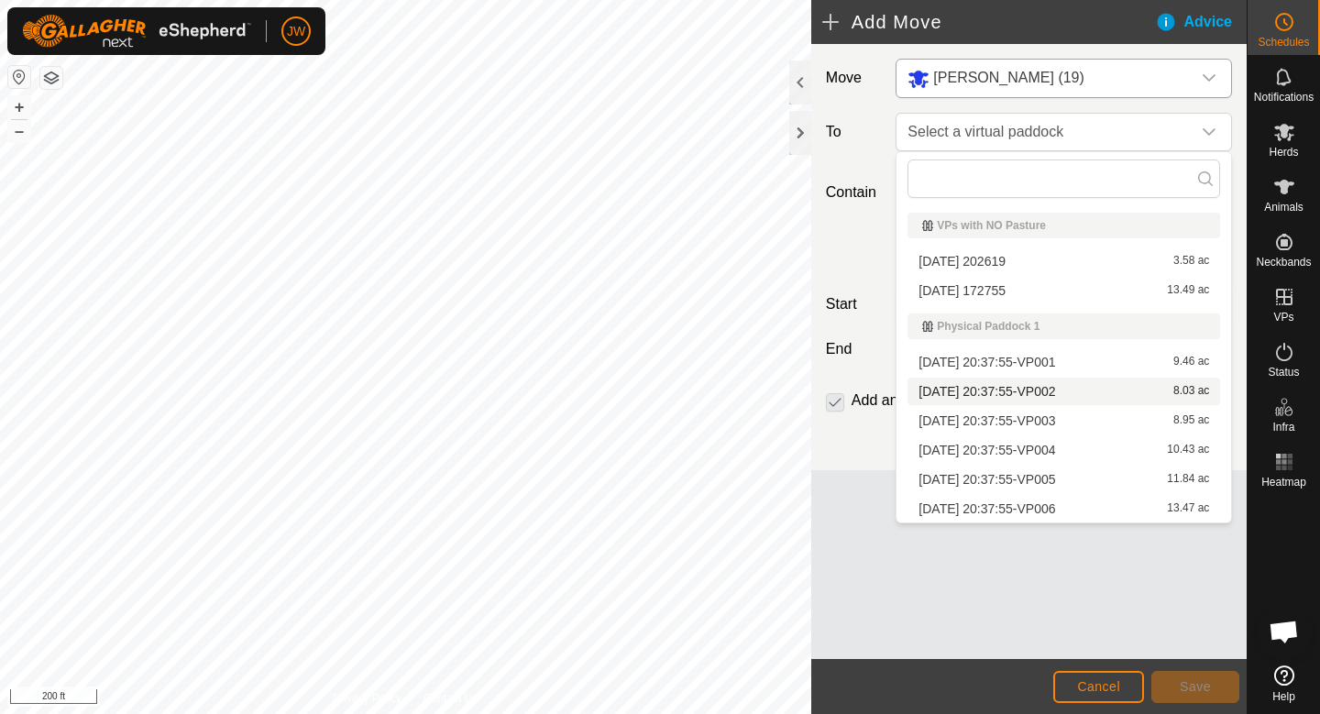
click at [993, 390] on li "[DATE] 20:37:55-VP002 8.03 ac" at bounding box center [1063, 391] width 313 height 27
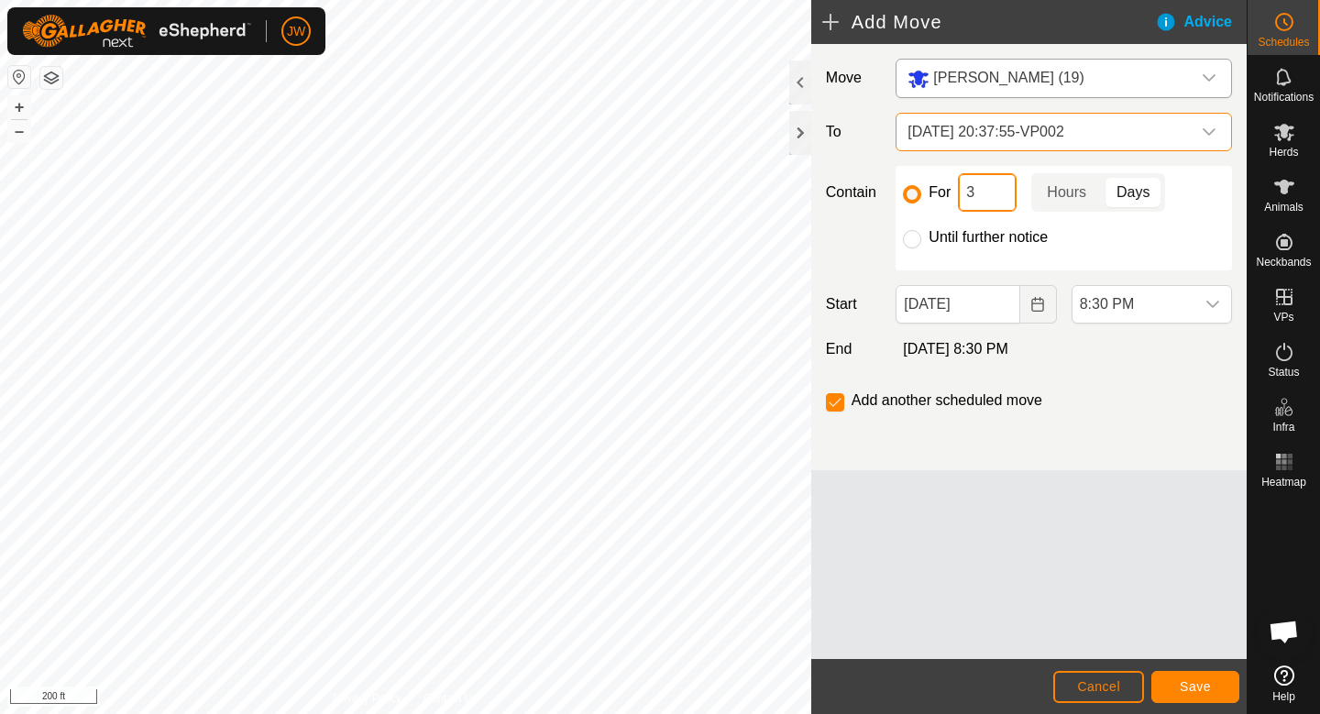
click at [976, 187] on input "3" at bounding box center [987, 192] width 59 height 38
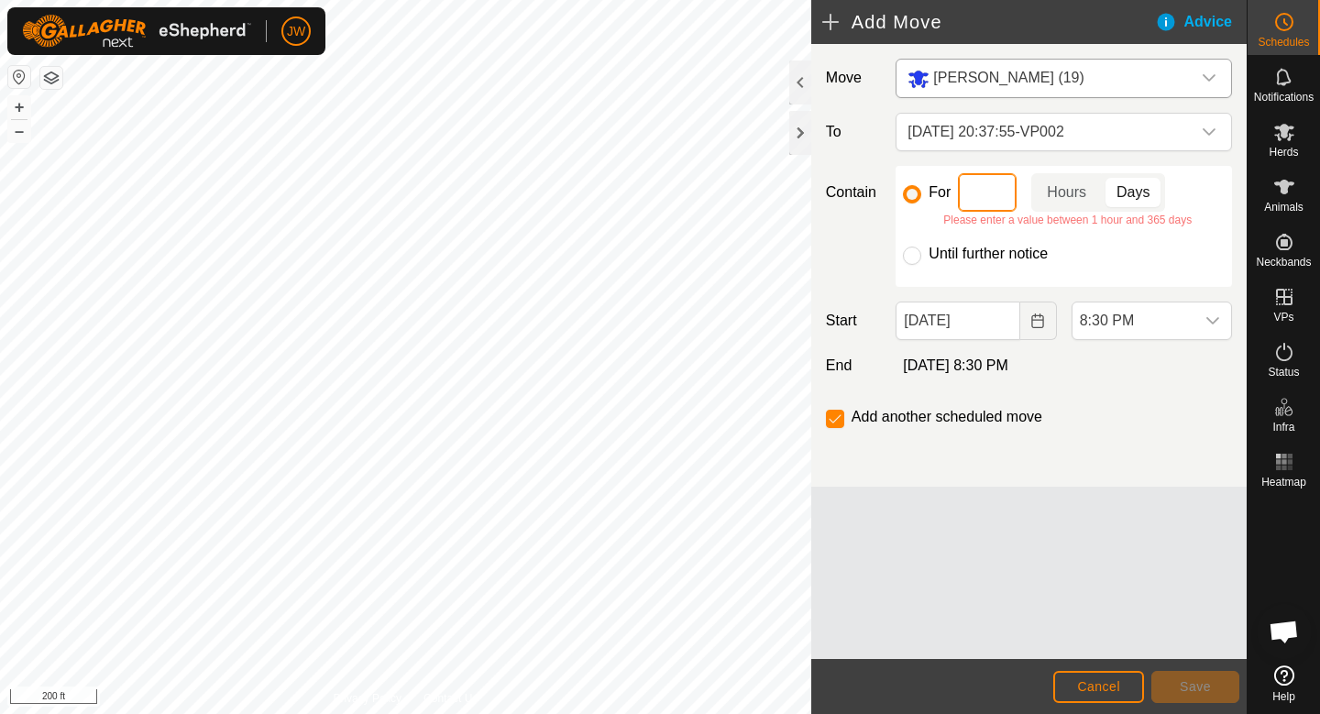
type input "7"
type input "4"
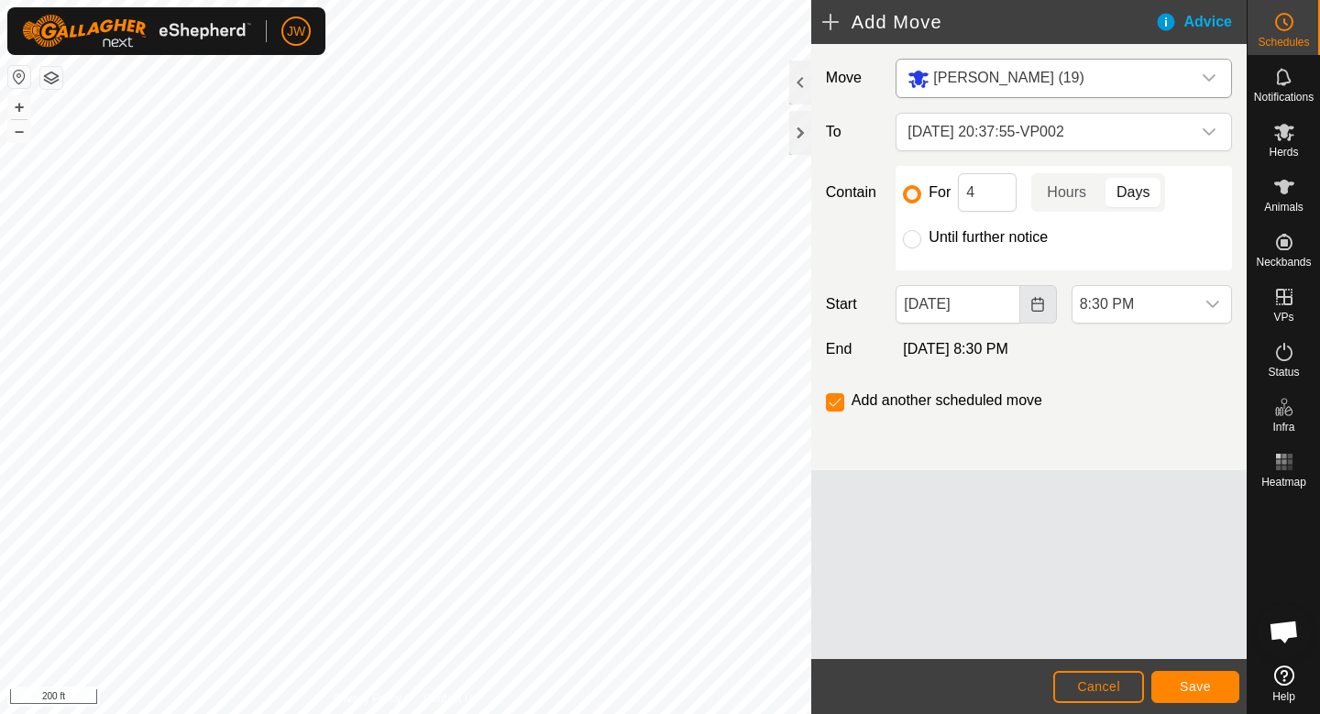
click at [1035, 301] on icon "Choose Date" at bounding box center [1037, 304] width 12 height 15
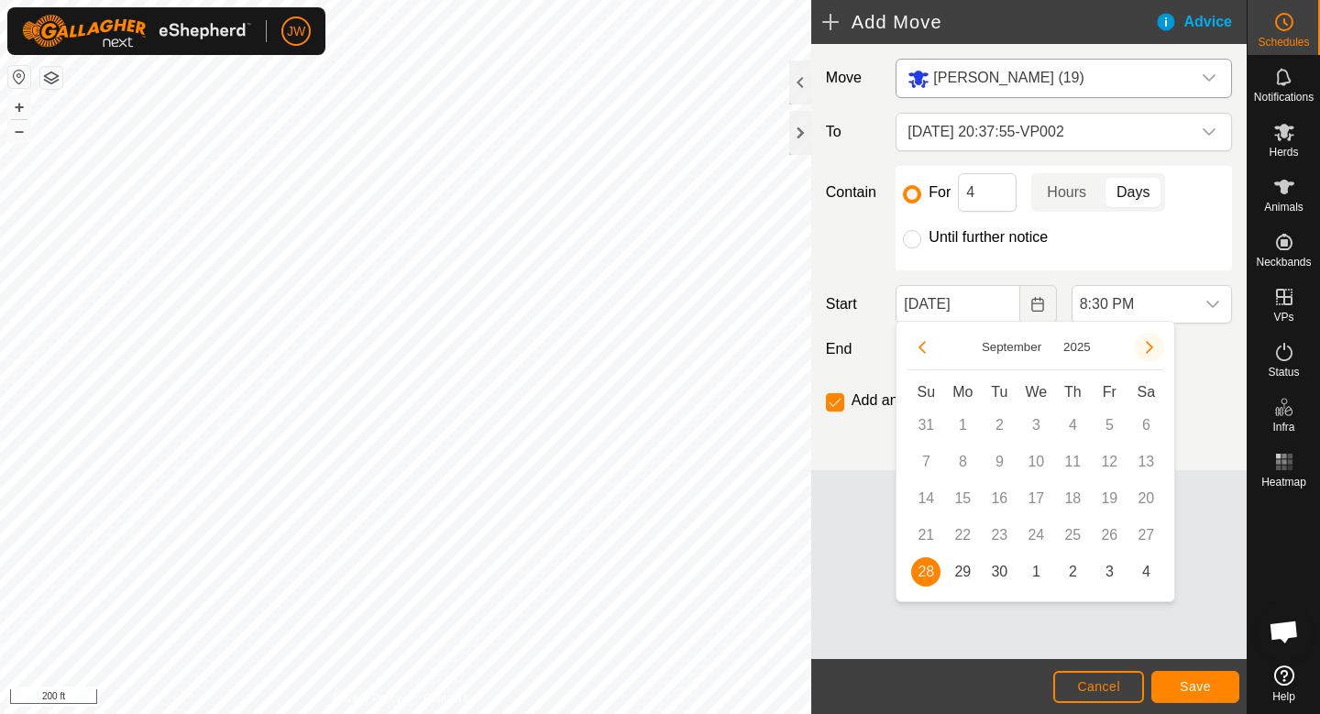
click at [1149, 351] on icon "Next Month" at bounding box center [1149, 347] width 15 height 15
click at [929, 346] on button "Previous Month" at bounding box center [921, 347] width 29 height 29
click at [964, 573] on span "29" at bounding box center [962, 571] width 29 height 29
type input "[DATE]"
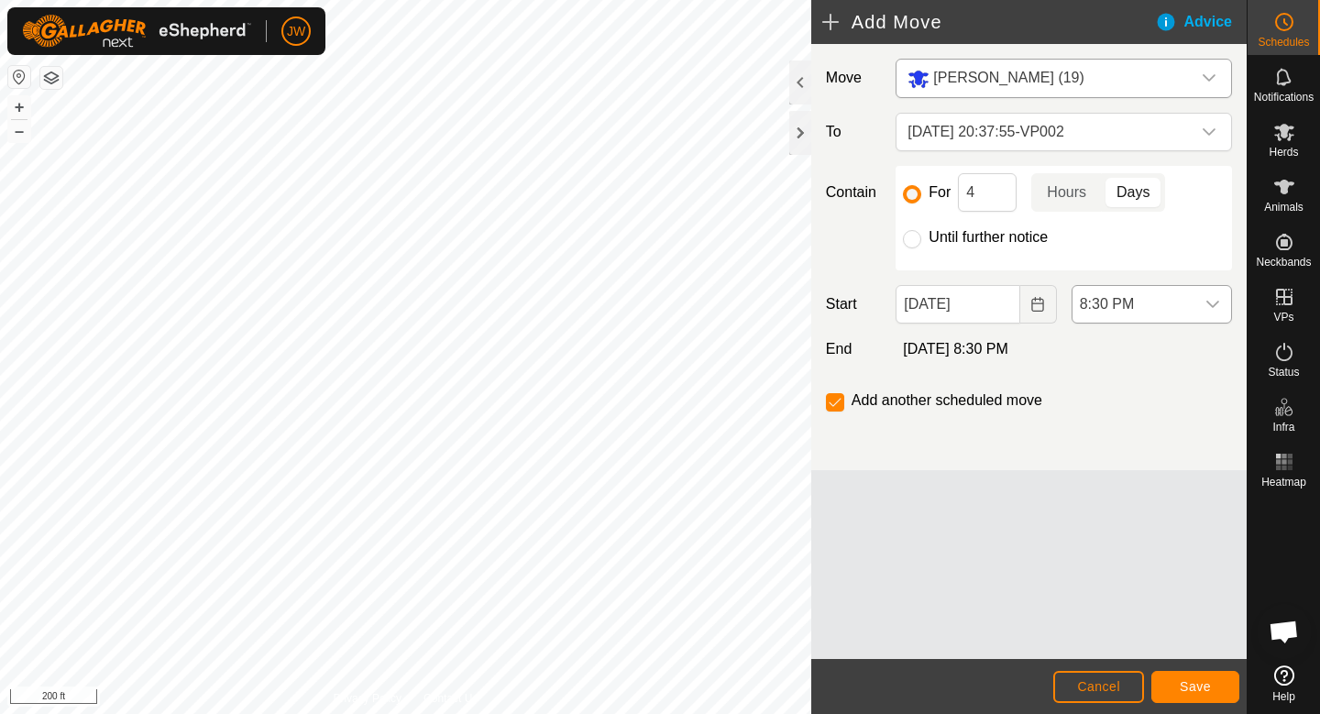
click at [1167, 307] on span "8:30 PM" at bounding box center [1133, 304] width 122 height 37
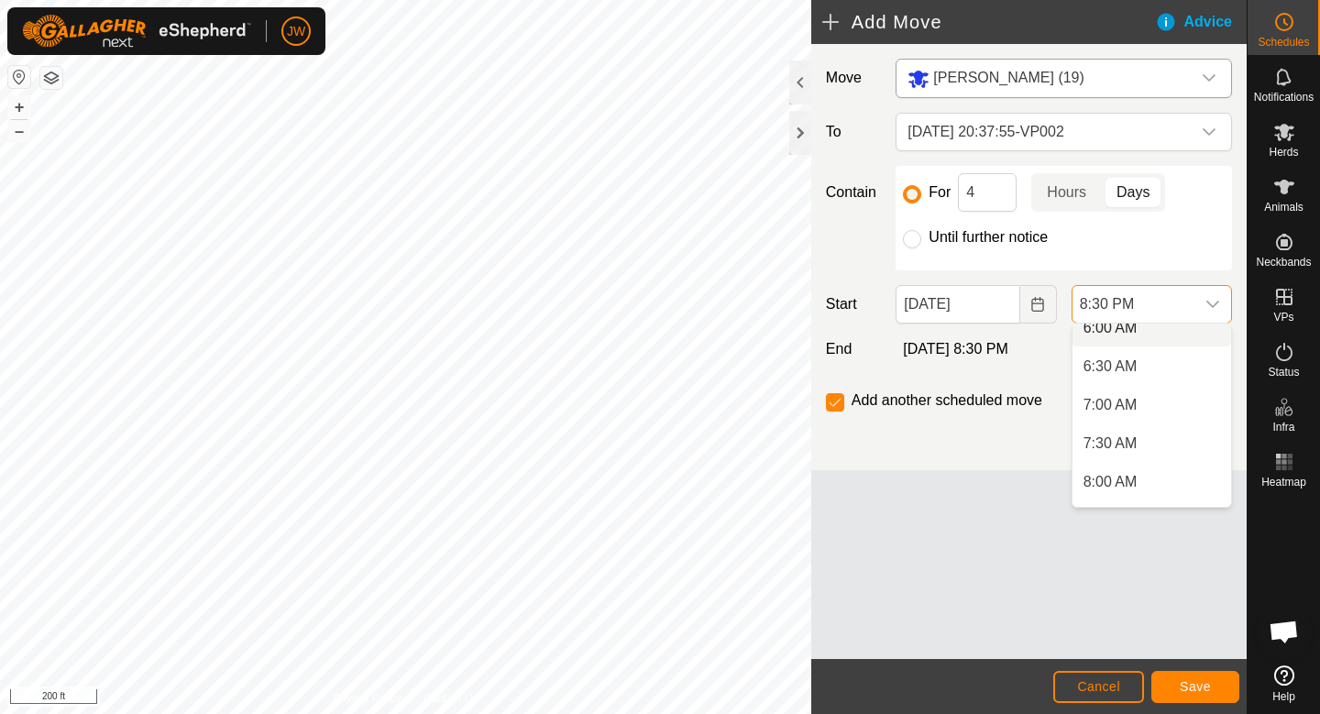
scroll to position [461, 0]
click at [1140, 341] on li "6:00 AM" at bounding box center [1151, 342] width 159 height 37
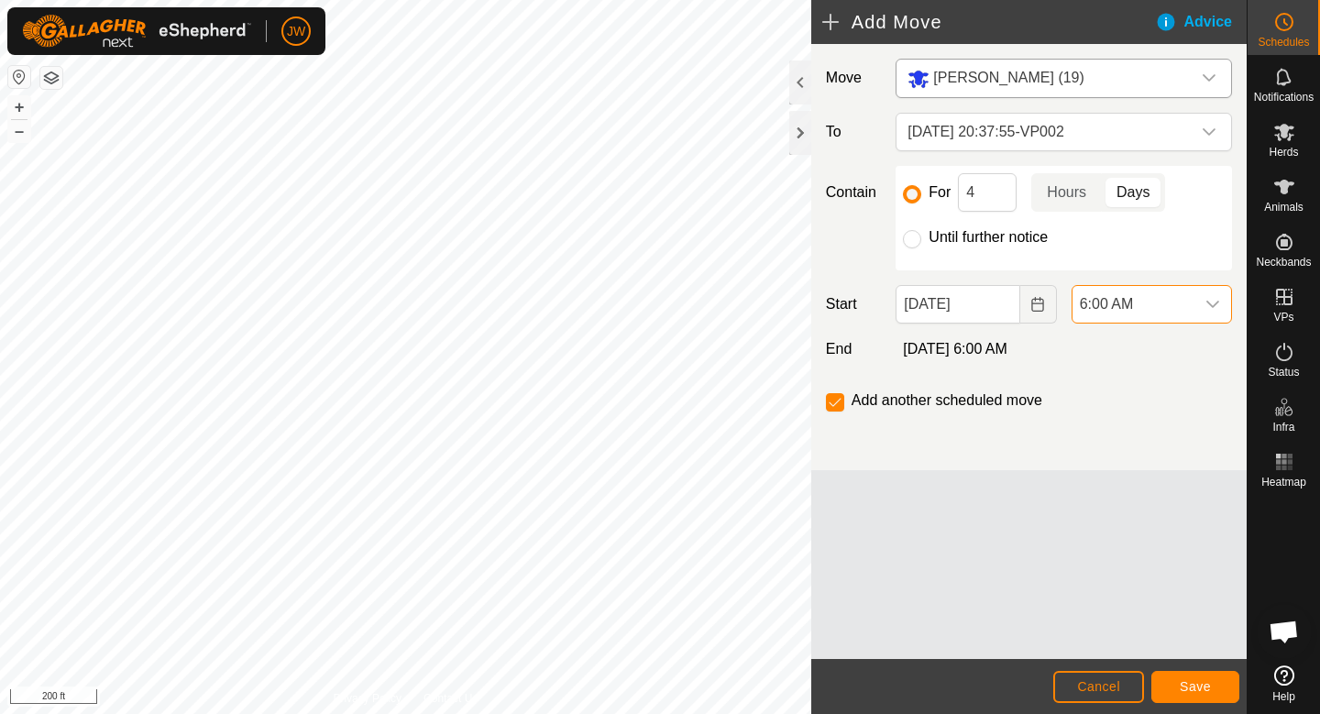
scroll to position [1430, 0]
click at [1176, 689] on button "Save" at bounding box center [1195, 687] width 88 height 32
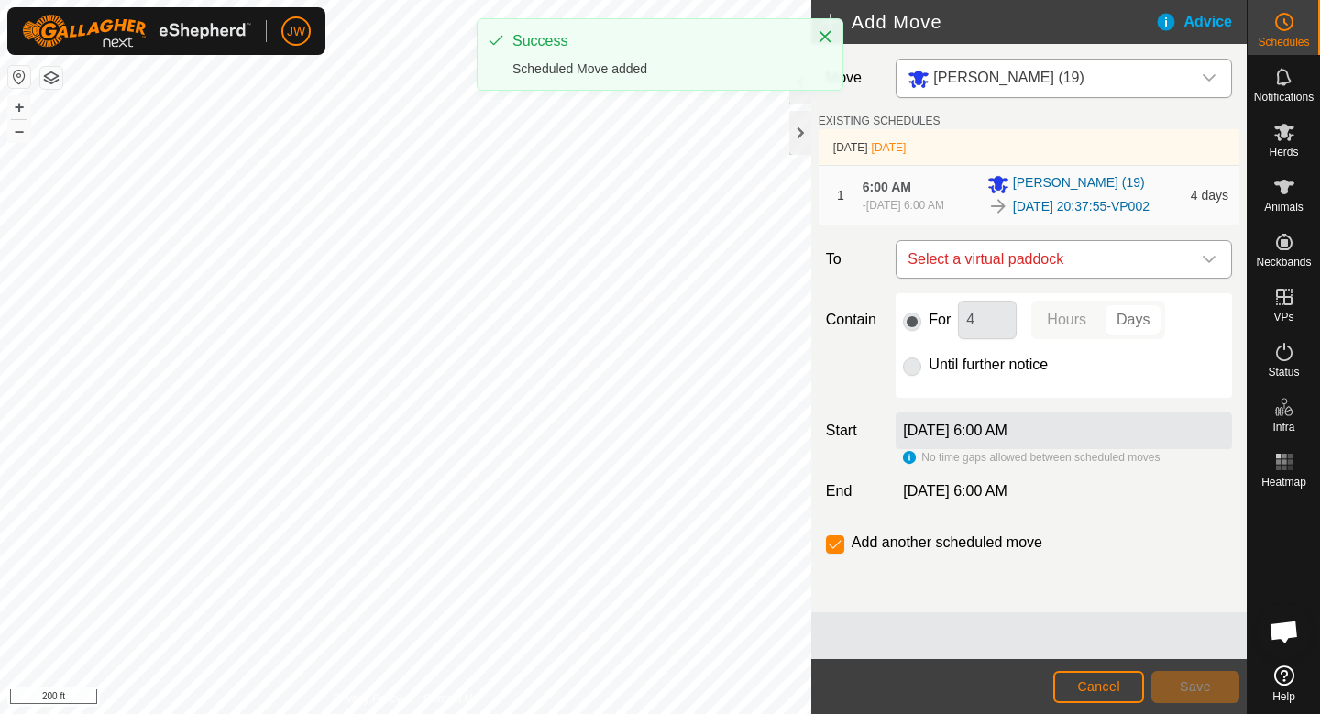
click at [1028, 266] on span "Select a virtual paddock" at bounding box center [1045, 259] width 291 height 37
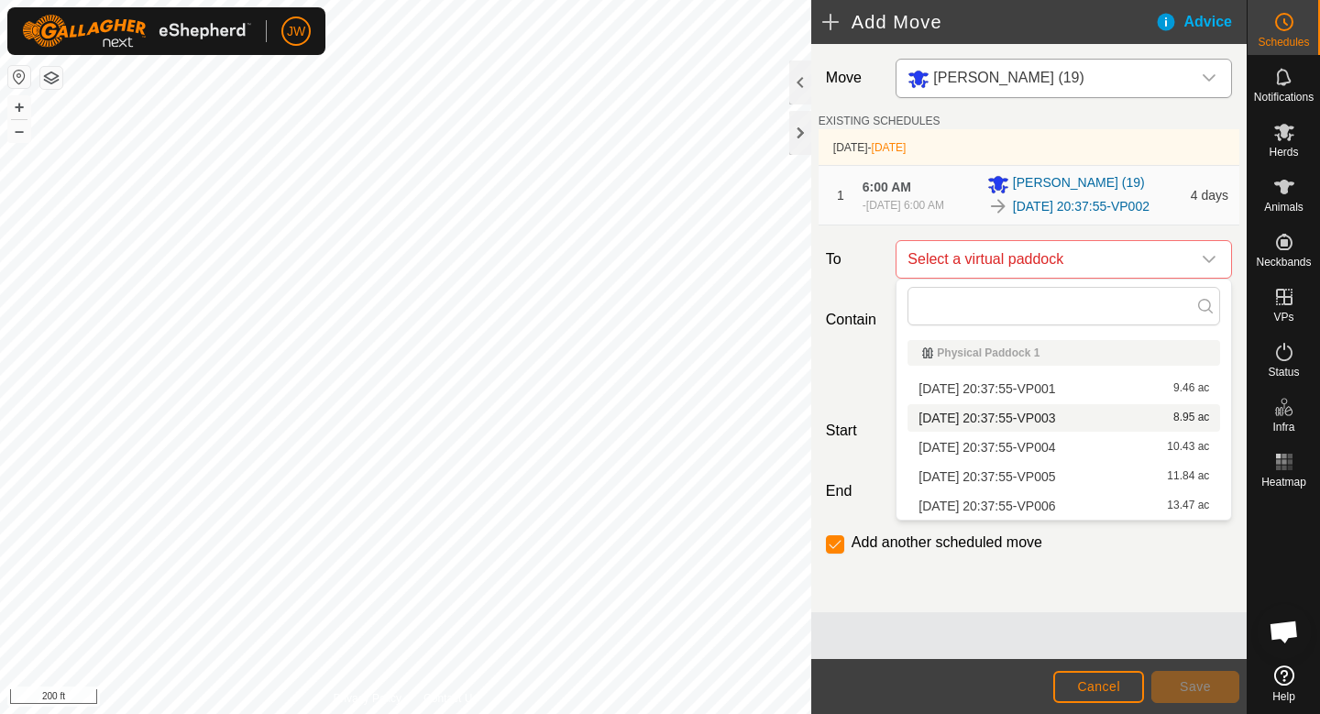
click at [1019, 420] on span "[DATE] 20:37:55-VP003" at bounding box center [986, 418] width 137 height 13
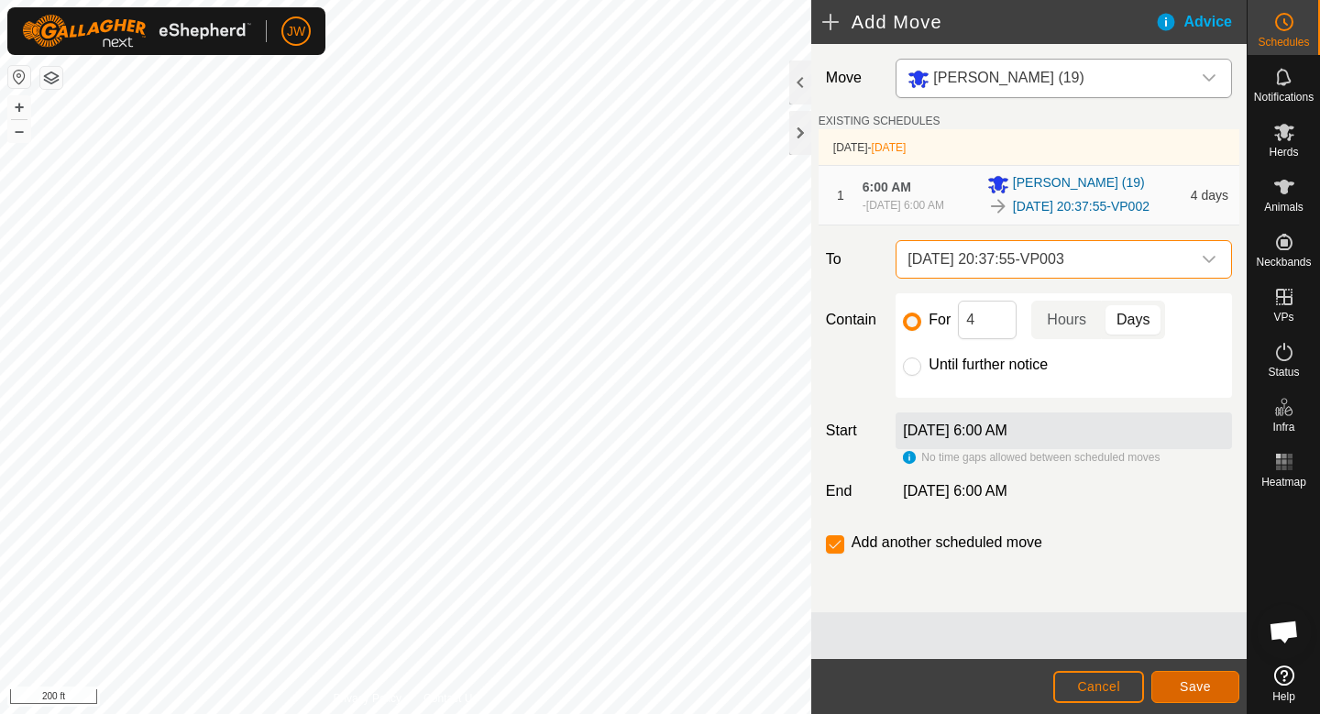
click at [1203, 685] on span "Save" at bounding box center [1195, 686] width 31 height 15
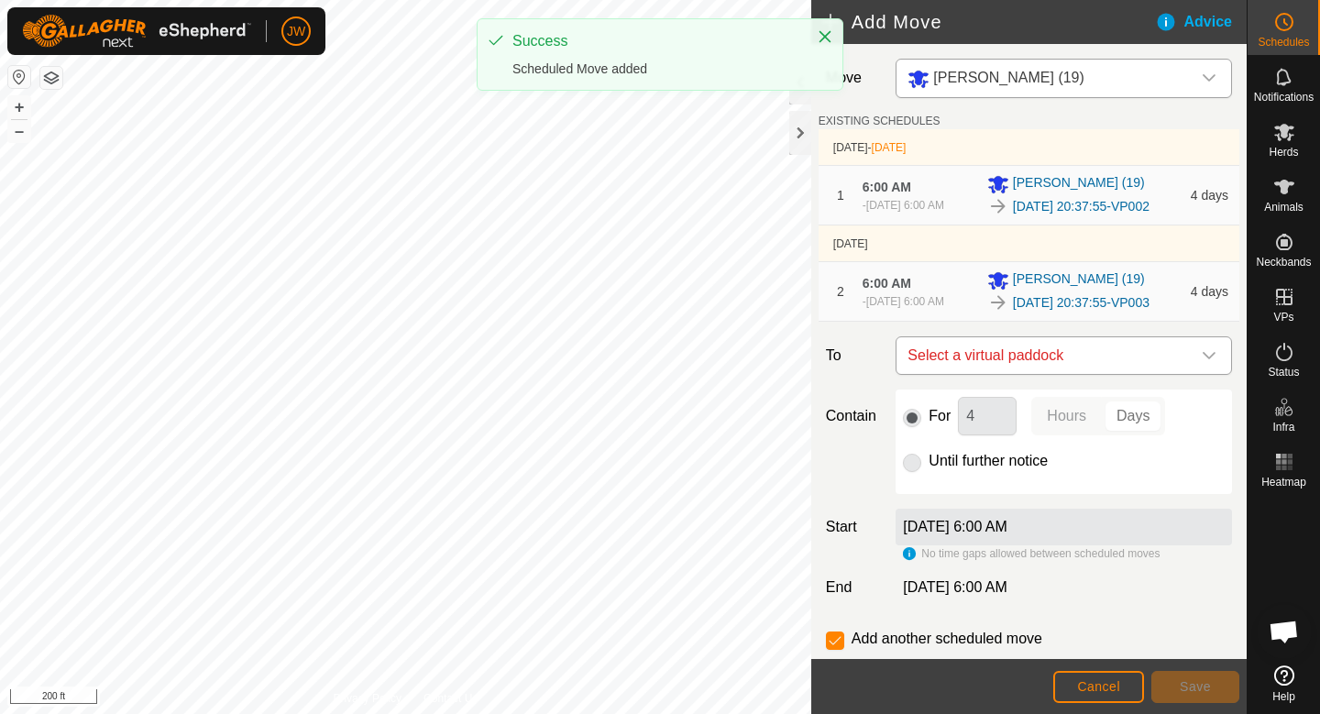
click at [1116, 350] on span "Select a virtual paddock" at bounding box center [1045, 355] width 291 height 37
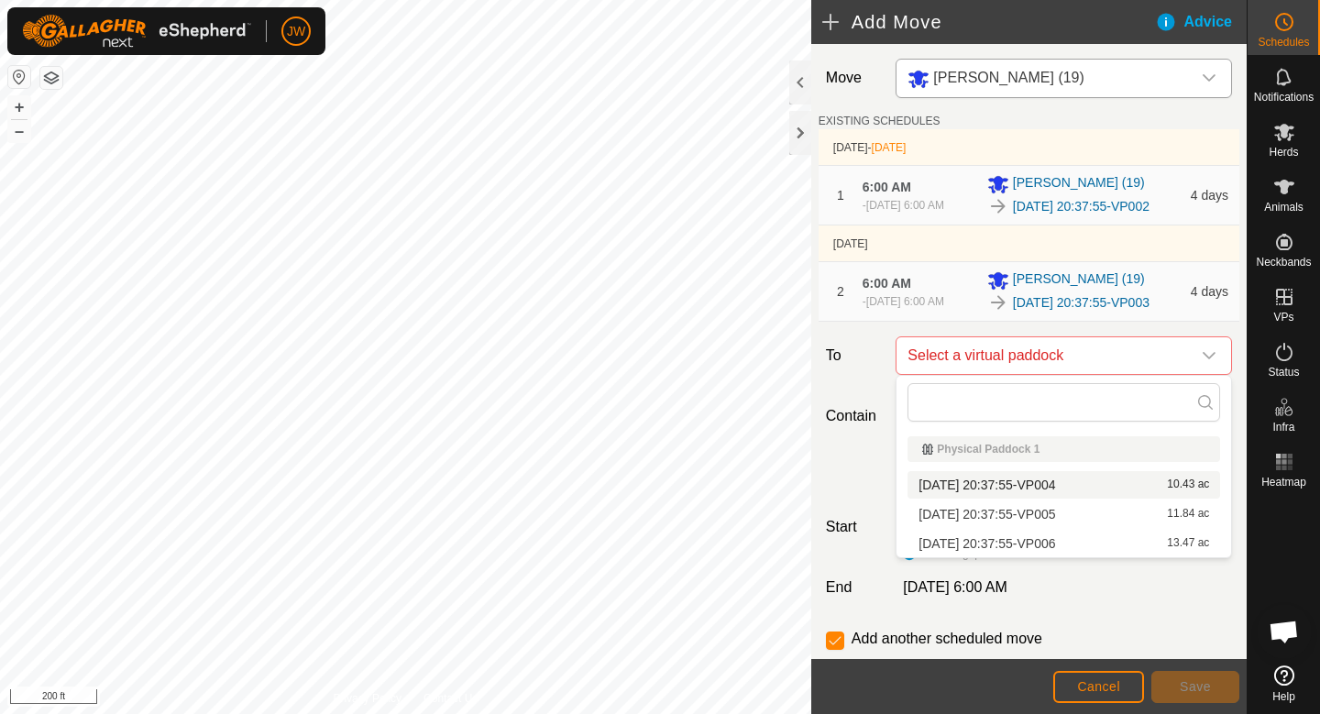
click at [1038, 491] on li "[DATE] 20:37:55-VP004 10.43 ac" at bounding box center [1063, 484] width 313 height 27
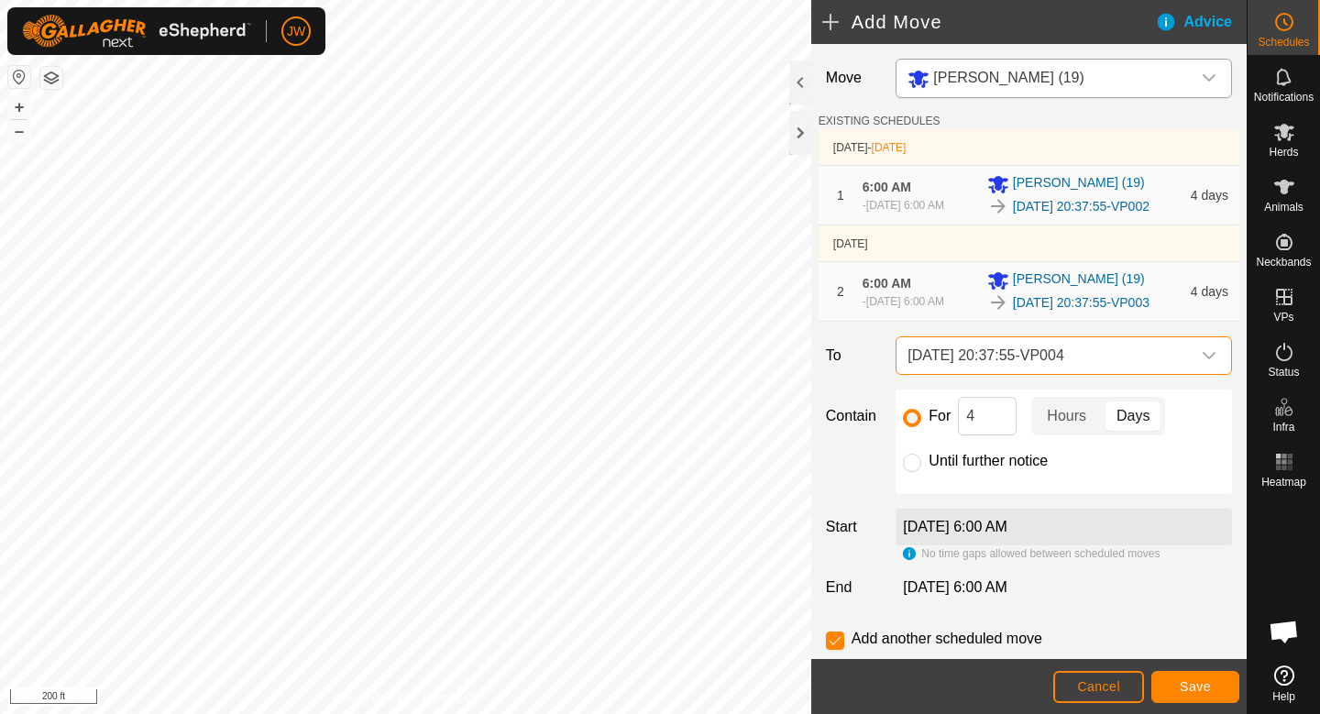
click at [1000, 344] on span "[DATE] 20:37:55-VP004" at bounding box center [1045, 355] width 291 height 37
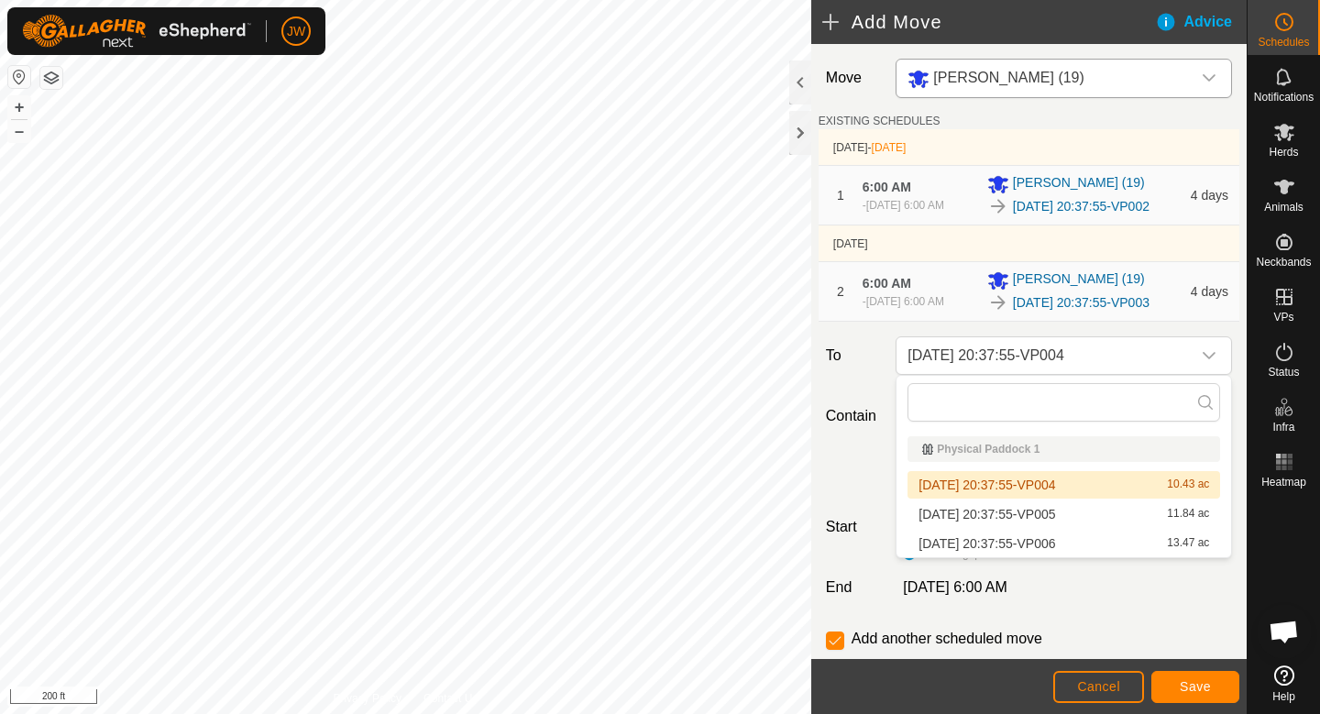
click at [1014, 488] on span "[DATE] 20:37:55-VP004" at bounding box center [986, 484] width 137 height 13
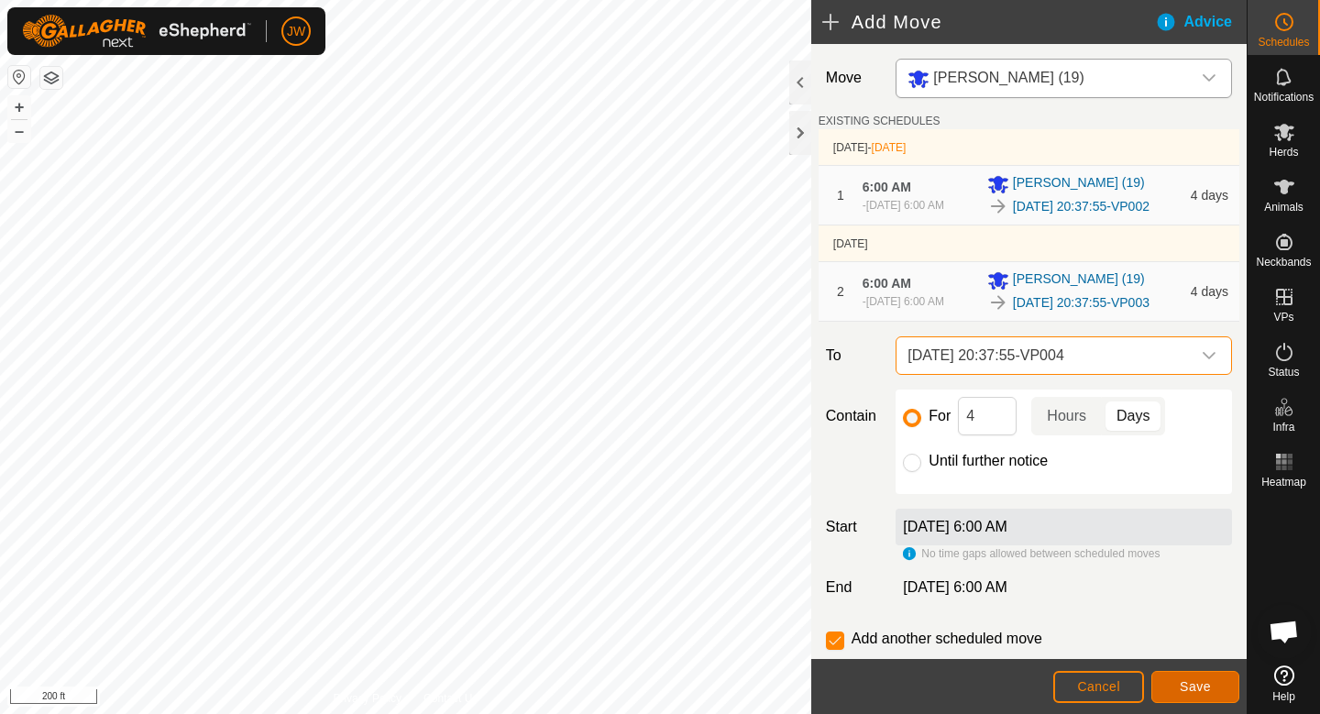
click at [1178, 680] on button "Save" at bounding box center [1195, 687] width 88 height 32
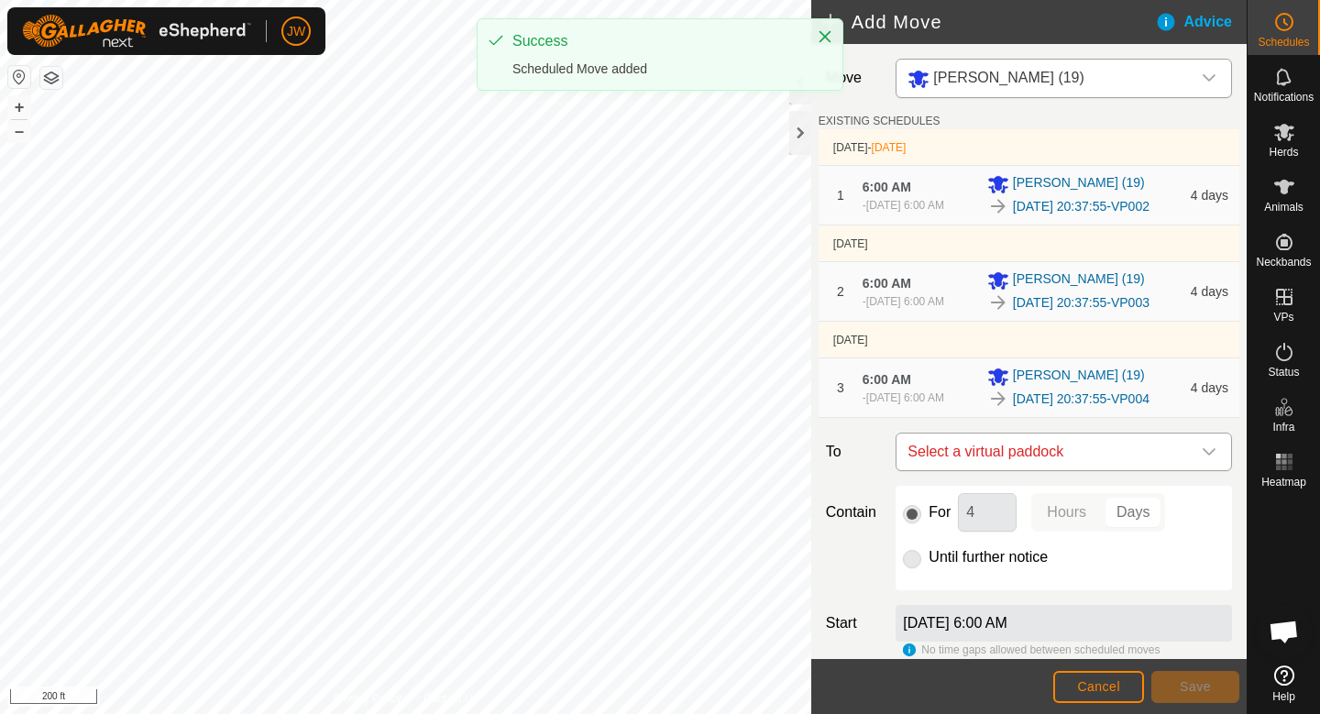
click at [1067, 453] on span "Select a virtual paddock" at bounding box center [1045, 452] width 291 height 37
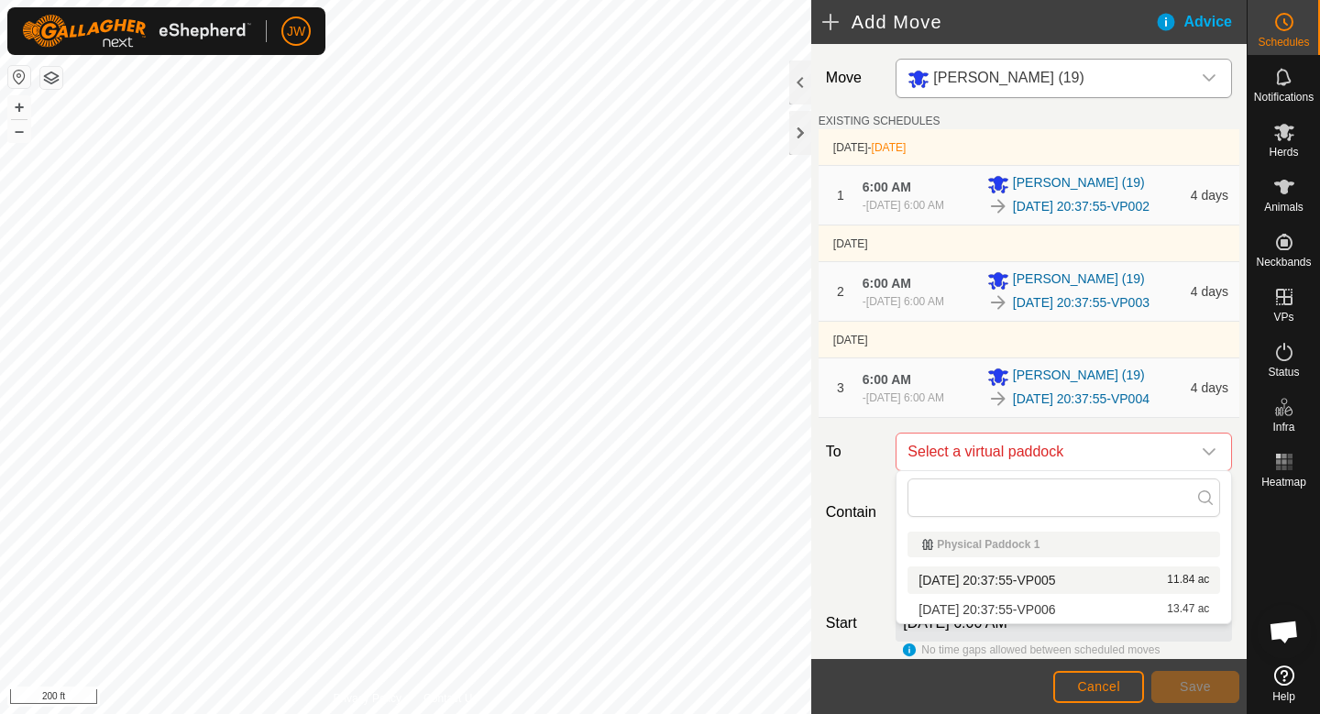
click at [1007, 581] on span "[DATE] 20:37:55-VP005" at bounding box center [986, 580] width 137 height 13
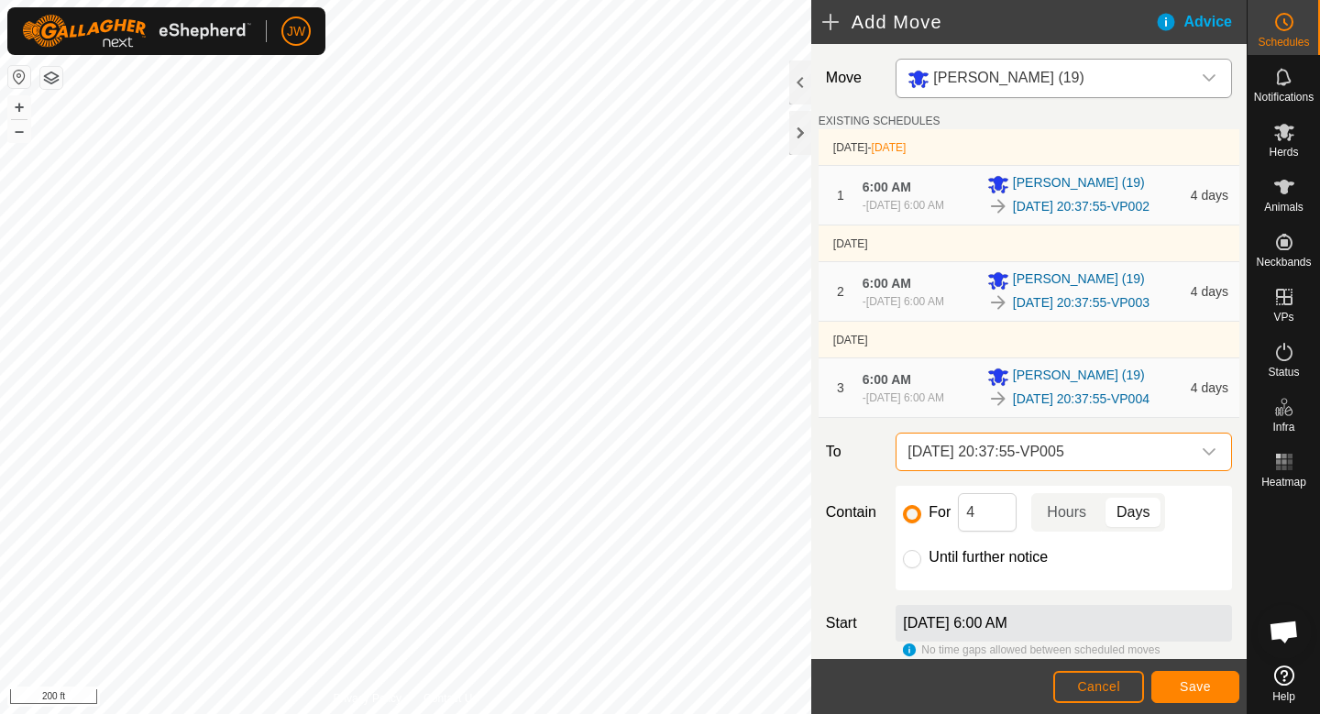
scroll to position [143, 0]
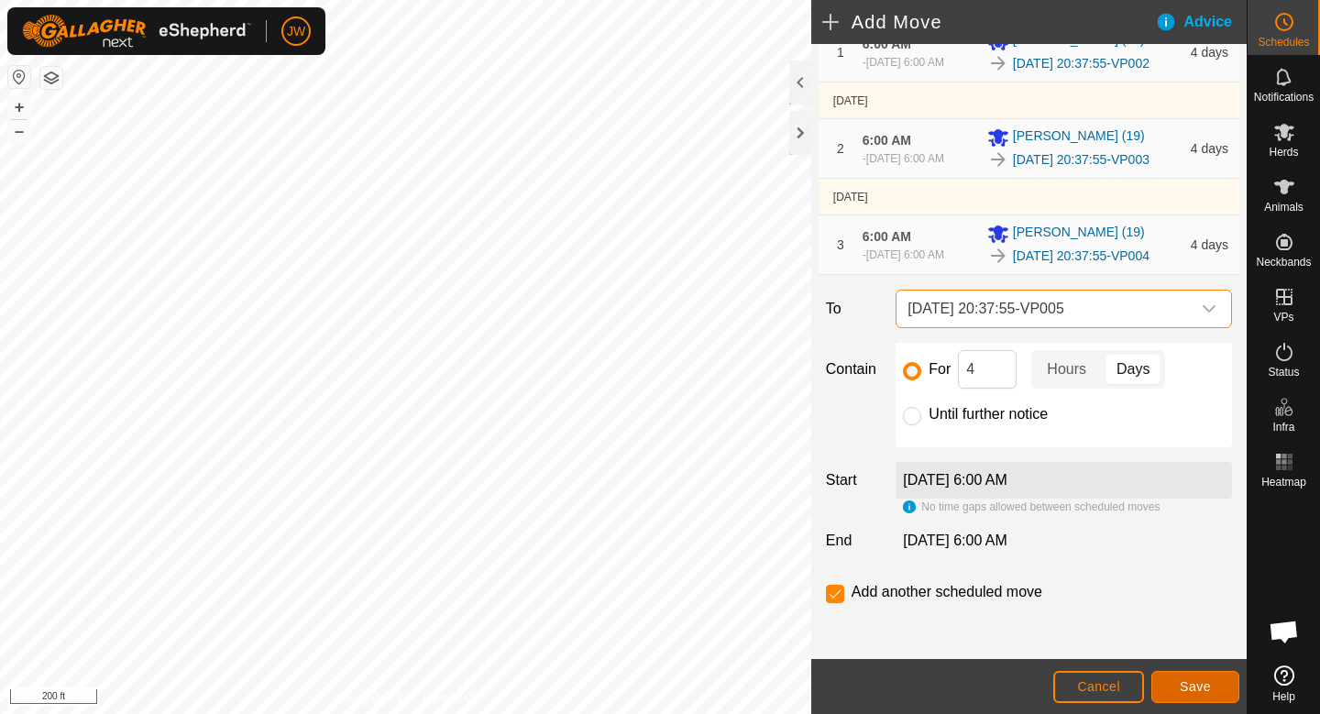
click at [1193, 684] on span "Save" at bounding box center [1195, 686] width 31 height 15
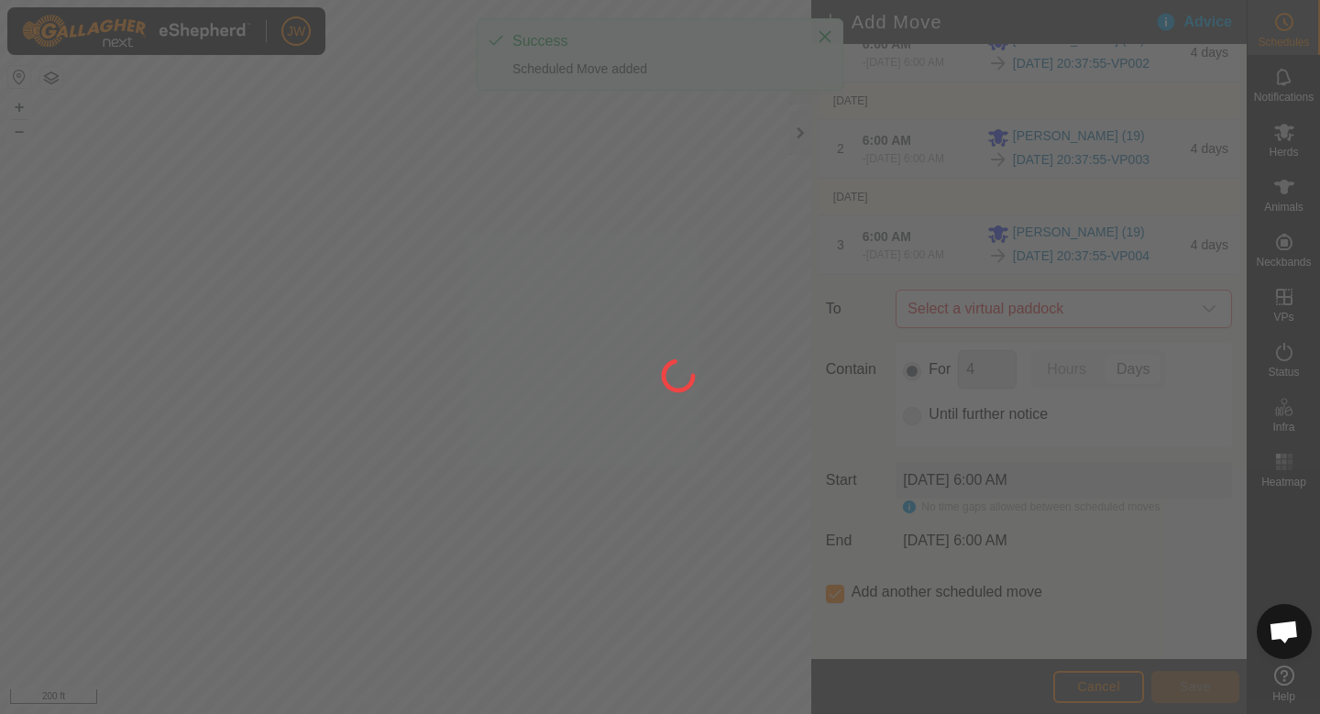
scroll to position [0, 0]
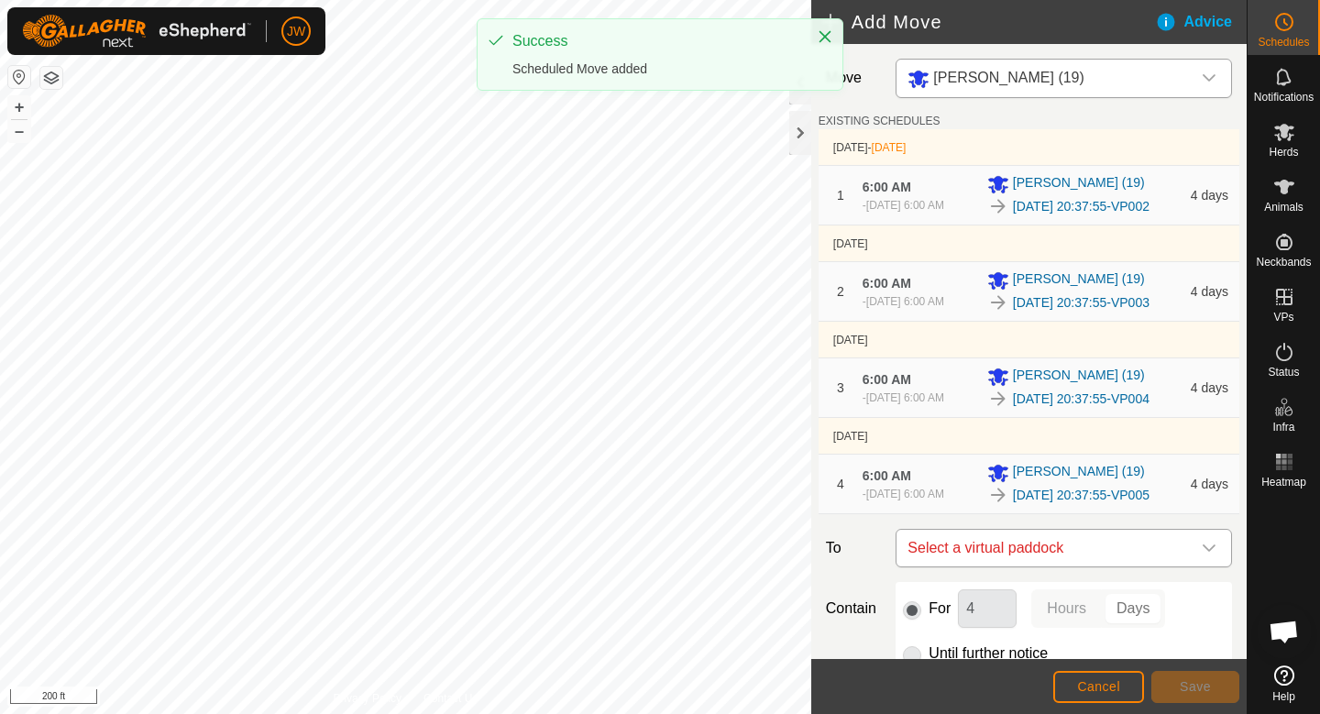
click at [1040, 555] on span "Select a virtual paddock" at bounding box center [1045, 548] width 291 height 37
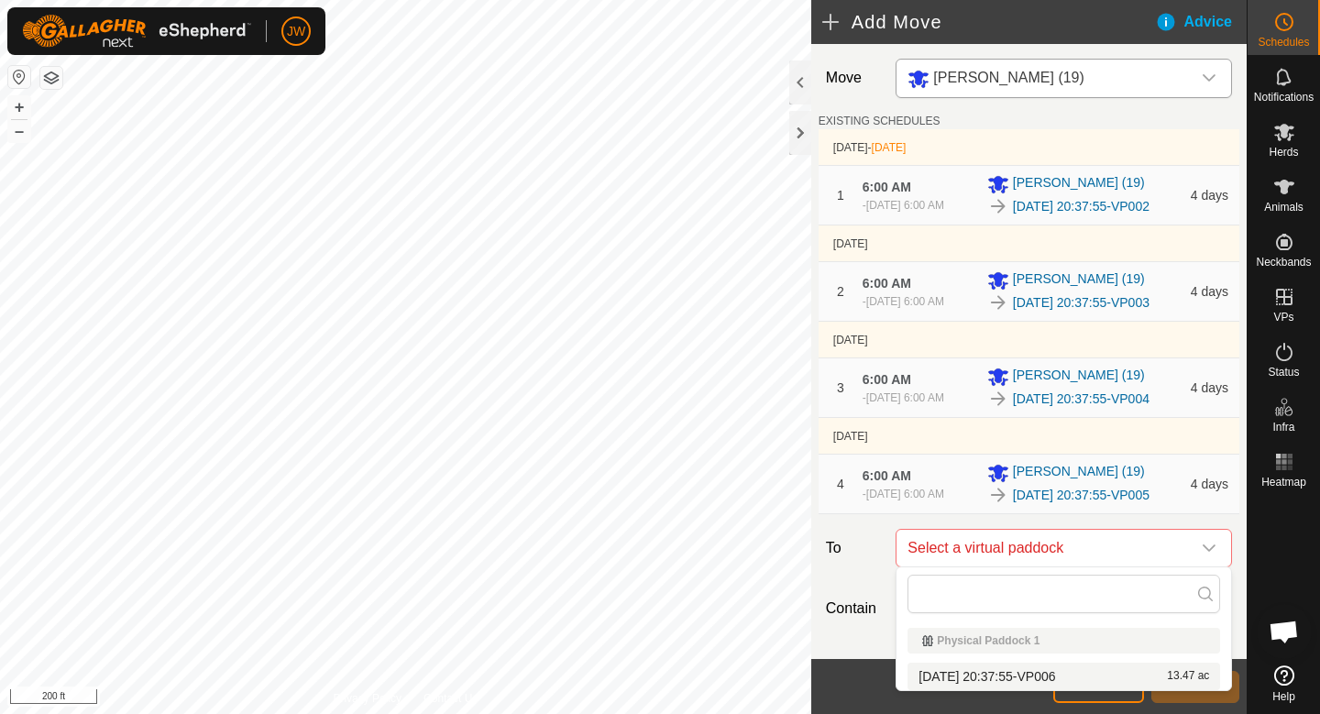
click at [1002, 676] on span "[DATE] 20:37:55-VP006" at bounding box center [986, 676] width 137 height 13
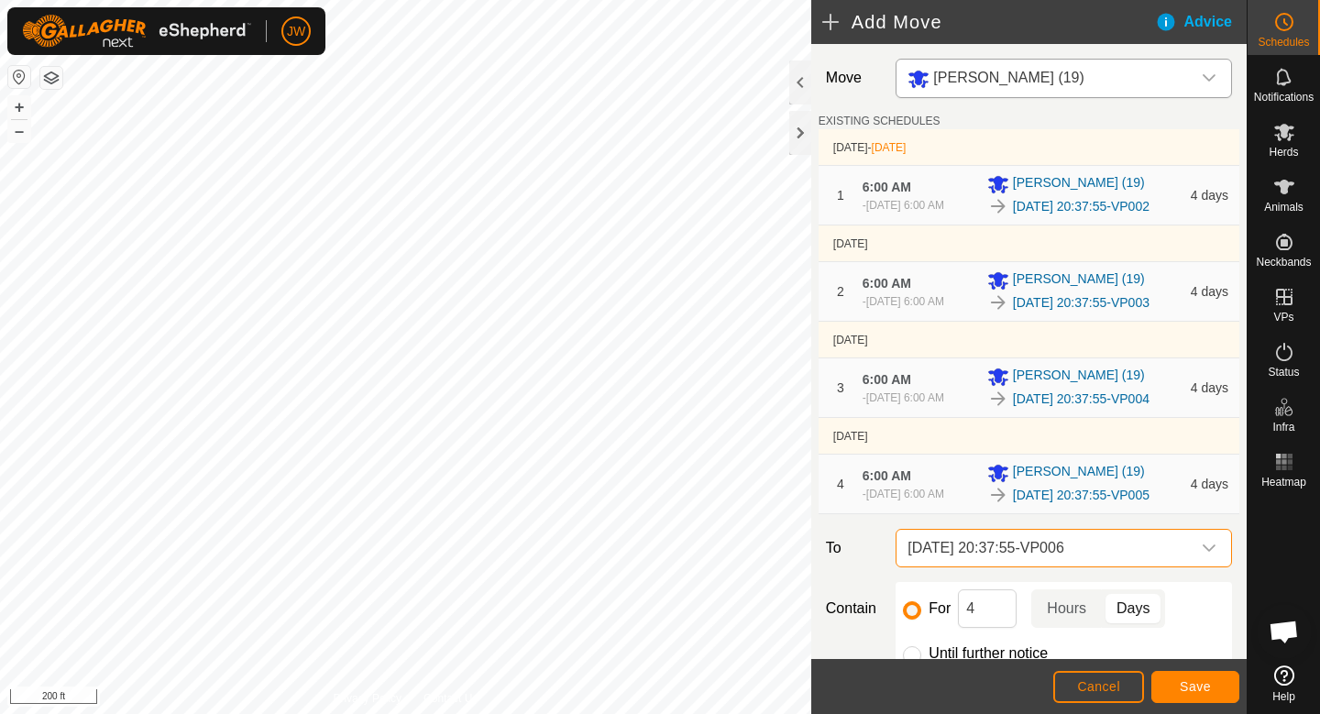
click at [979, 654] on label "Until further notice" at bounding box center [988, 653] width 119 height 15
click at [921, 654] on input "Until further notice" at bounding box center [912, 655] width 18 height 18
radio input "true"
checkbox input "false"
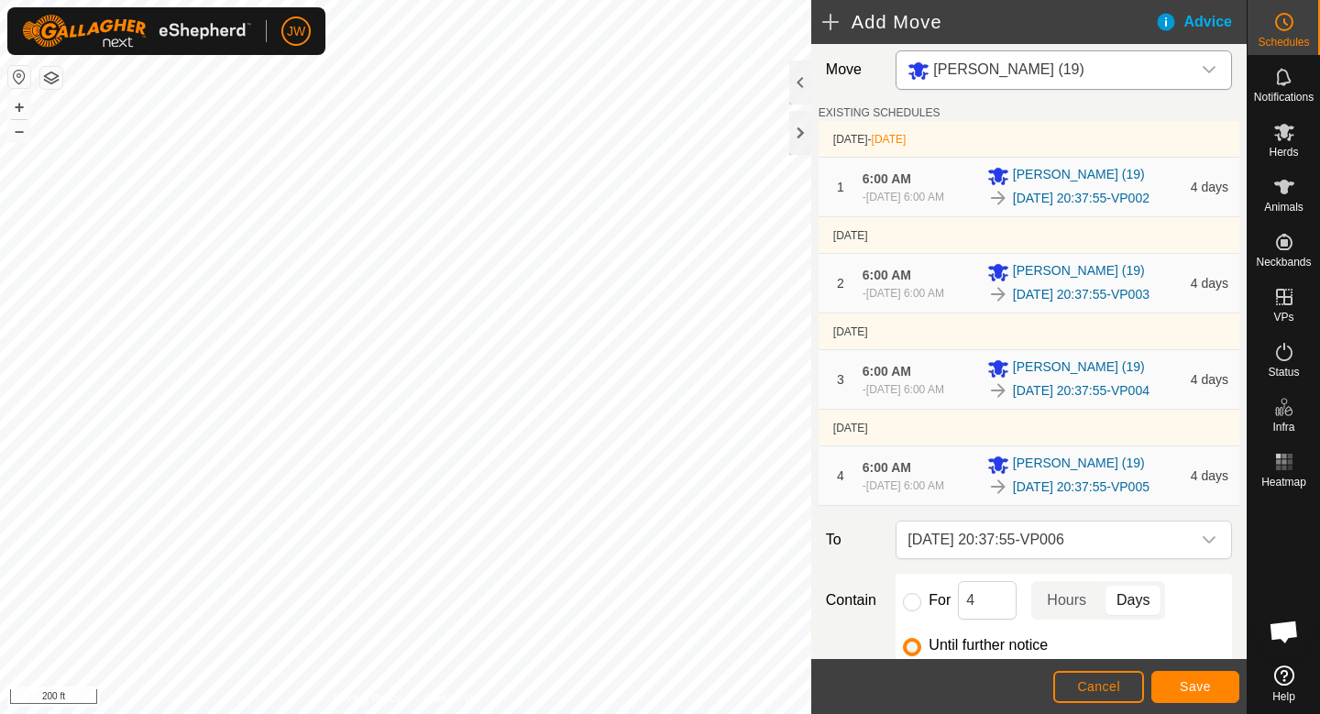
scroll to position [238, 0]
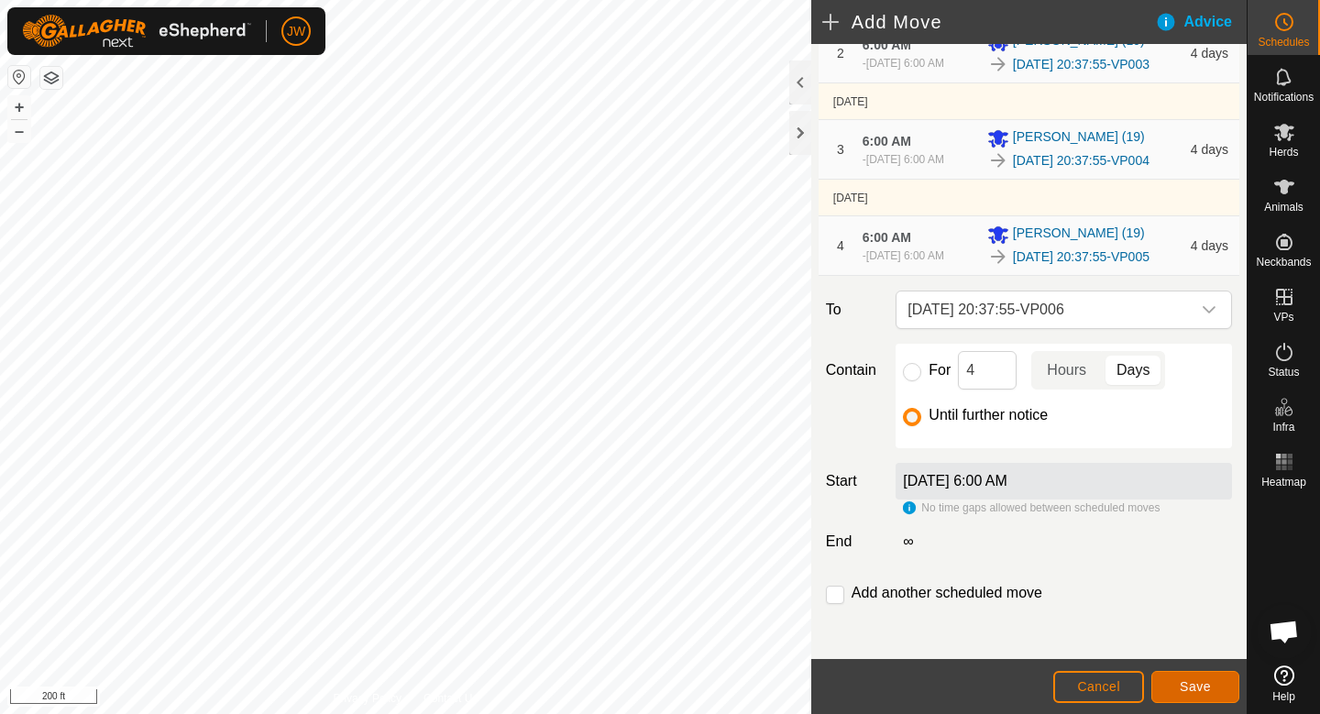
click at [1182, 684] on span "Save" at bounding box center [1195, 686] width 31 height 15
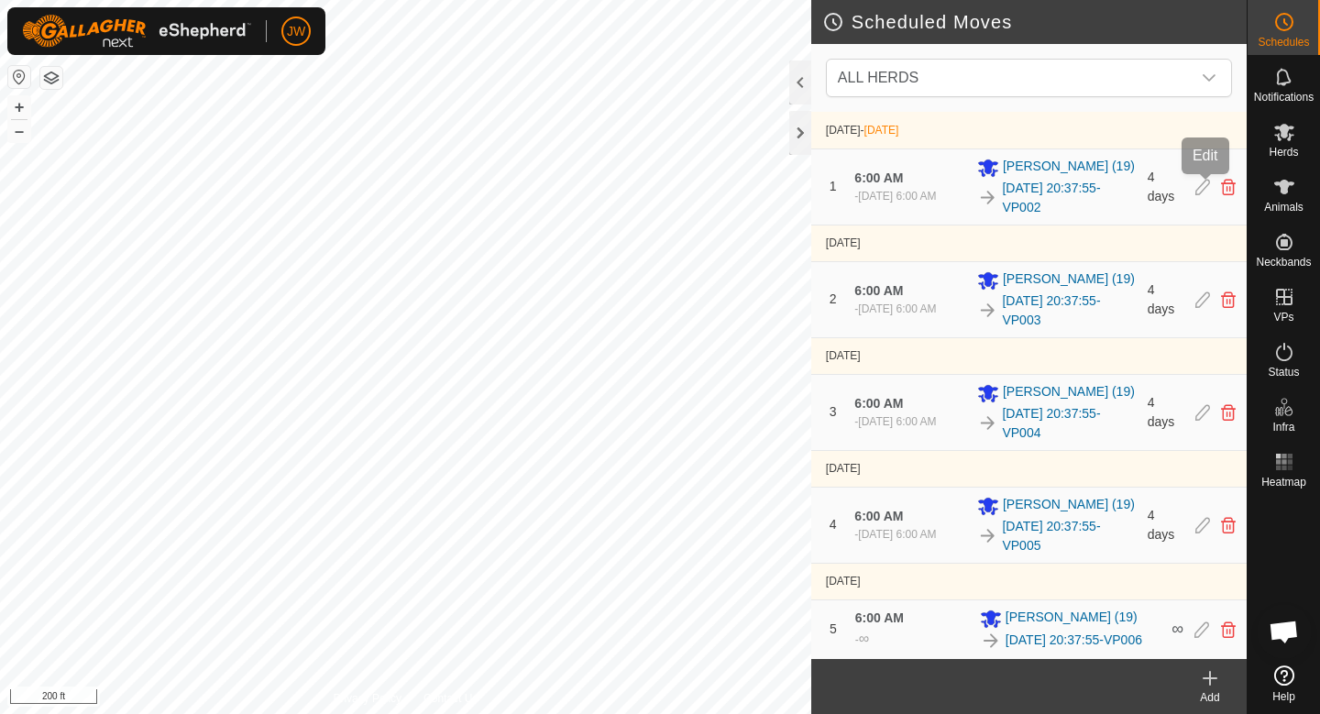
click at [1202, 189] on icon at bounding box center [1202, 187] width 15 height 16
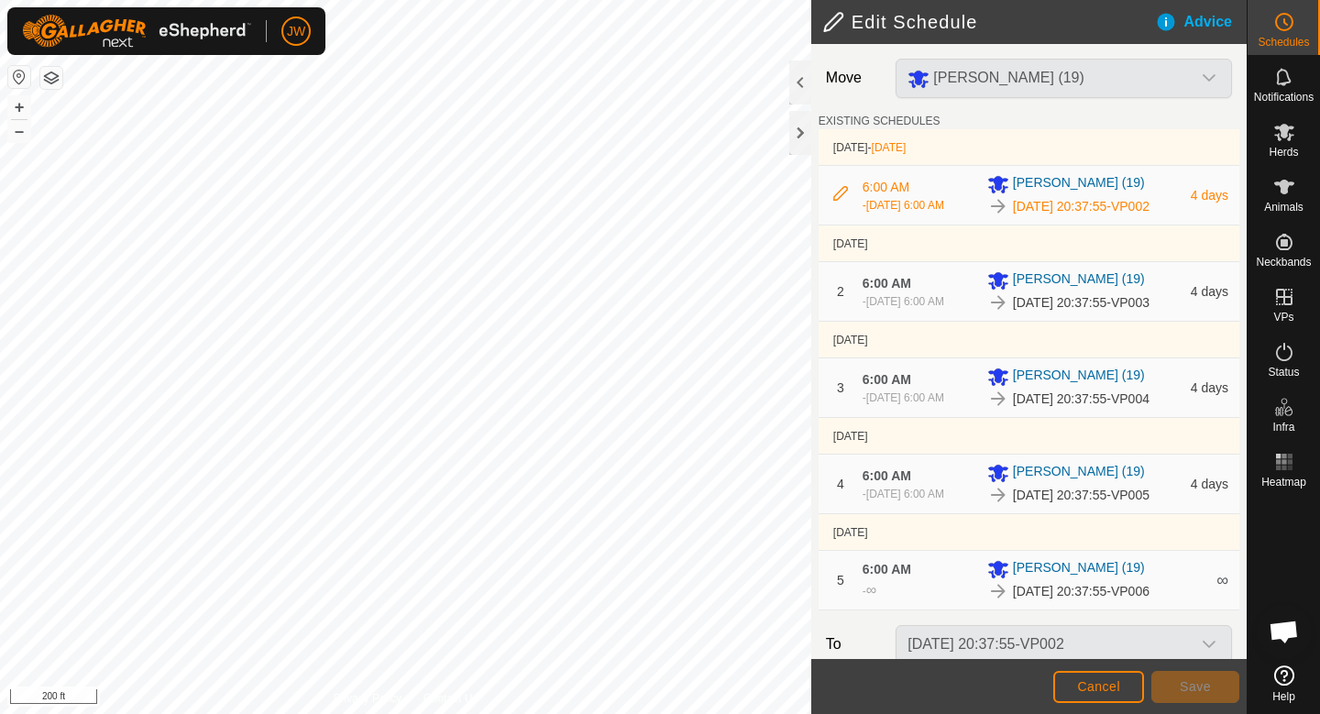
click at [1212, 197] on span "4 days" at bounding box center [1210, 195] width 38 height 15
click at [840, 192] on icon at bounding box center [840, 193] width 15 height 15
click at [835, 187] on icon at bounding box center [840, 193] width 15 height 15
click at [893, 182] on span "6:00 AM" at bounding box center [886, 187] width 47 height 15
click at [893, 202] on span "[DATE] 6:00 AM" at bounding box center [905, 205] width 78 height 13
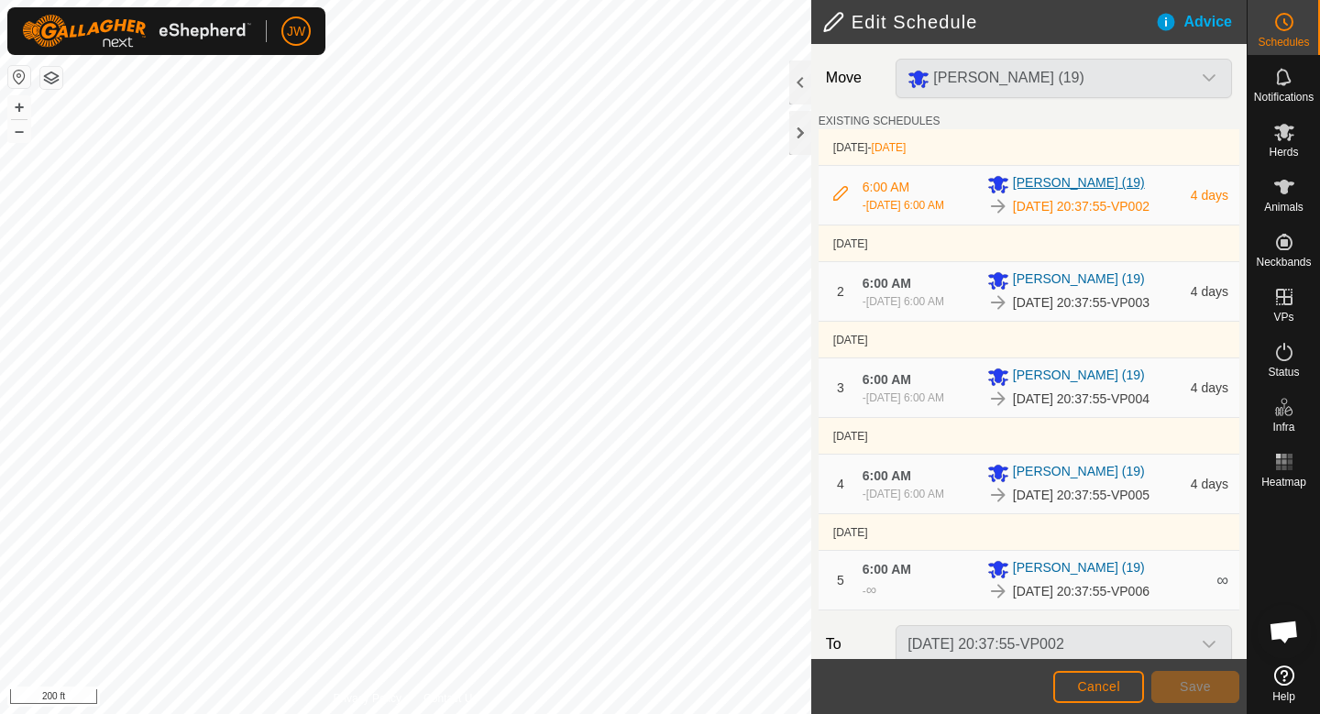
click at [1031, 187] on span "[PERSON_NAME] (19)" at bounding box center [1079, 184] width 132 height 22
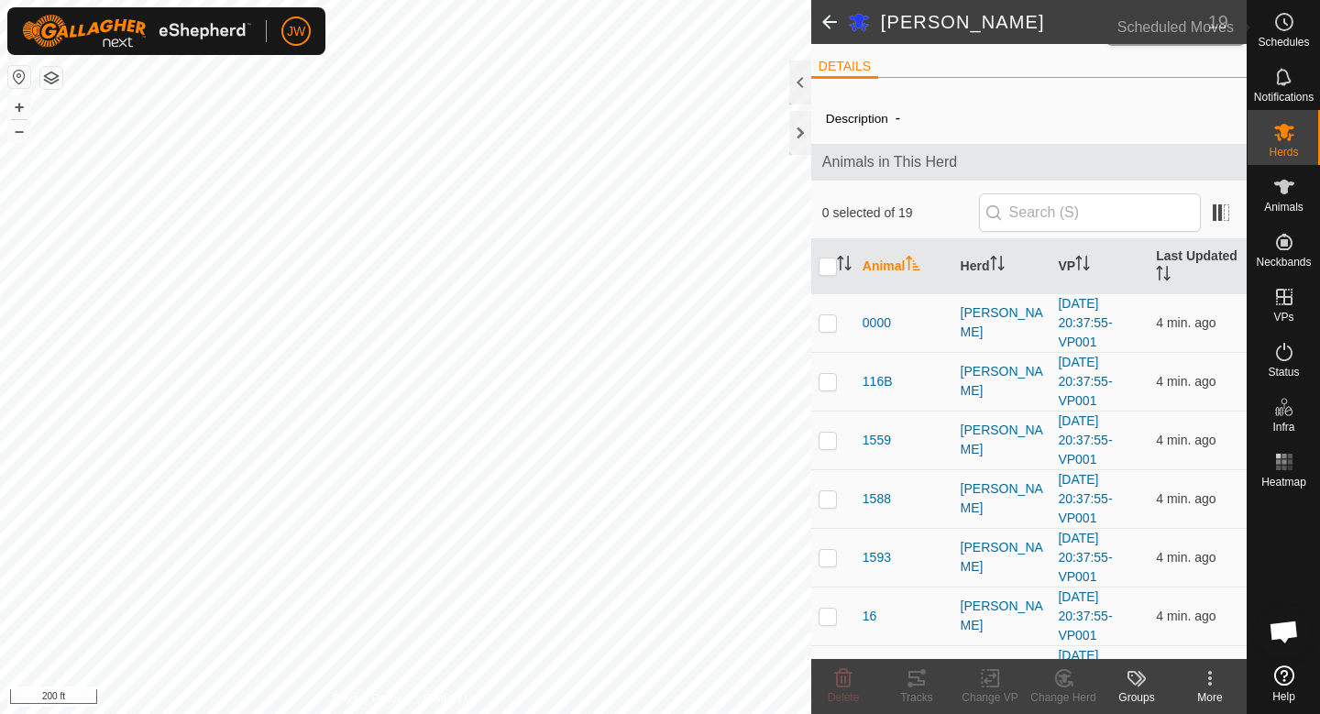
click at [1279, 20] on icon at bounding box center [1284, 22] width 22 height 22
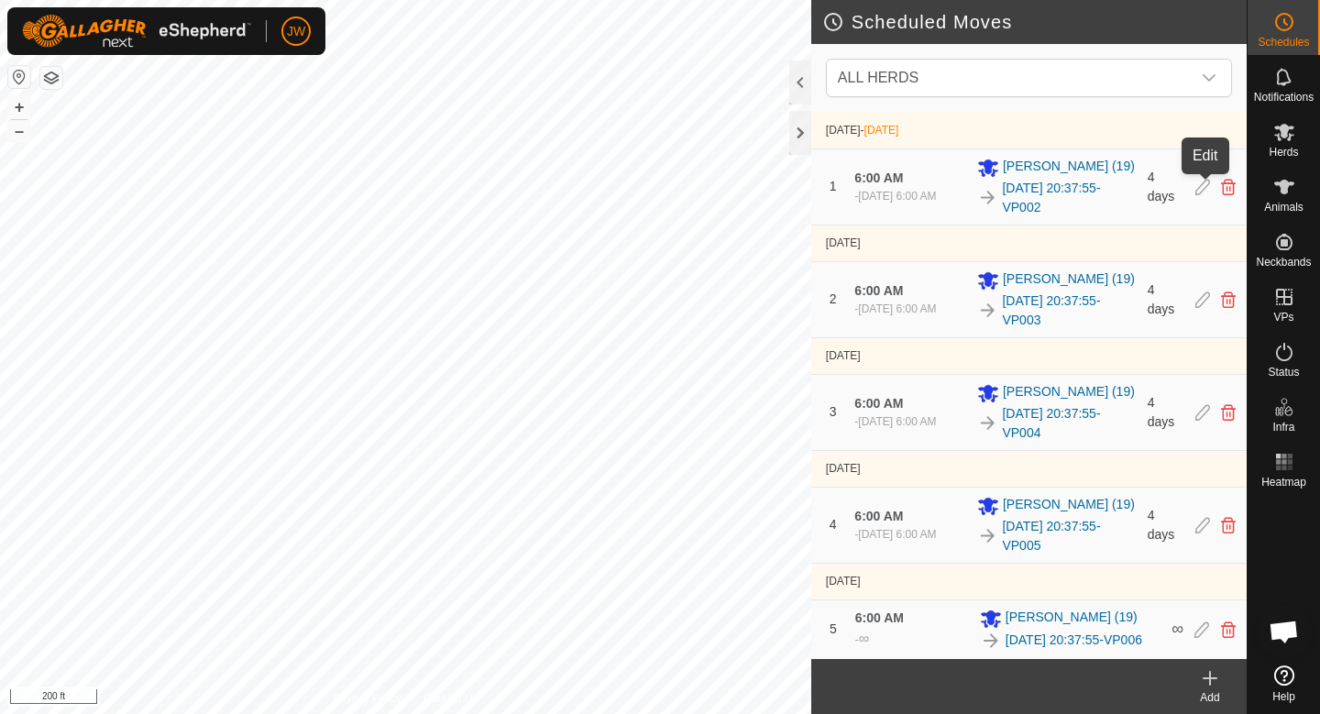
click at [1200, 187] on icon at bounding box center [1202, 187] width 15 height 16
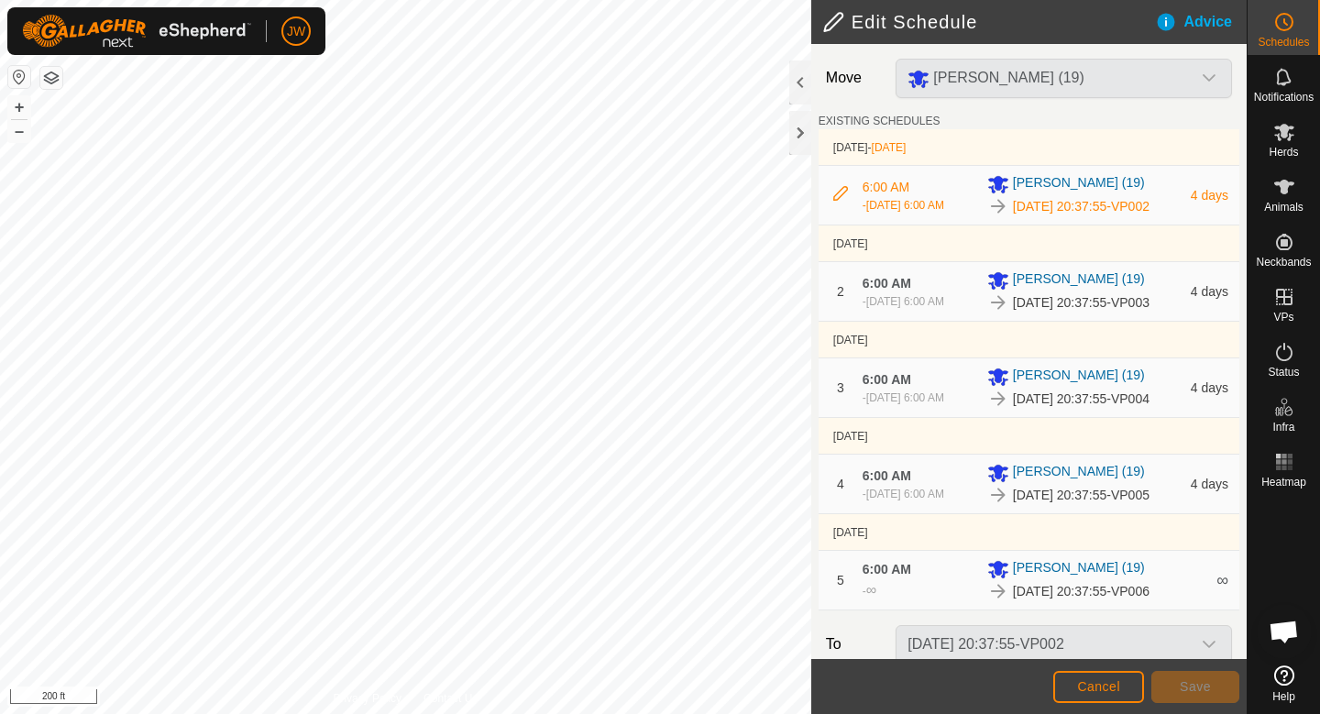
scroll to position [239, 0]
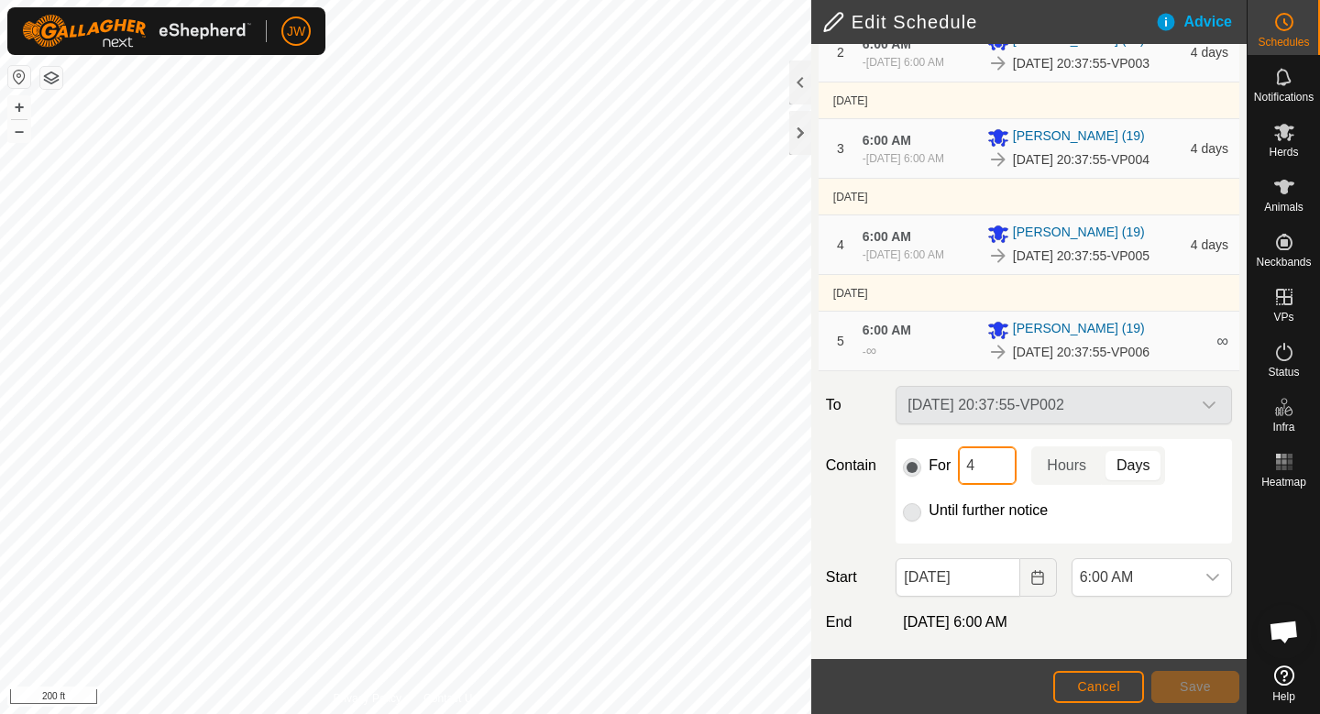
click at [992, 464] on input "4" at bounding box center [987, 465] width 59 height 38
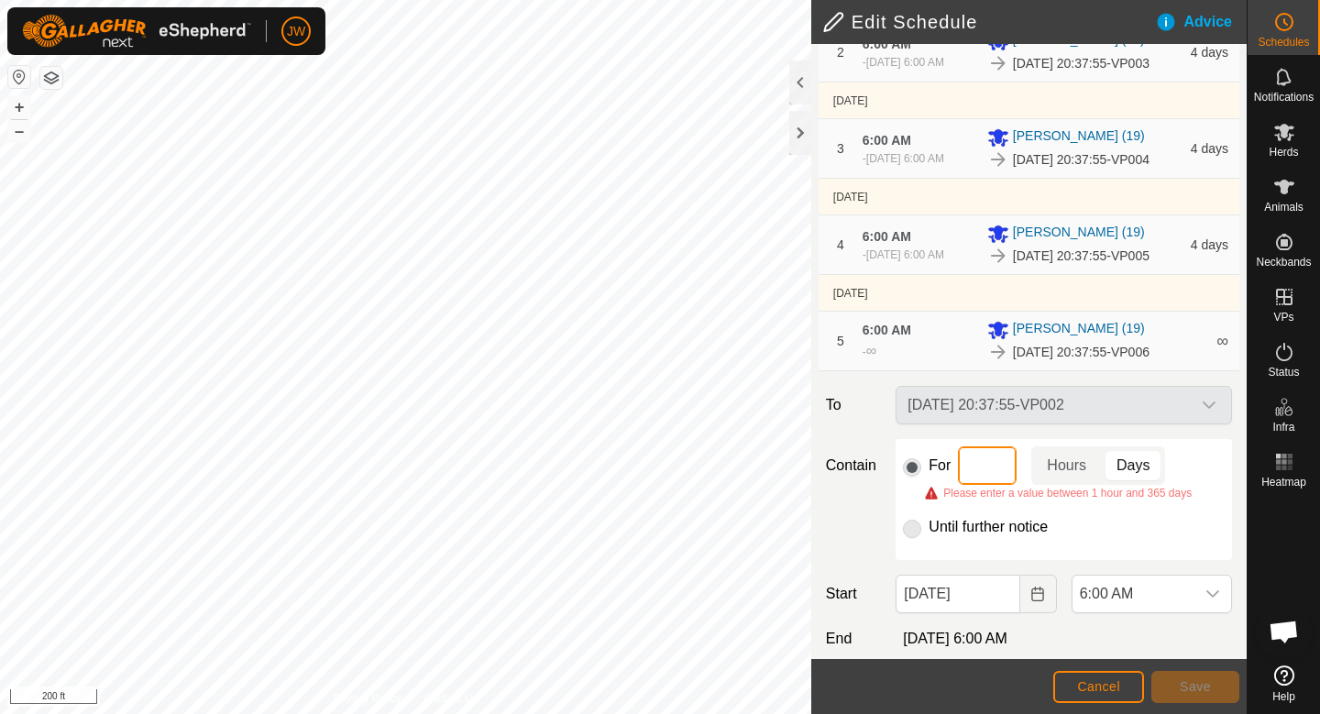
type input "2"
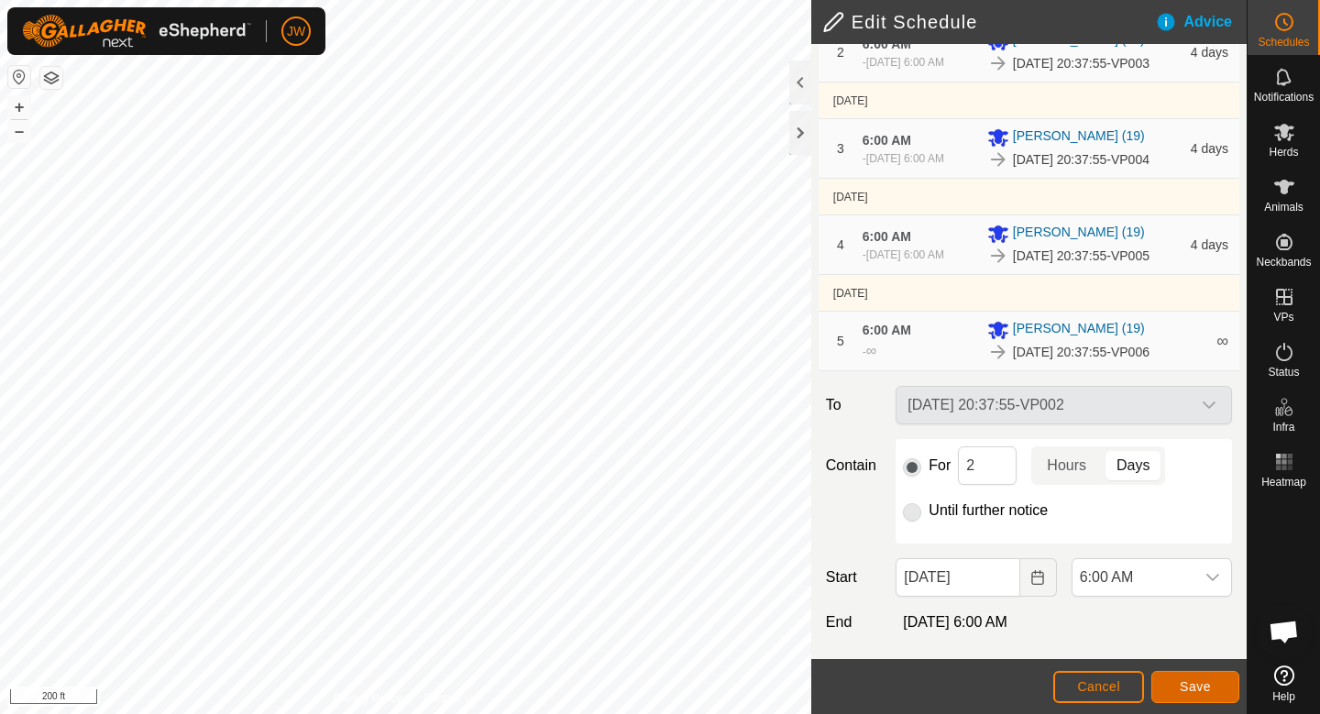
click at [1171, 689] on button "Save" at bounding box center [1195, 687] width 88 height 32
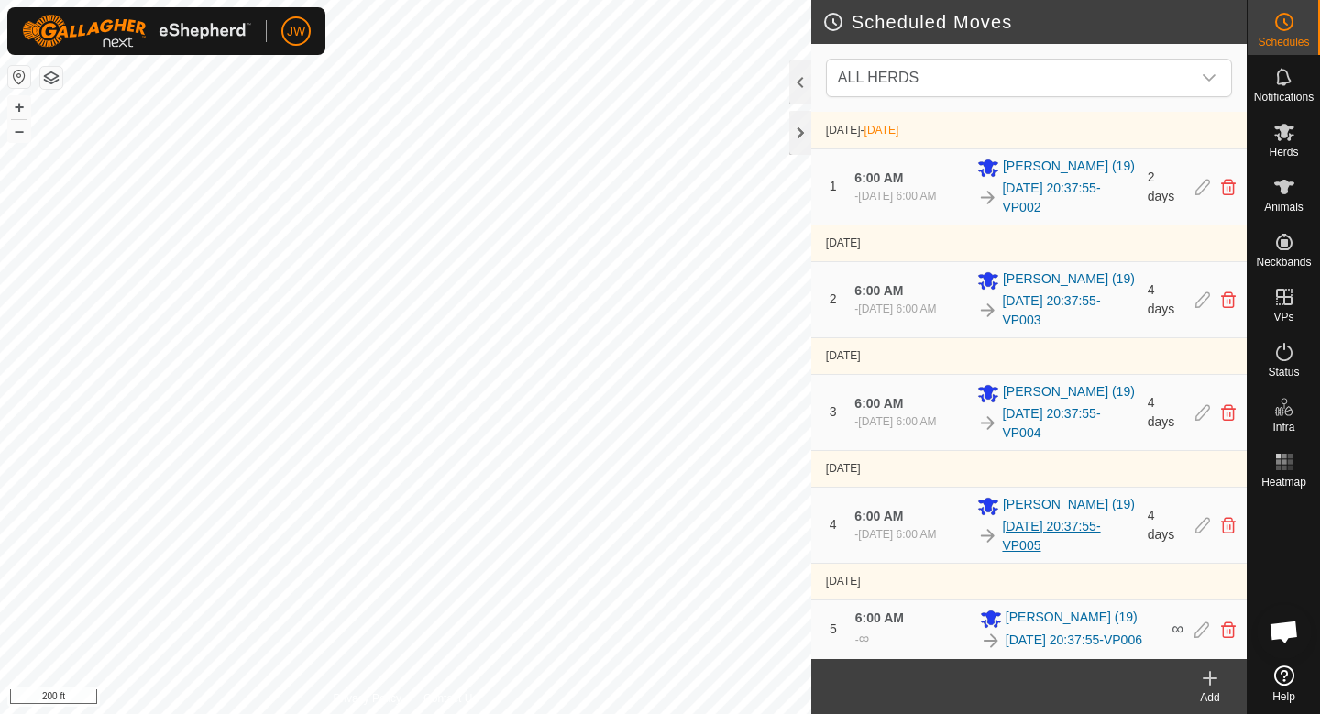
scroll to position [15, 0]
click at [1204, 403] on icon at bounding box center [1202, 411] width 15 height 16
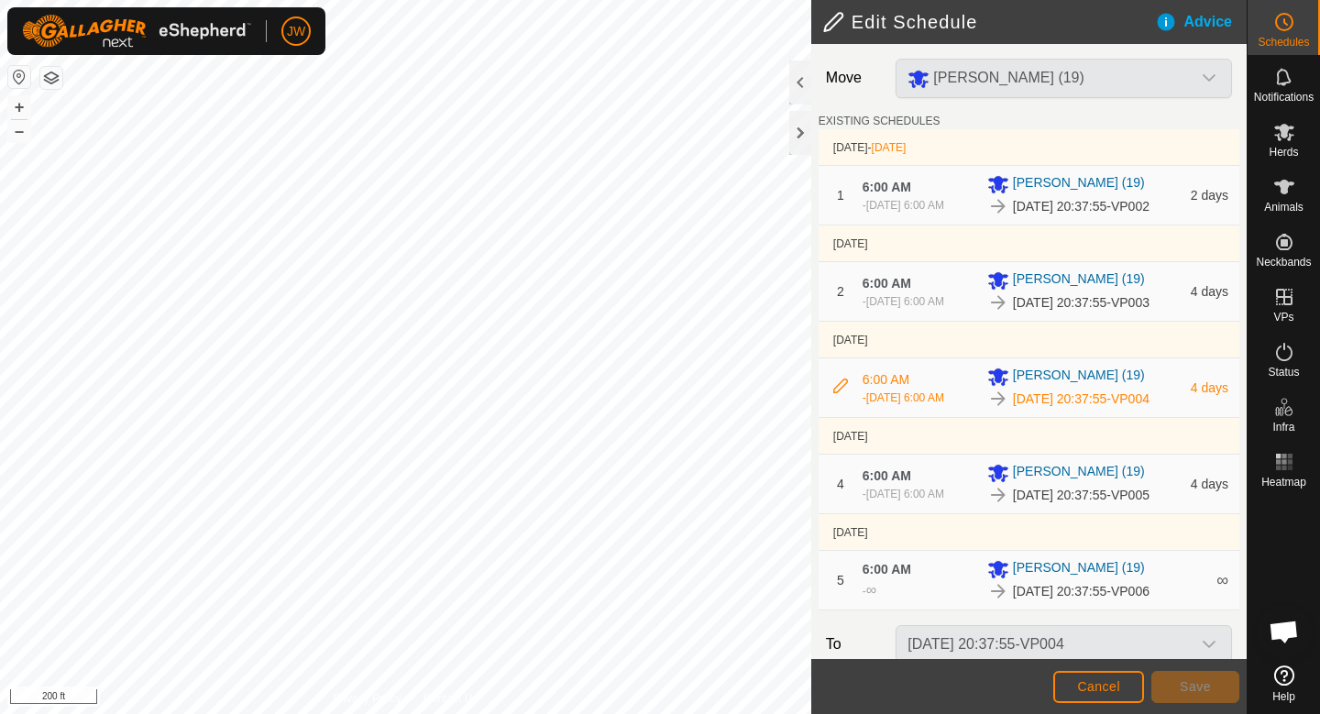
scroll to position [254, 0]
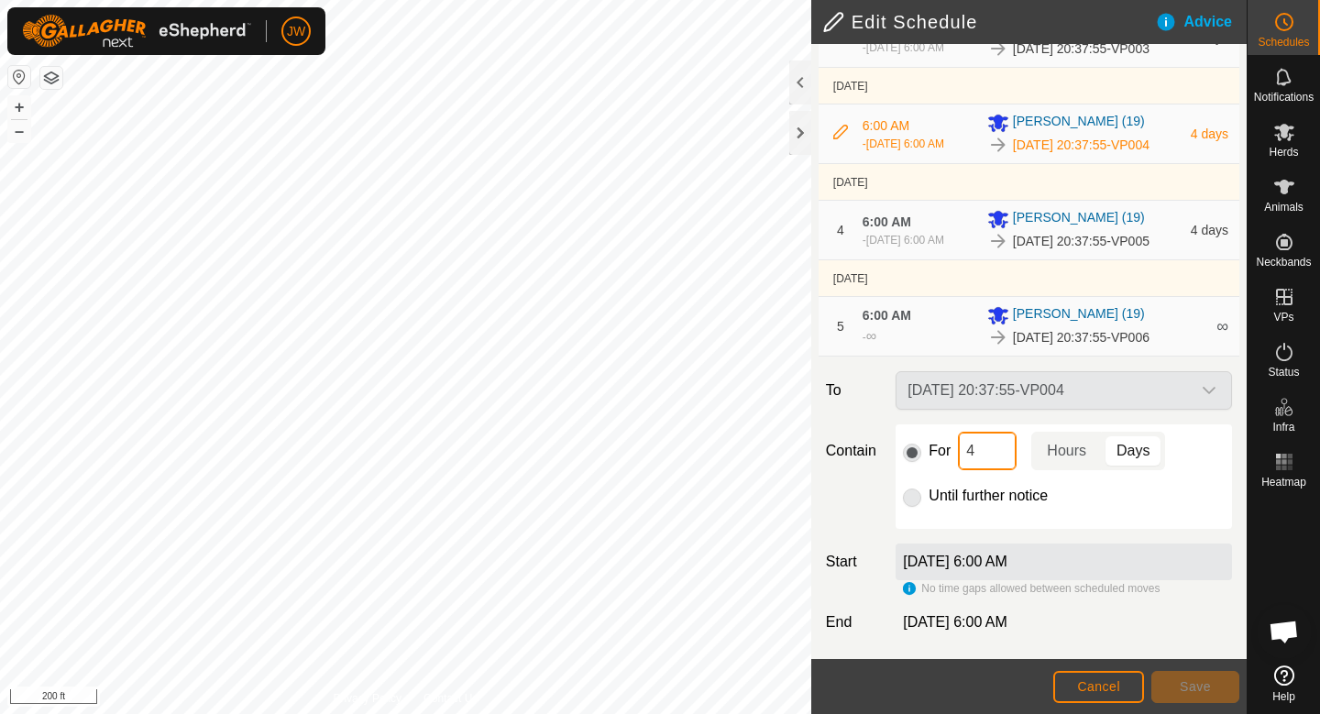
click at [991, 444] on input "4" at bounding box center [987, 451] width 59 height 38
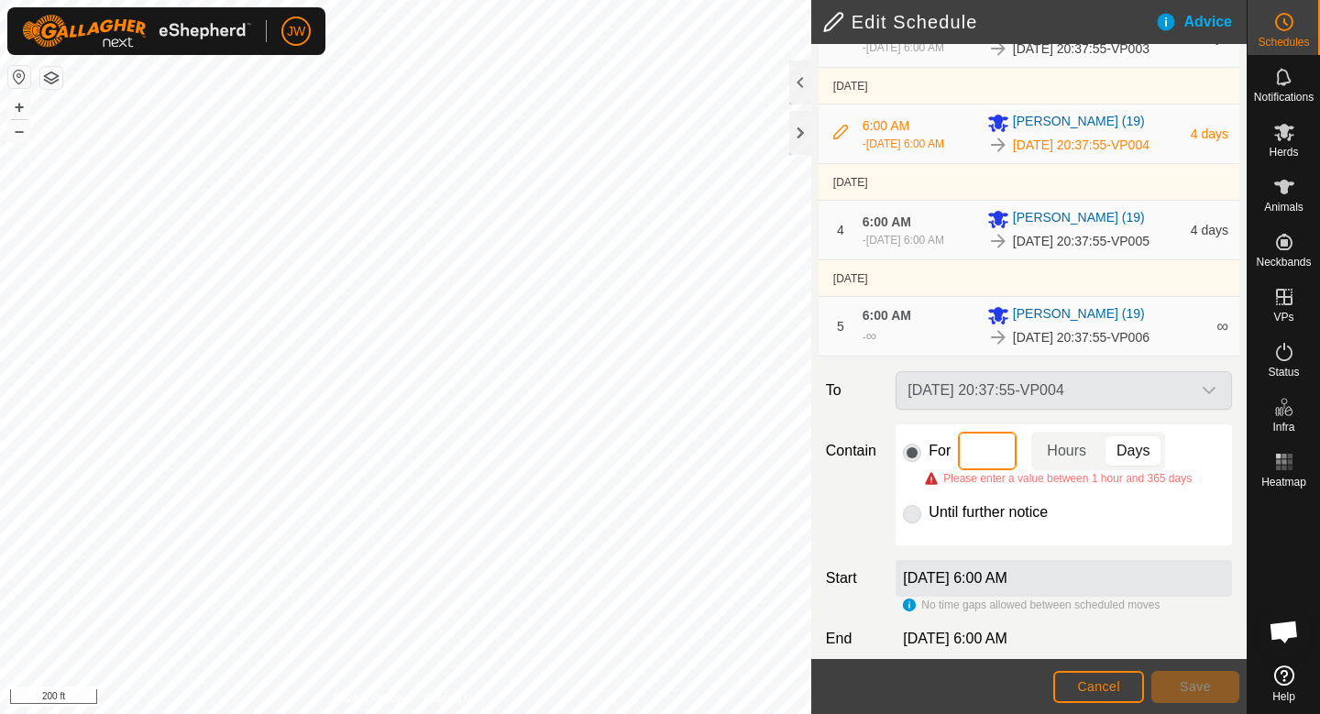
type input "5"
type input "4"
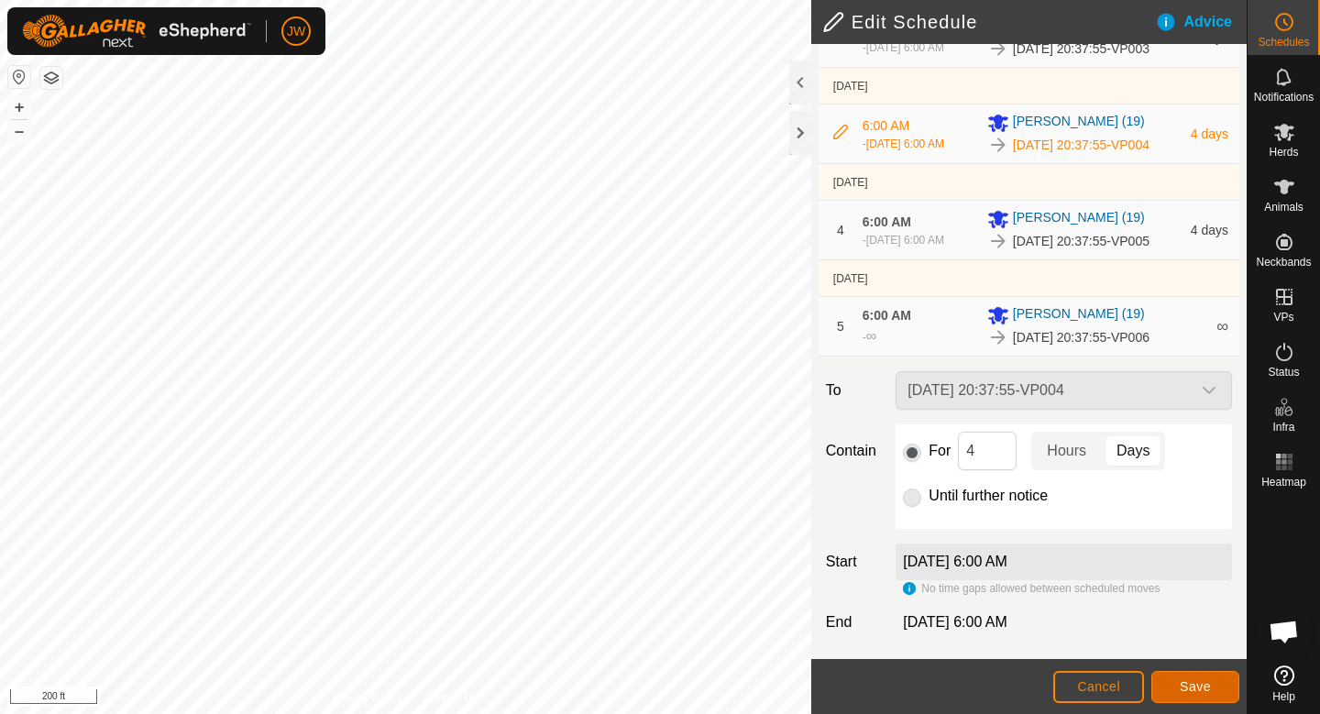
click at [1193, 693] on span "Save" at bounding box center [1195, 686] width 31 height 15
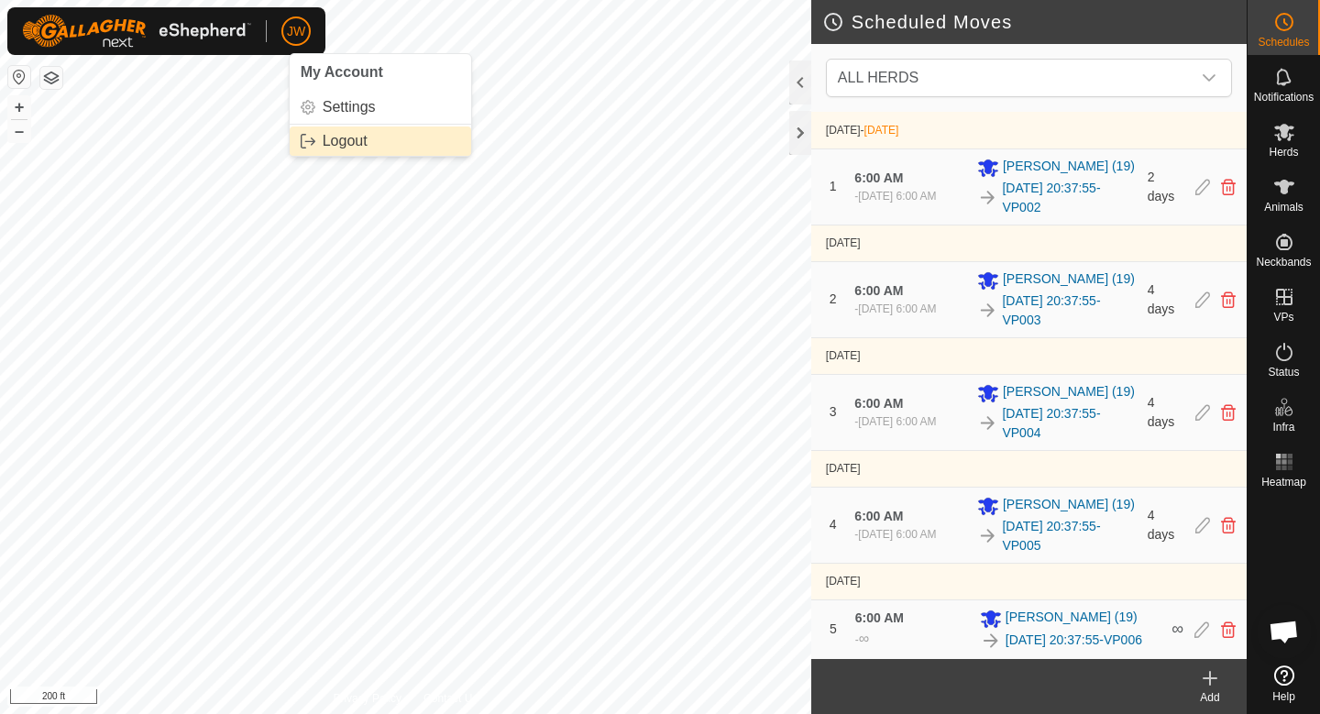
click at [335, 142] on link "Logout" at bounding box center [380, 140] width 181 height 29
